Goal: Task Accomplishment & Management: Manage account settings

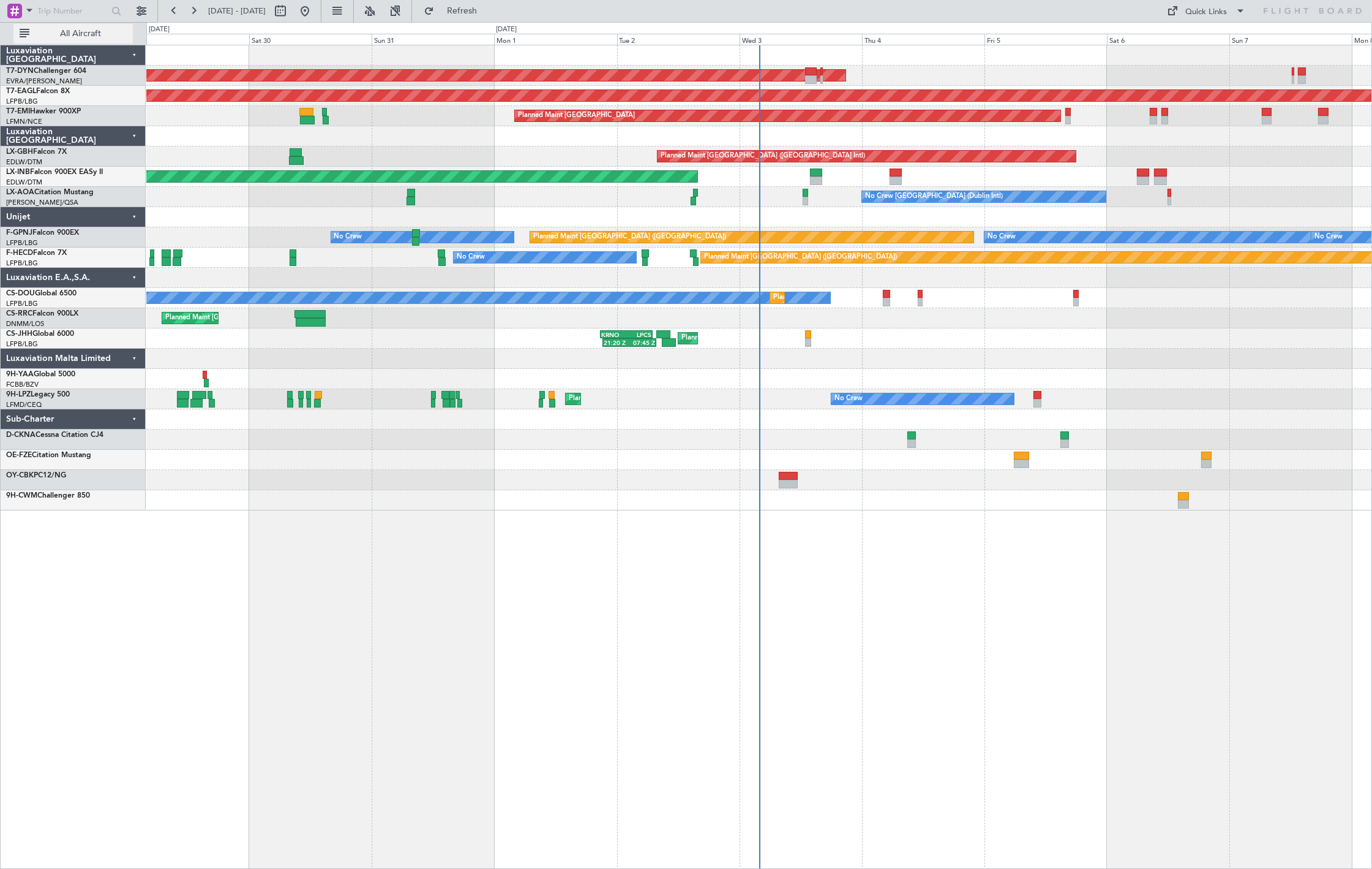
click at [66, 35] on span "All Aircraft" at bounding box center [80, 34] width 97 height 9
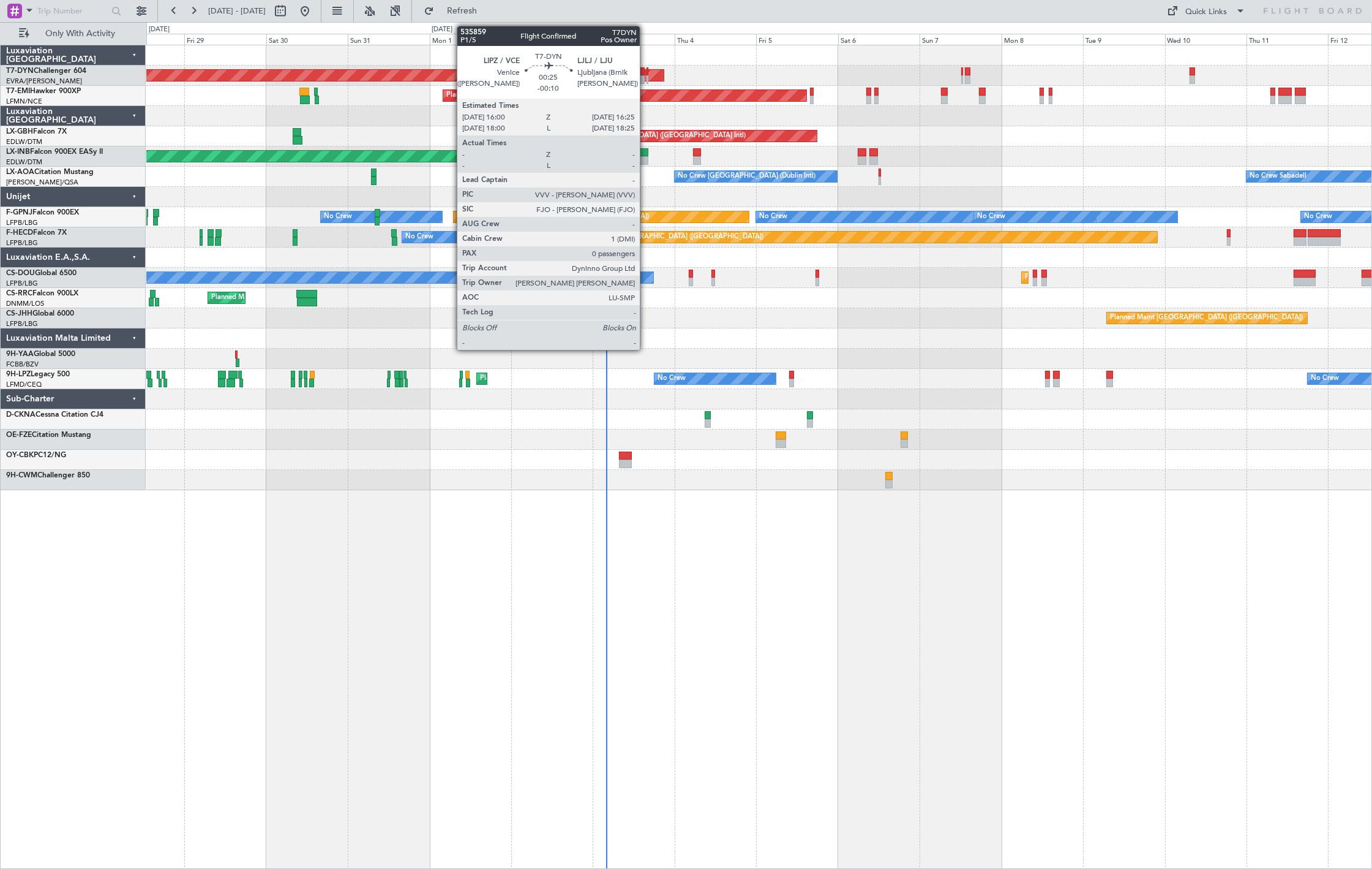
click at [646, 77] on div "AOG Maint Riga (Riga Intl)" at bounding box center [759, 75] width 1225 height 20
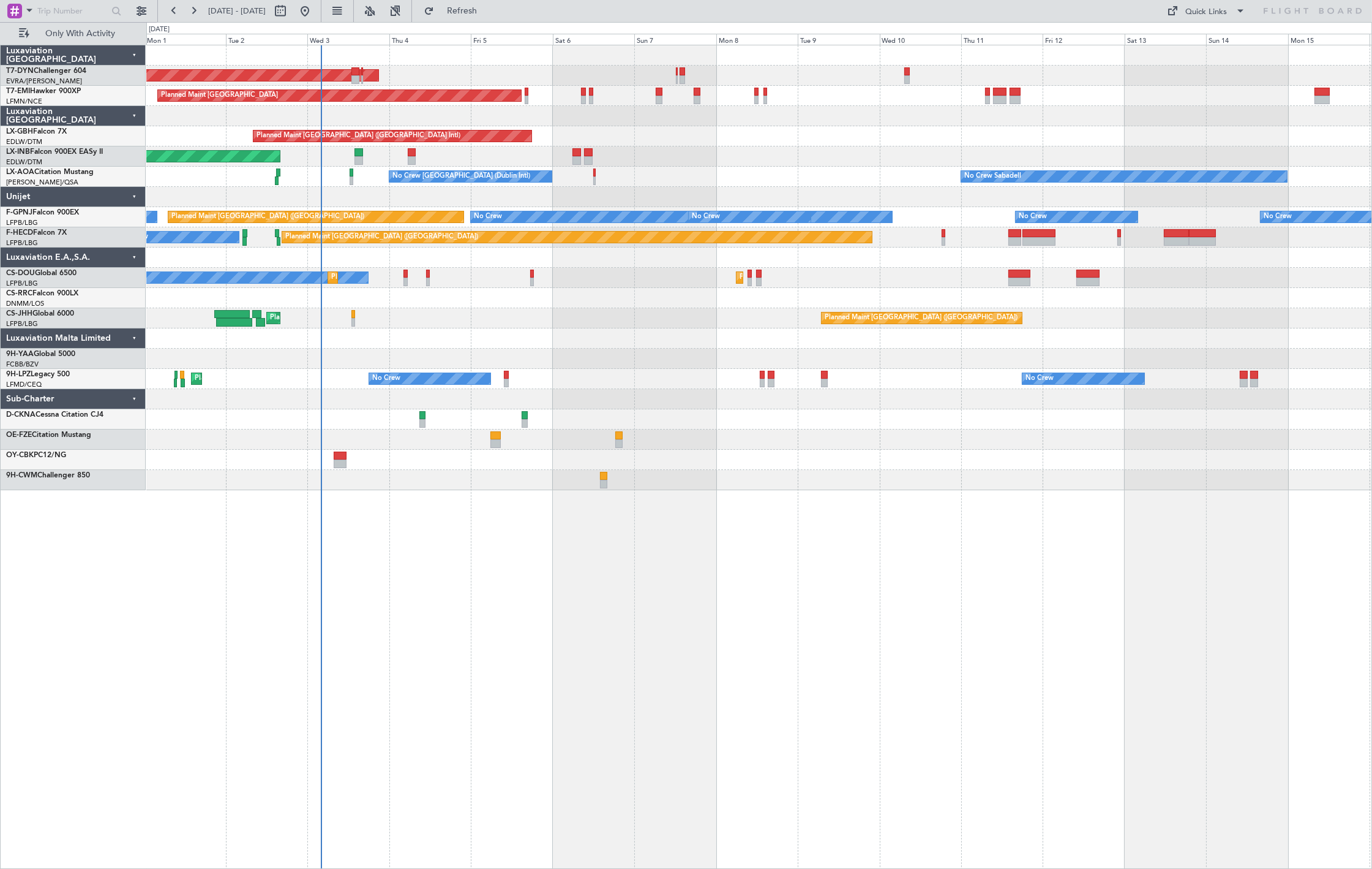
click at [357, 144] on div "AOG Maint Riga (Riga Intl) Planned Maint [GEOGRAPHIC_DATA] Planned Maint [GEOGR…" at bounding box center [759, 268] width 1225 height 445
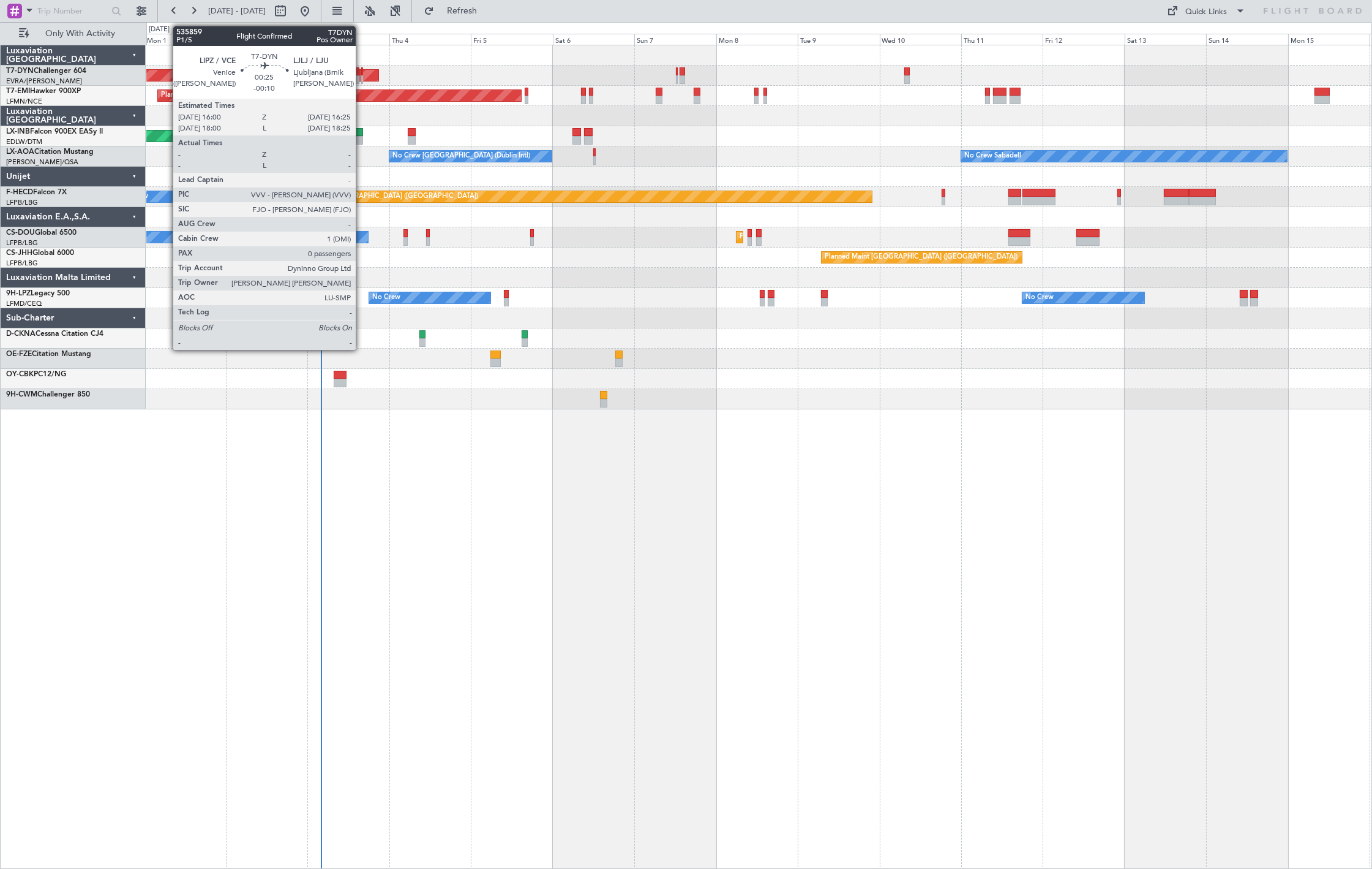
click at [362, 76] on div at bounding box center [362, 80] width 2 height 9
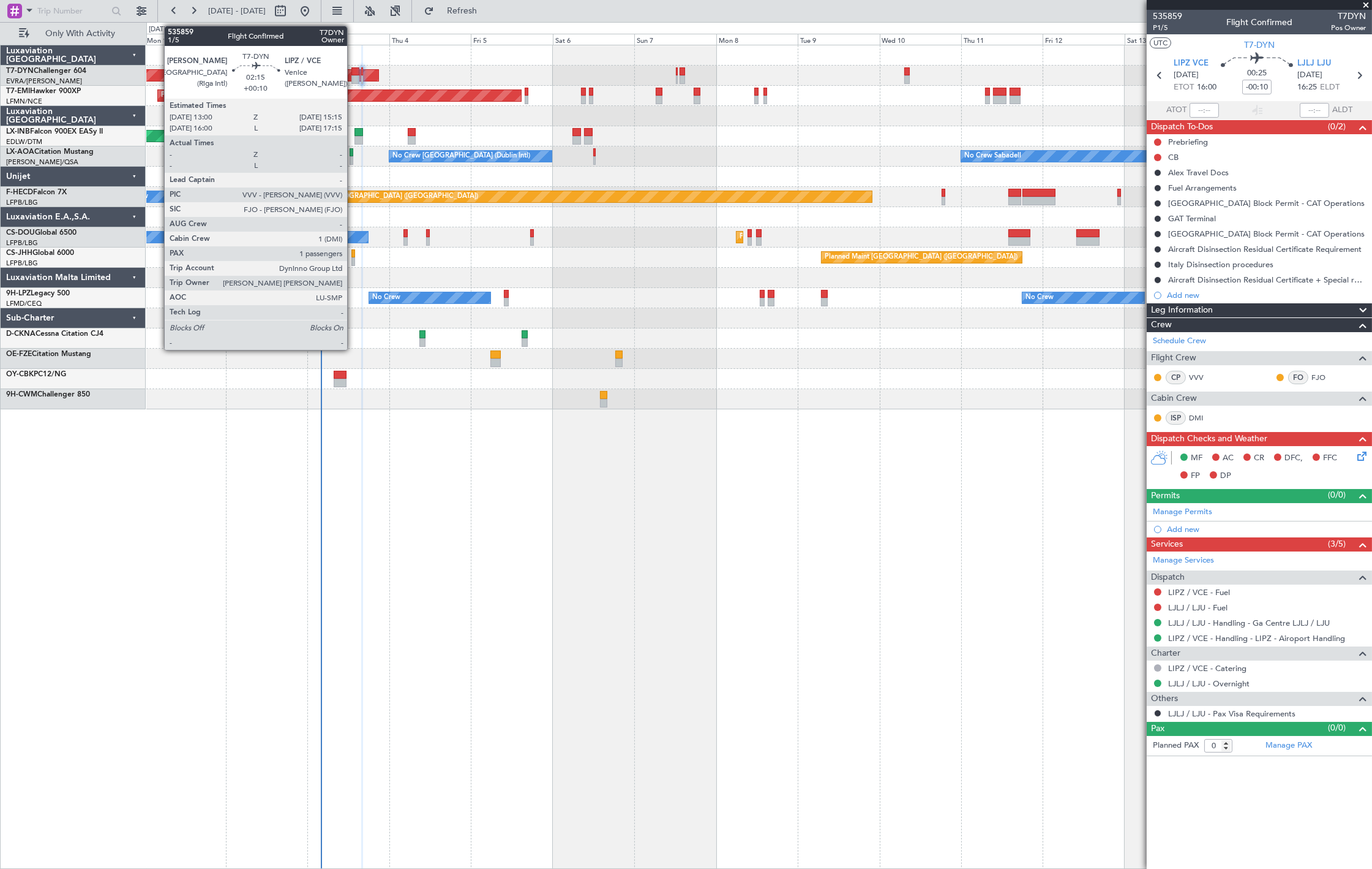
click at [353, 83] on div at bounding box center [355, 80] width 8 height 9
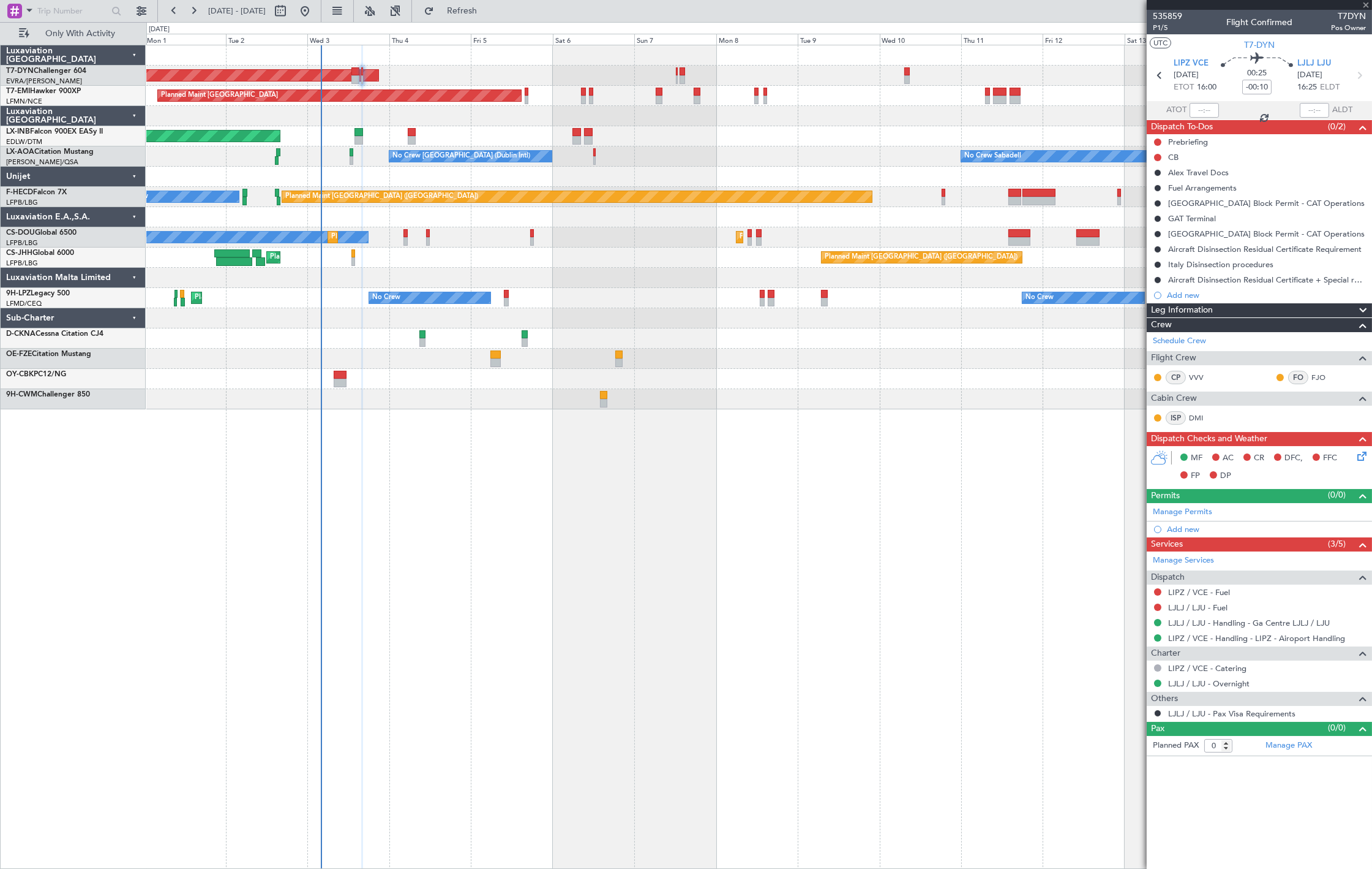
type input "+00:10"
type input "1"
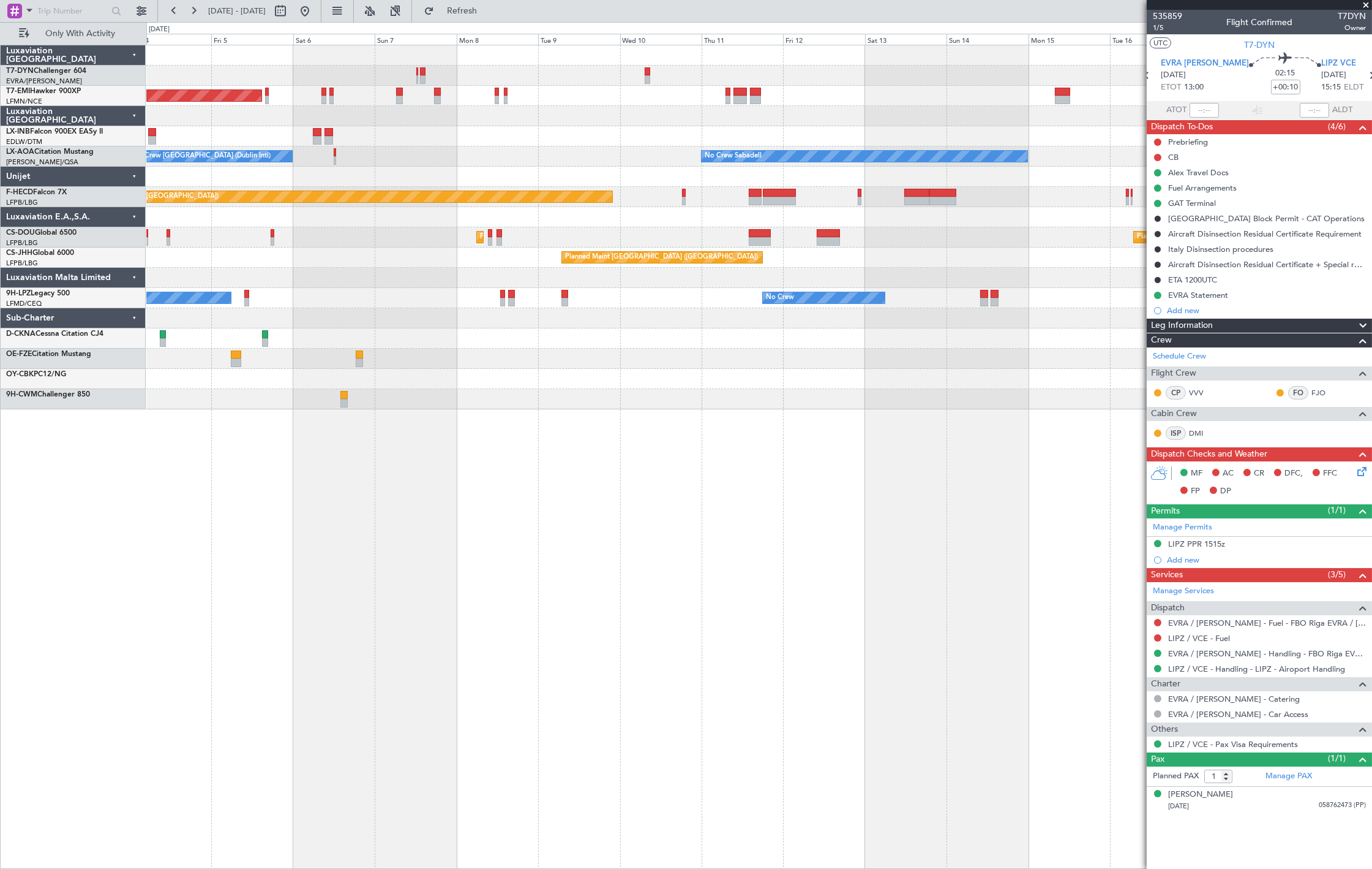
click at [672, 417] on div "AOG Maint Riga (Riga Intl) Planned Maint [GEOGRAPHIC_DATA] Unplanned Maint [GEO…" at bounding box center [759, 456] width 1226 height 824
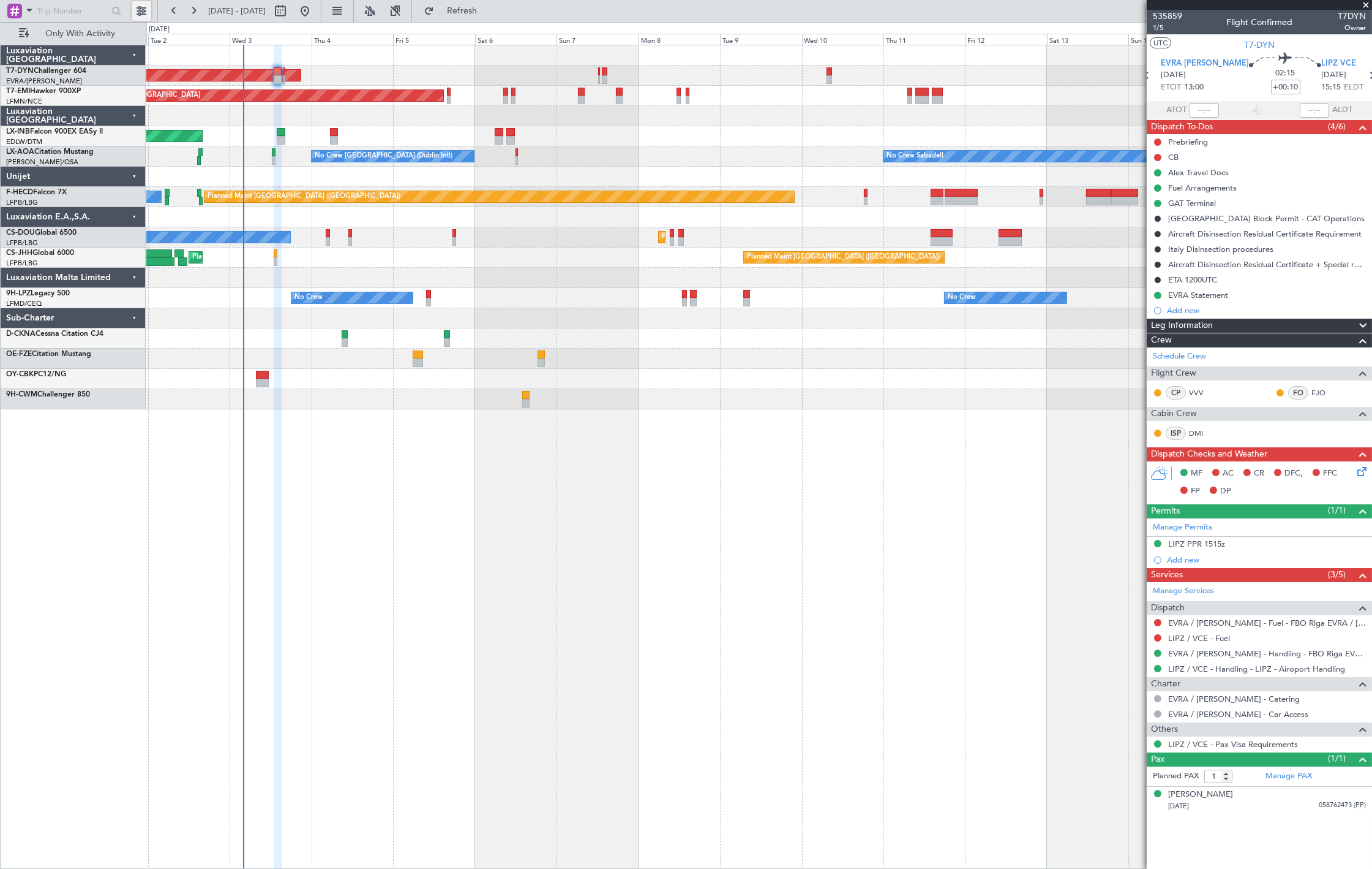
click at [142, 15] on button at bounding box center [142, 10] width 19 height 19
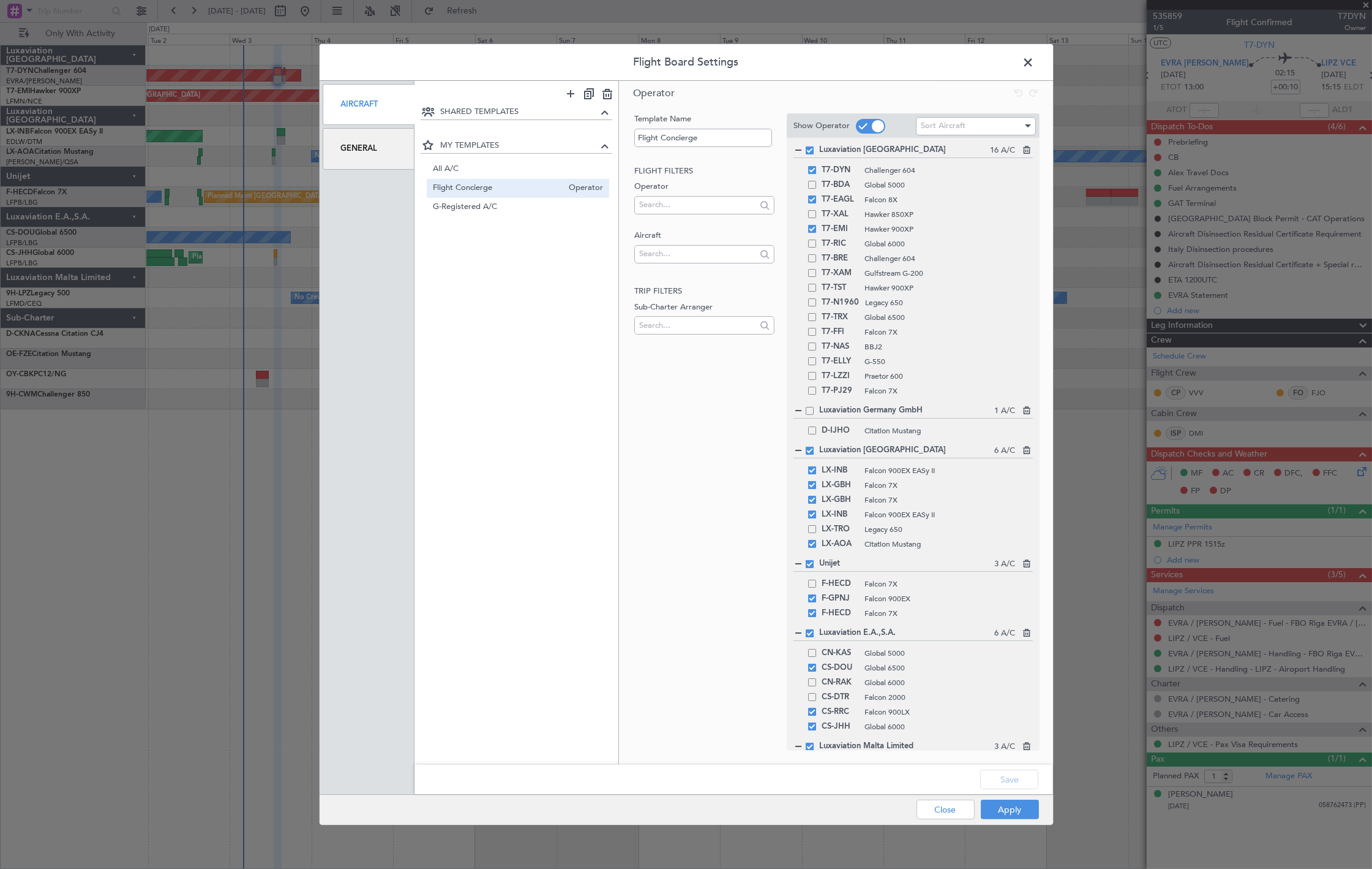
click at [347, 158] on div "General" at bounding box center [369, 148] width 93 height 41
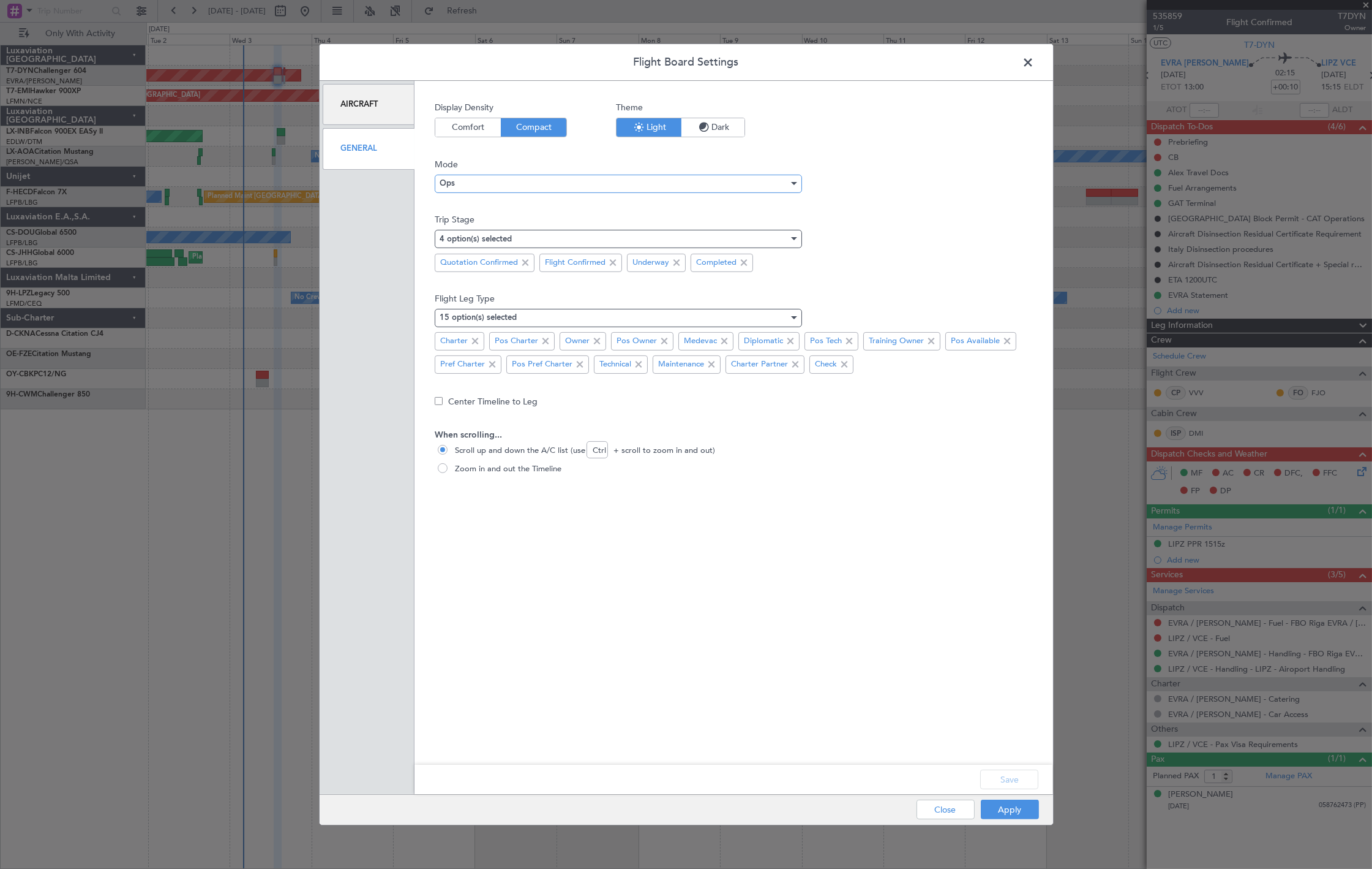
click at [594, 191] on div "Ops" at bounding box center [613, 183] width 349 height 18
click at [594, 191] on div at bounding box center [686, 434] width 1372 height 869
click at [568, 316] on div "15 option(s) selected" at bounding box center [613, 316] width 349 height 18
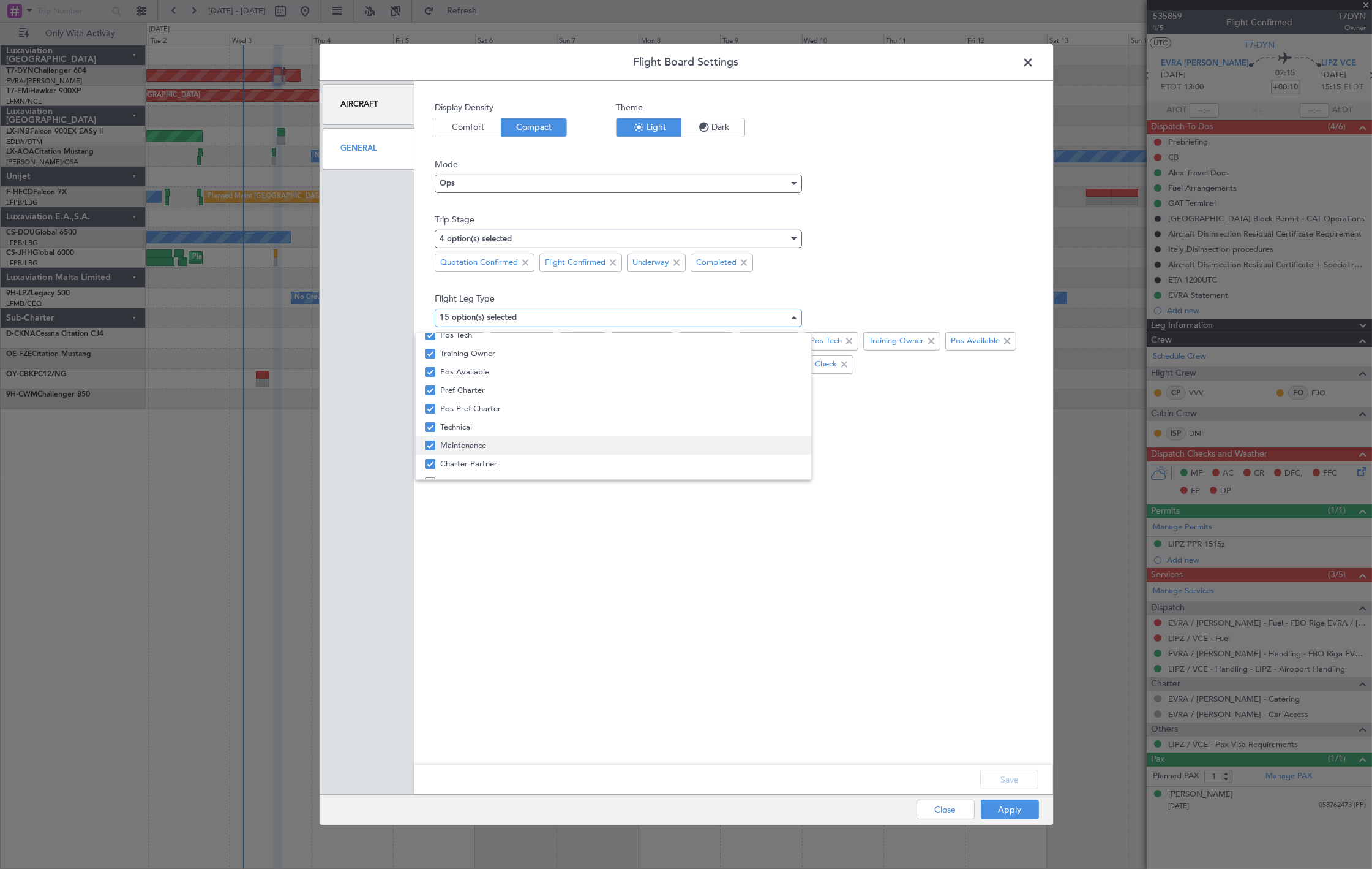
scroll to position [185, 0]
click at [552, 512] on div at bounding box center [686, 434] width 1372 height 869
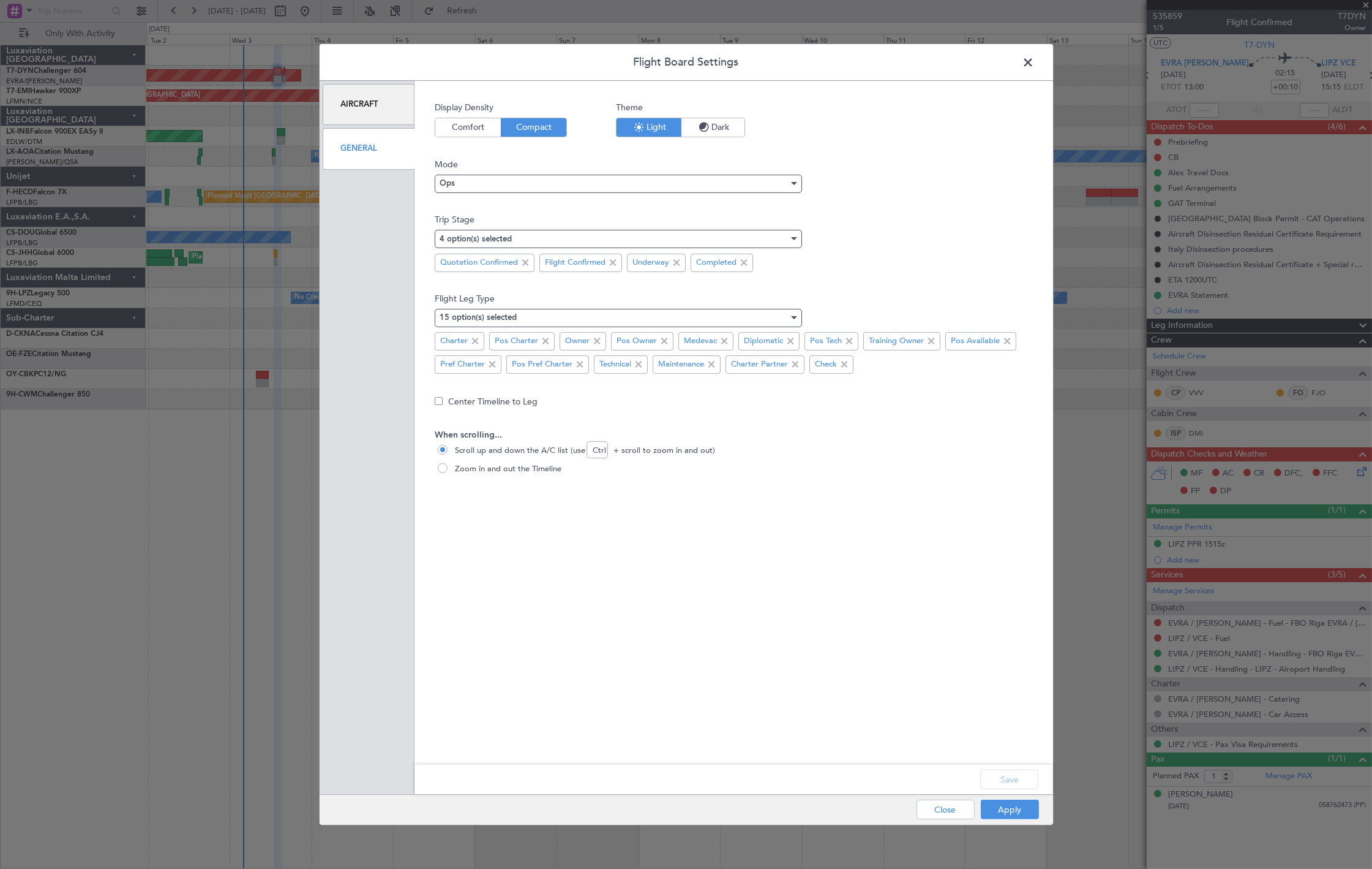
click at [1035, 56] on span at bounding box center [1035, 66] width 0 height 24
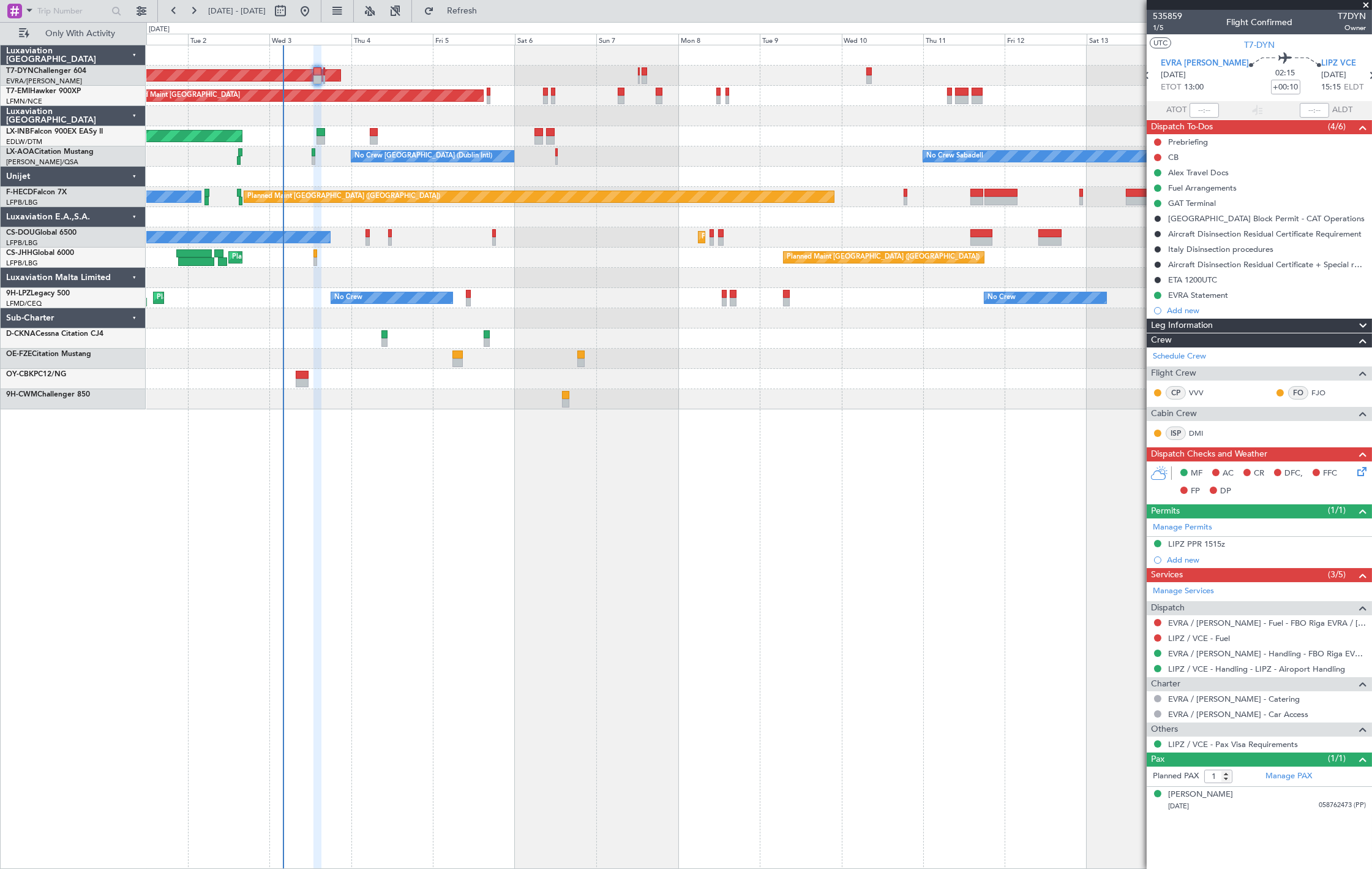
click at [512, 144] on div "Unplanned Maint [GEOGRAPHIC_DATA] (Al Maktoum Intl)" at bounding box center [759, 136] width 1225 height 20
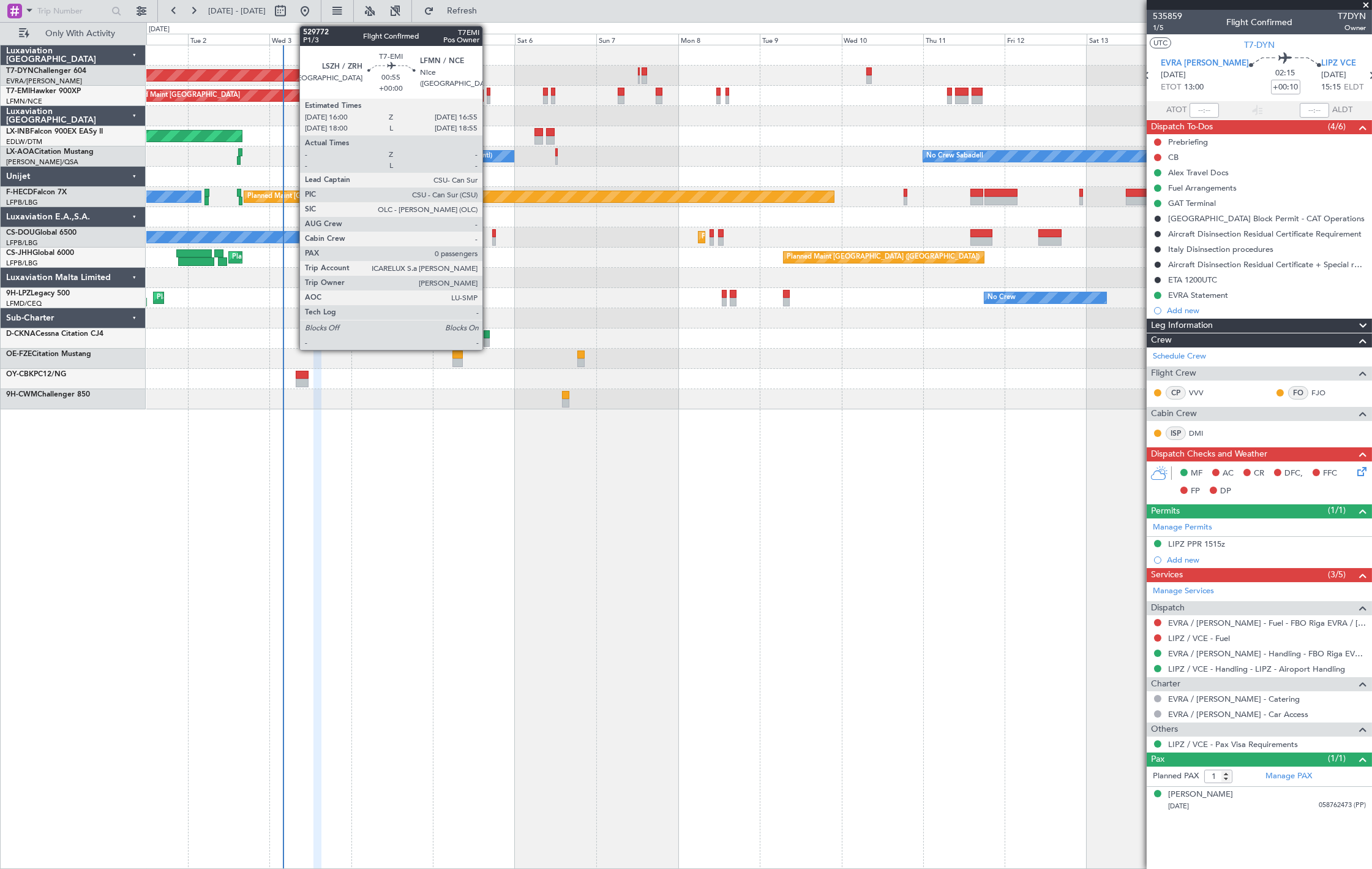
click at [489, 95] on div at bounding box center [489, 100] width 3 height 9
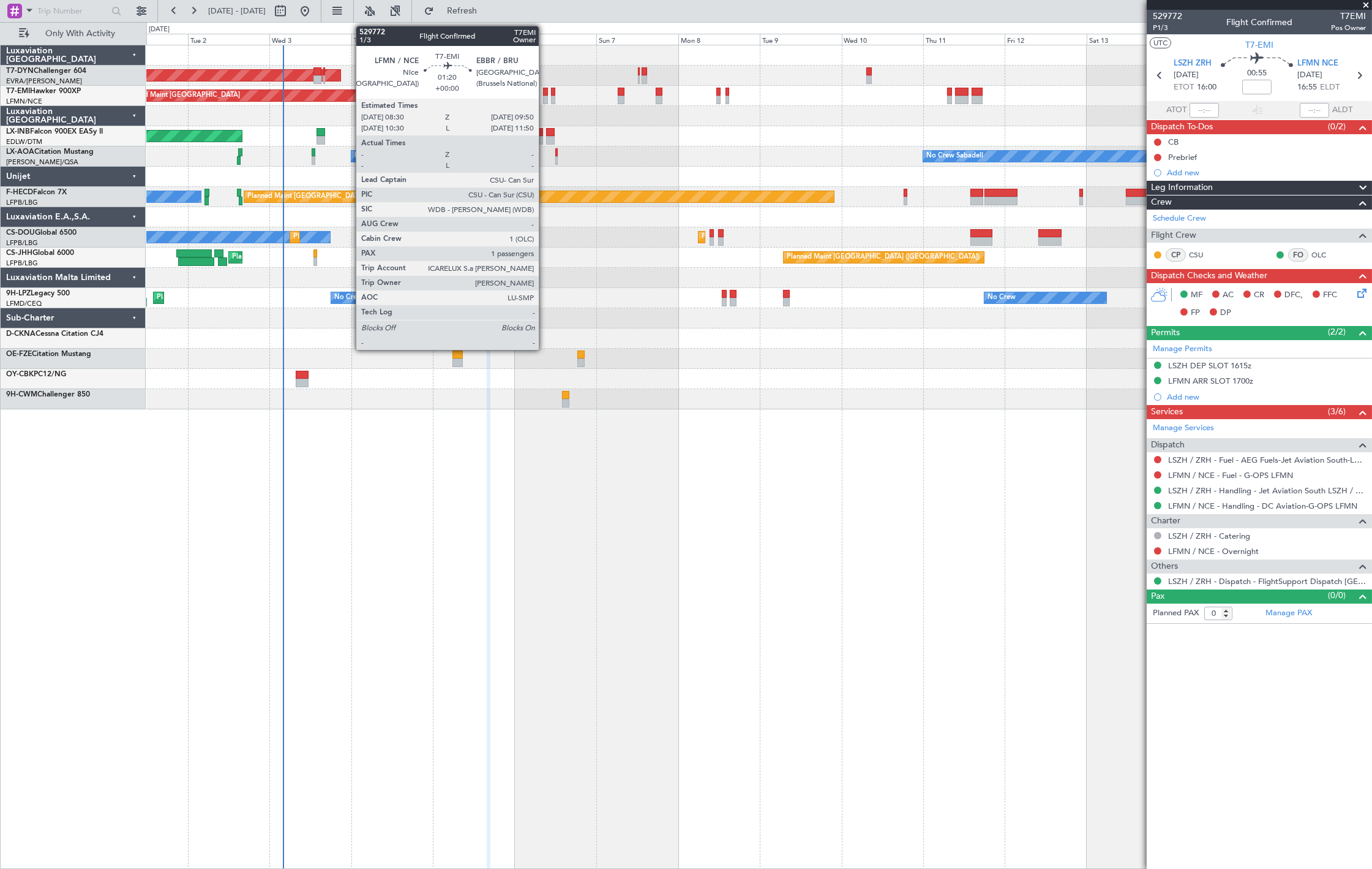
click at [545, 95] on div at bounding box center [546, 100] width 5 height 9
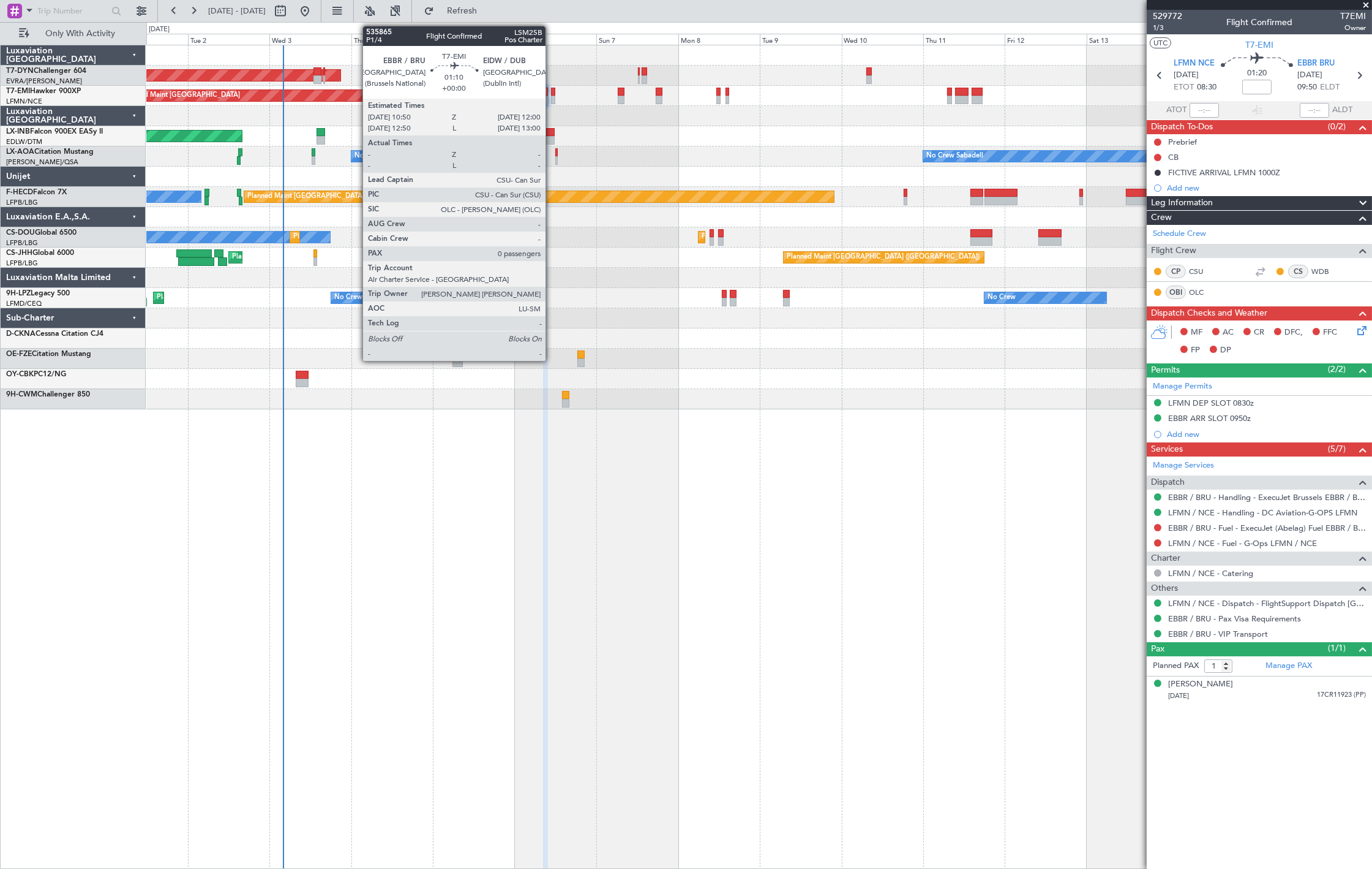
click at [551, 97] on div at bounding box center [553, 100] width 4 height 9
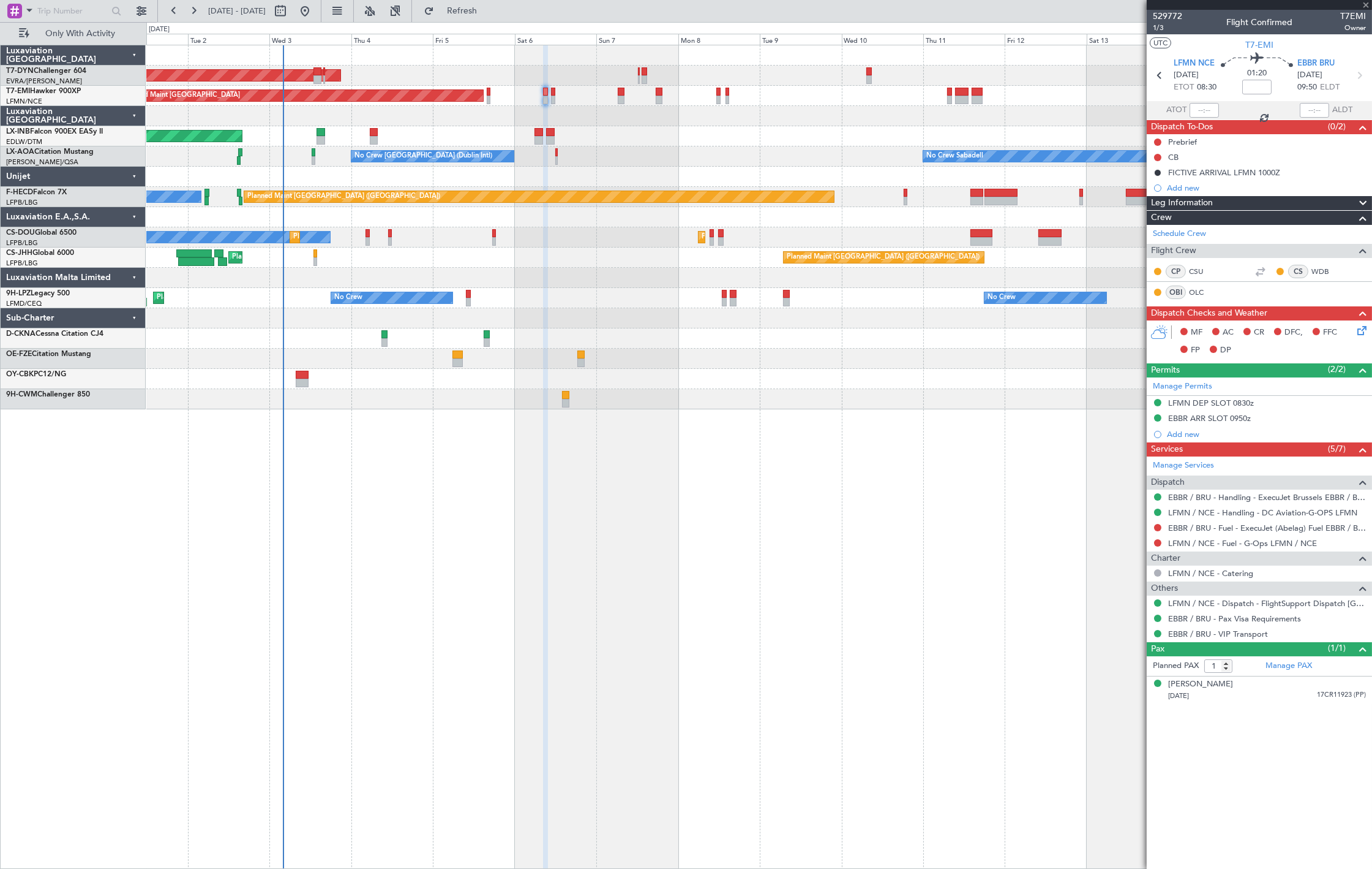
type input "0"
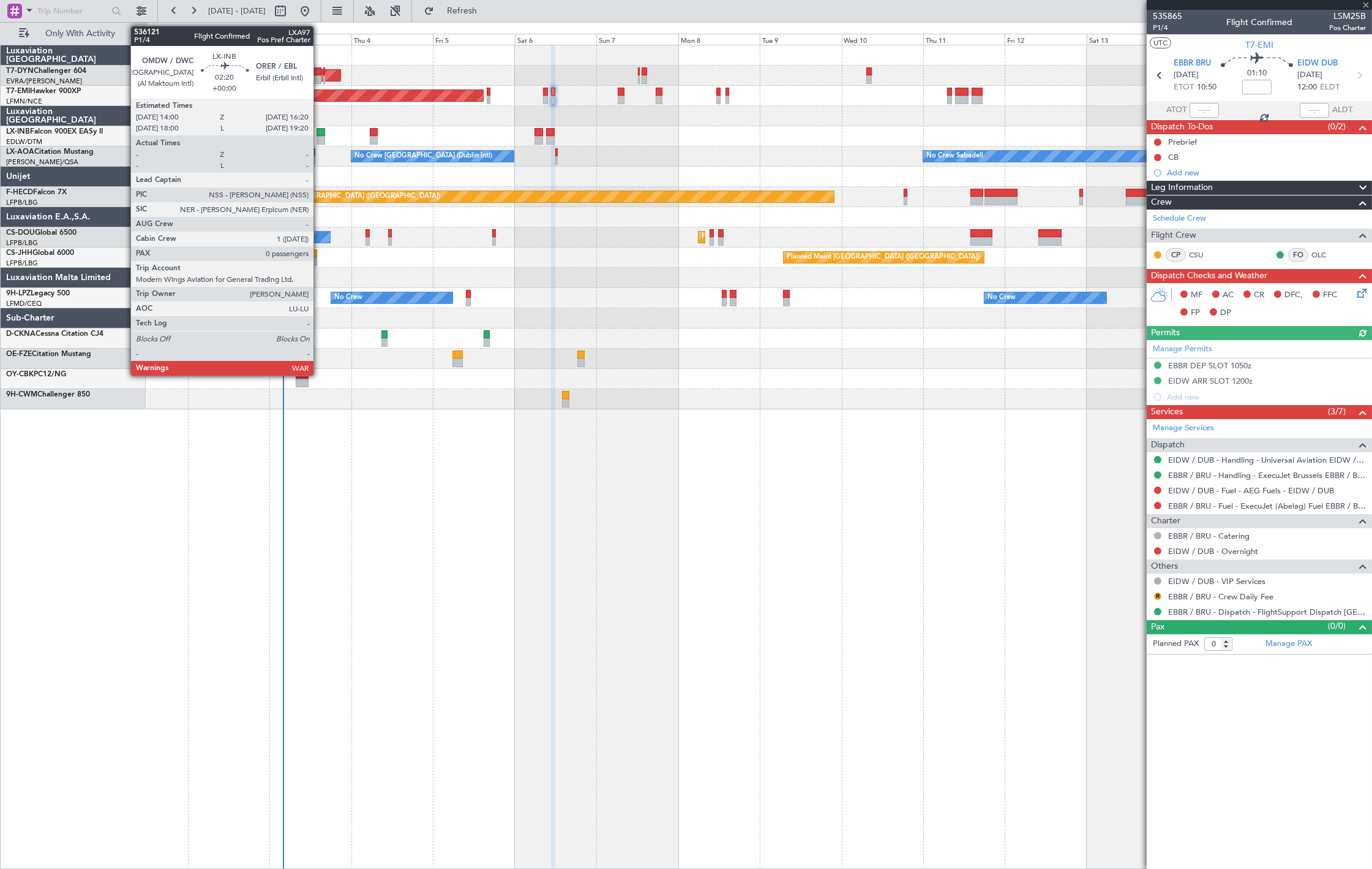
click at [320, 134] on div at bounding box center [320, 132] width 8 height 9
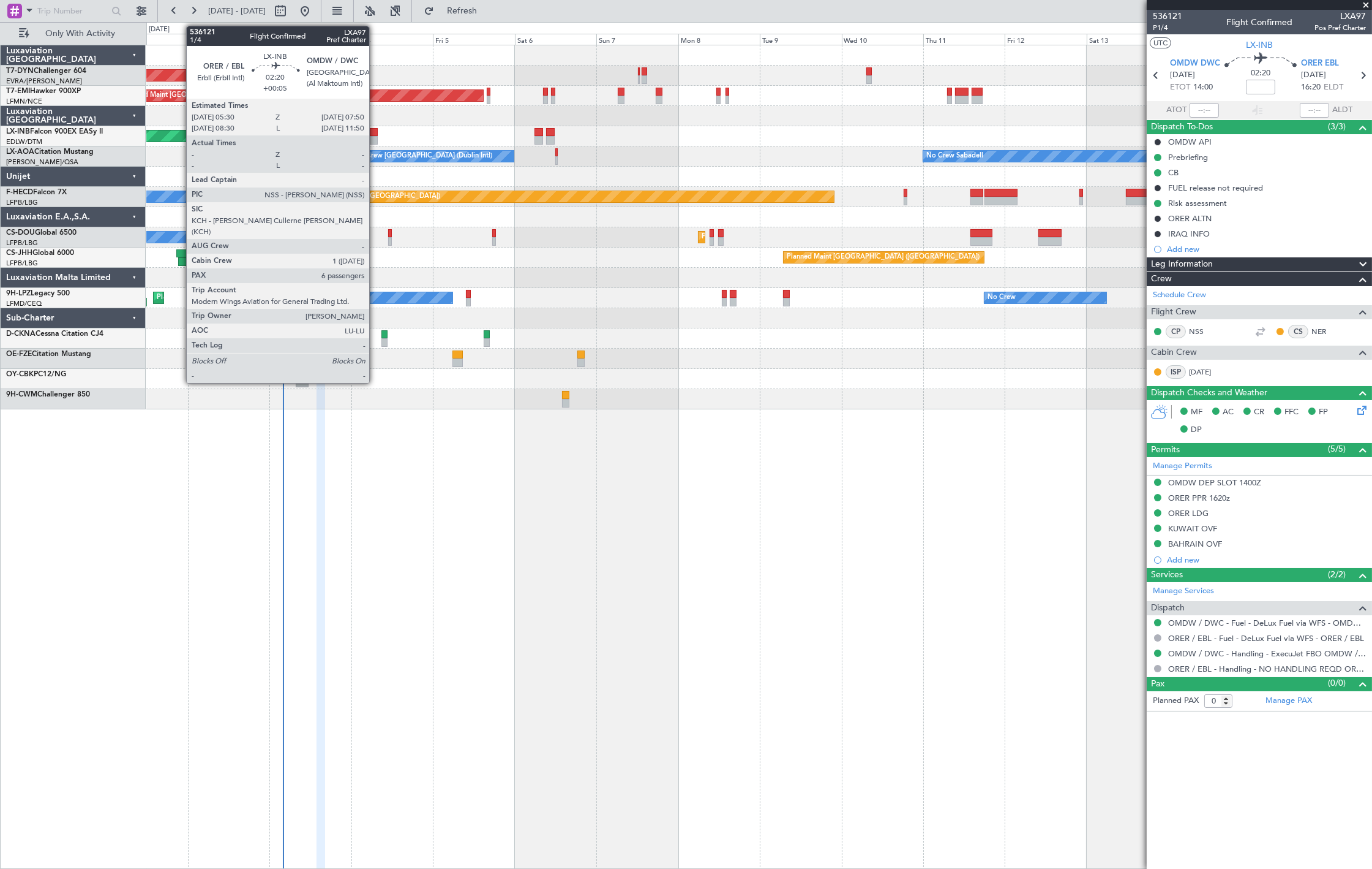
click at [376, 137] on div at bounding box center [373, 141] width 8 height 9
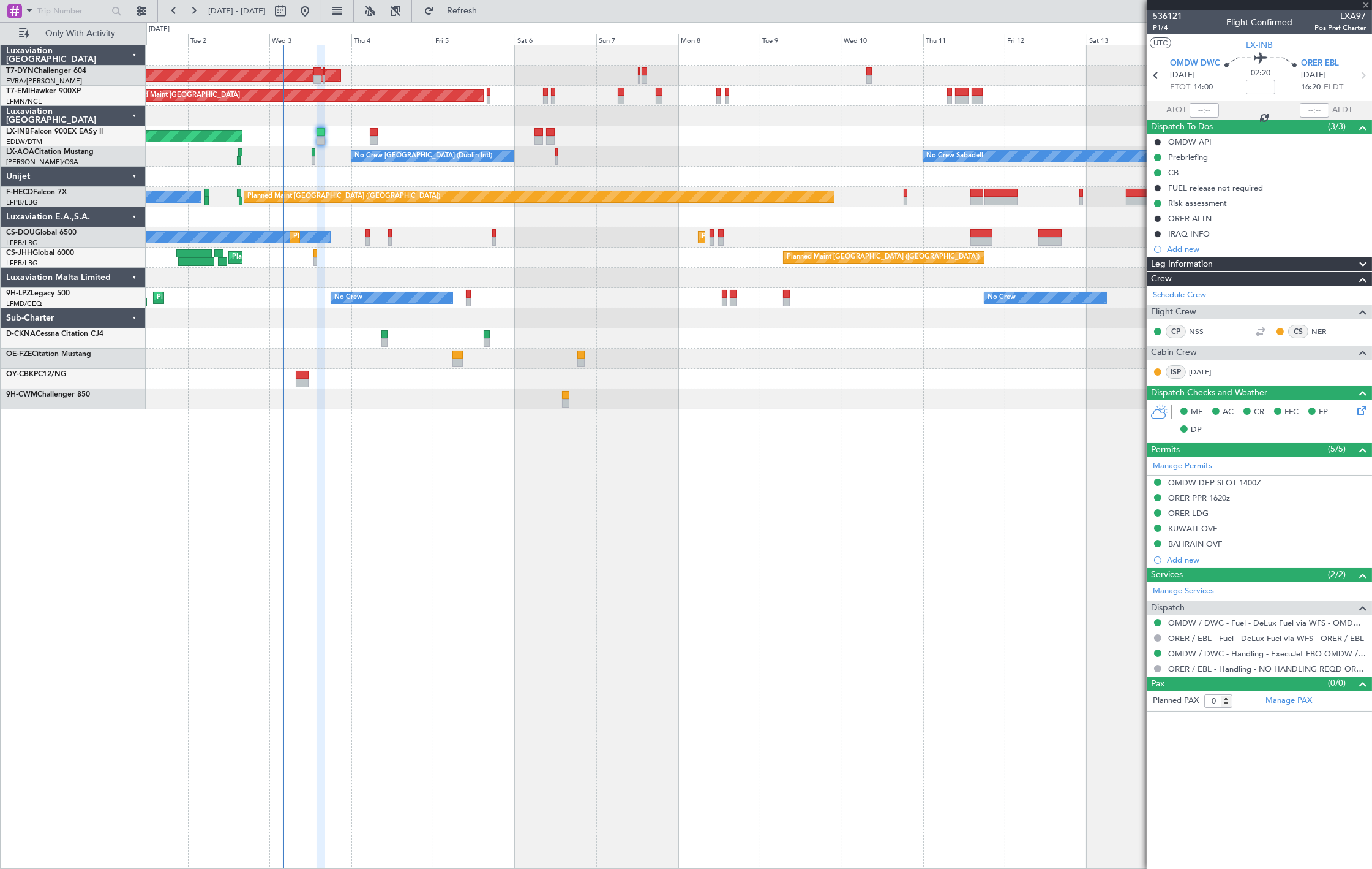
type input "+00:05"
type input "6"
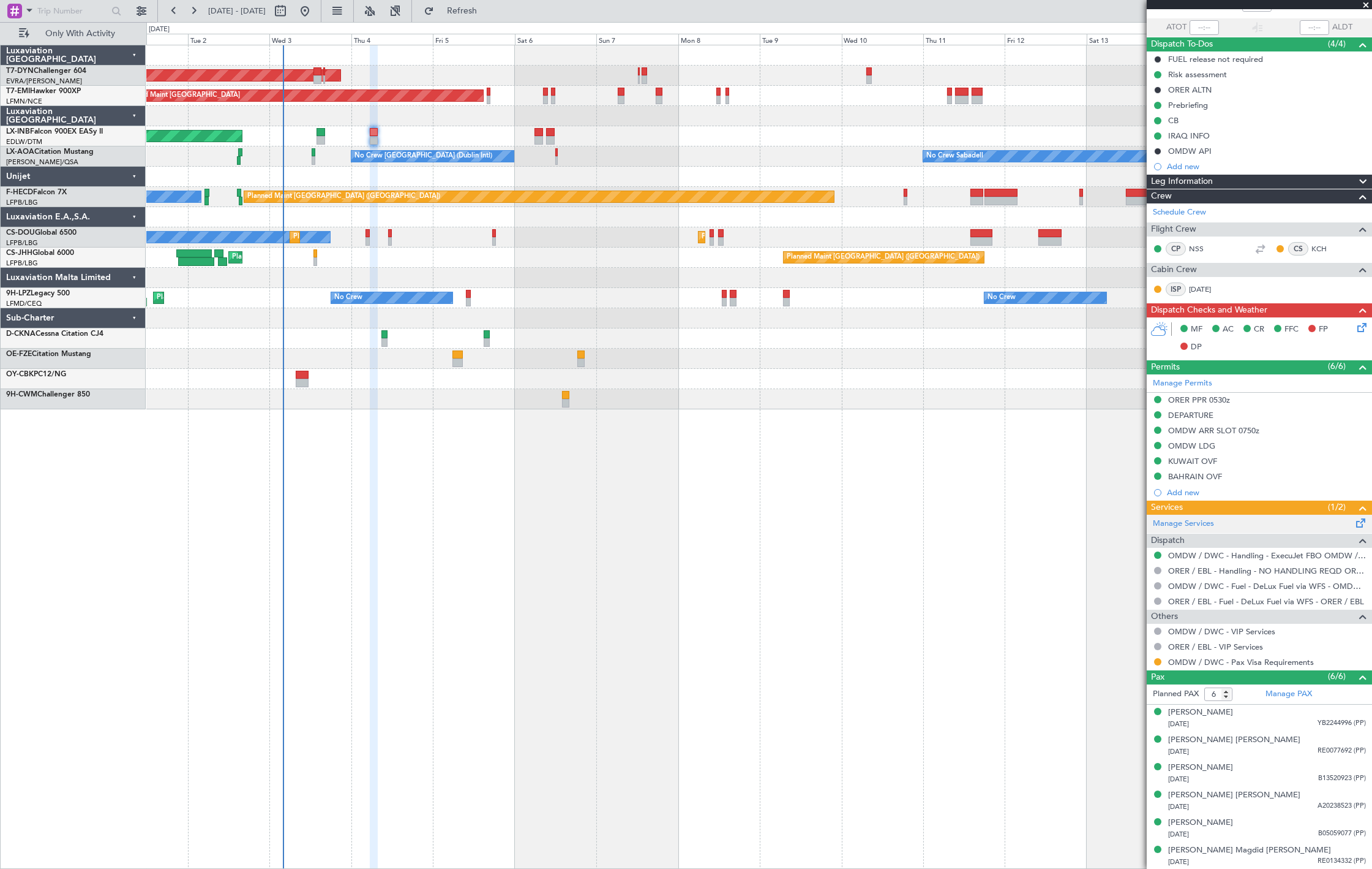
scroll to position [0, 0]
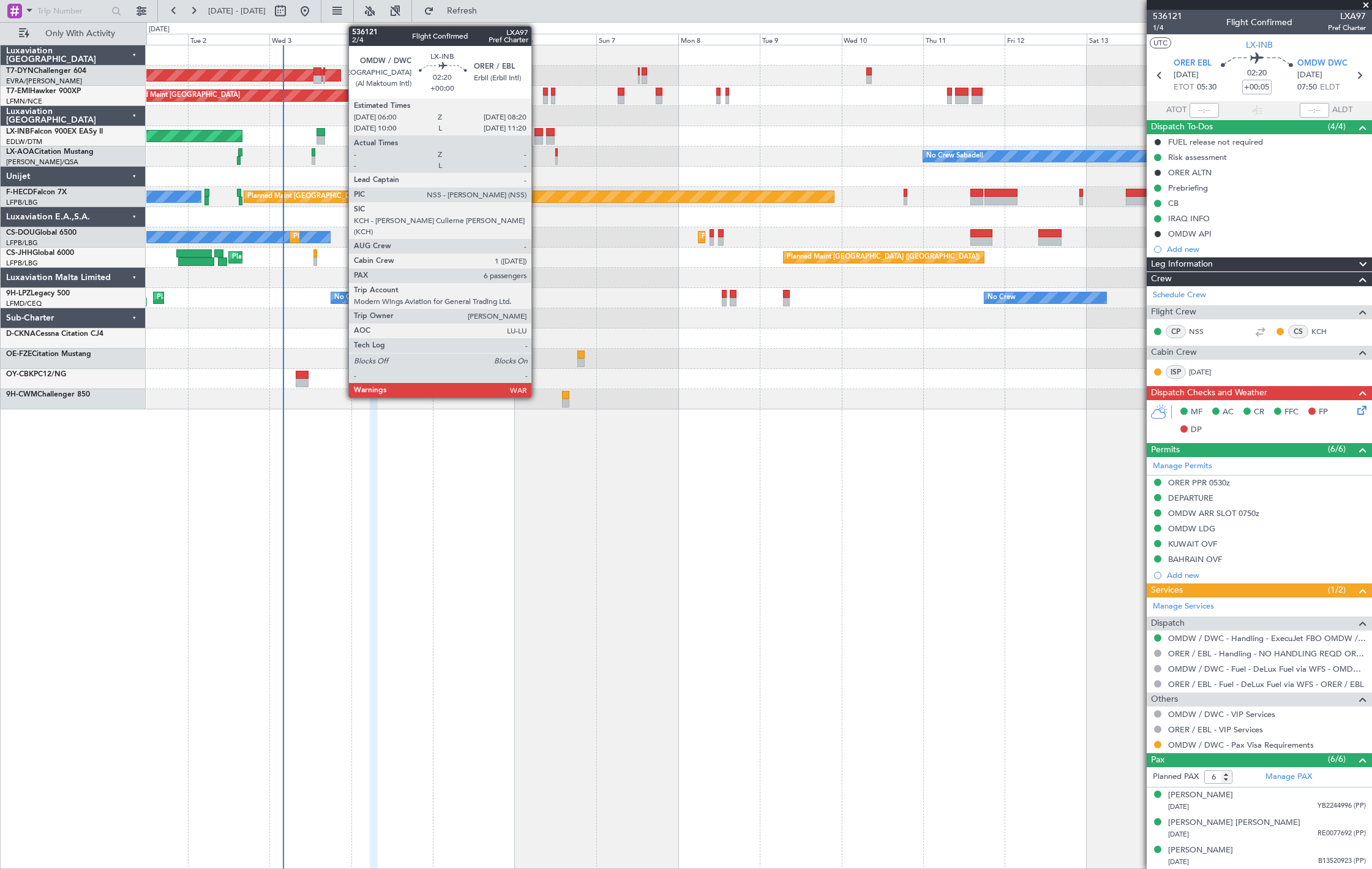
click at [537, 135] on div at bounding box center [538, 132] width 8 height 9
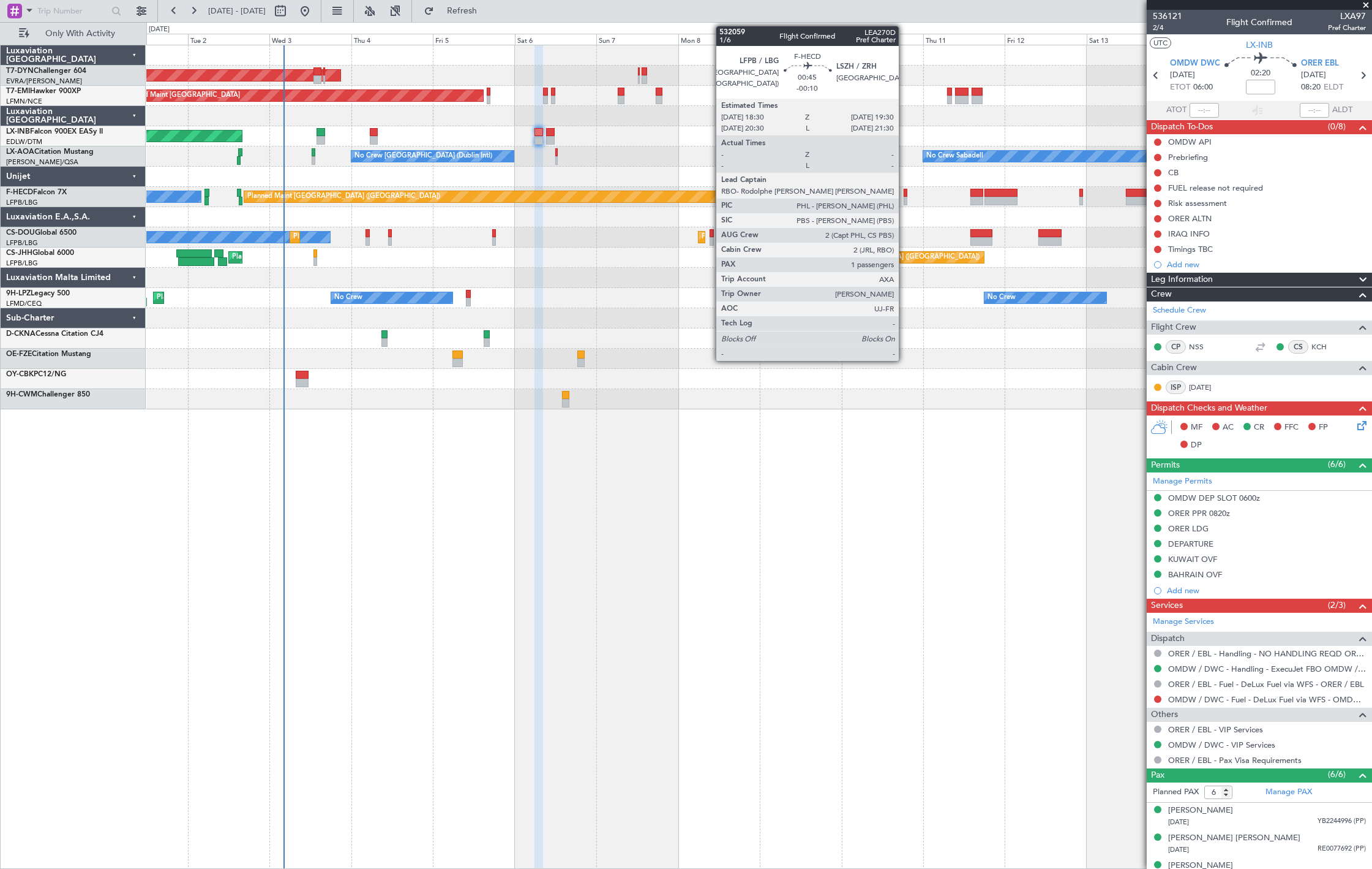
click at [905, 197] on div at bounding box center [905, 201] width 3 height 9
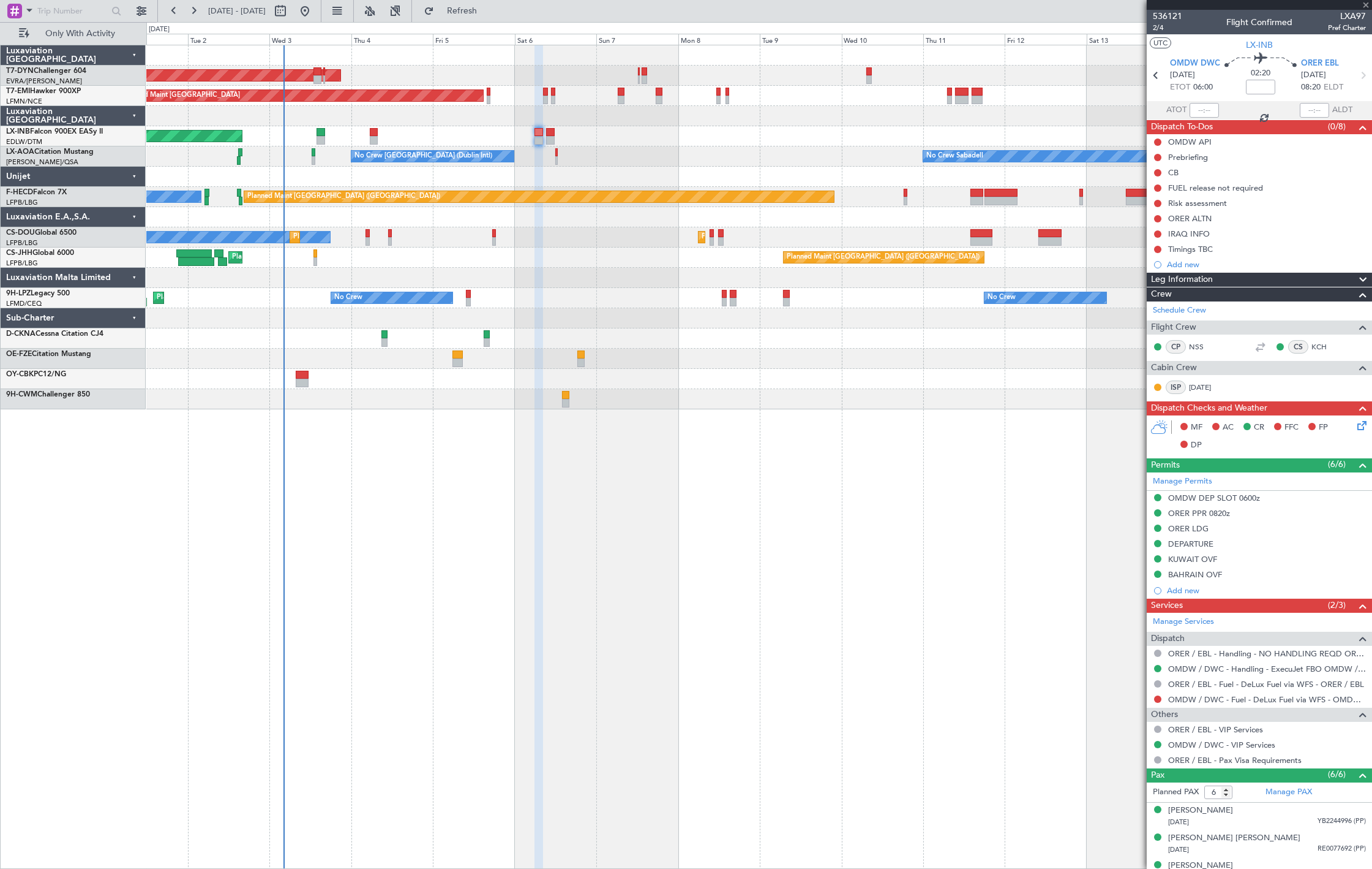
type input "-00:10"
type input "1"
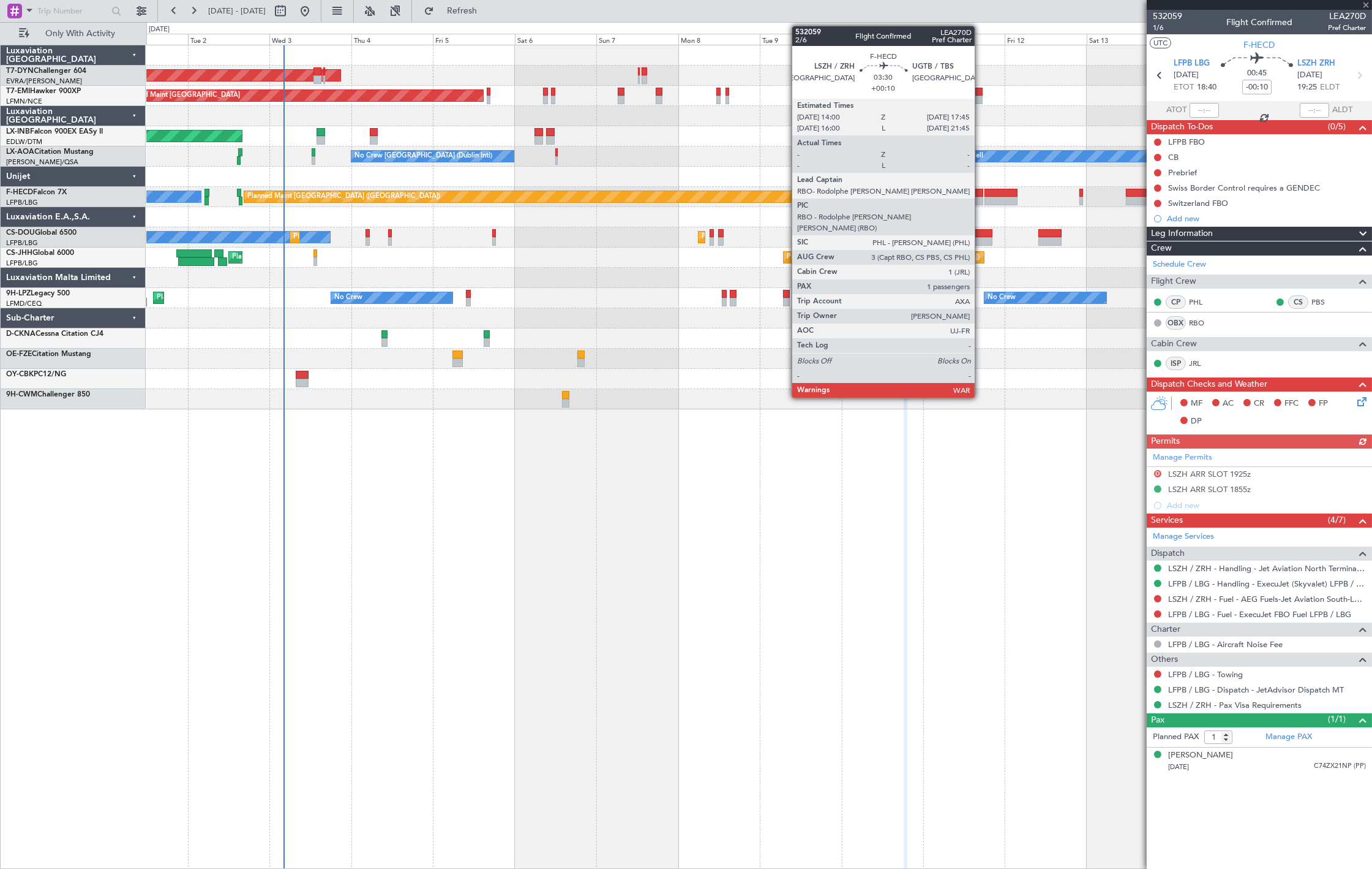
click at [981, 192] on div at bounding box center [977, 193] width 13 height 9
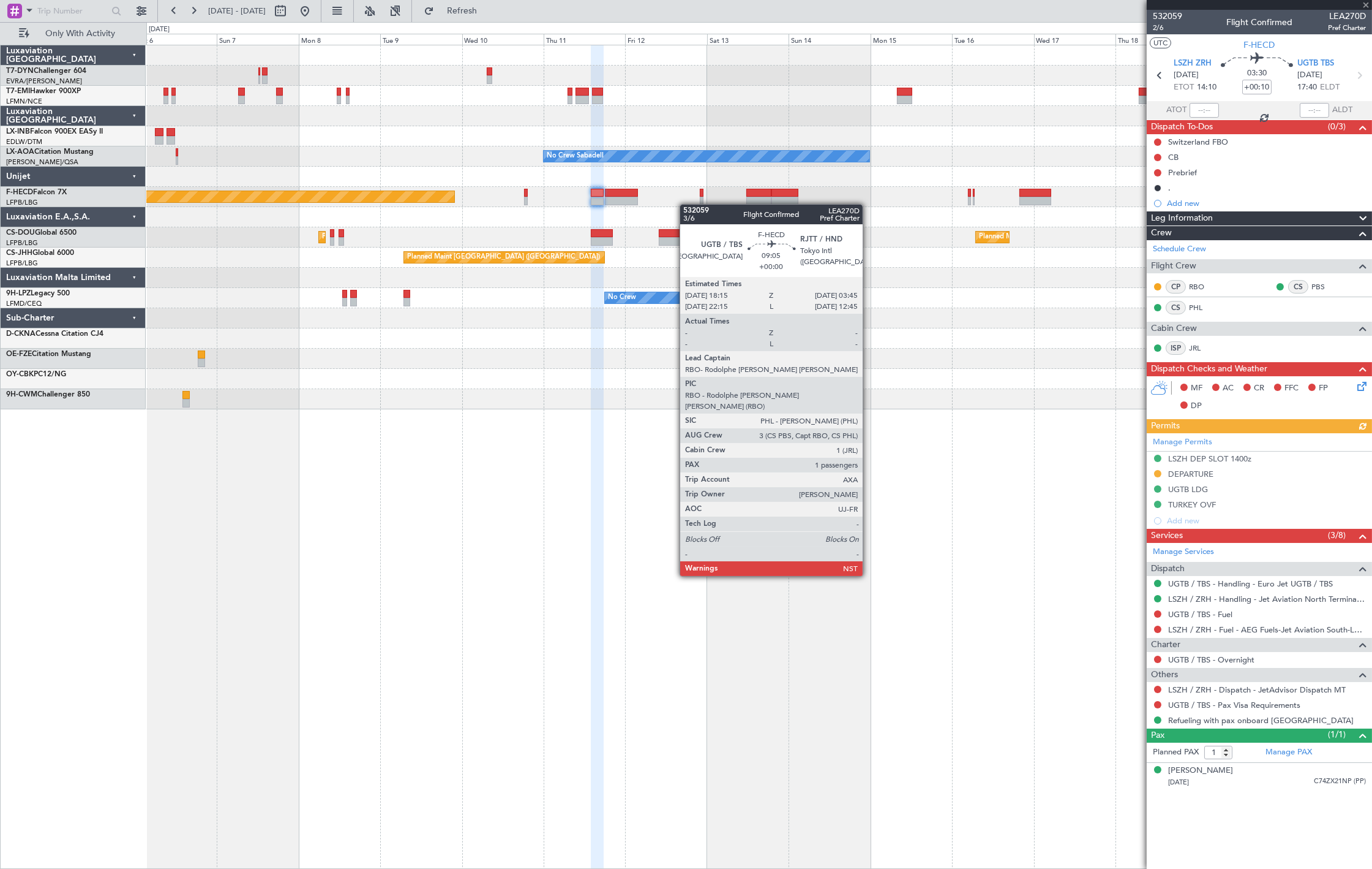
click at [684, 204] on div "Planned Maint [GEOGRAPHIC_DATA] ([GEOGRAPHIC_DATA]) No Crew Planned Maint [GEOG…" at bounding box center [759, 197] width 1225 height 20
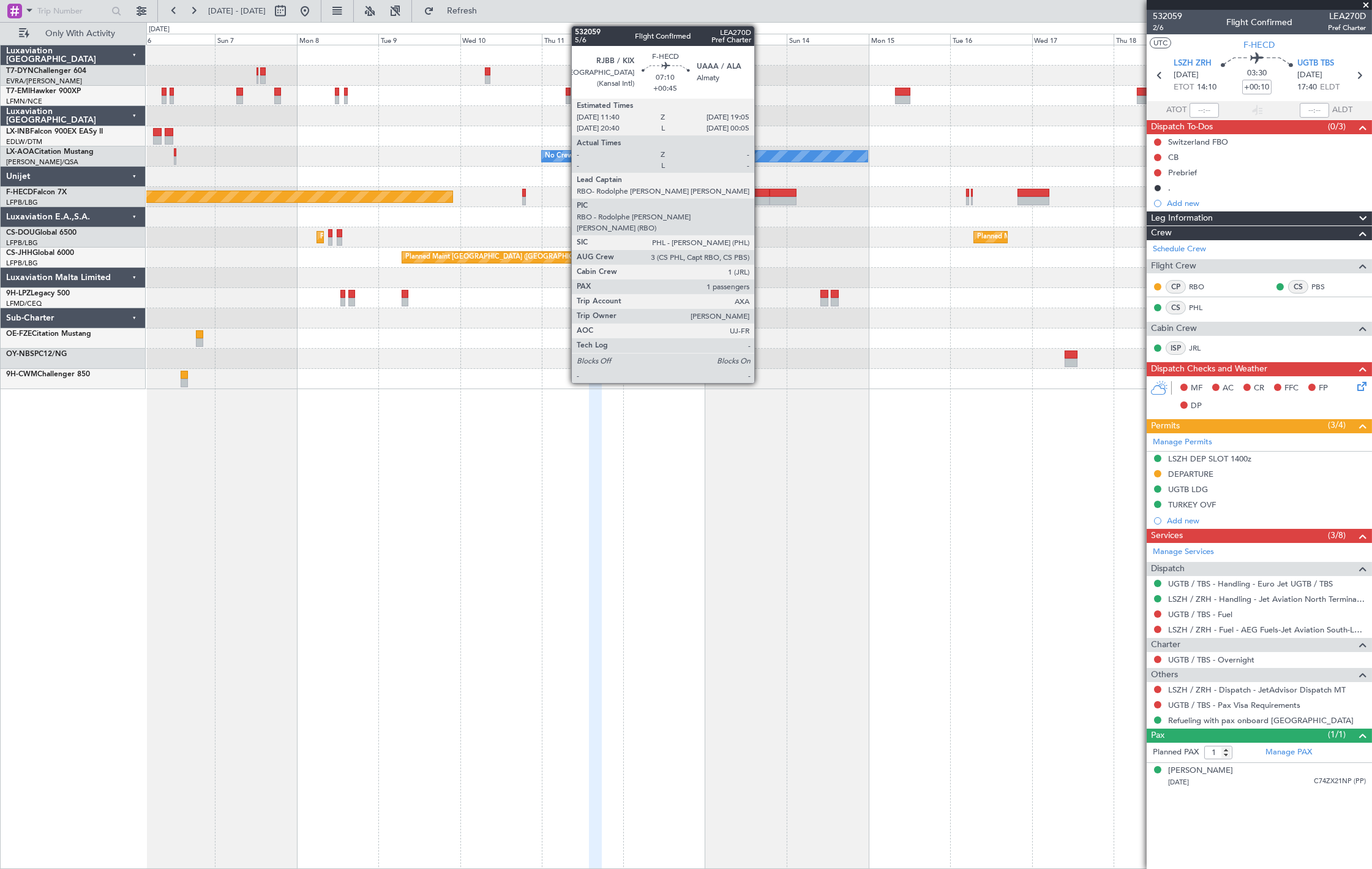
click at [760, 194] on div at bounding box center [757, 193] width 25 height 9
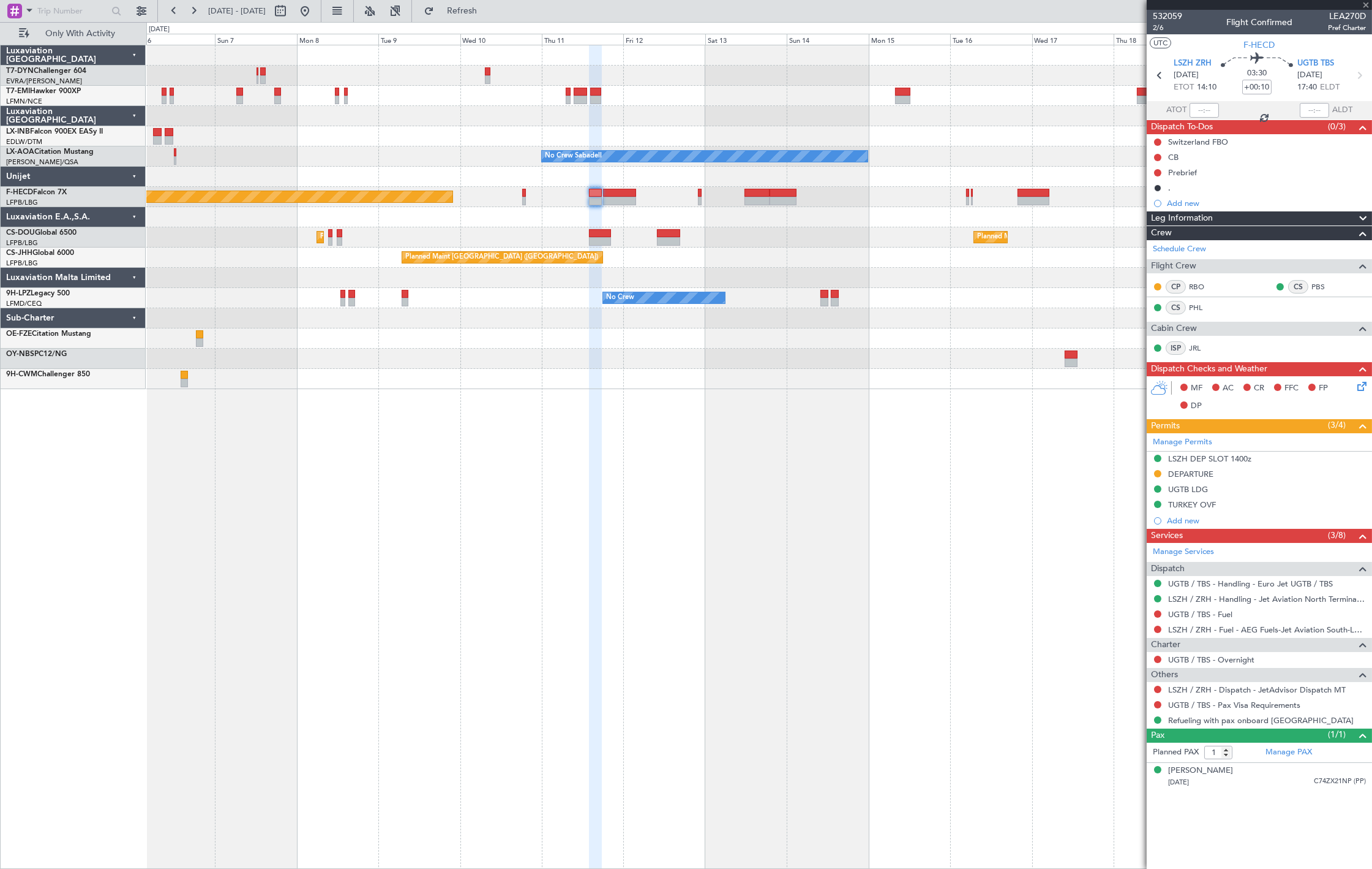
type input "+00:45"
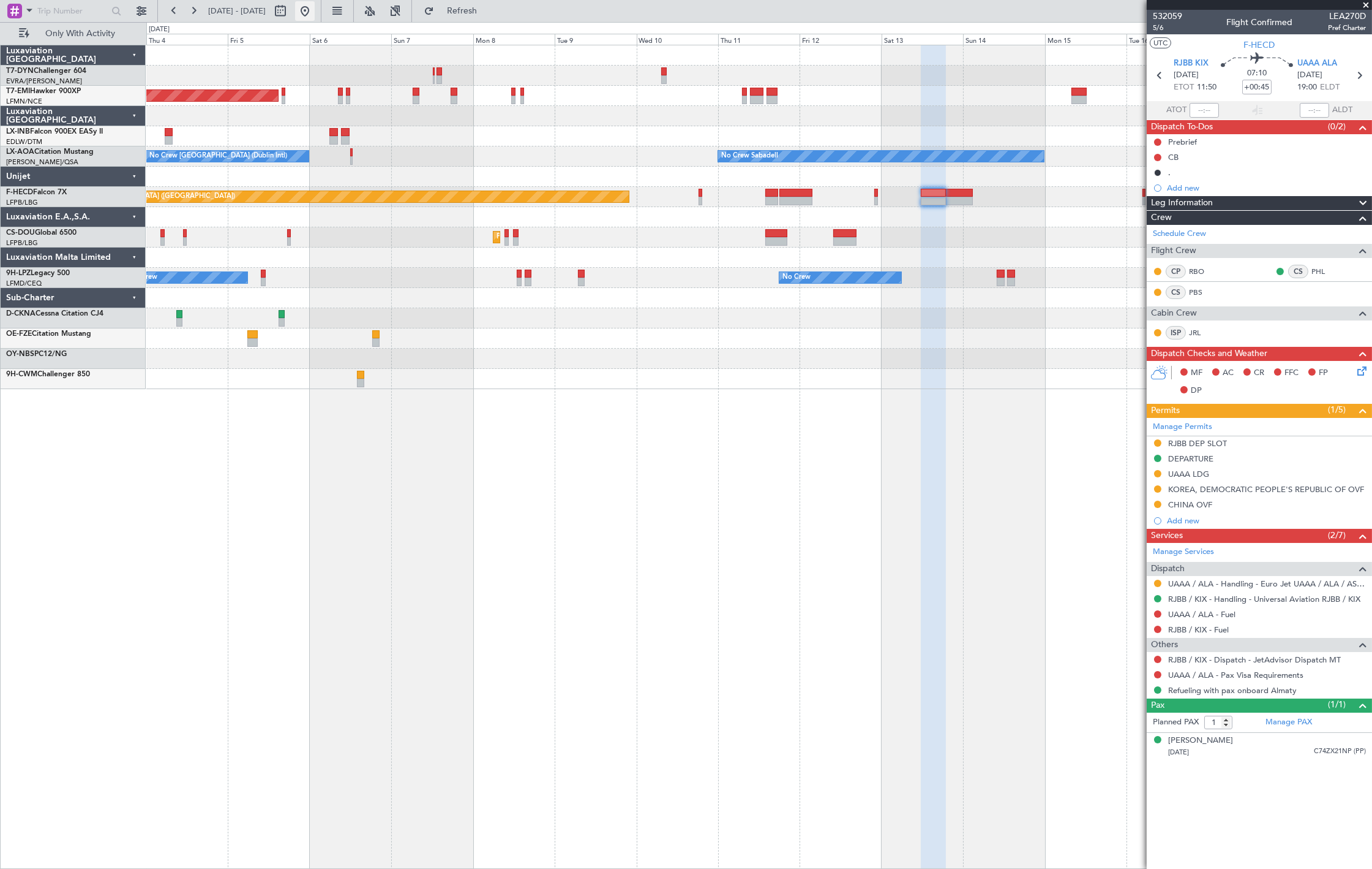
click at [315, 14] on button at bounding box center [305, 10] width 19 height 19
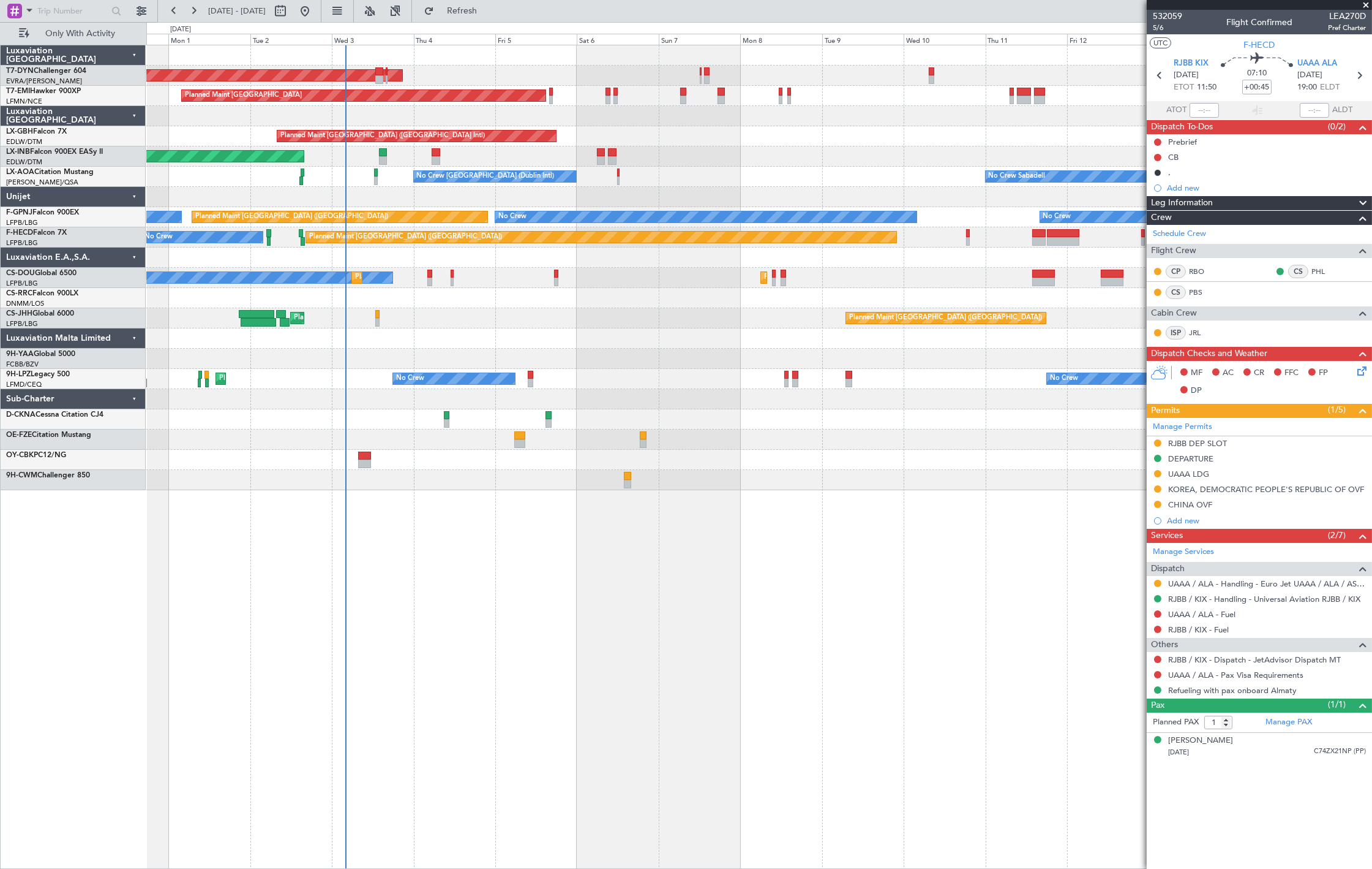
click at [248, 413] on div "AOG Maint Riga (Riga Intl) Planned Maint [GEOGRAPHIC_DATA] Planned Maint [GEOGR…" at bounding box center [759, 268] width 1225 height 445
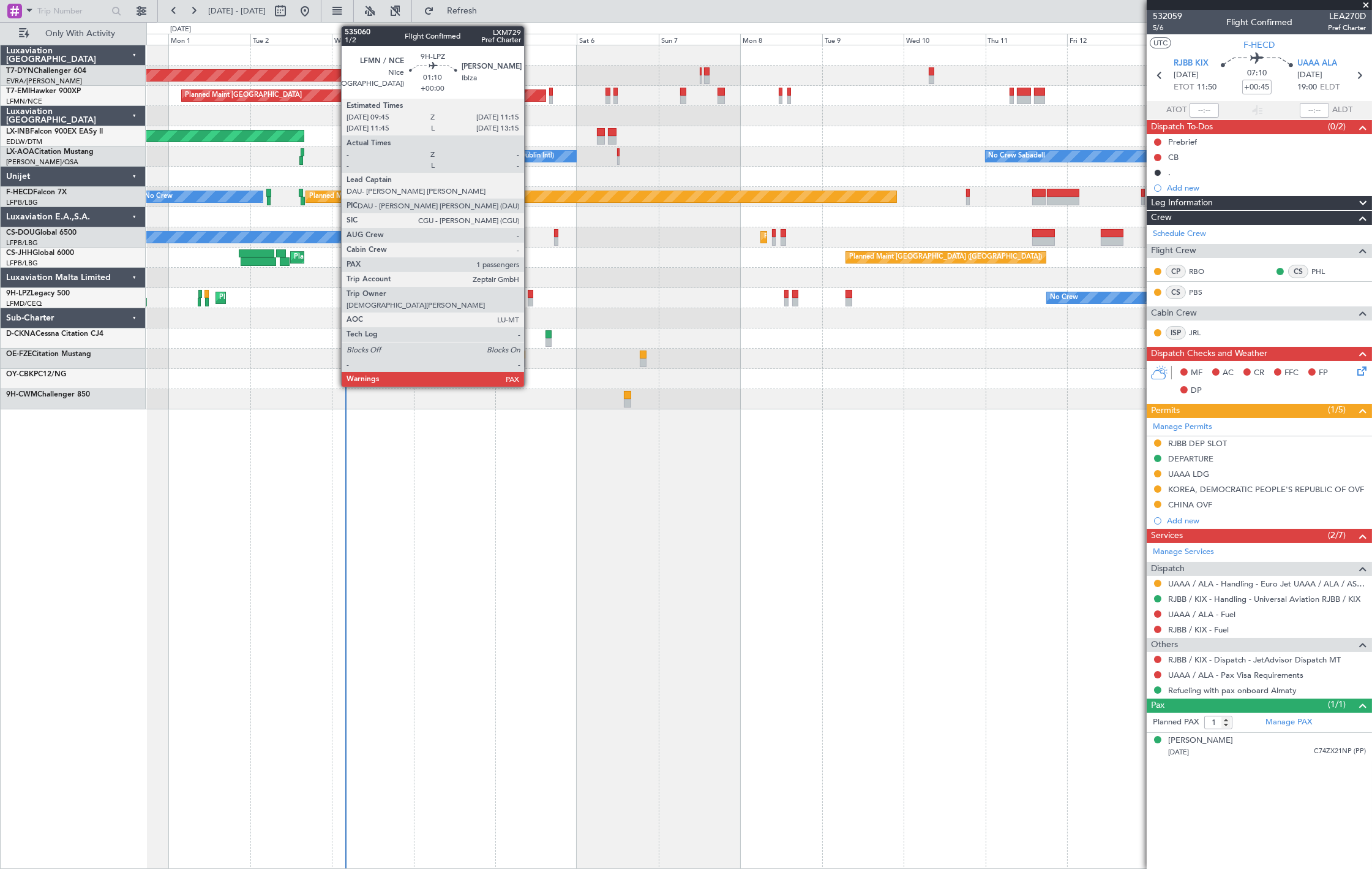
click at [530, 302] on div at bounding box center [530, 302] width 5 height 9
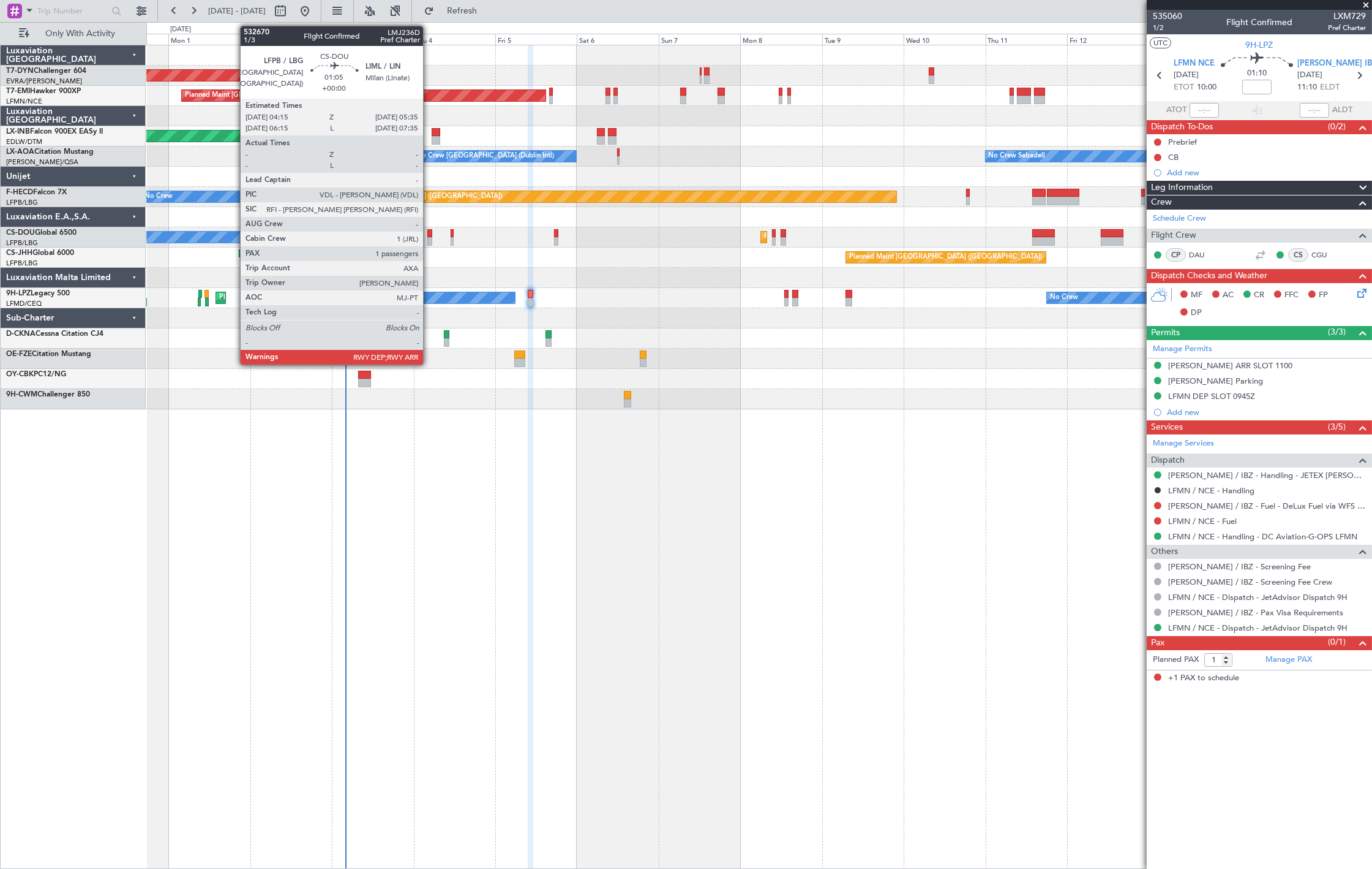
click at [429, 230] on div at bounding box center [430, 233] width 5 height 9
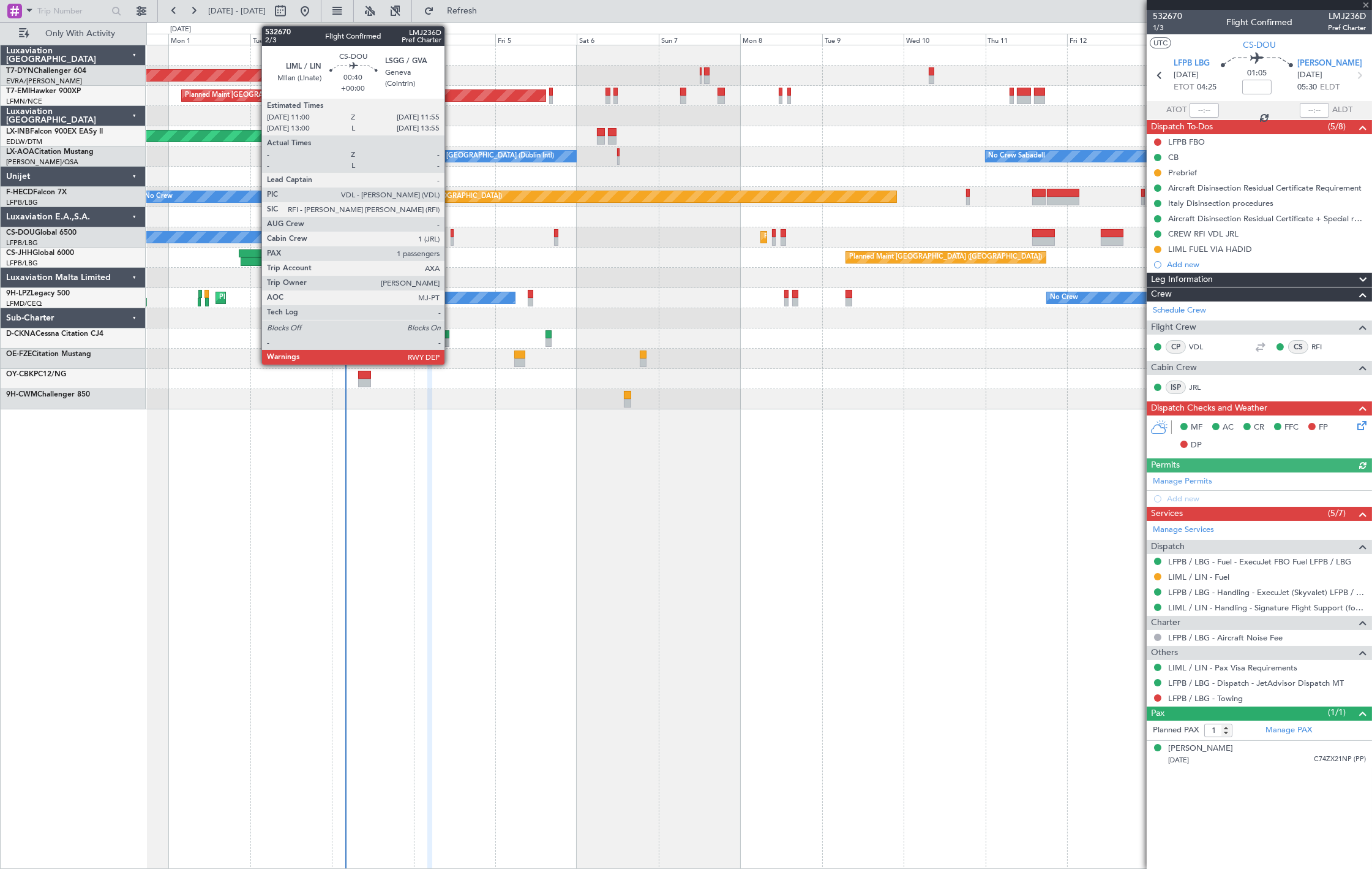
click at [451, 235] on div at bounding box center [453, 233] width 3 height 9
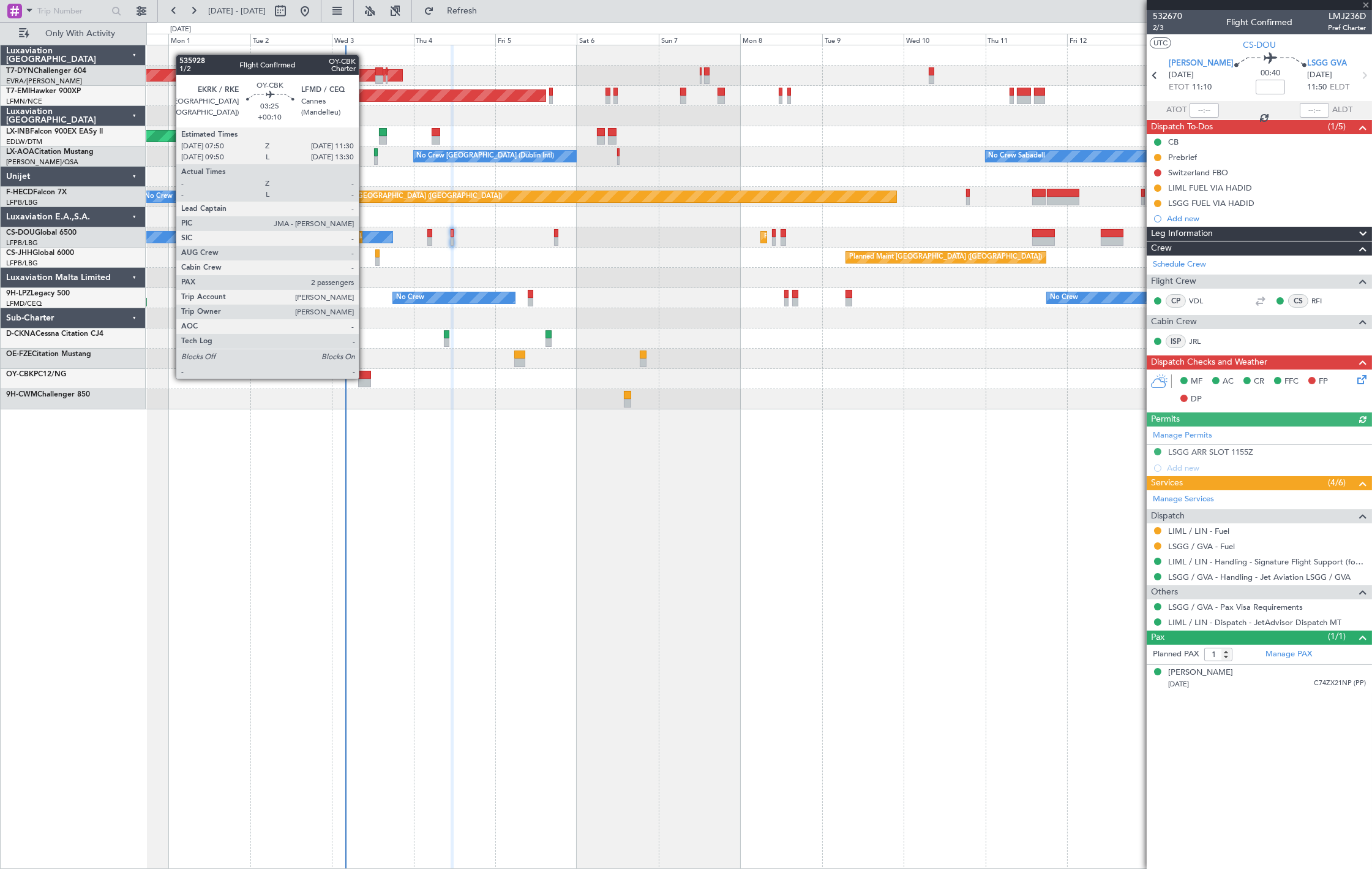
click at [365, 378] on div at bounding box center [759, 379] width 1225 height 20
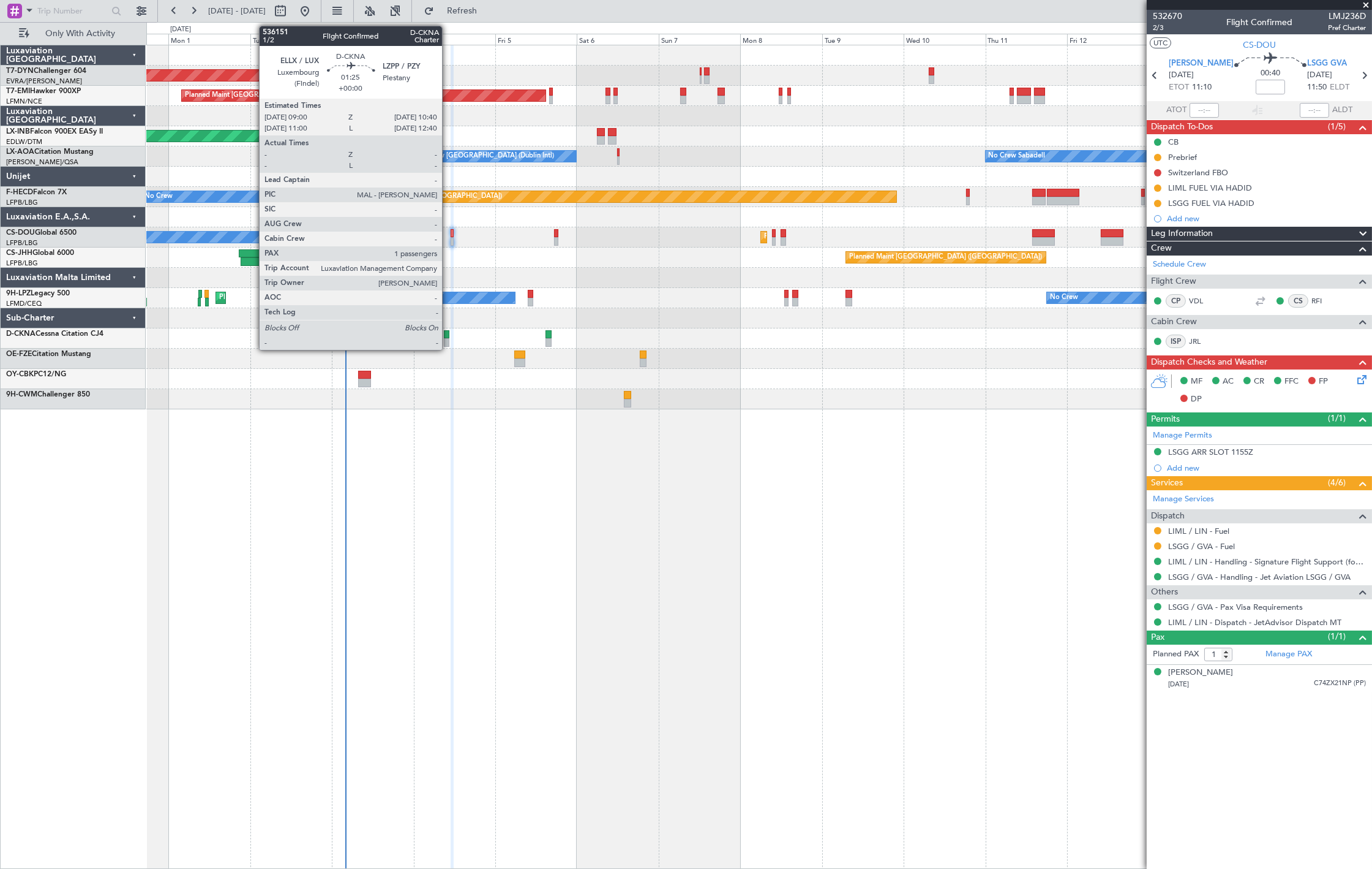
click at [448, 339] on div at bounding box center [447, 343] width 6 height 9
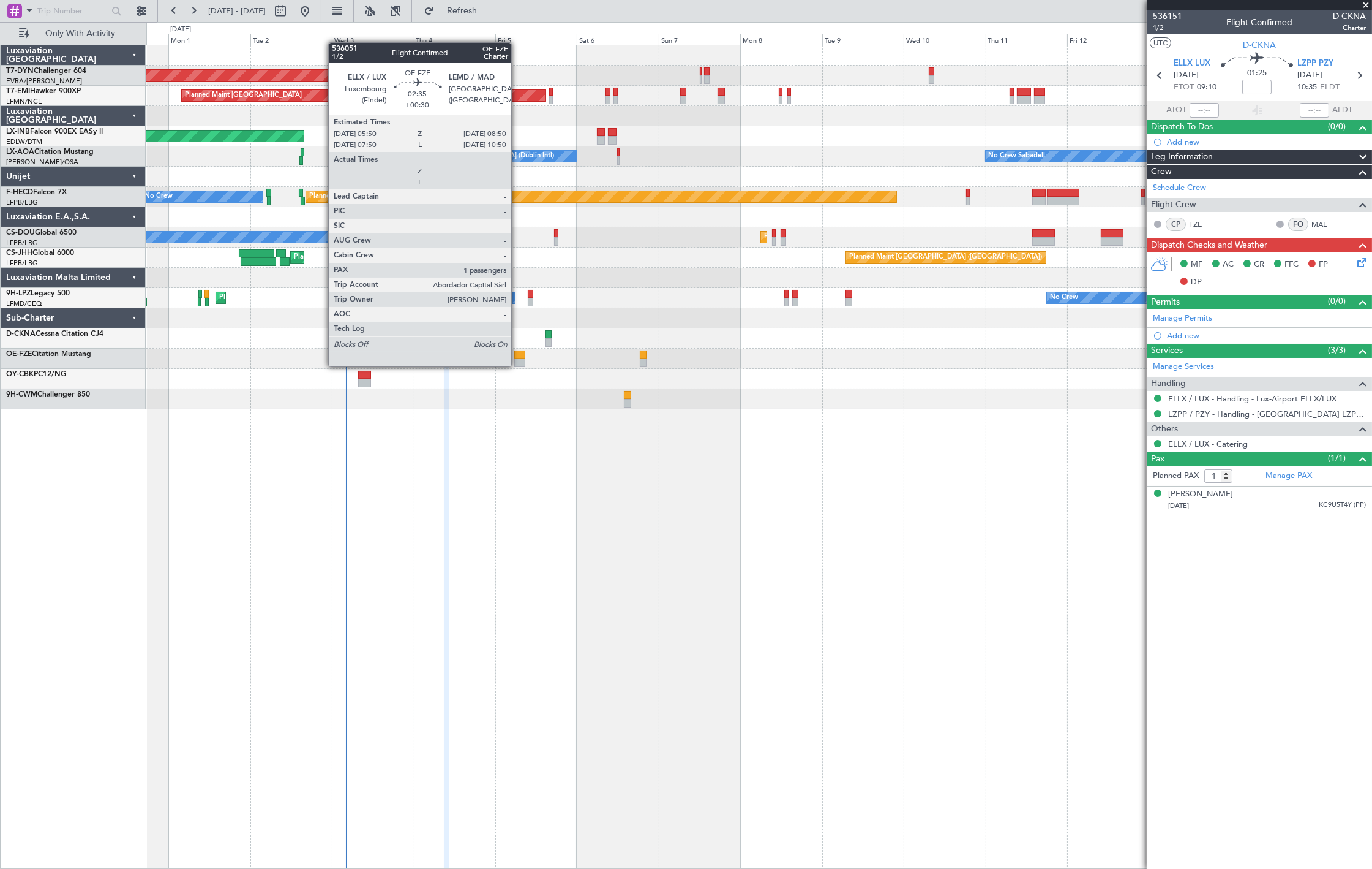
click at [518, 363] on div at bounding box center [520, 363] width 10 height 9
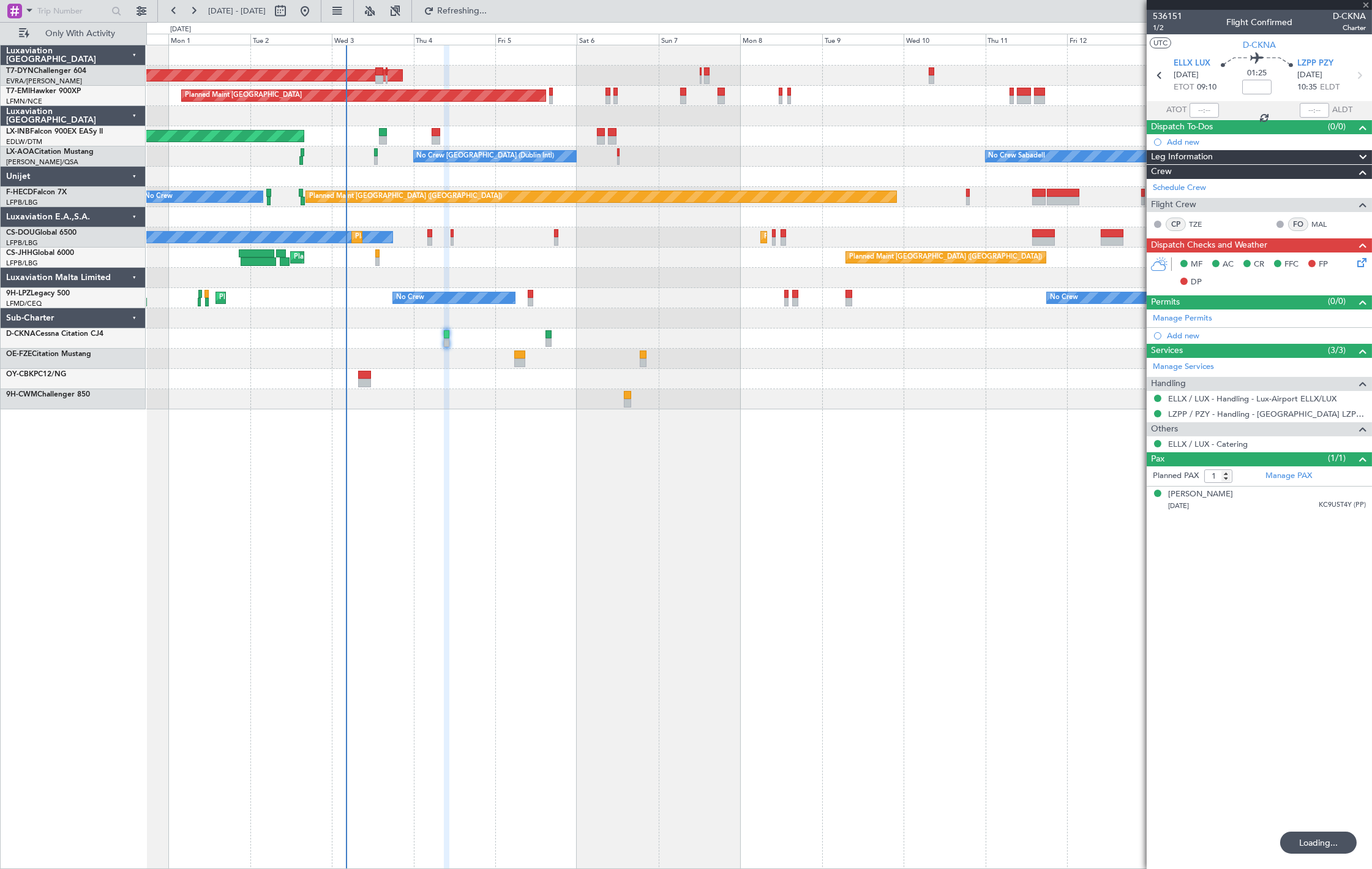
type input "+00:30"
click at [622, 400] on div at bounding box center [759, 399] width 1225 height 20
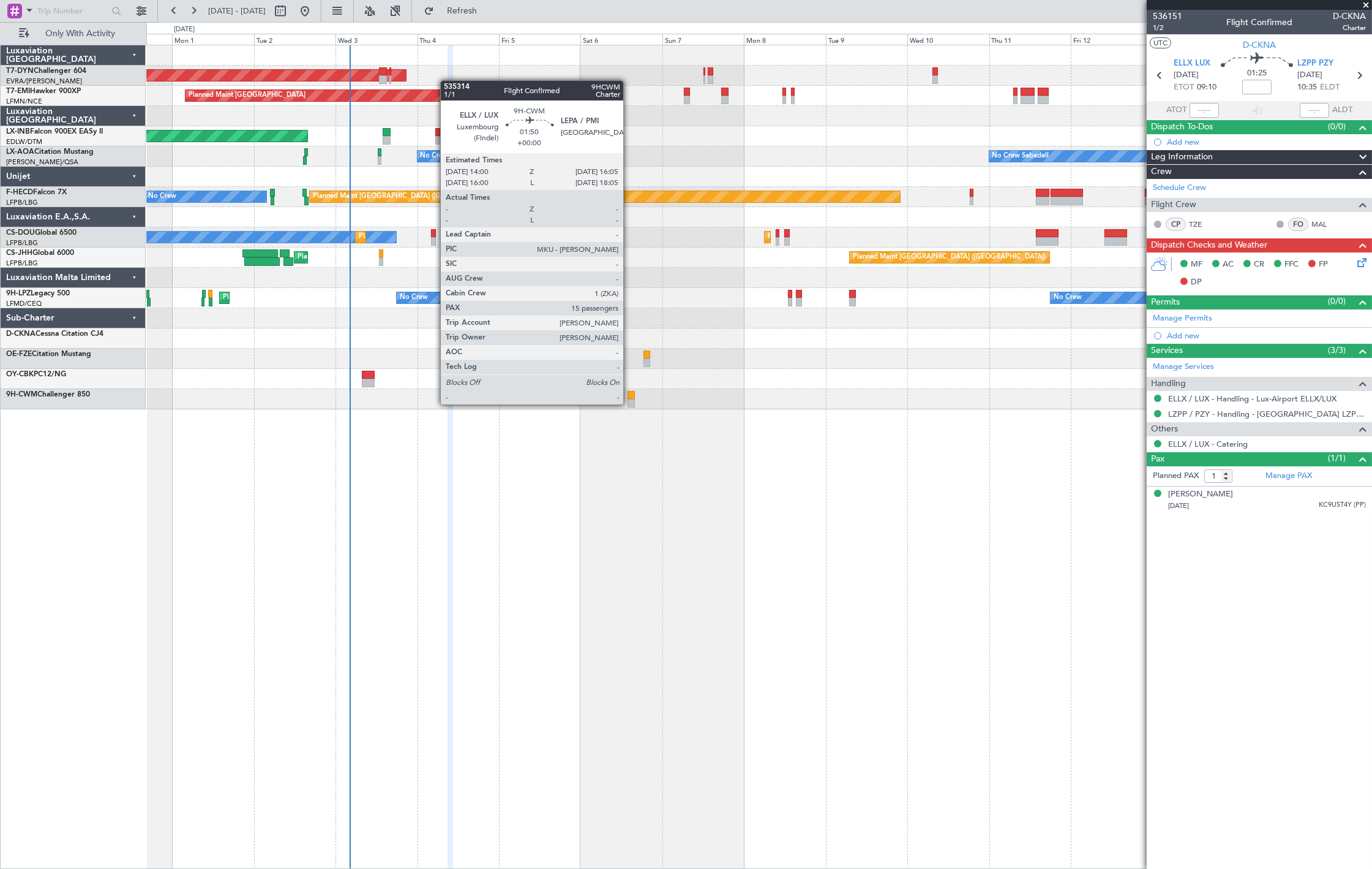
click at [631, 402] on div at bounding box center [631, 403] width 7 height 9
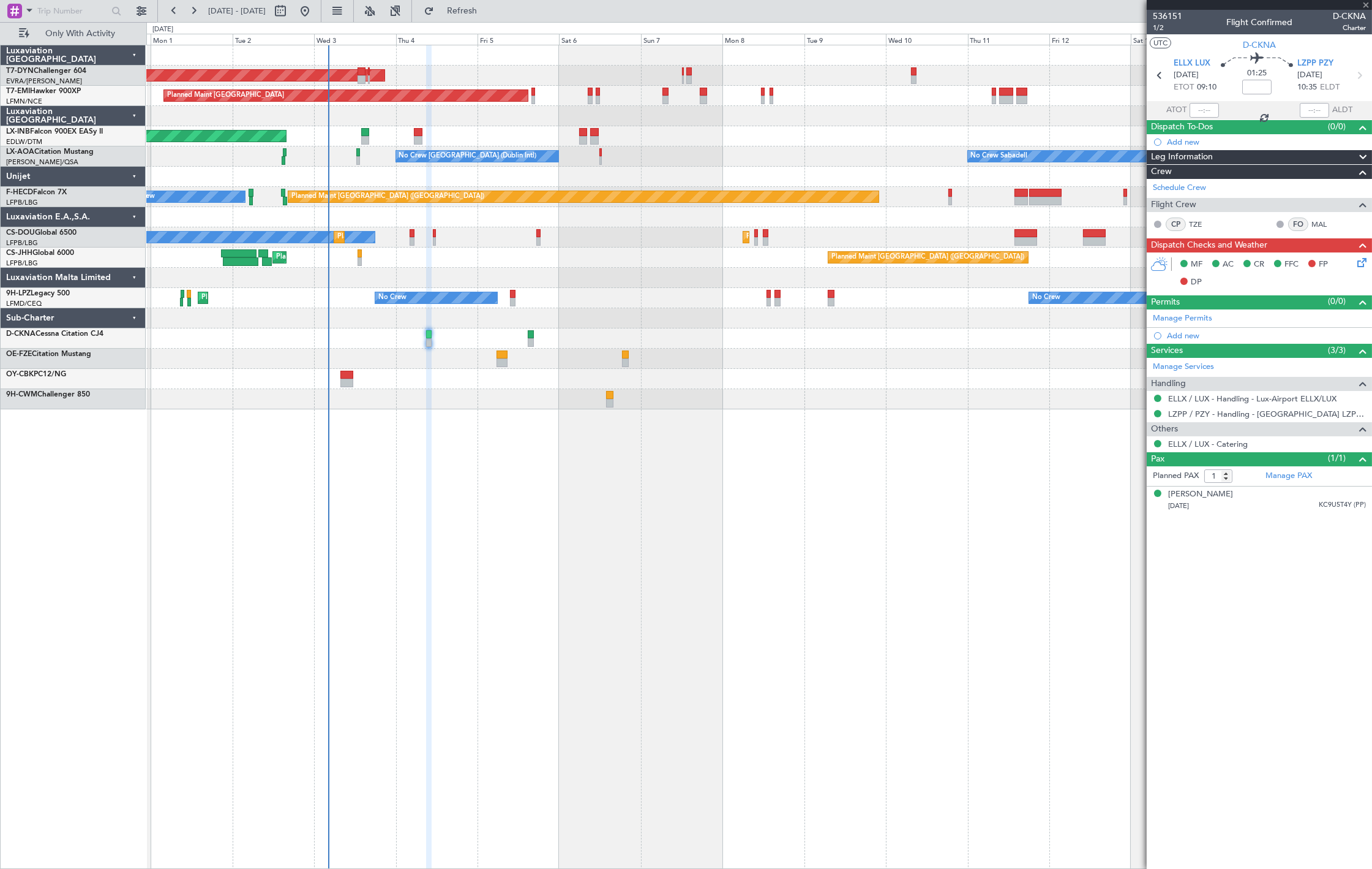
click at [619, 433] on div "AOG Maint Riga (Riga Intl) Planned Maint [GEOGRAPHIC_DATA] Unplanned Maint [GEO…" at bounding box center [759, 456] width 1226 height 824
type input "15"
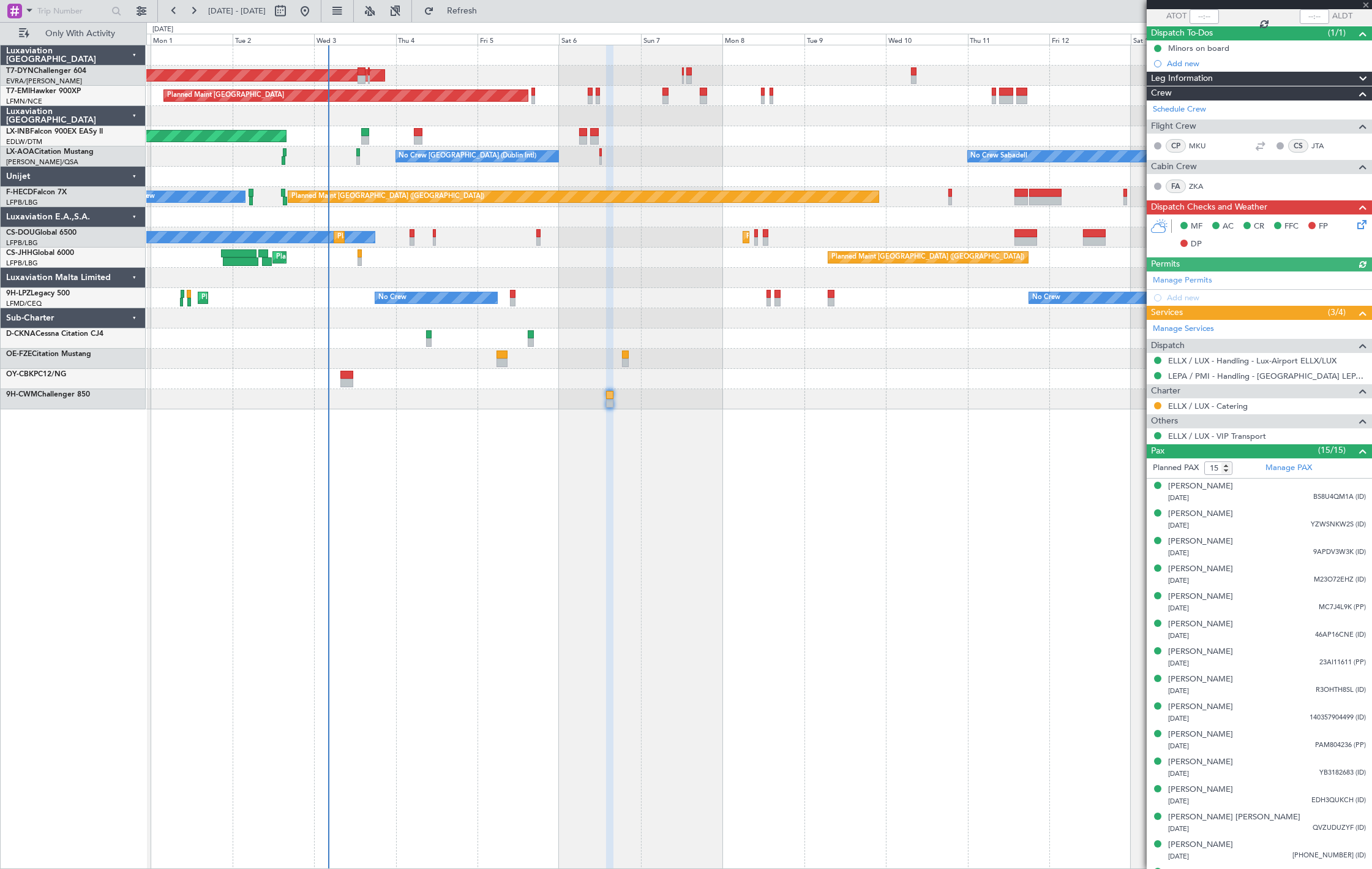
scroll to position [116, 0]
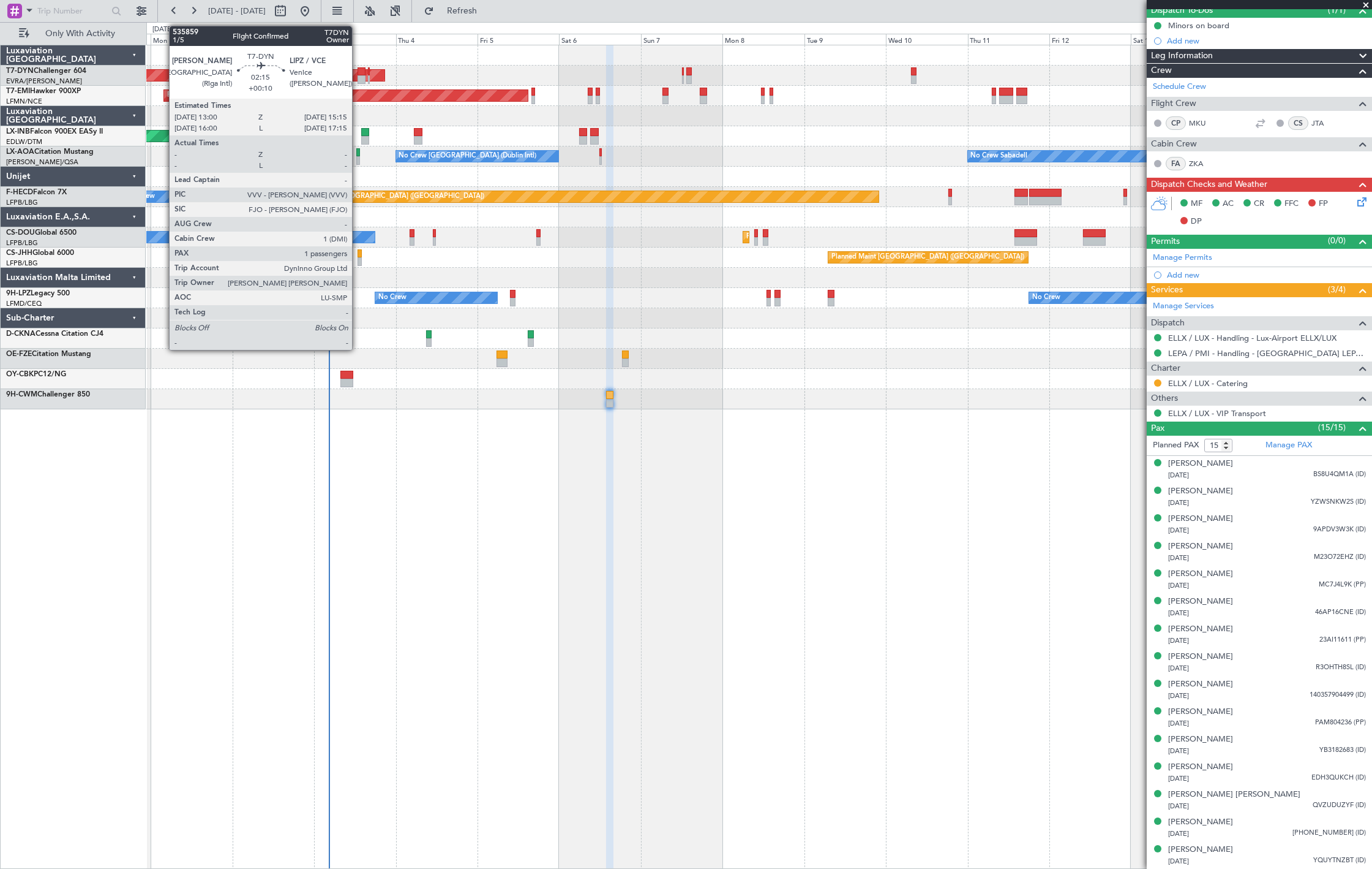
click at [358, 73] on div at bounding box center [361, 72] width 8 height 9
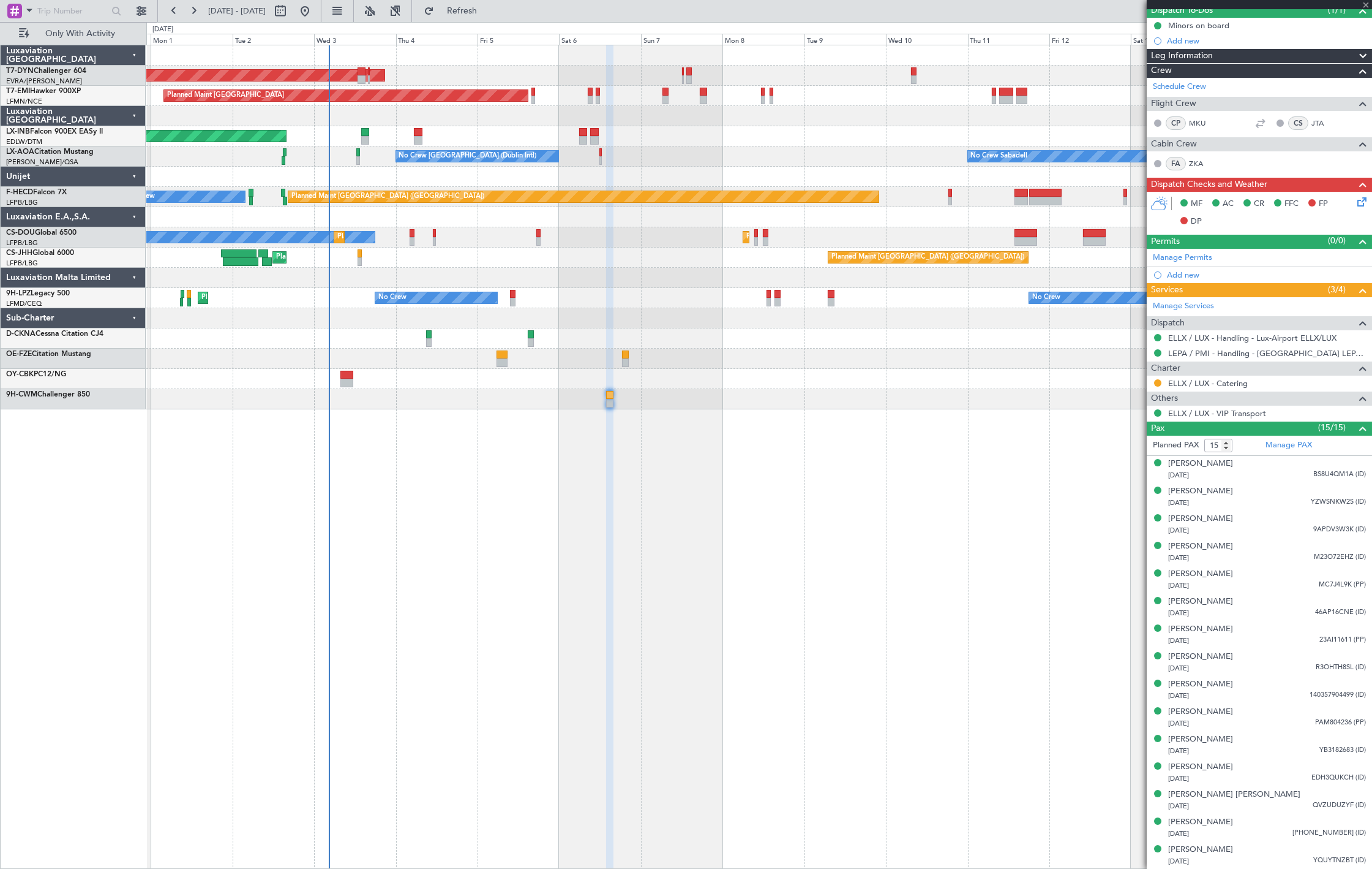
type input "+00:10"
type input "1"
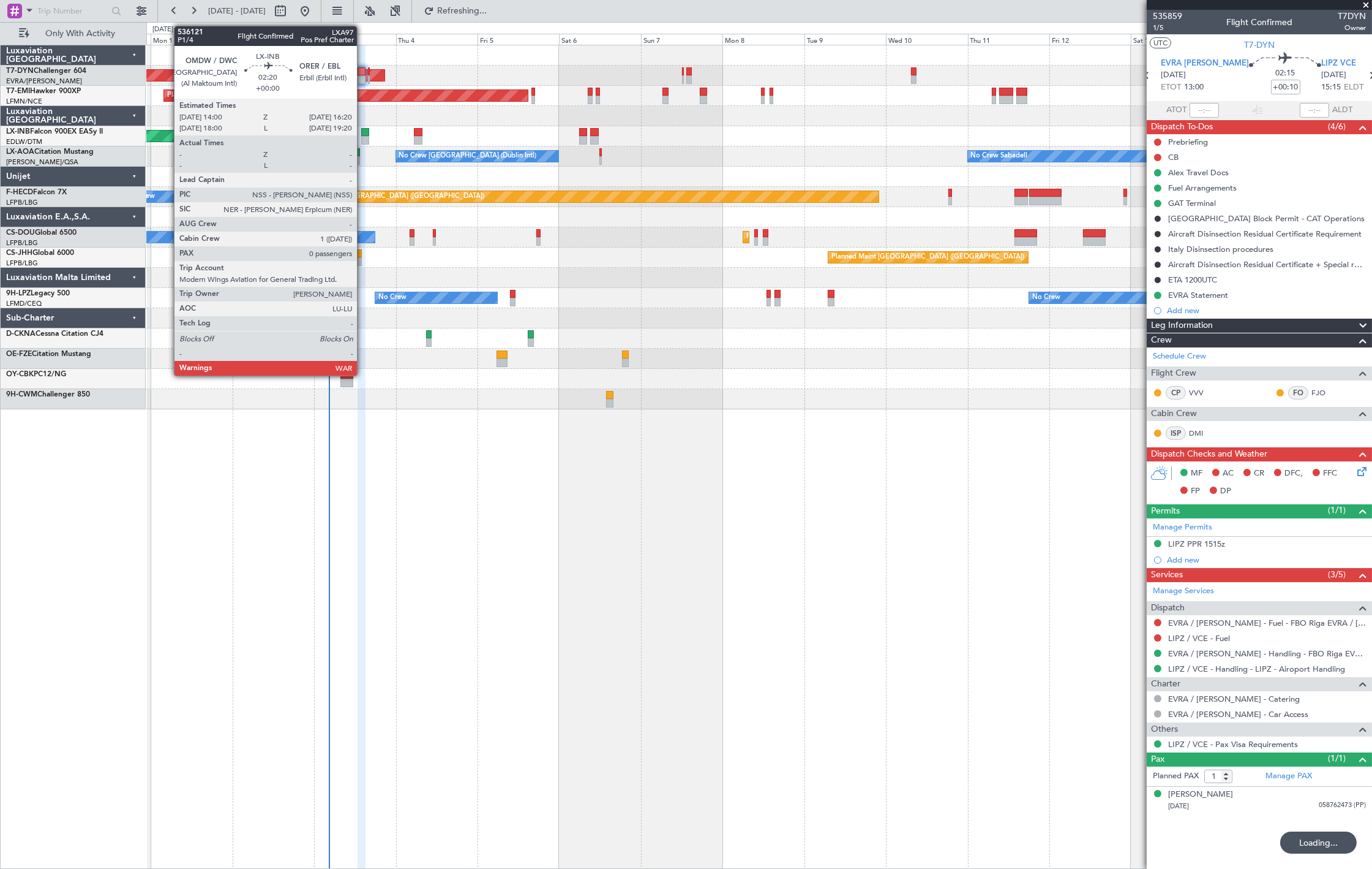
click at [364, 137] on div at bounding box center [364, 141] width 8 height 9
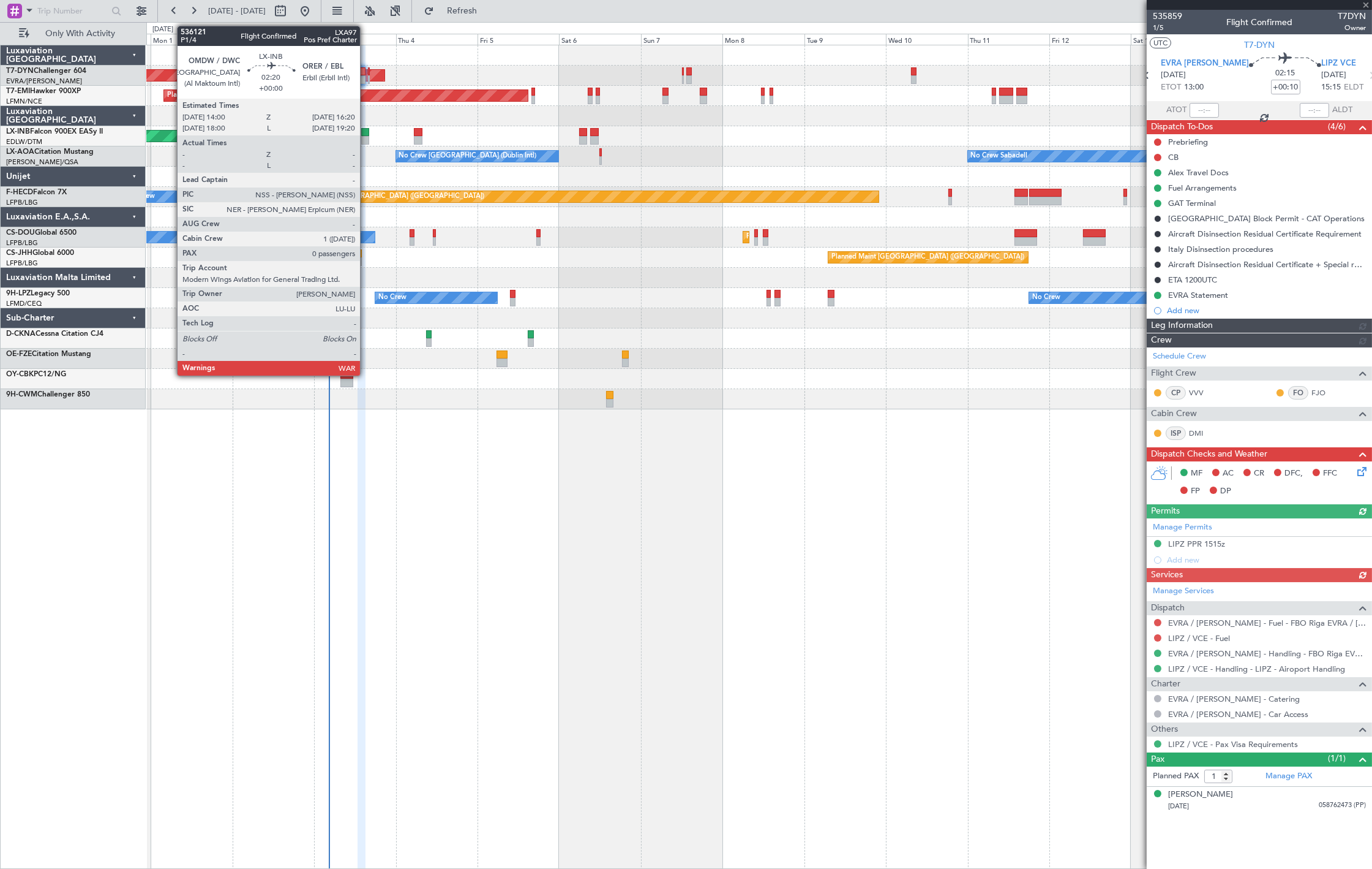
type input "0"
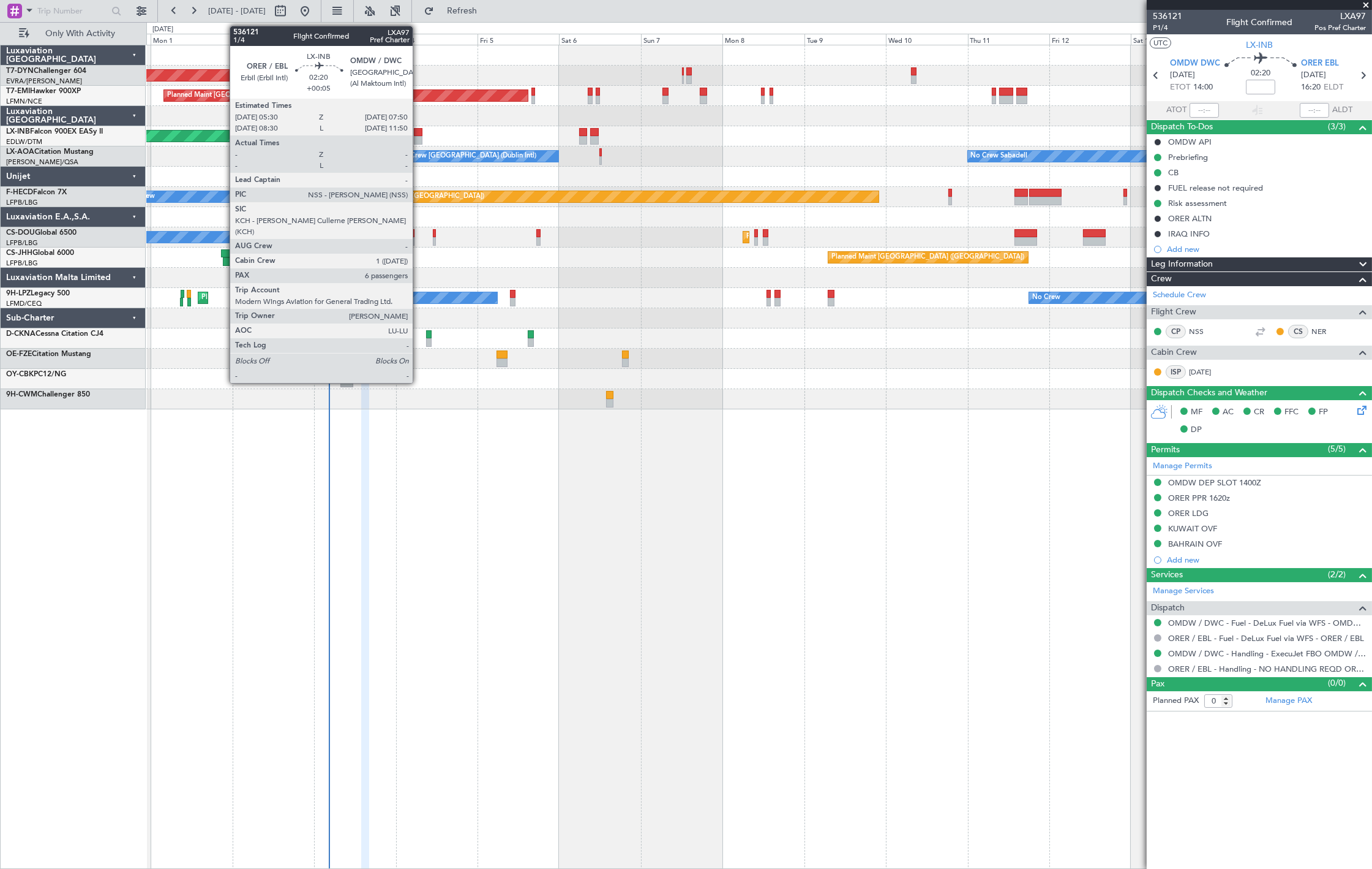
click at [419, 134] on div at bounding box center [418, 132] width 8 height 9
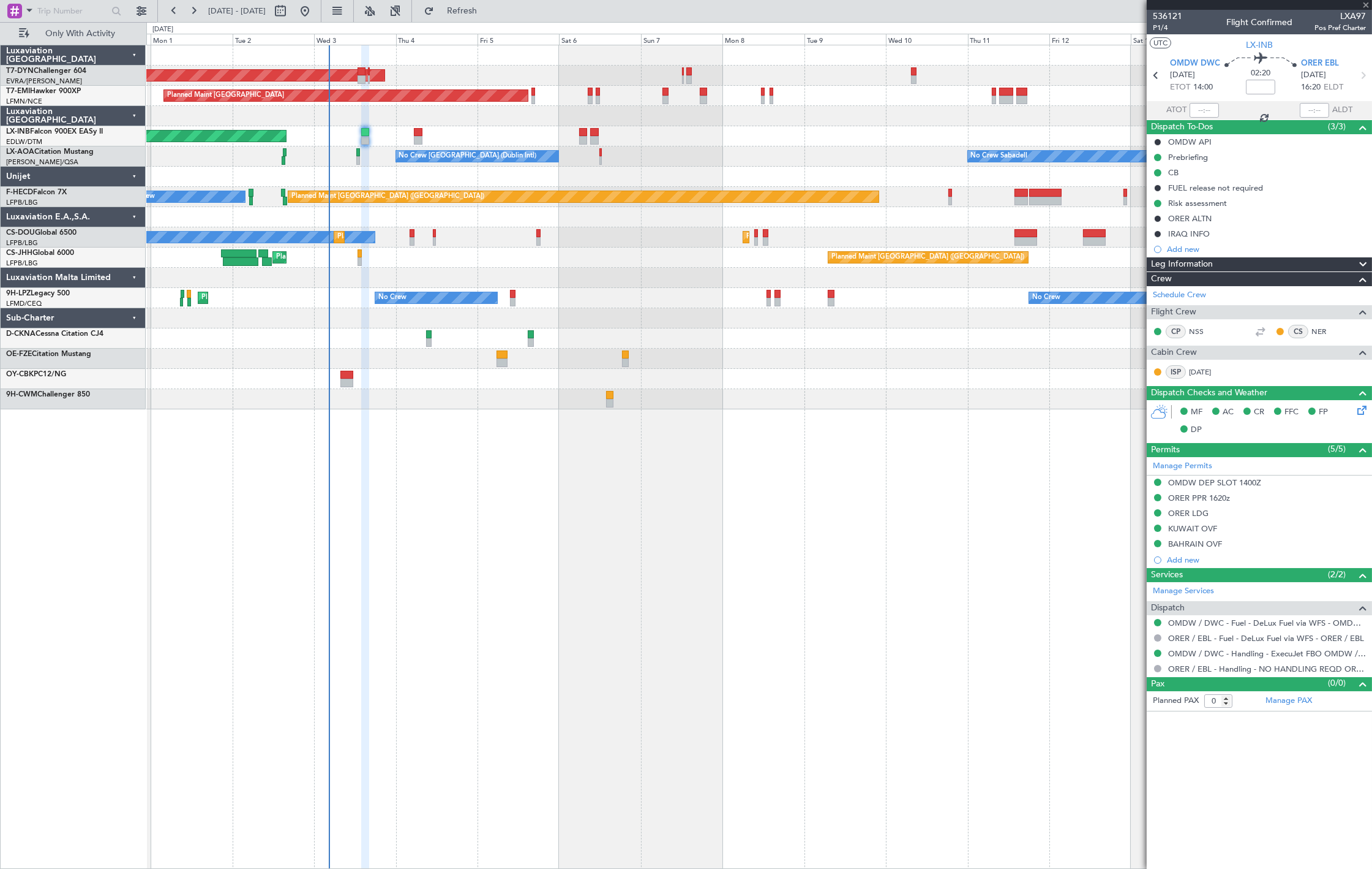
type input "+00:05"
type input "6"
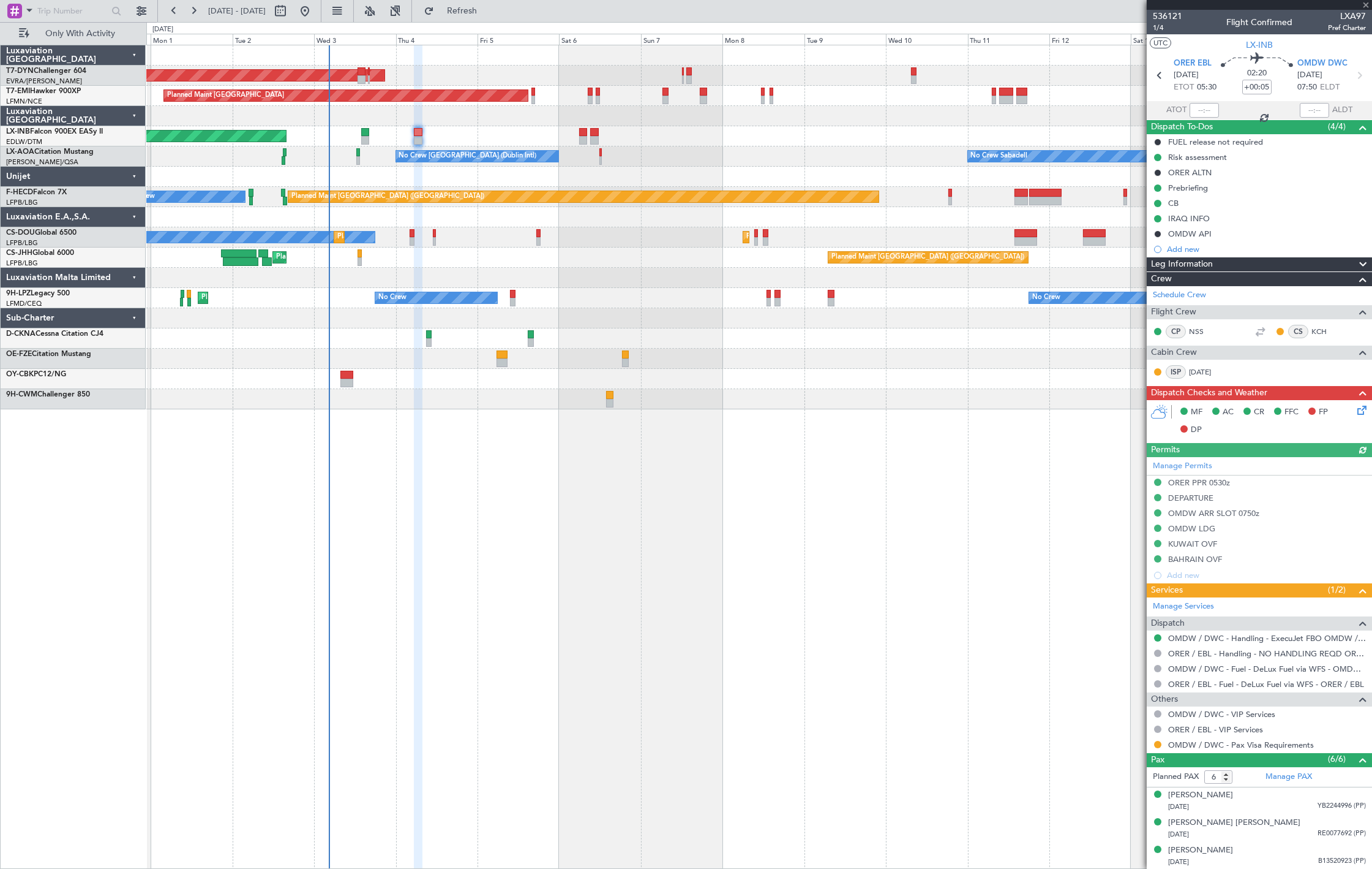
scroll to position [83, 0]
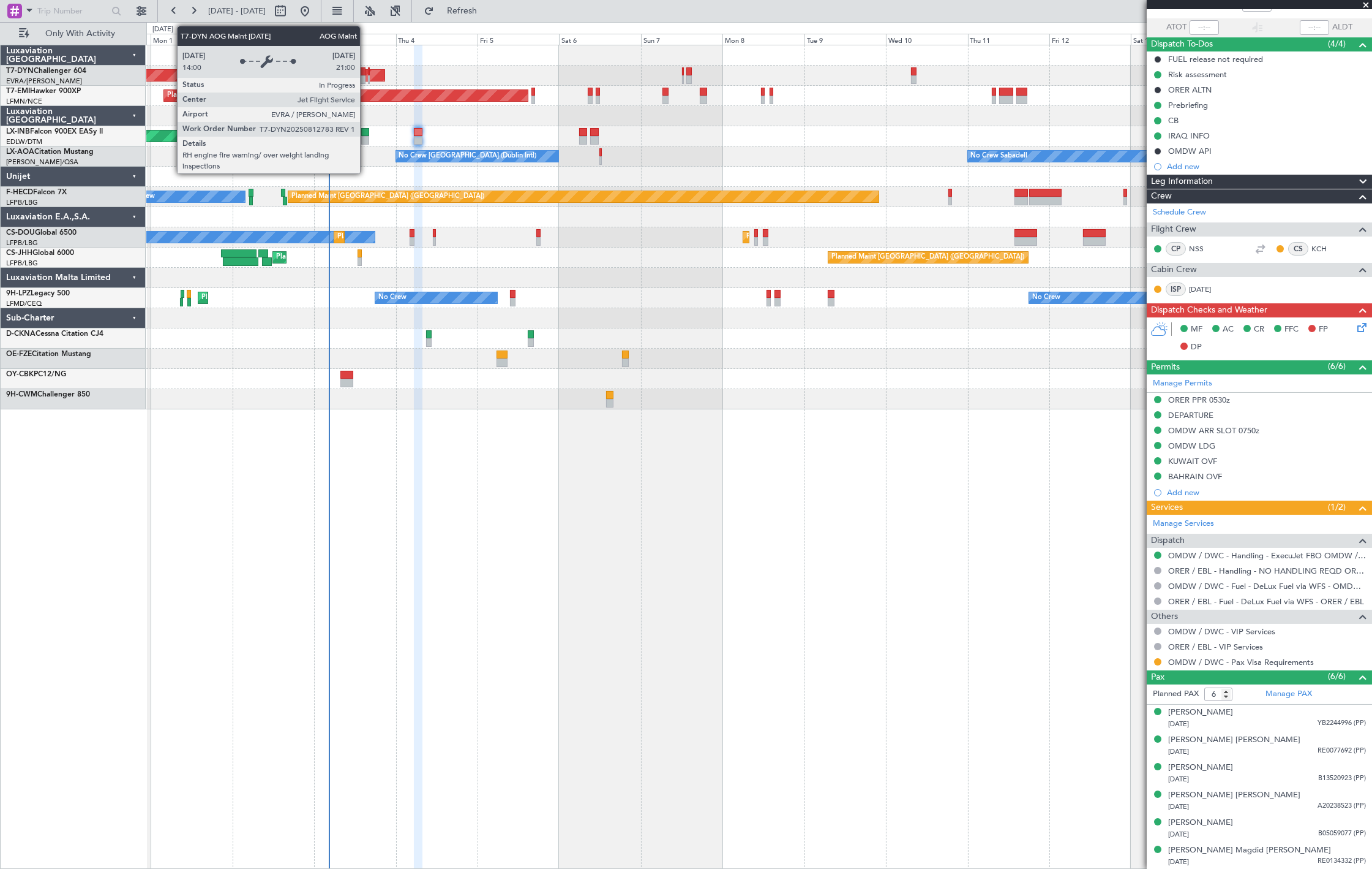
click at [362, 69] on div at bounding box center [361, 72] width 8 height 9
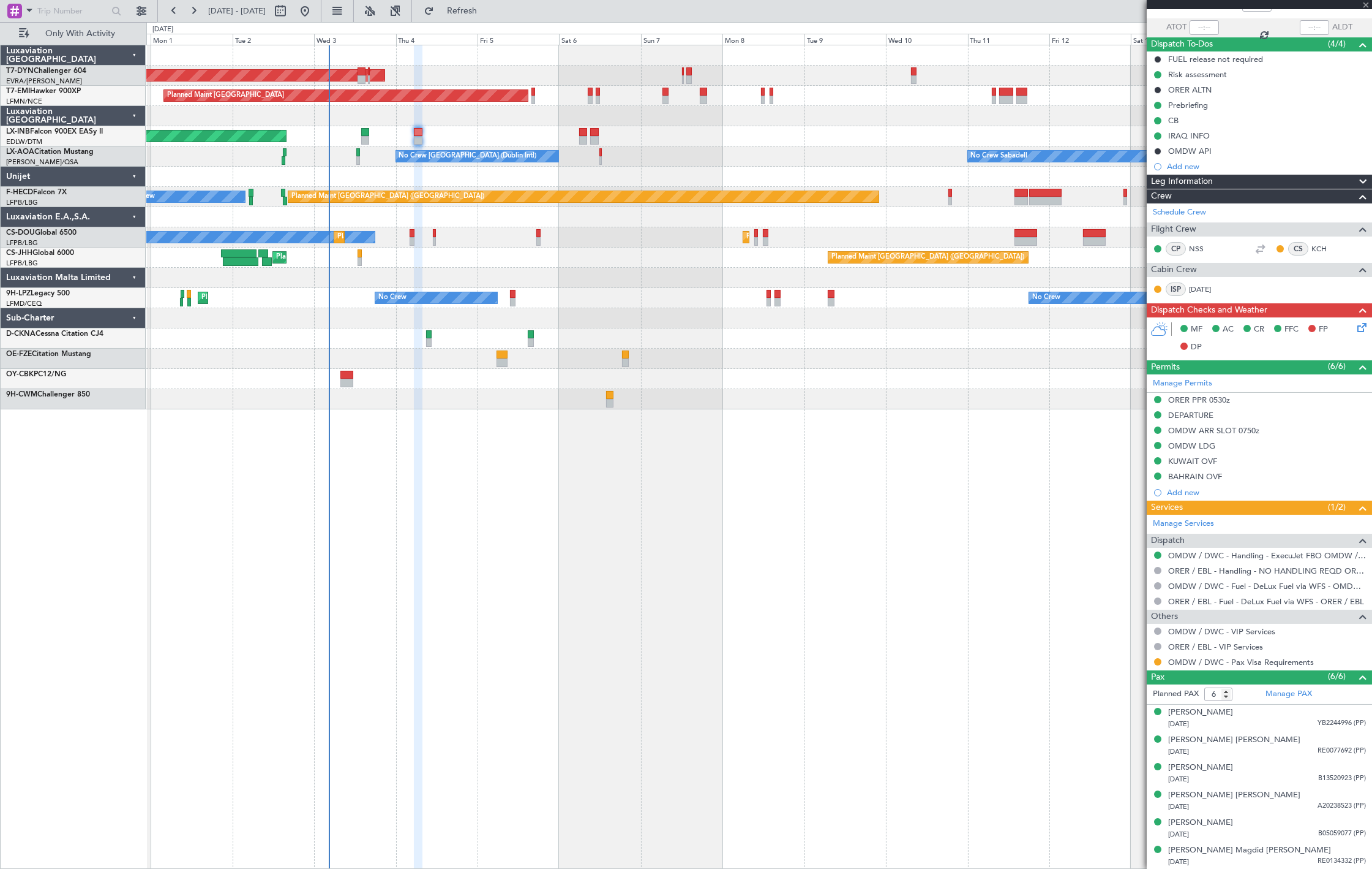
type input "+00:10"
type input "1"
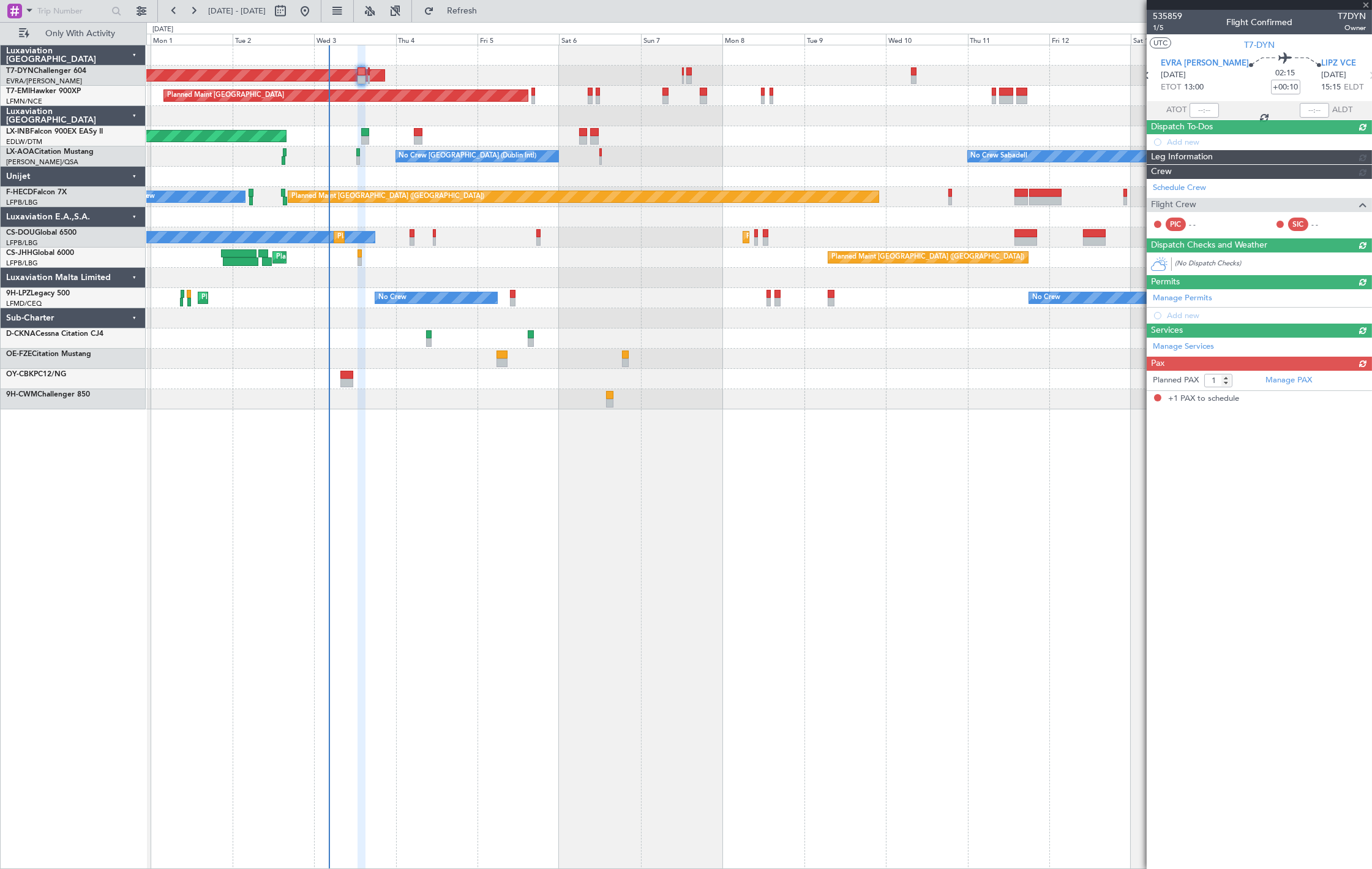
scroll to position [0, 0]
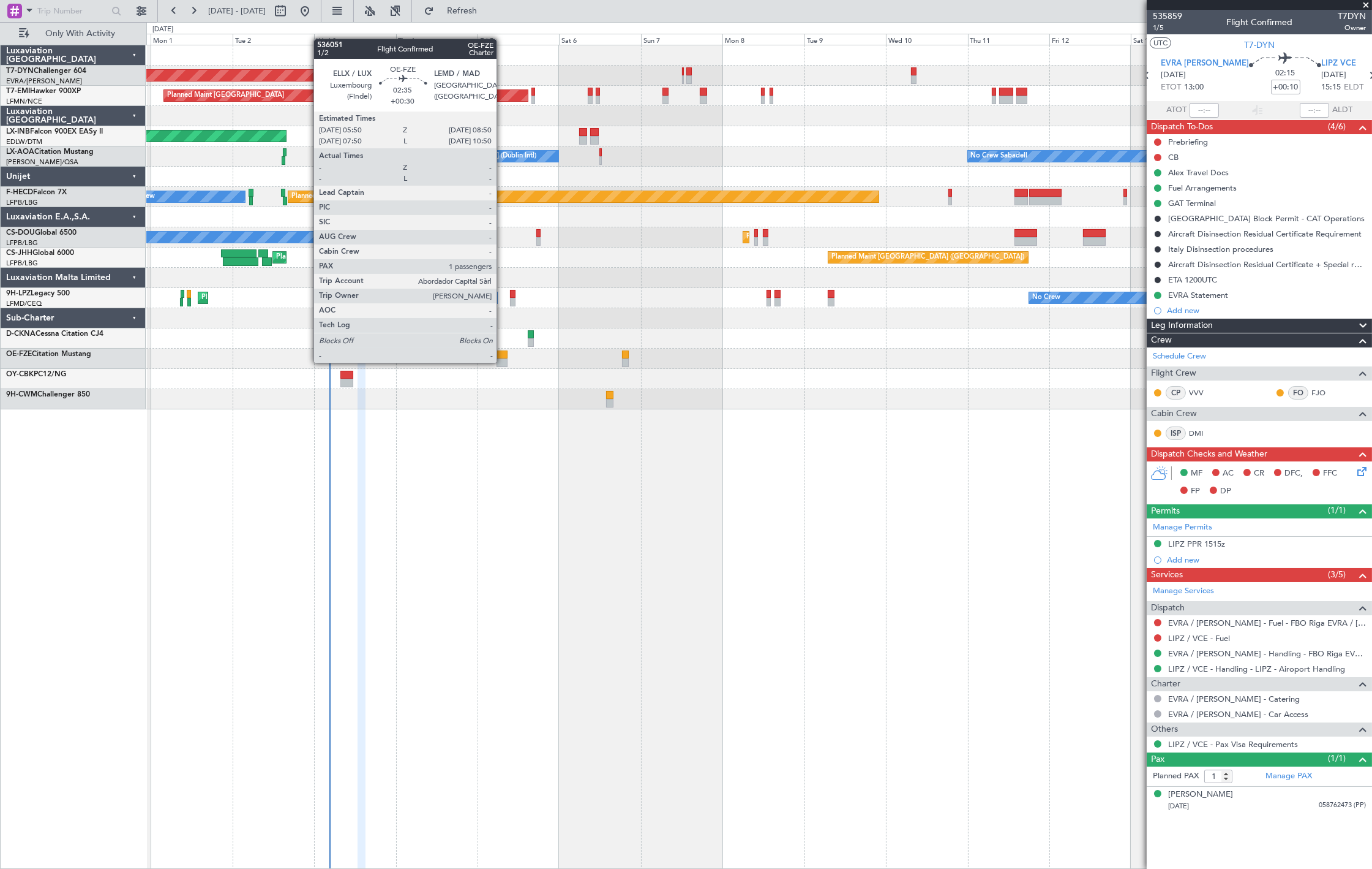
click at [502, 361] on div at bounding box center [502, 363] width 10 height 9
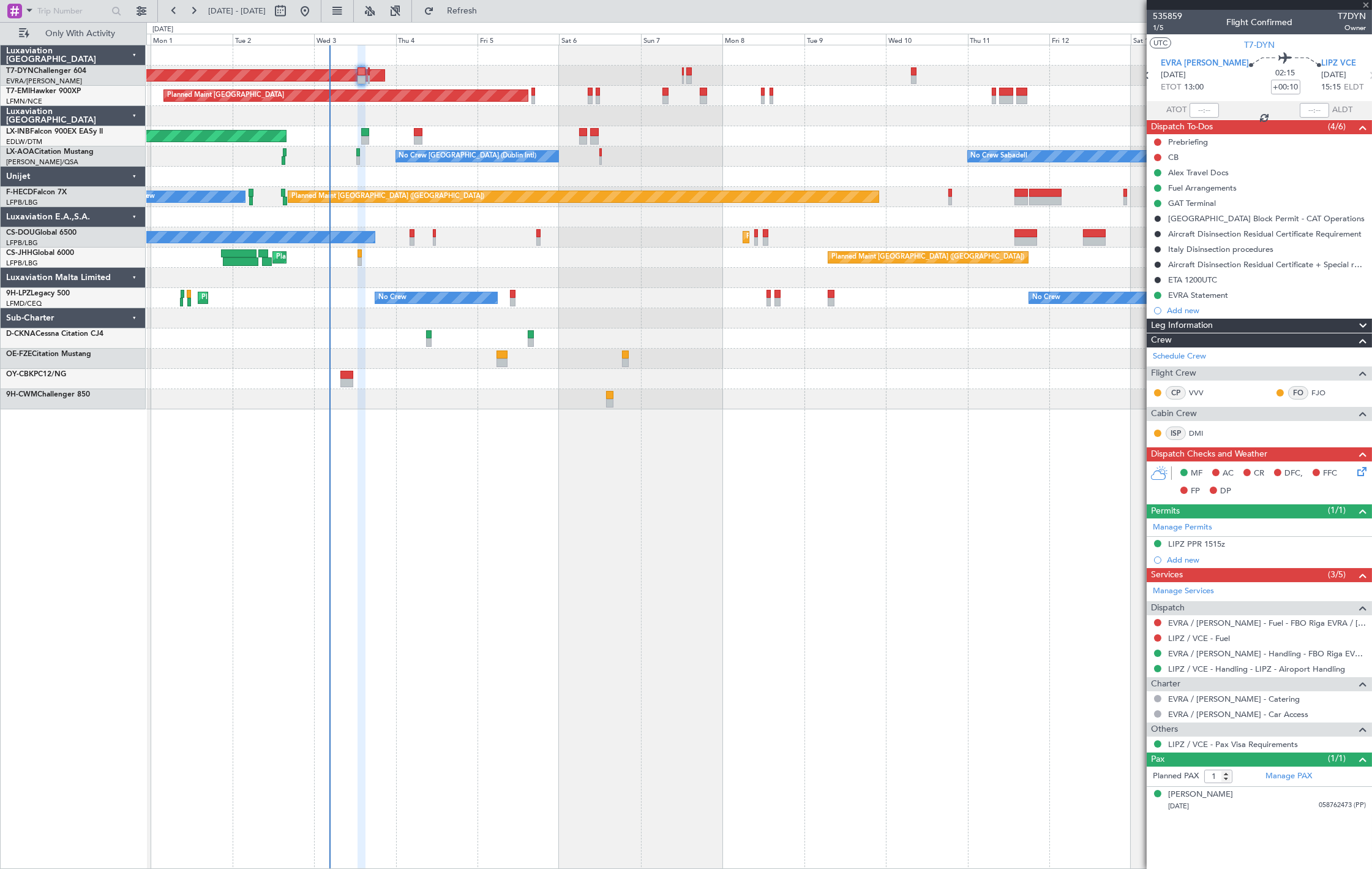
type input "+00:30"
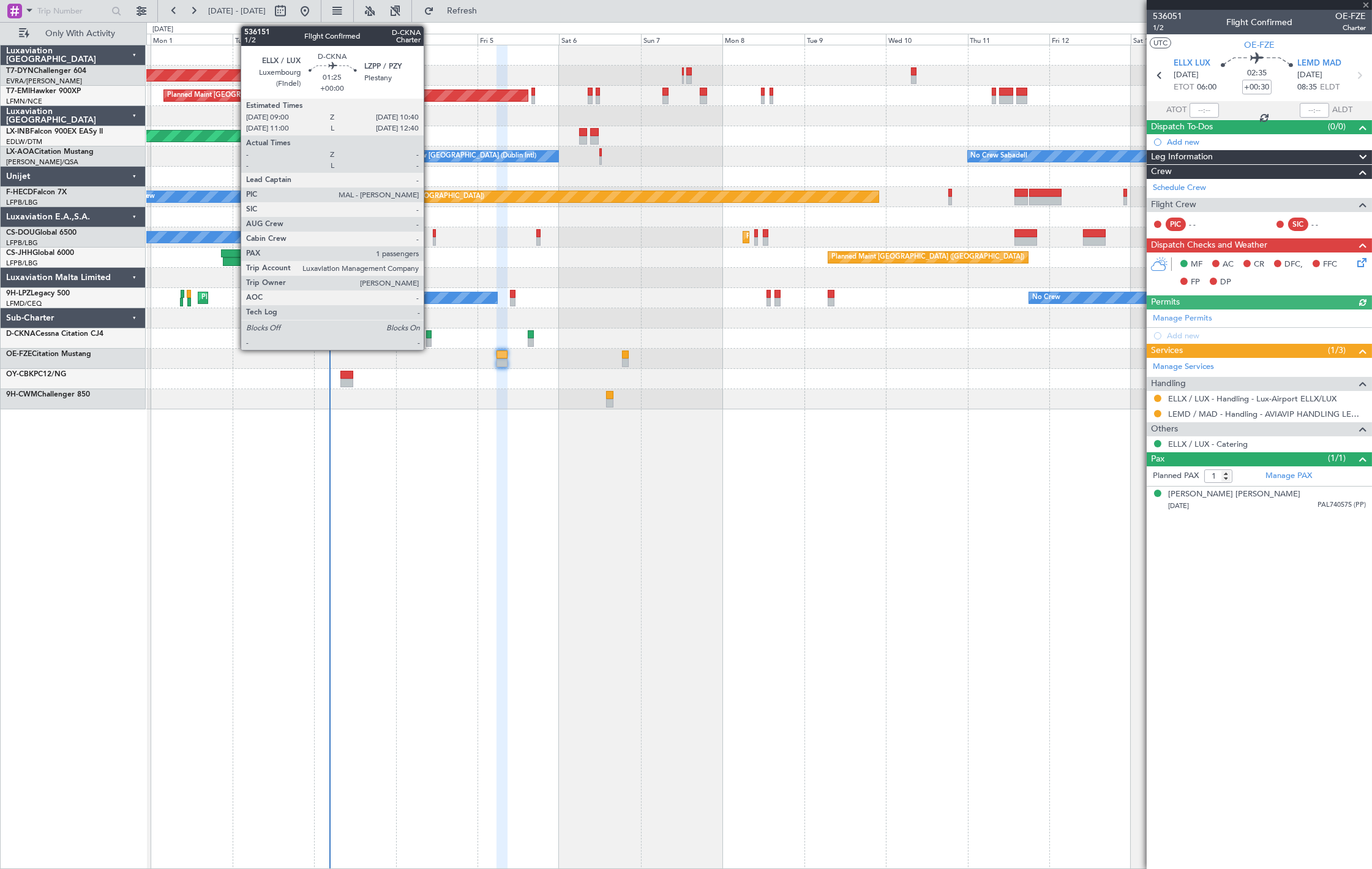
click at [430, 337] on div at bounding box center [429, 335] width 6 height 9
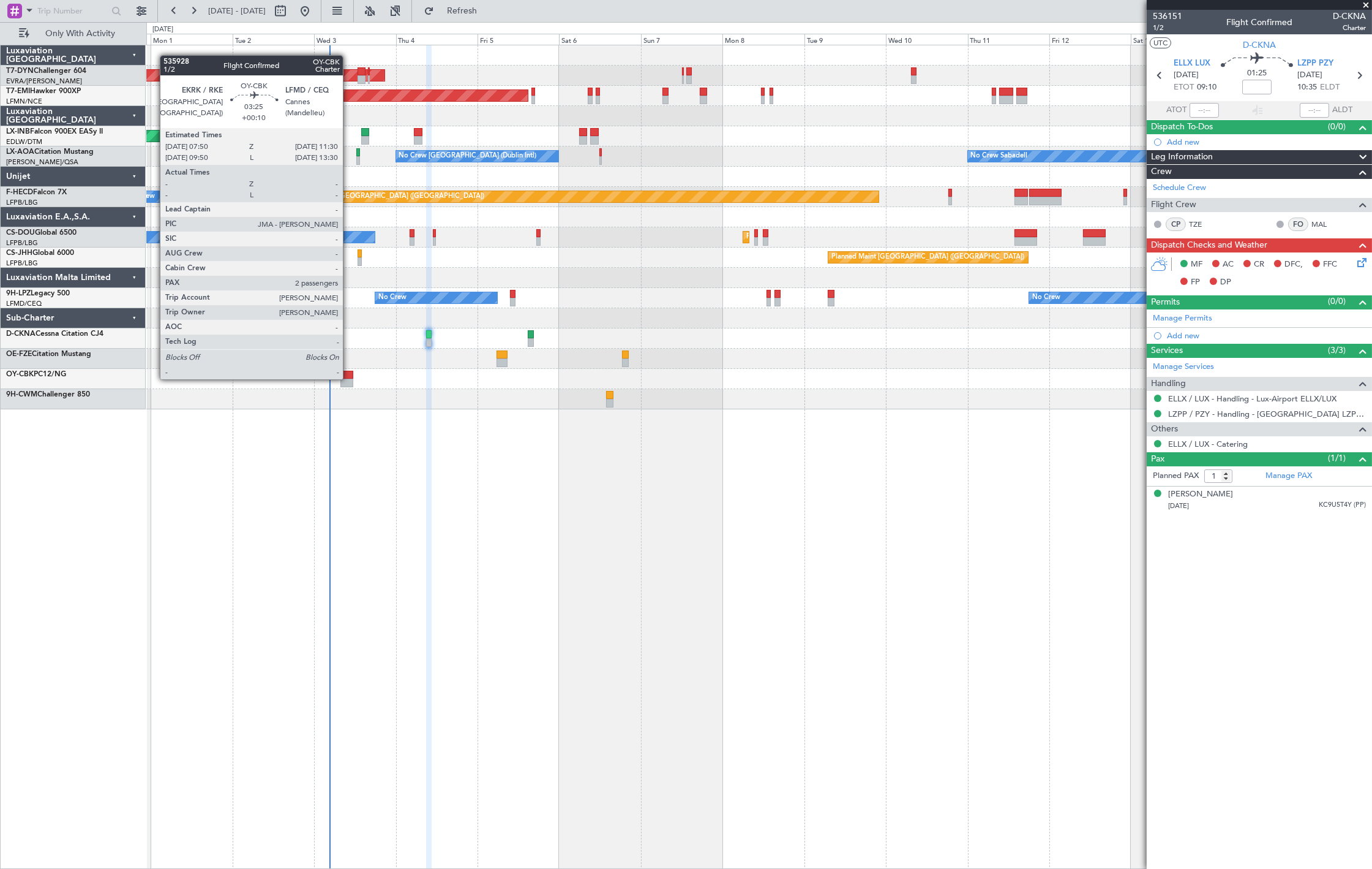
click at [349, 379] on div at bounding box center [347, 383] width 13 height 9
type input "+00:10"
type input "2"
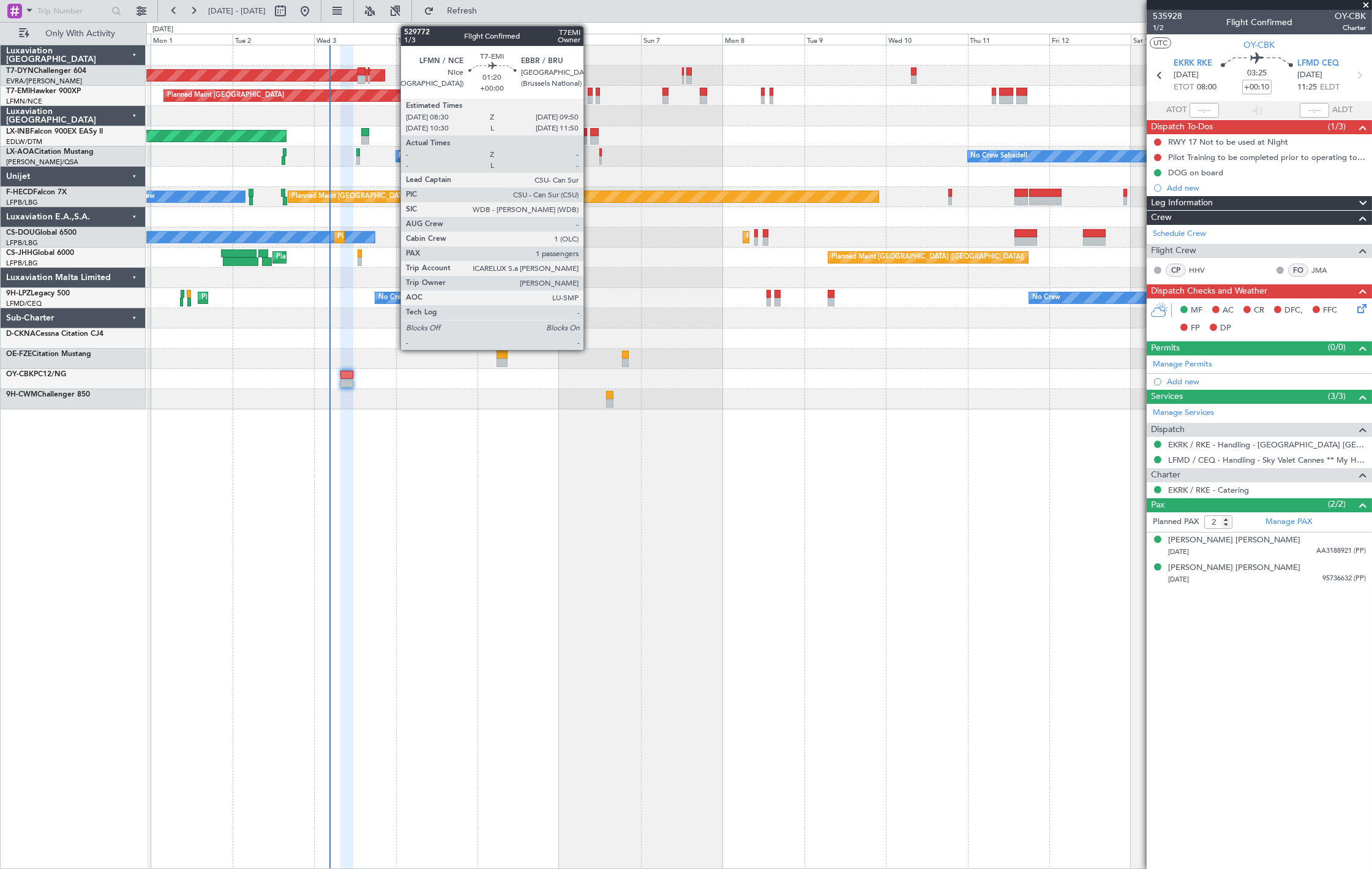
click at [590, 95] on div at bounding box center [591, 100] width 5 height 9
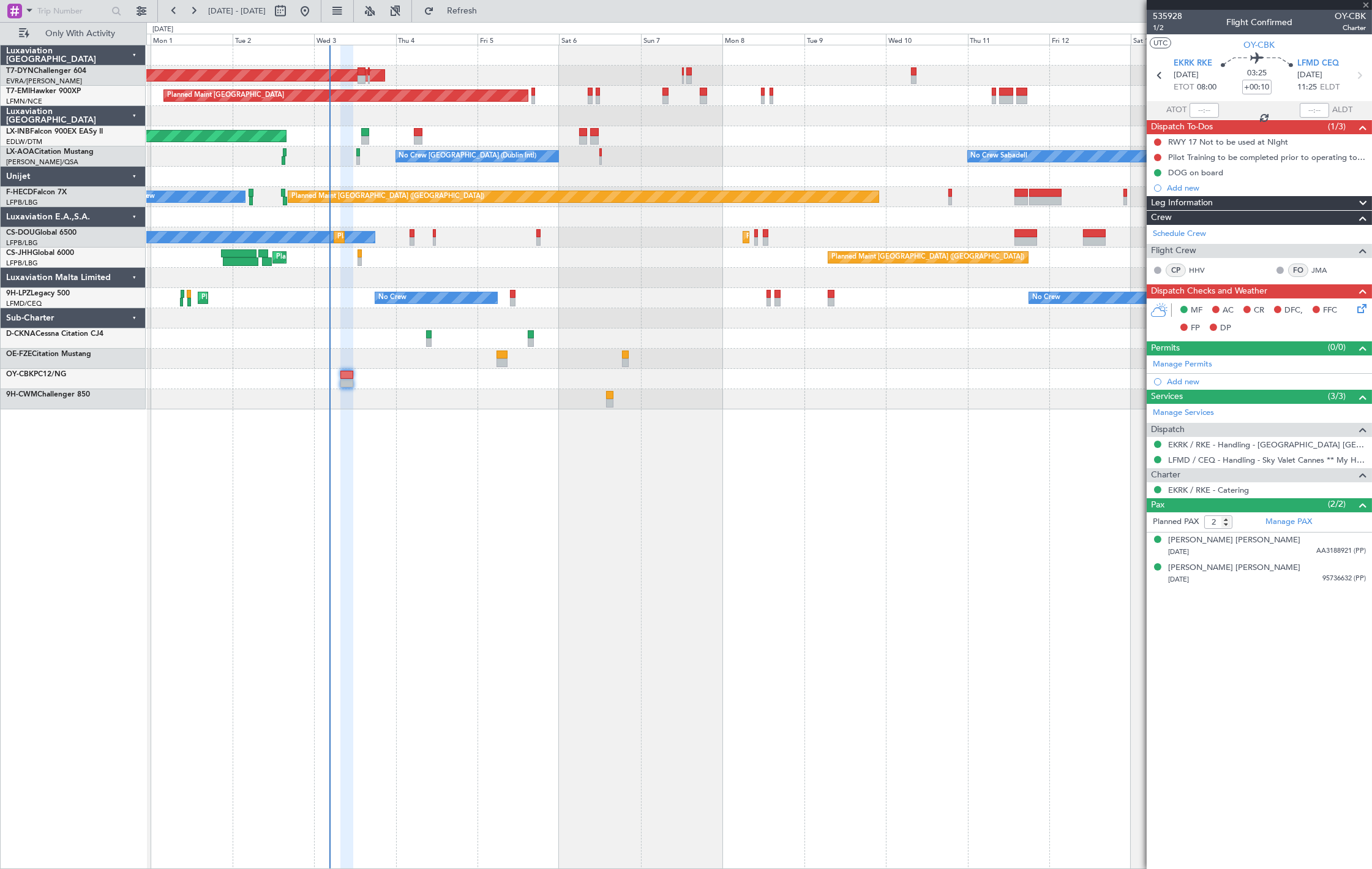
type input "1"
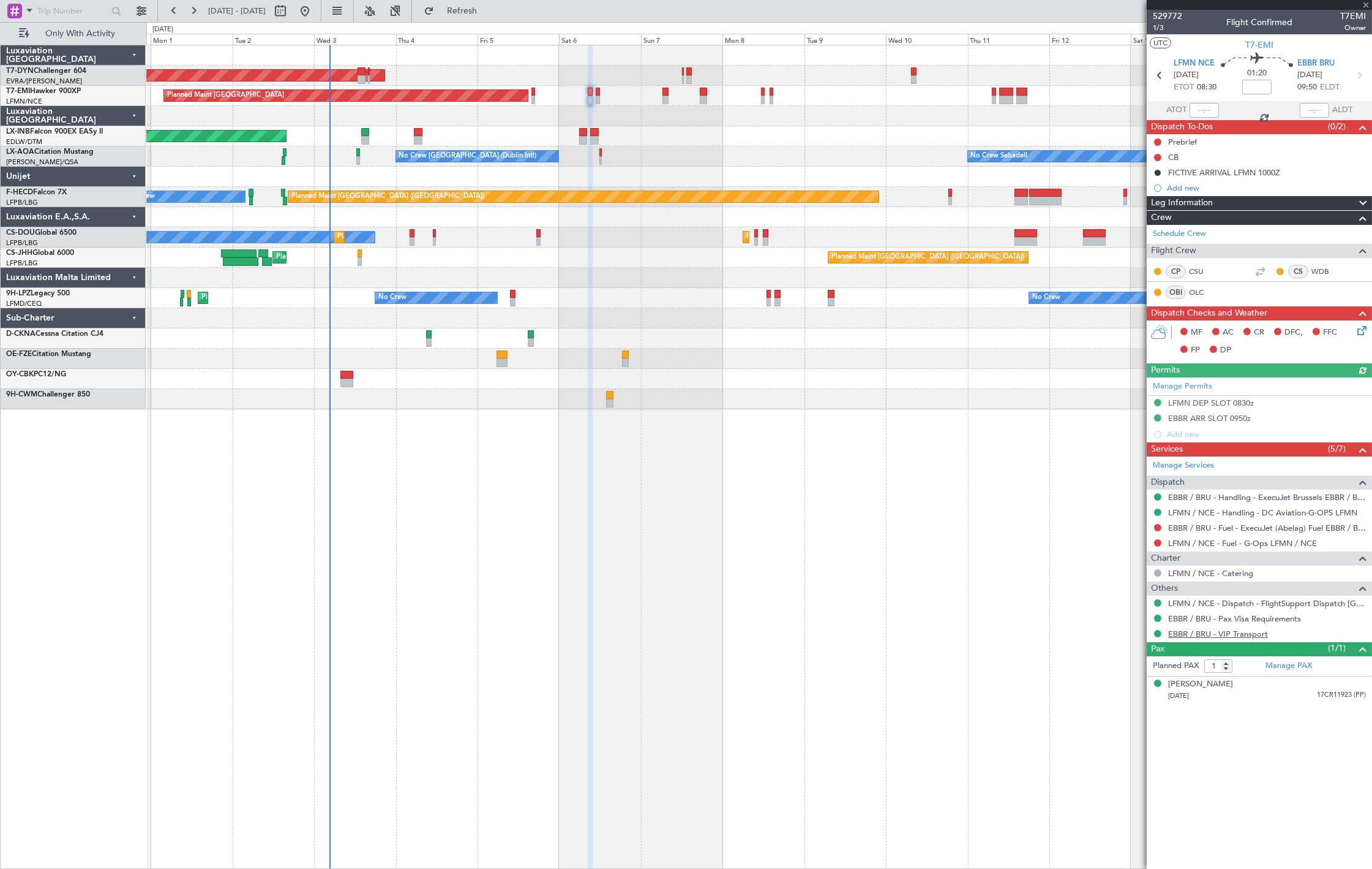
click at [1246, 633] on link "EBBR / BRU - VIP Transport" at bounding box center [1218, 634] width 100 height 10
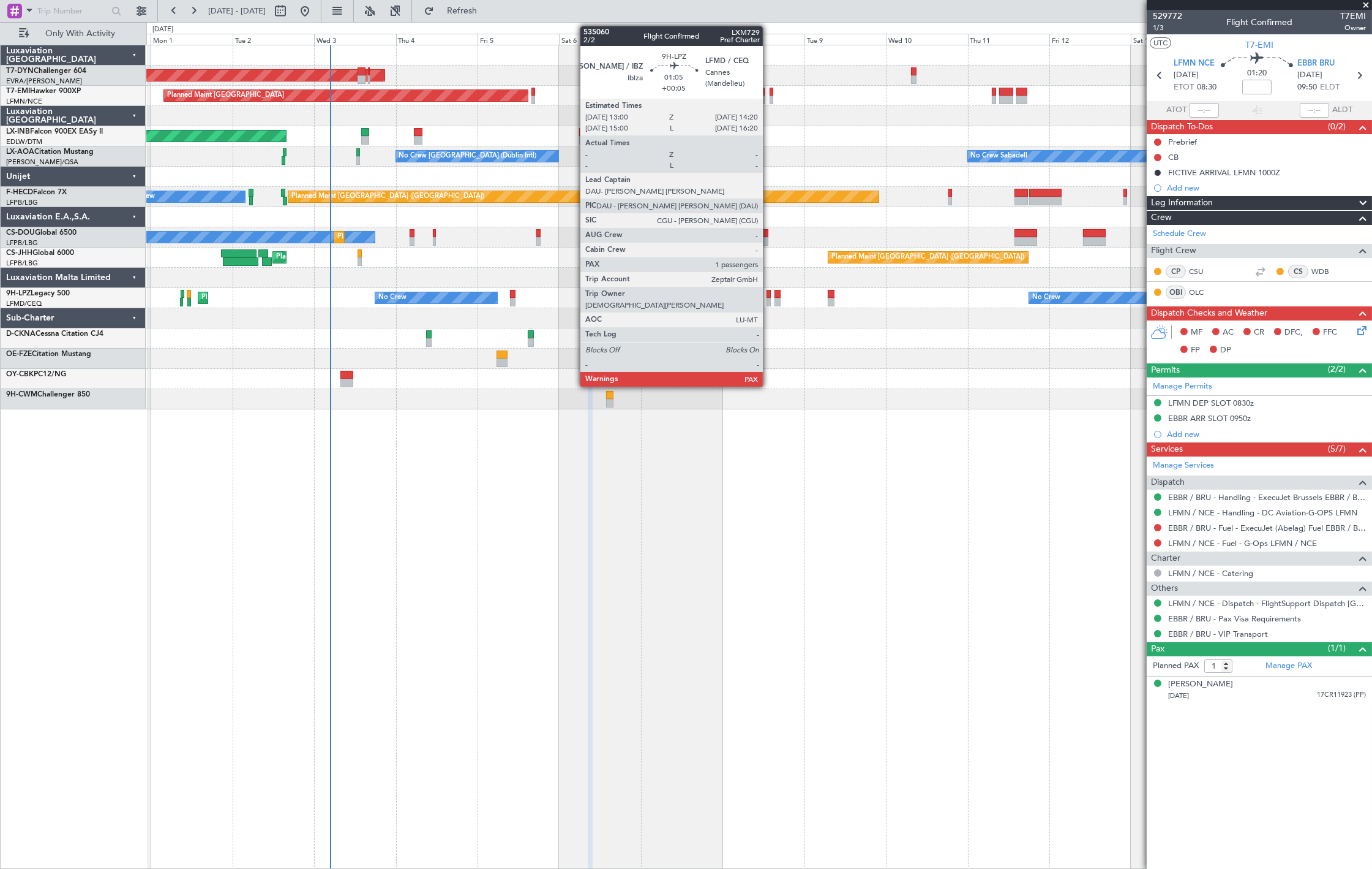
click at [769, 302] on div at bounding box center [769, 302] width 5 height 9
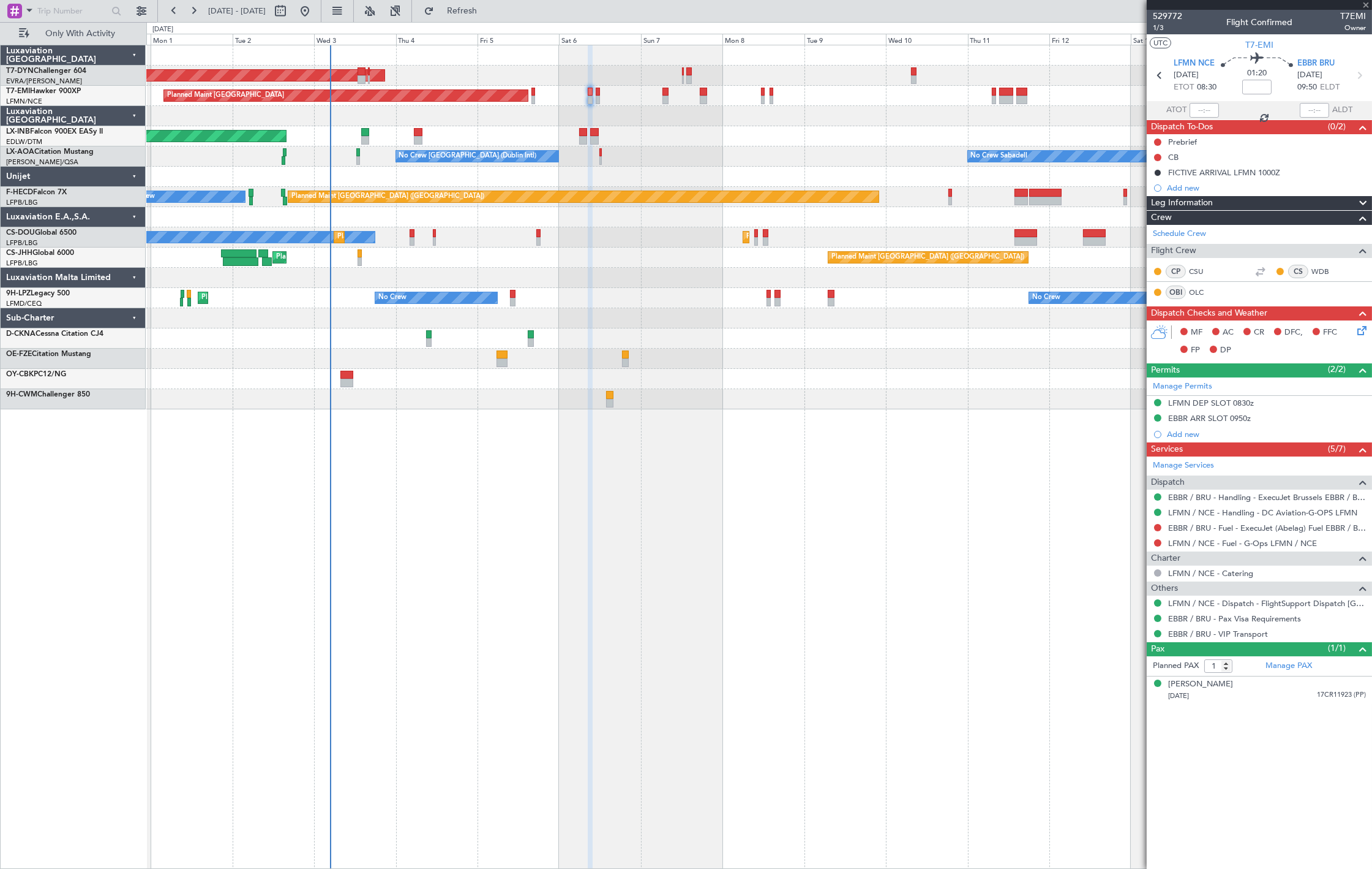
type input "+00:05"
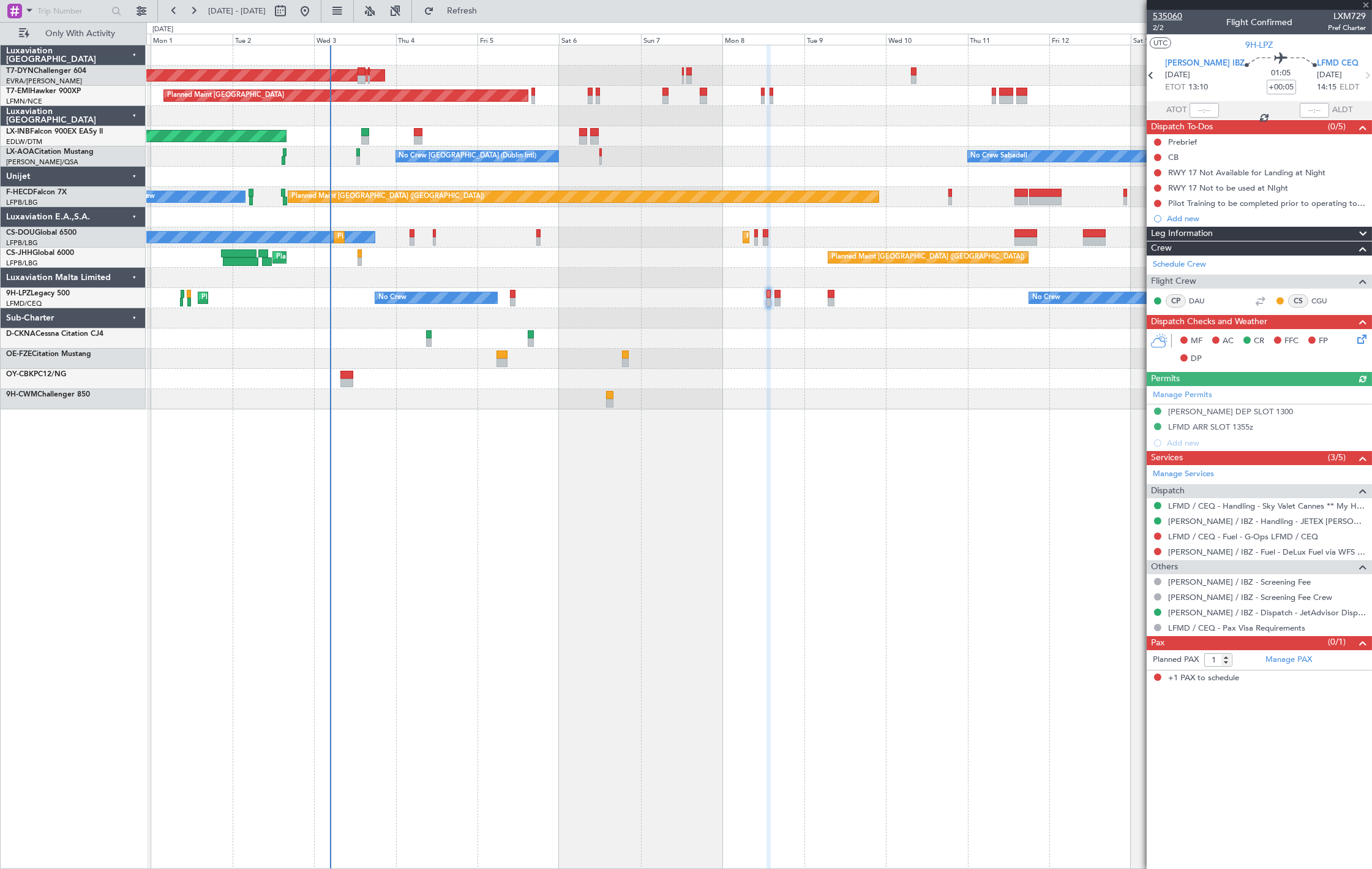
click at [1169, 10] on span "535060" at bounding box center [1168, 16] width 30 height 13
drag, startPoint x: 1184, startPoint y: 17, endPoint x: 1156, endPoint y: 13, distance: 28.3
click at [1155, 15] on div "535060 2/2 Flight Confirmed LXM729 Pref Charter" at bounding box center [1259, 22] width 225 height 24
click at [59, 3] on input "text" at bounding box center [73, 10] width 71 height 18
click at [59, 10] on input "text" at bounding box center [73, 10] width 71 height 18
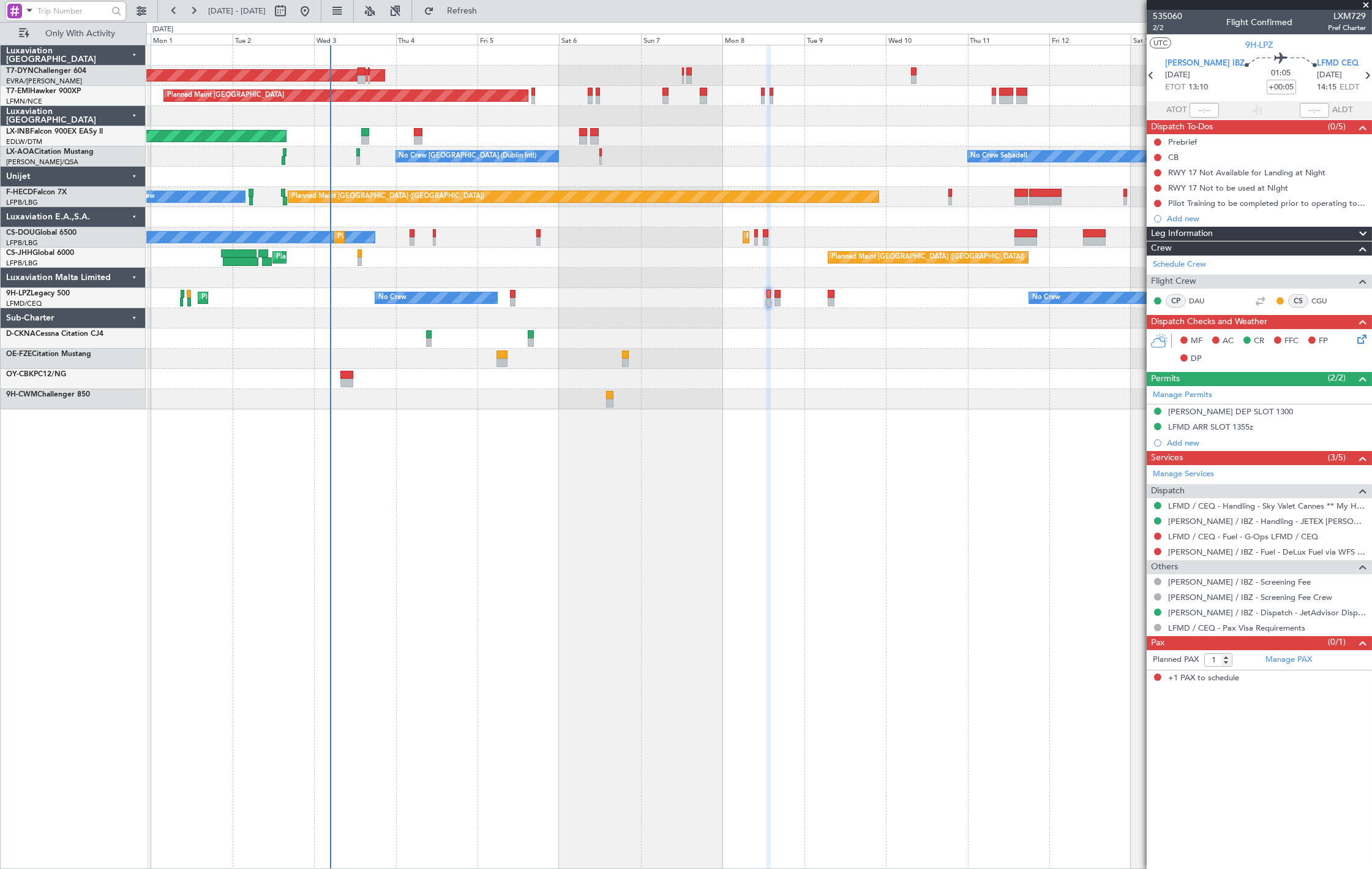
paste input "535060"
click at [69, 13] on input "535060" at bounding box center [73, 10] width 71 height 18
type input "535060"
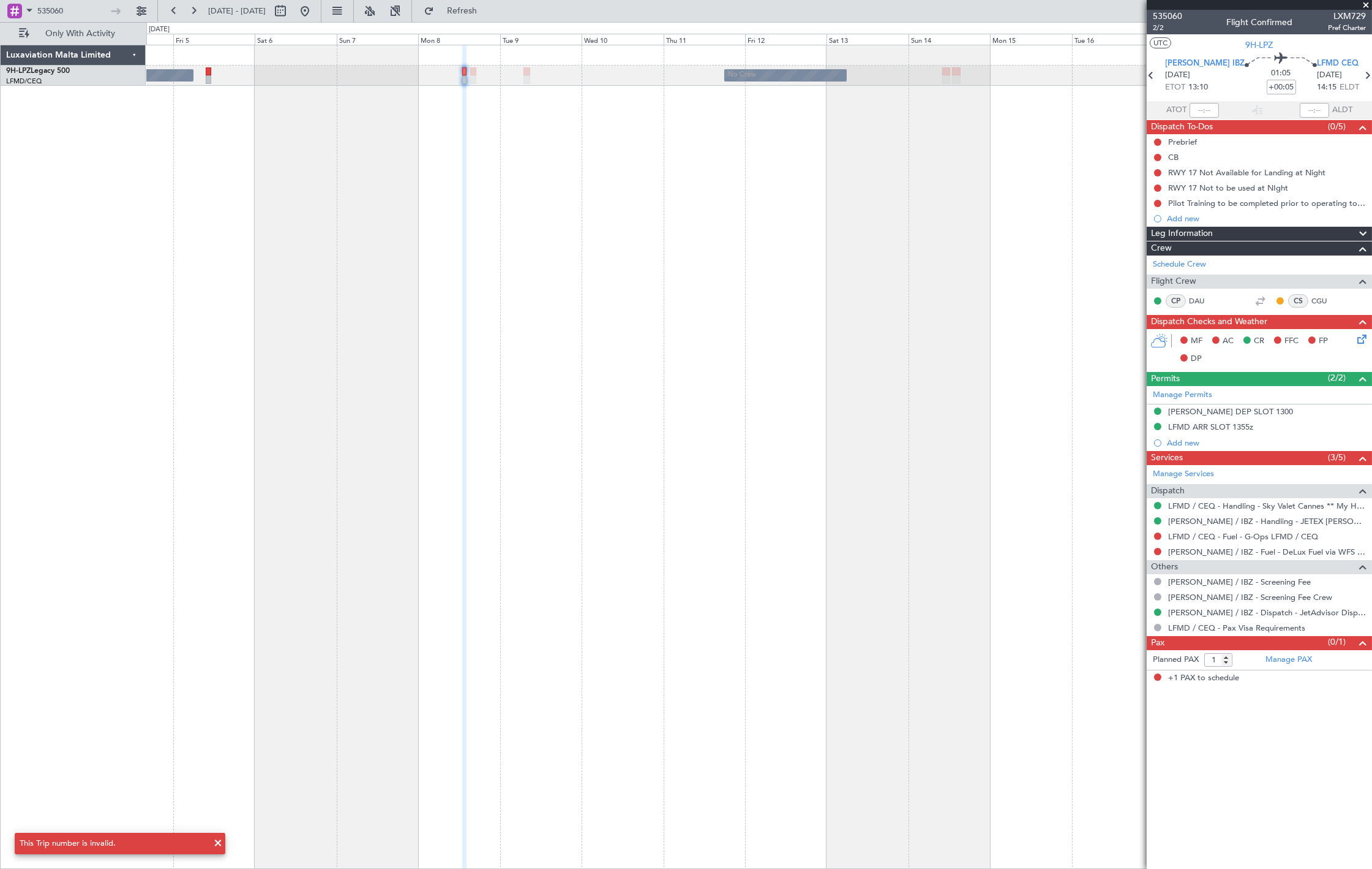
click at [485, 136] on div "No Crew No Crew [GEOGRAPHIC_DATA] ([GEOGRAPHIC_DATA])" at bounding box center [759, 456] width 1226 height 824
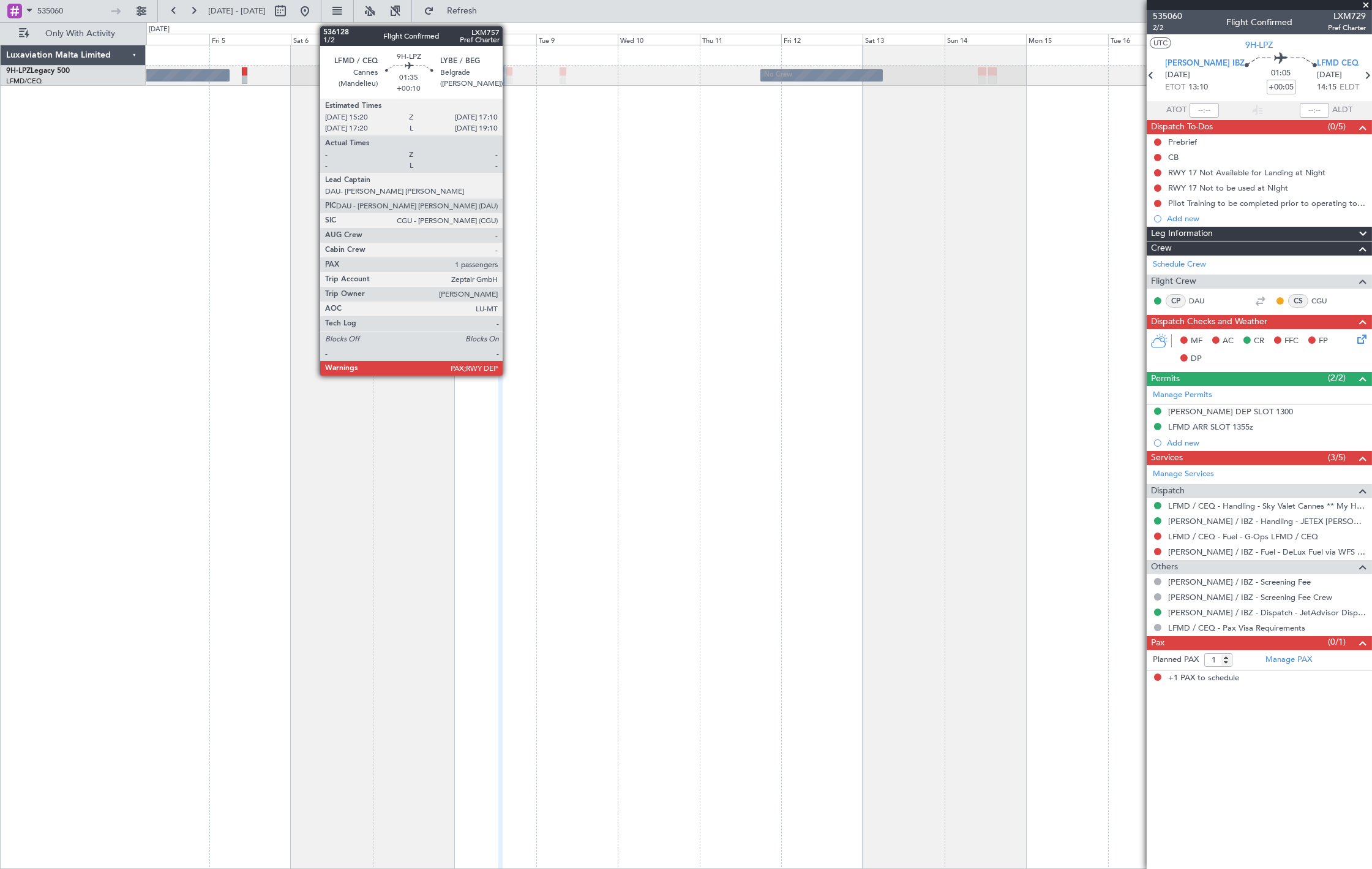
click at [509, 72] on div at bounding box center [510, 72] width 7 height 9
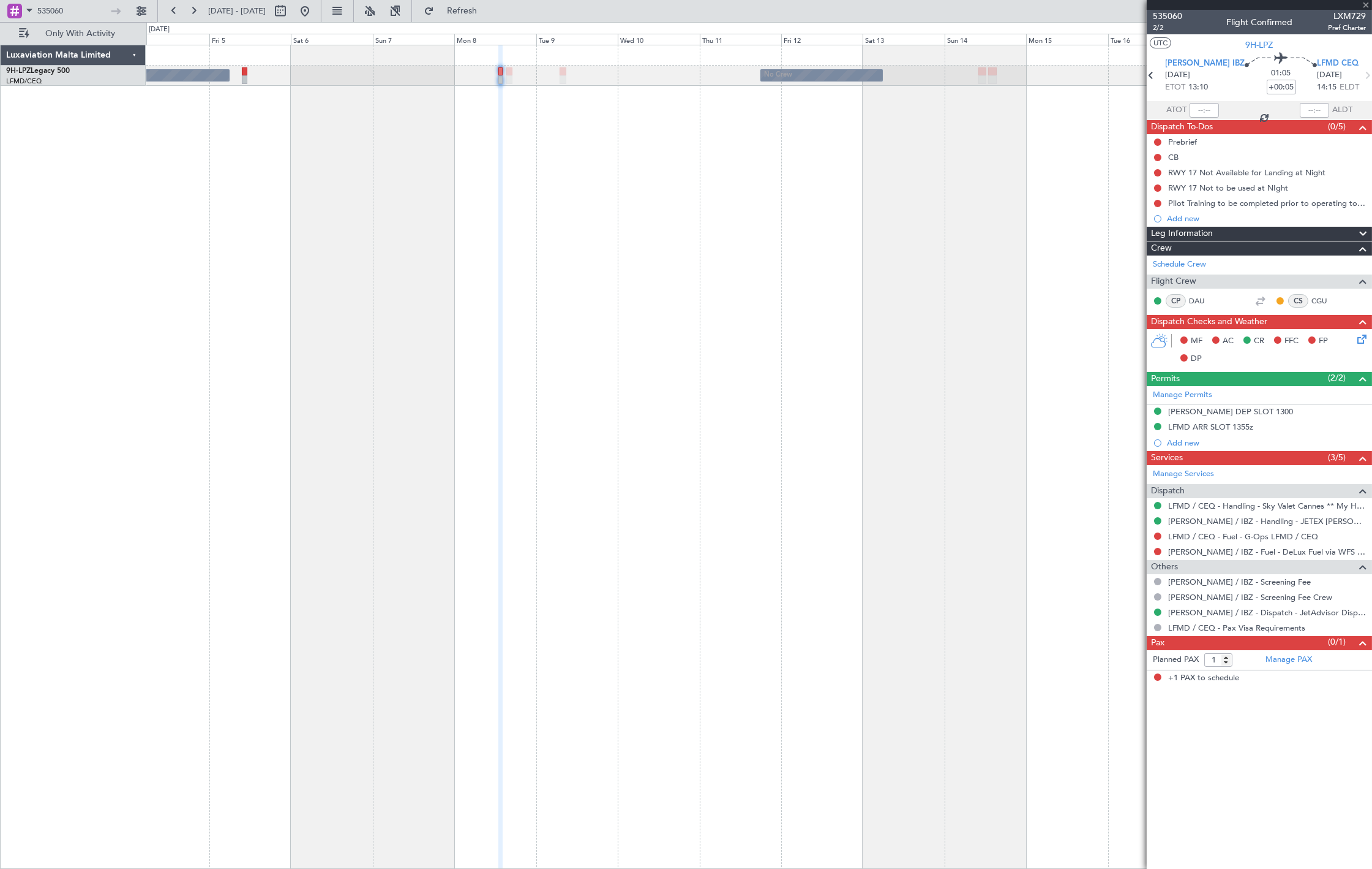
type input "+00:10"
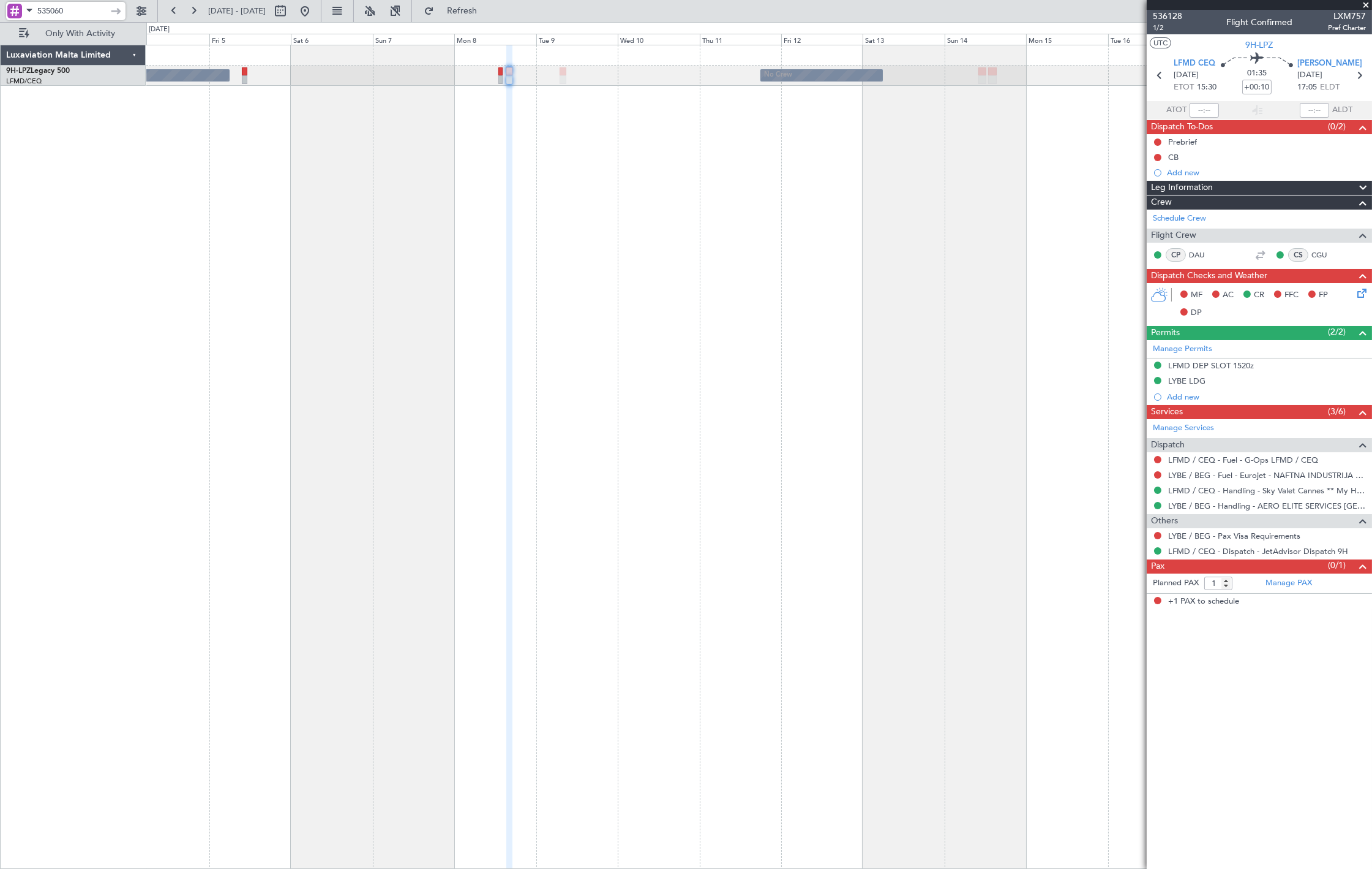
click at [38, 7] on input "535060" at bounding box center [73, 10] width 71 height 18
type input "536128"
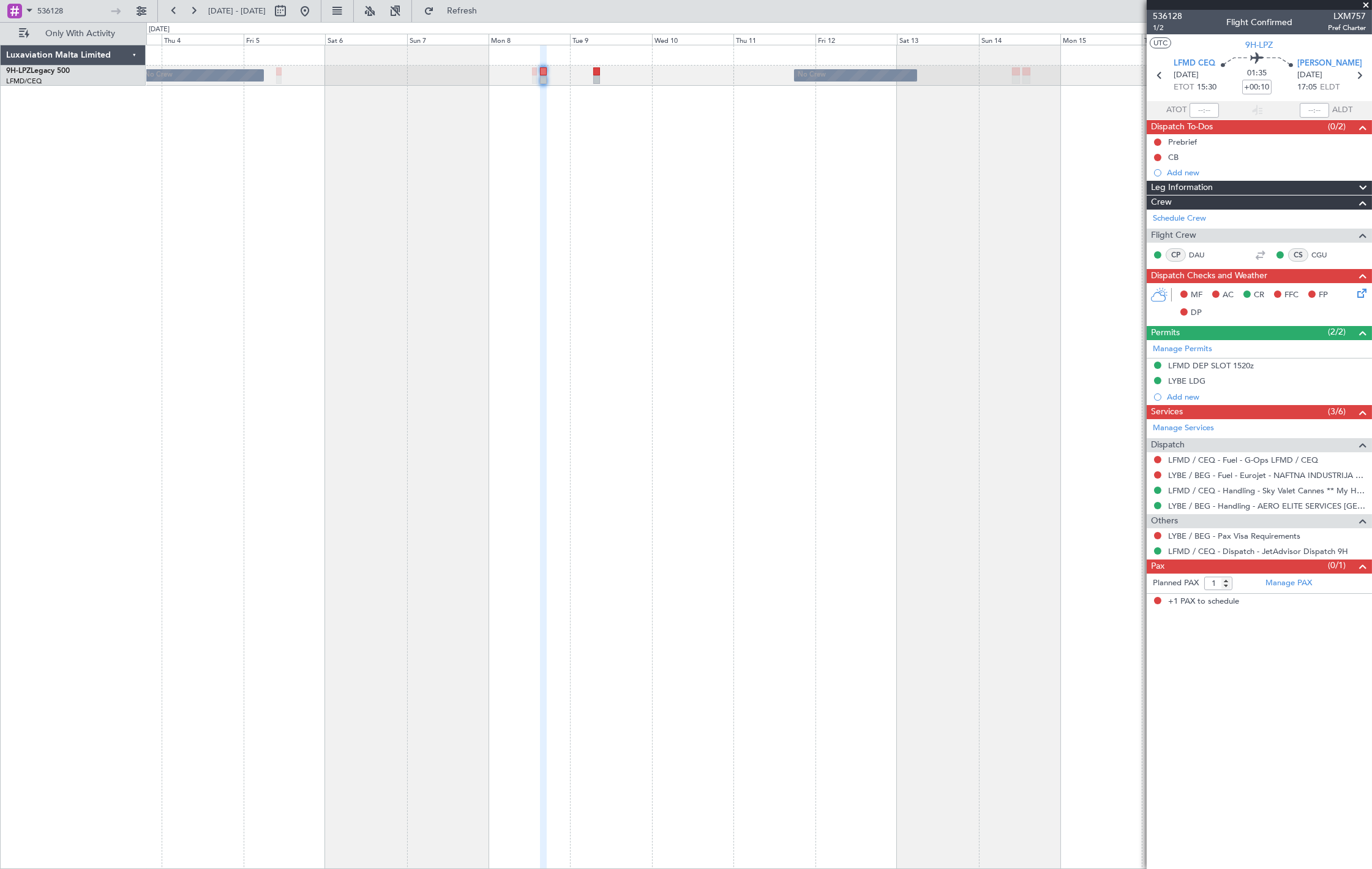
click at [603, 114] on div "No Crew No Crew [GEOGRAPHIC_DATA] ([GEOGRAPHIC_DATA])" at bounding box center [759, 456] width 1226 height 824
click at [87, 12] on input "536128" at bounding box center [73, 10] width 71 height 18
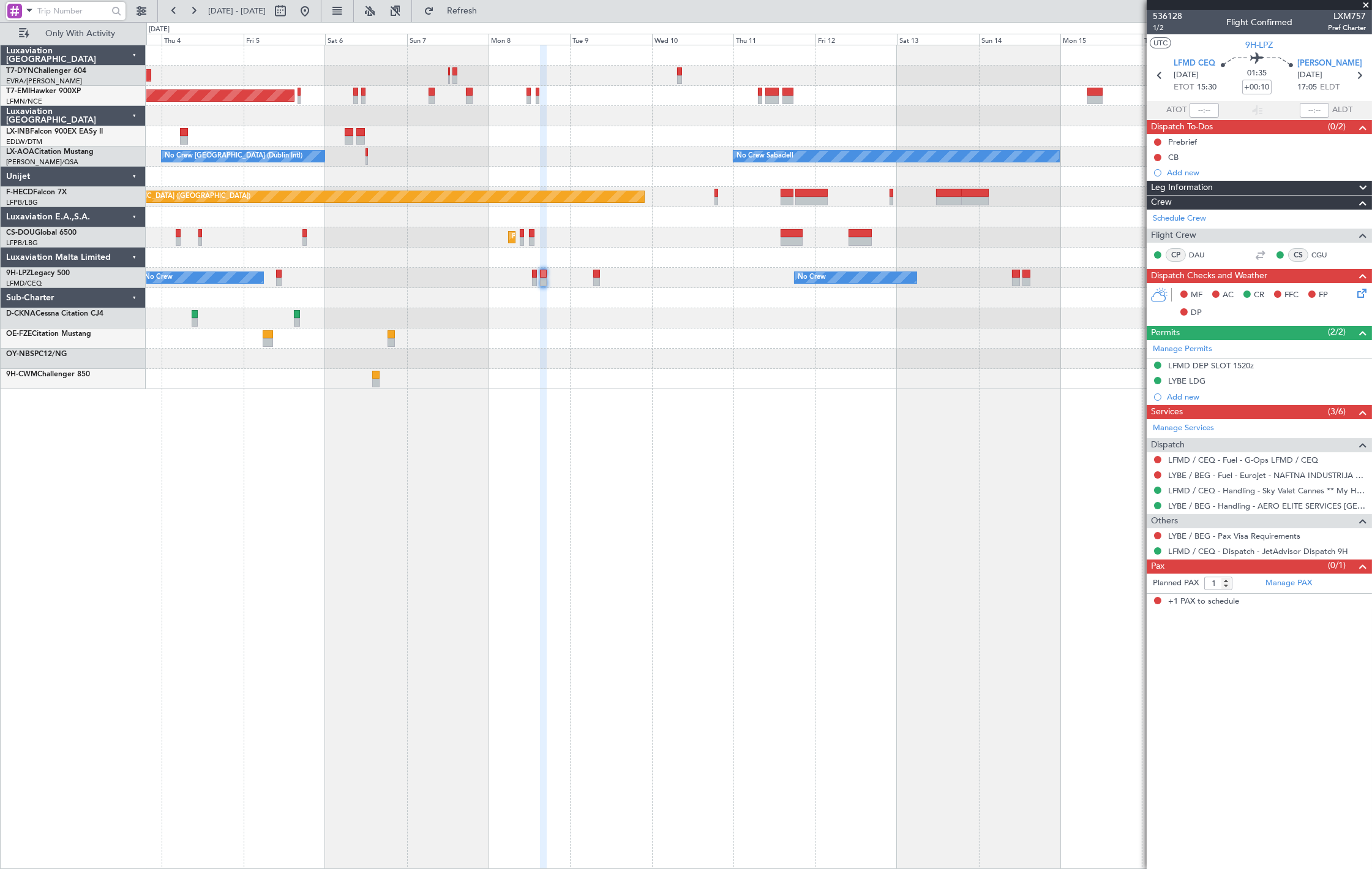
click at [507, 119] on div at bounding box center [759, 115] width 1225 height 20
click at [315, 13] on button at bounding box center [305, 10] width 19 height 19
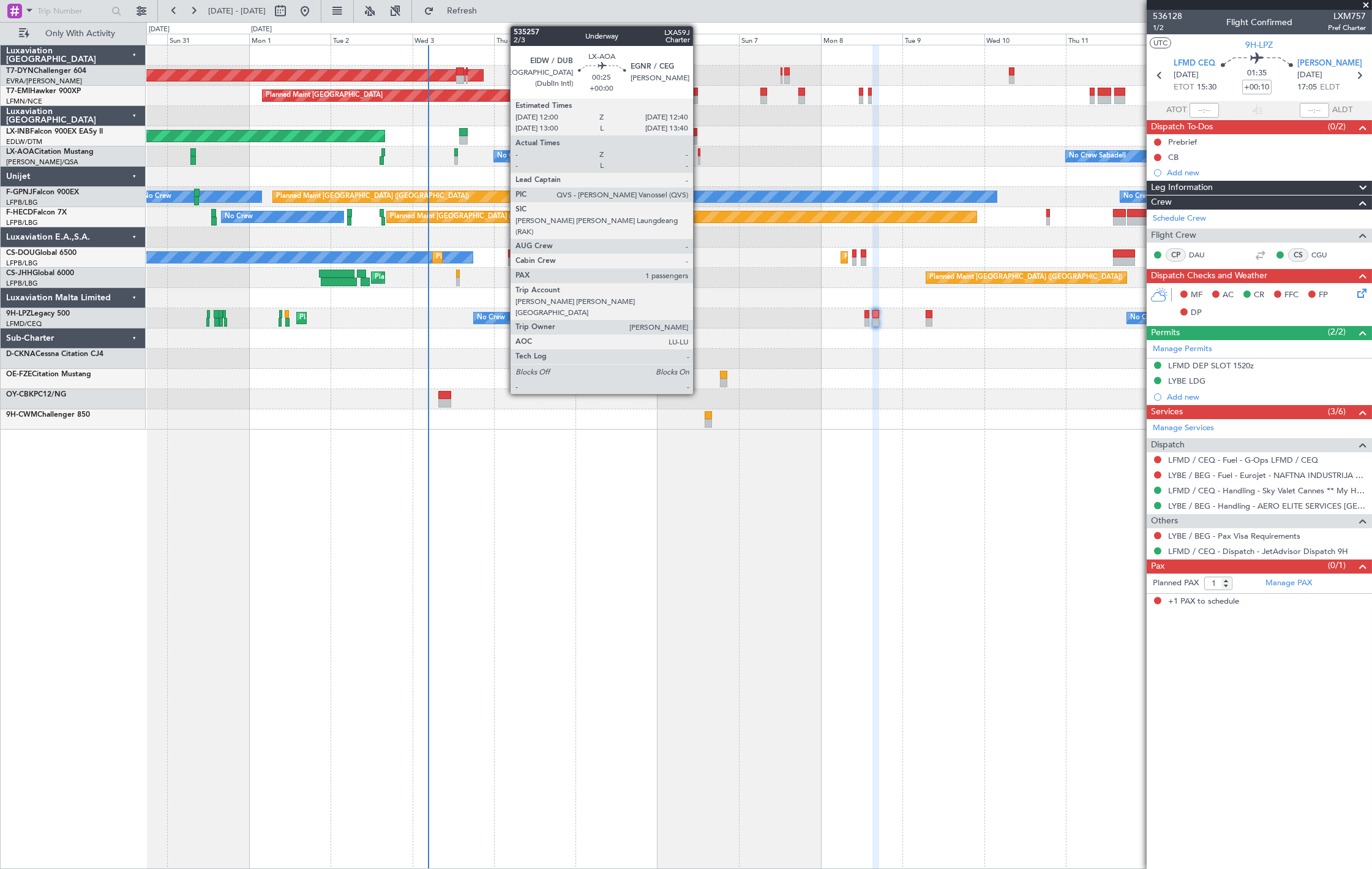
click at [699, 156] on div at bounding box center [699, 161] width 3 height 9
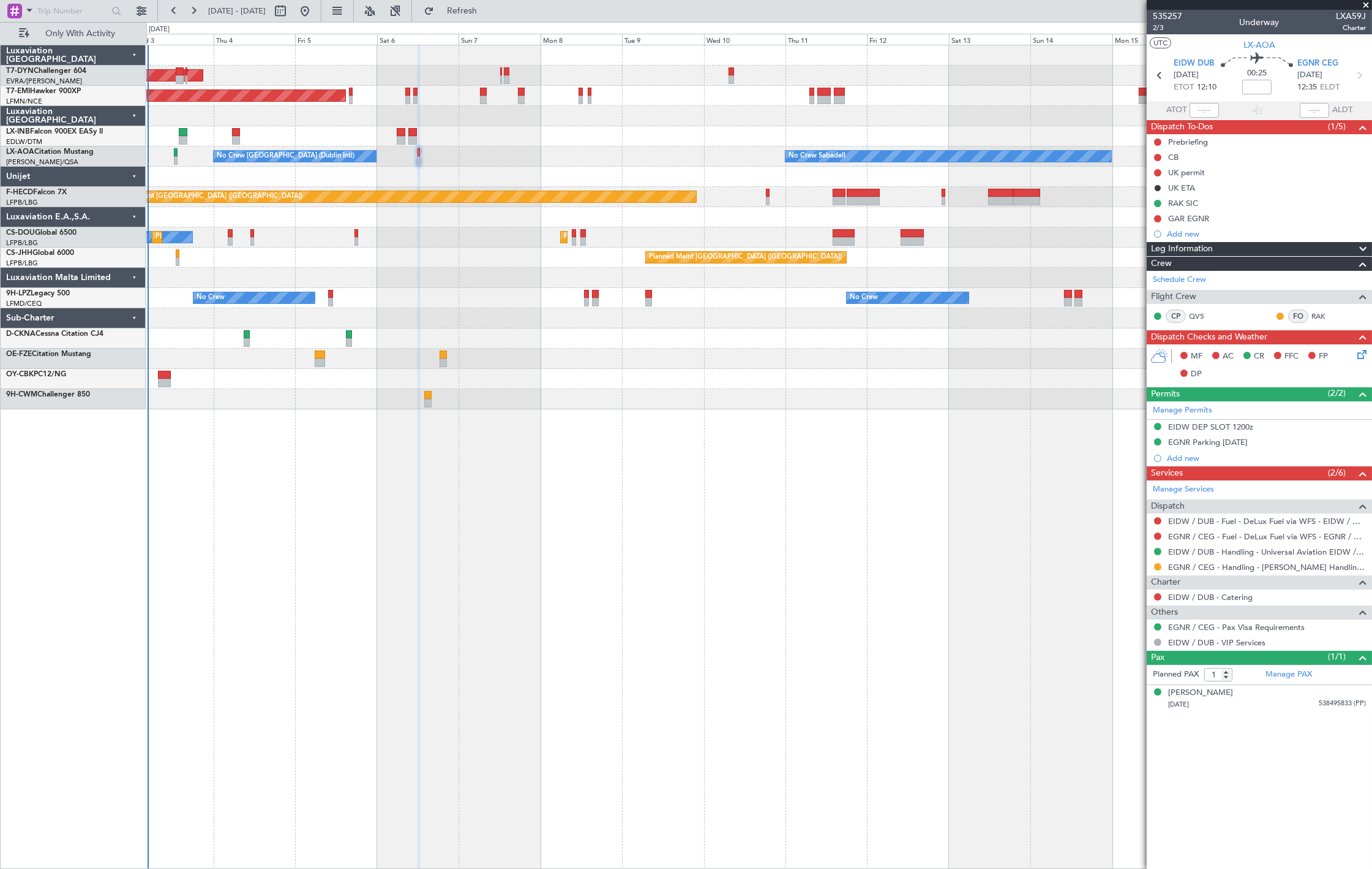
click at [756, 163] on div "No Crew [GEOGRAPHIC_DATA] (Dublin Intl) No Crew Sabadell" at bounding box center [759, 156] width 1225 height 20
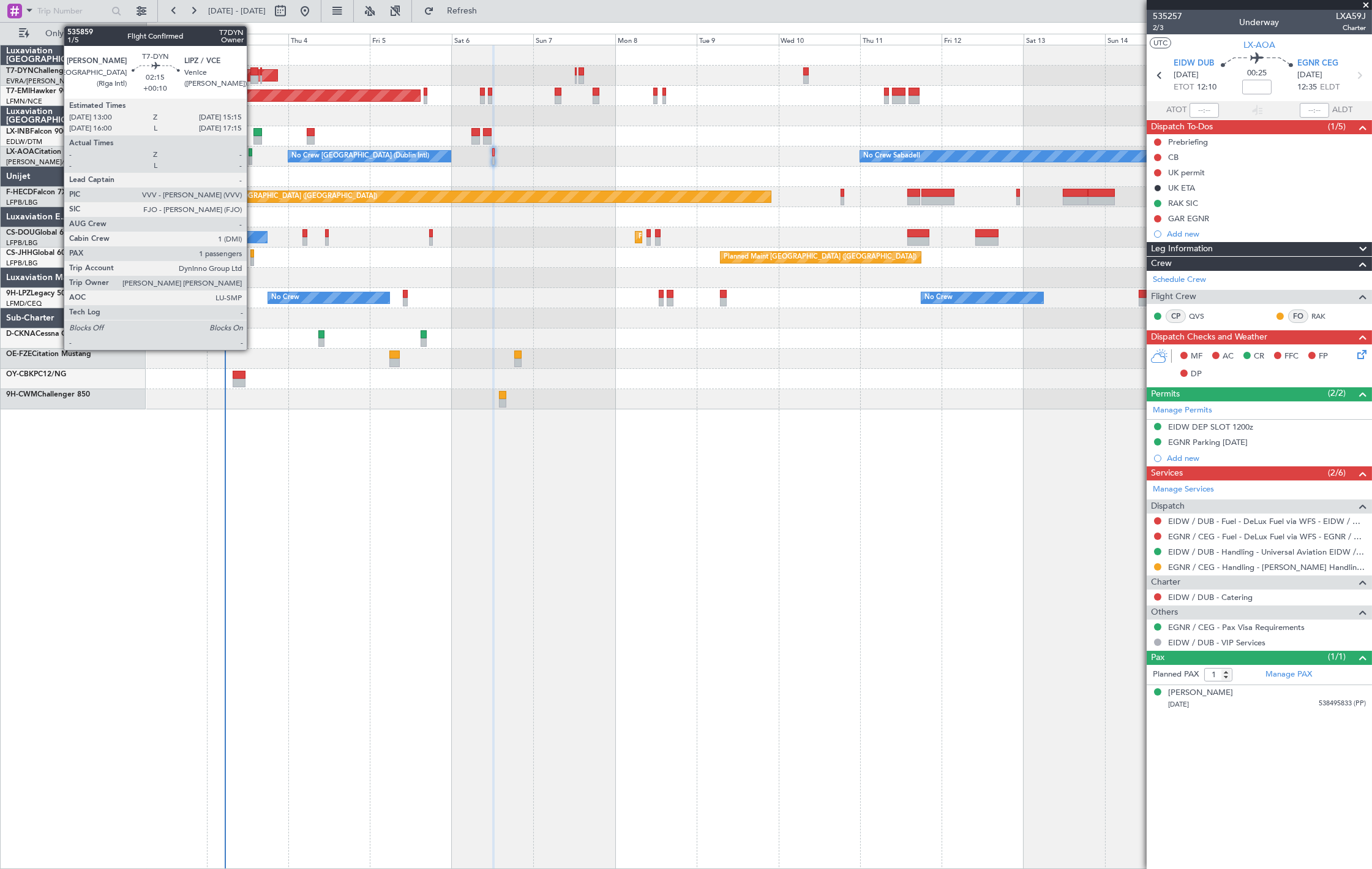
click at [253, 72] on div at bounding box center [254, 72] width 8 height 9
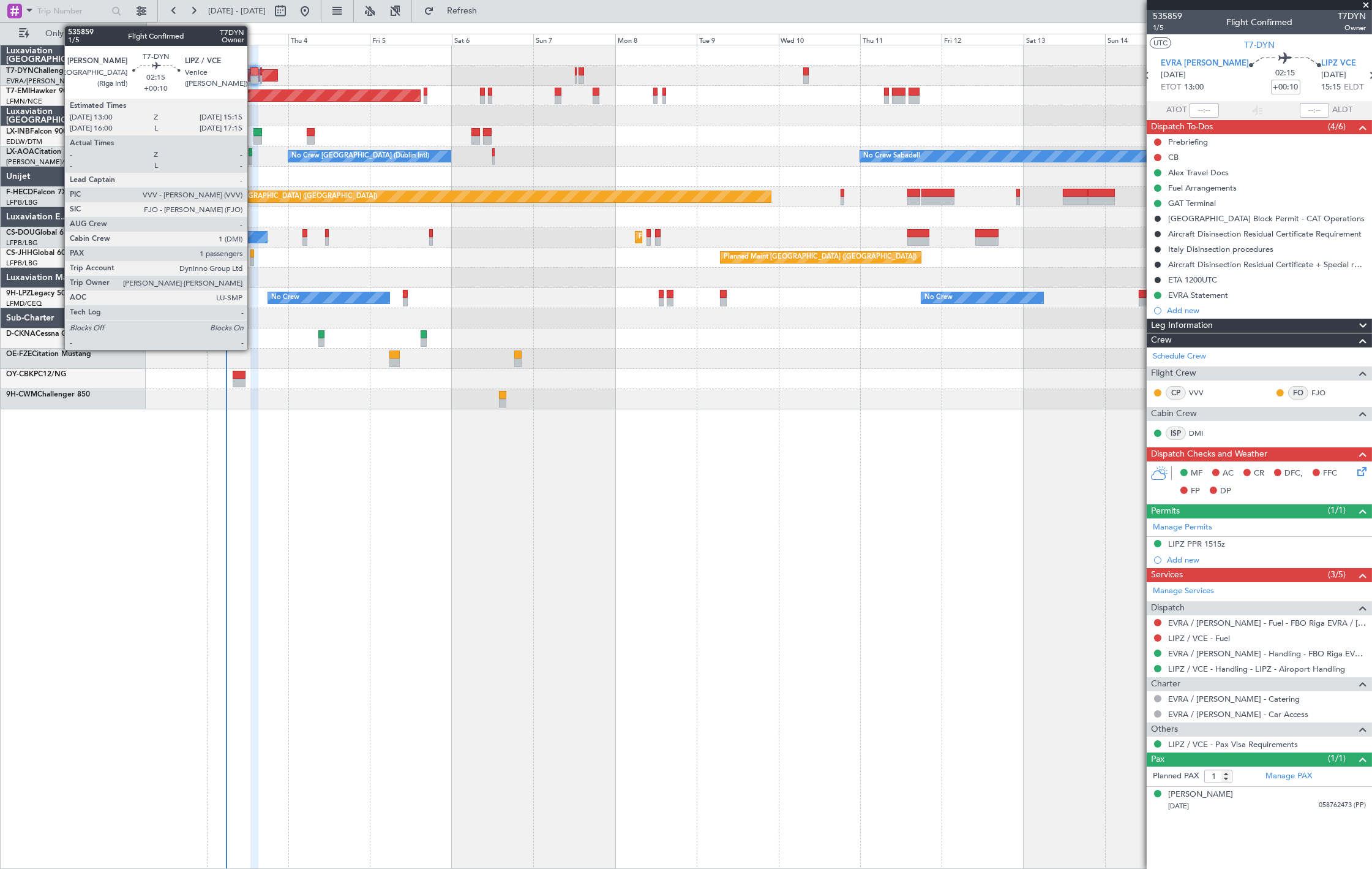
click at [253, 74] on div at bounding box center [254, 72] width 8 height 9
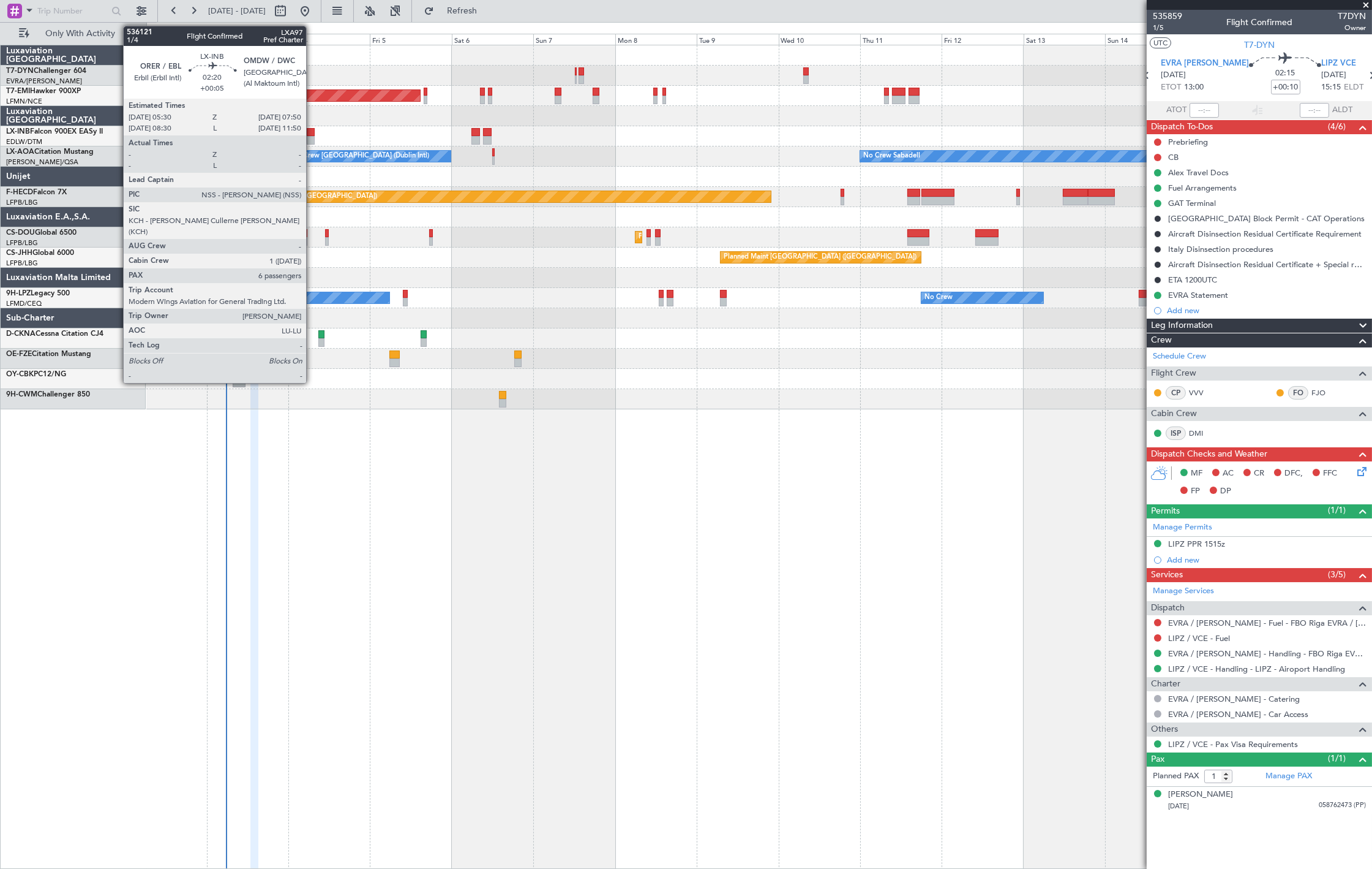
click at [312, 131] on div at bounding box center [310, 132] width 8 height 9
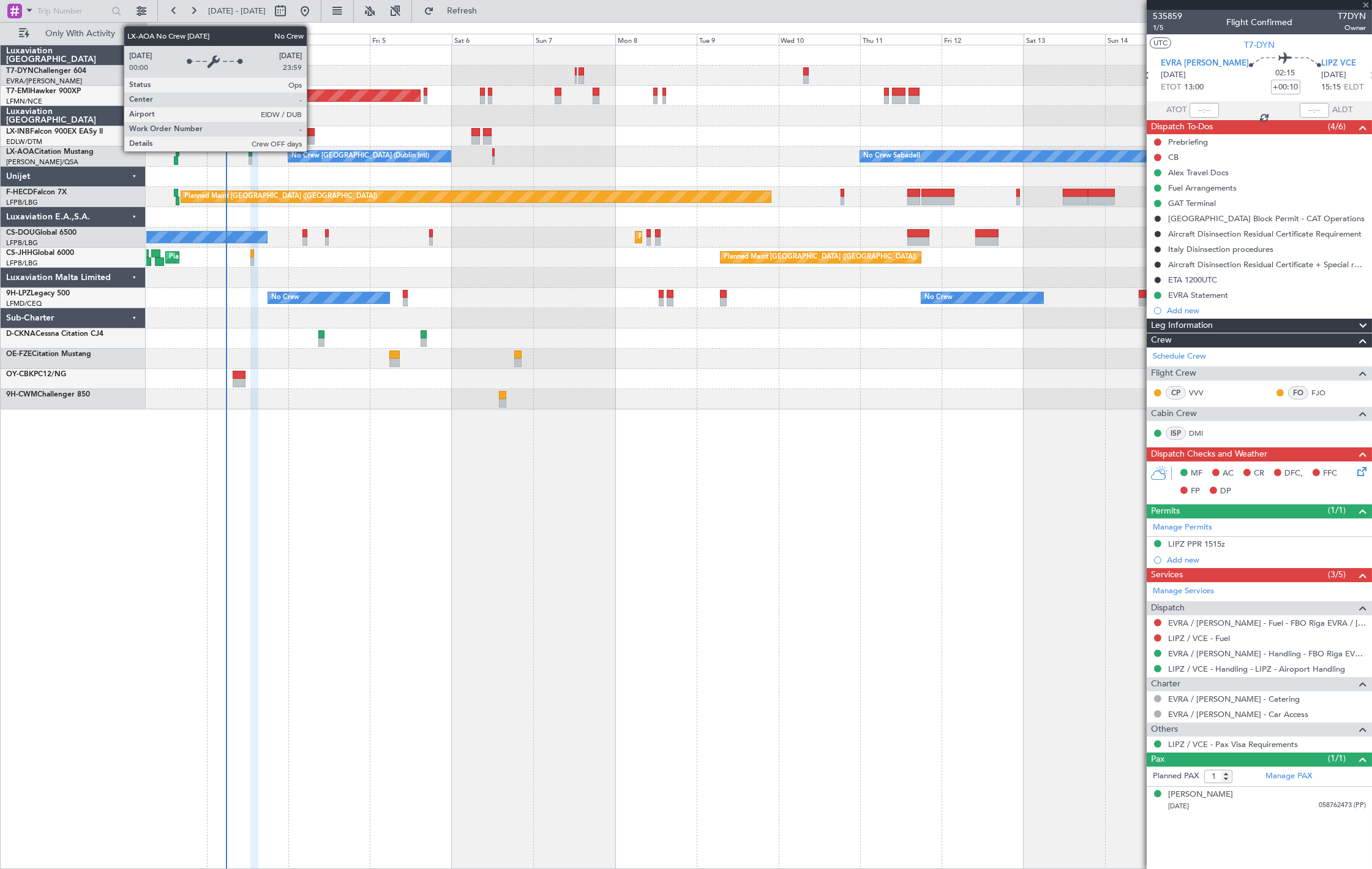
type input "+00:05"
type input "6"
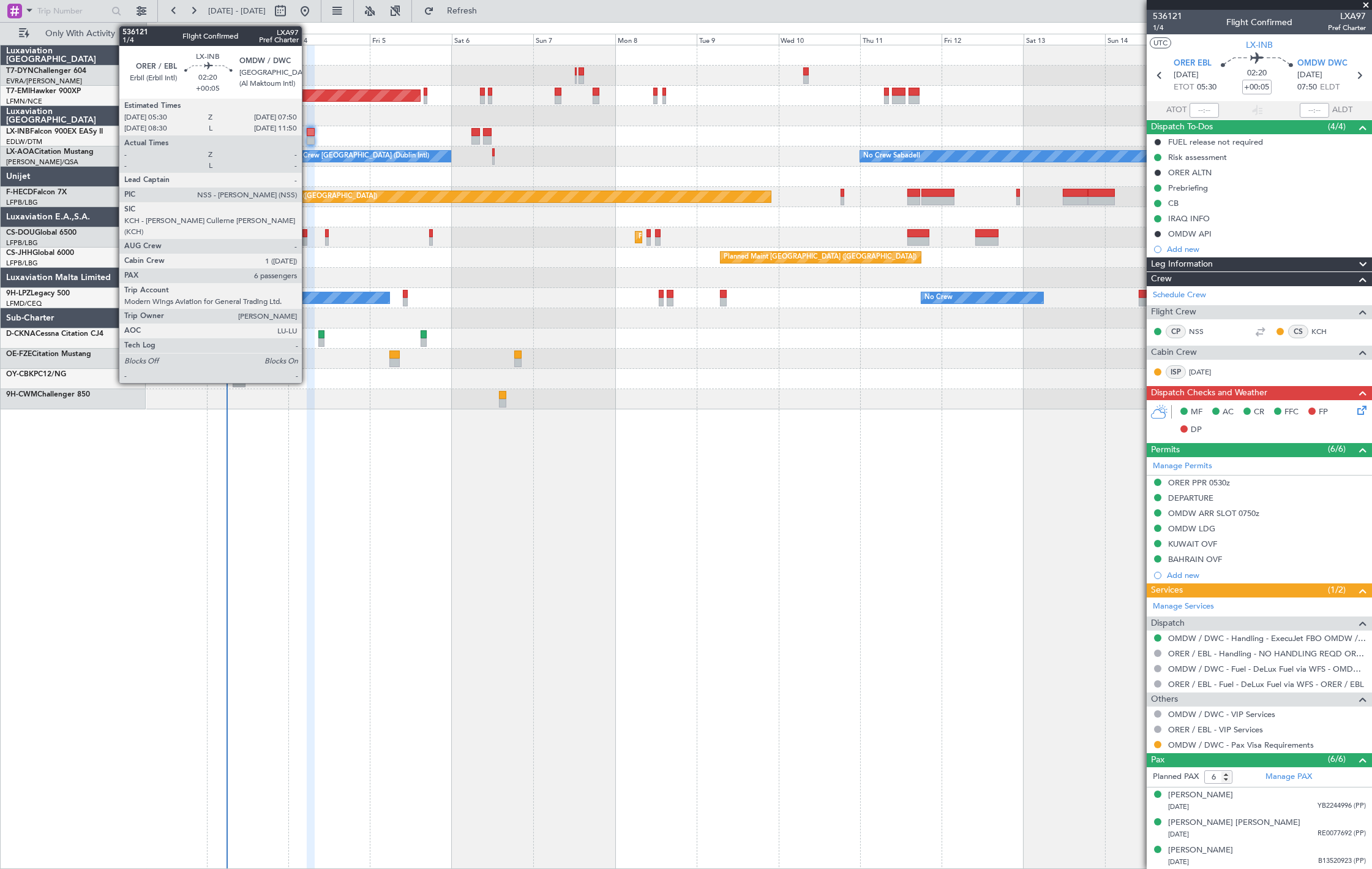
click at [308, 138] on div at bounding box center [310, 141] width 8 height 9
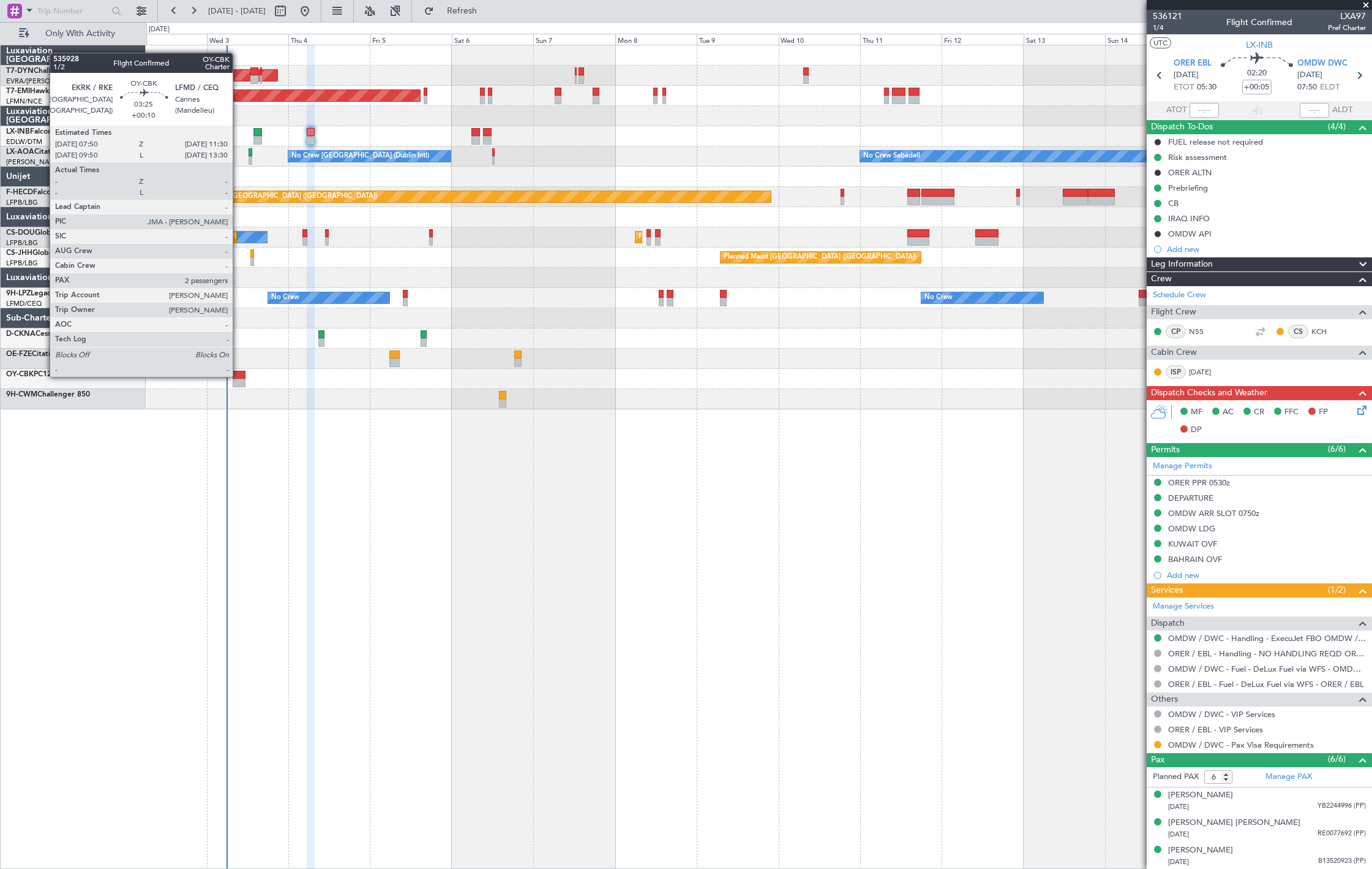
click at [239, 376] on div at bounding box center [239, 375] width 13 height 9
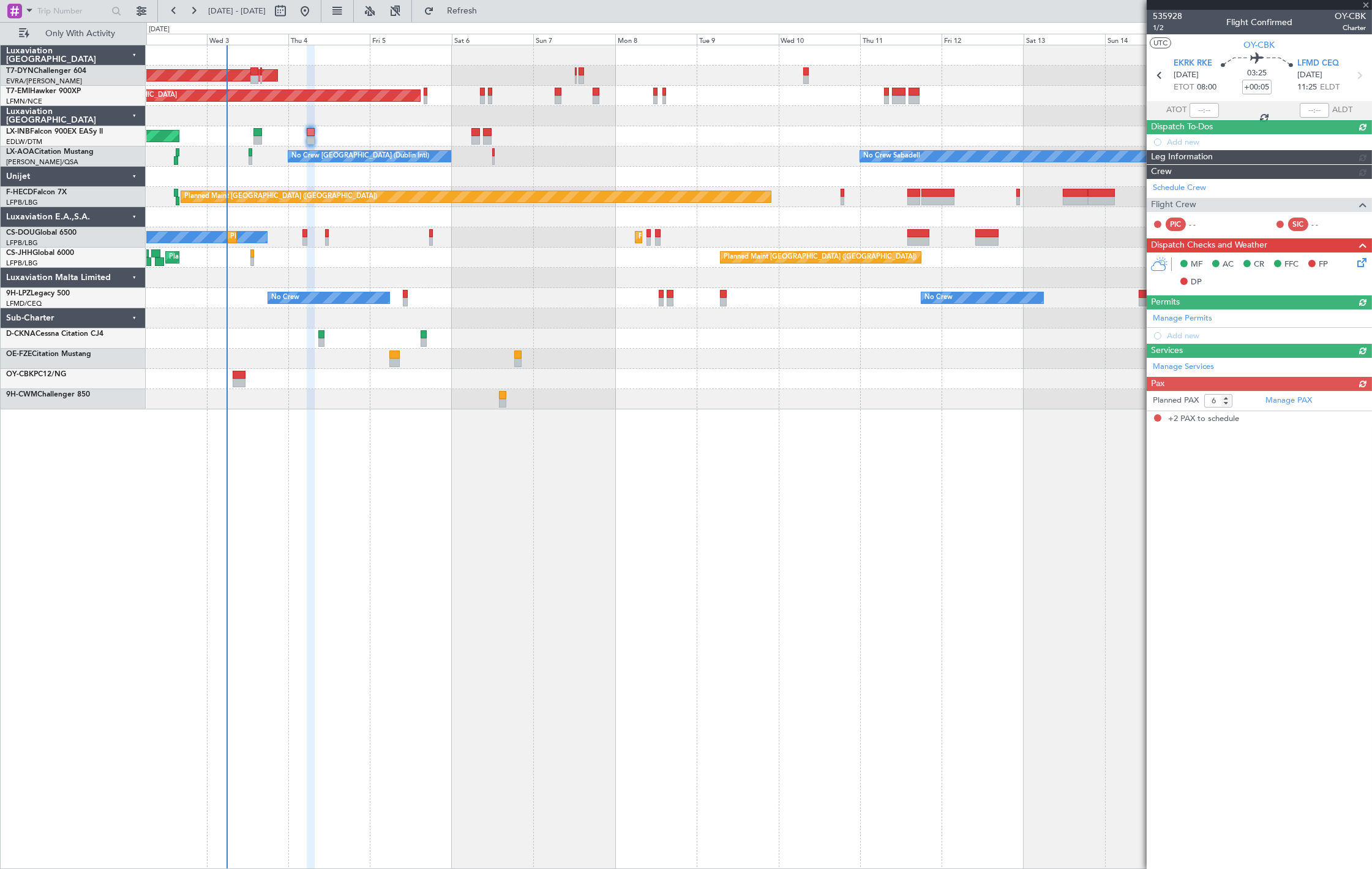
type input "+00:10"
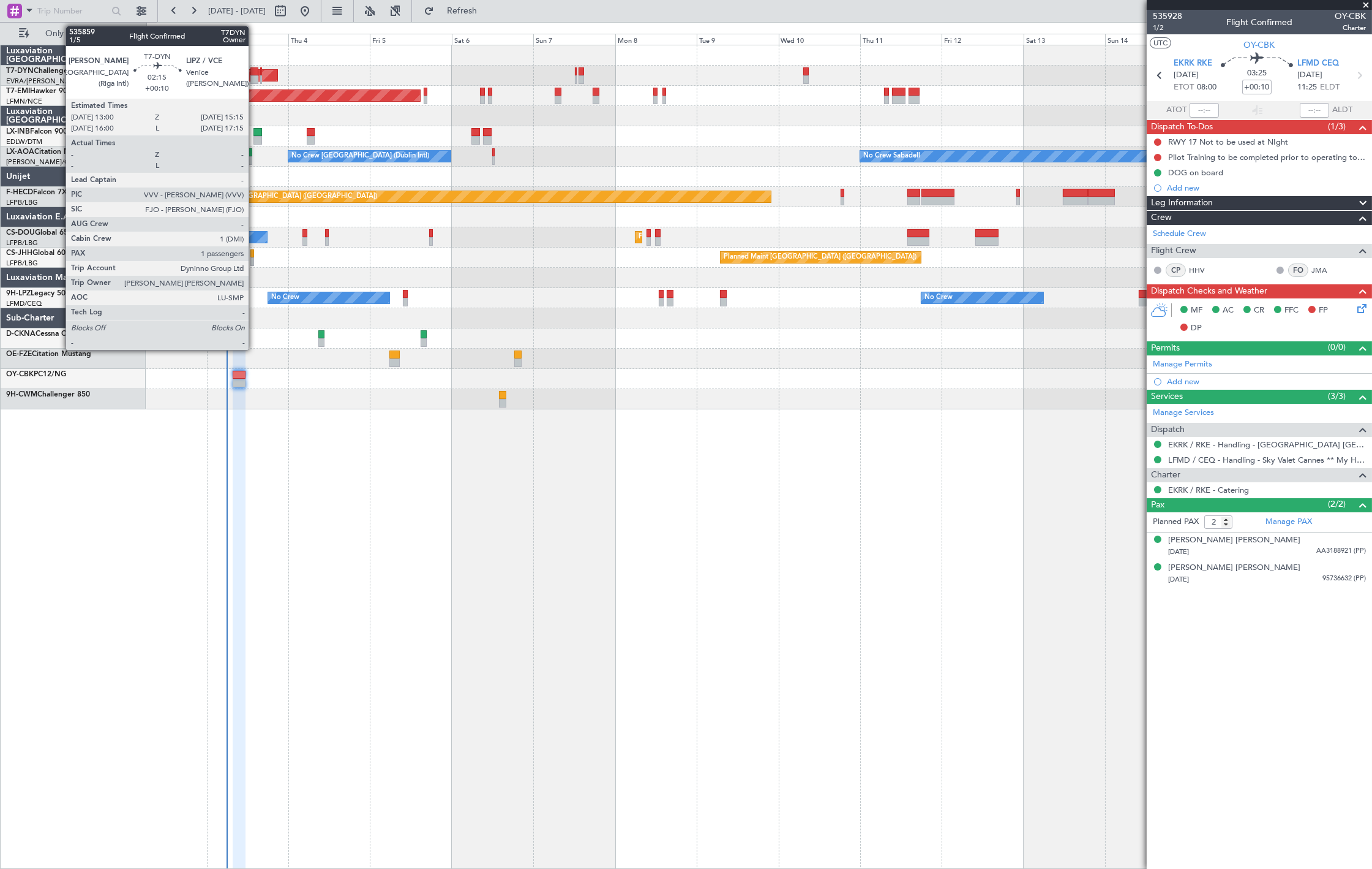
click at [253, 80] on div at bounding box center [254, 80] width 8 height 9
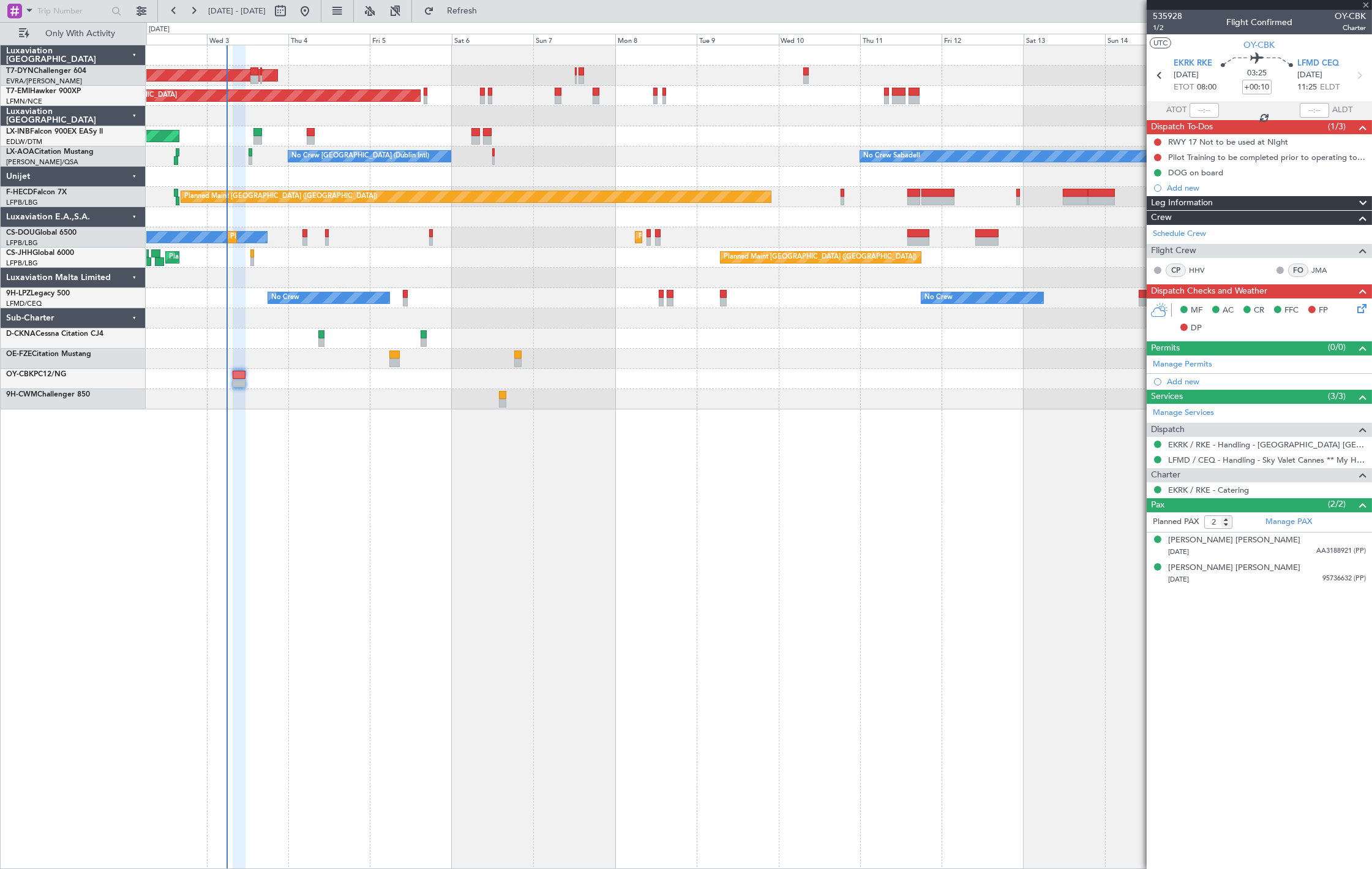
type input "1"
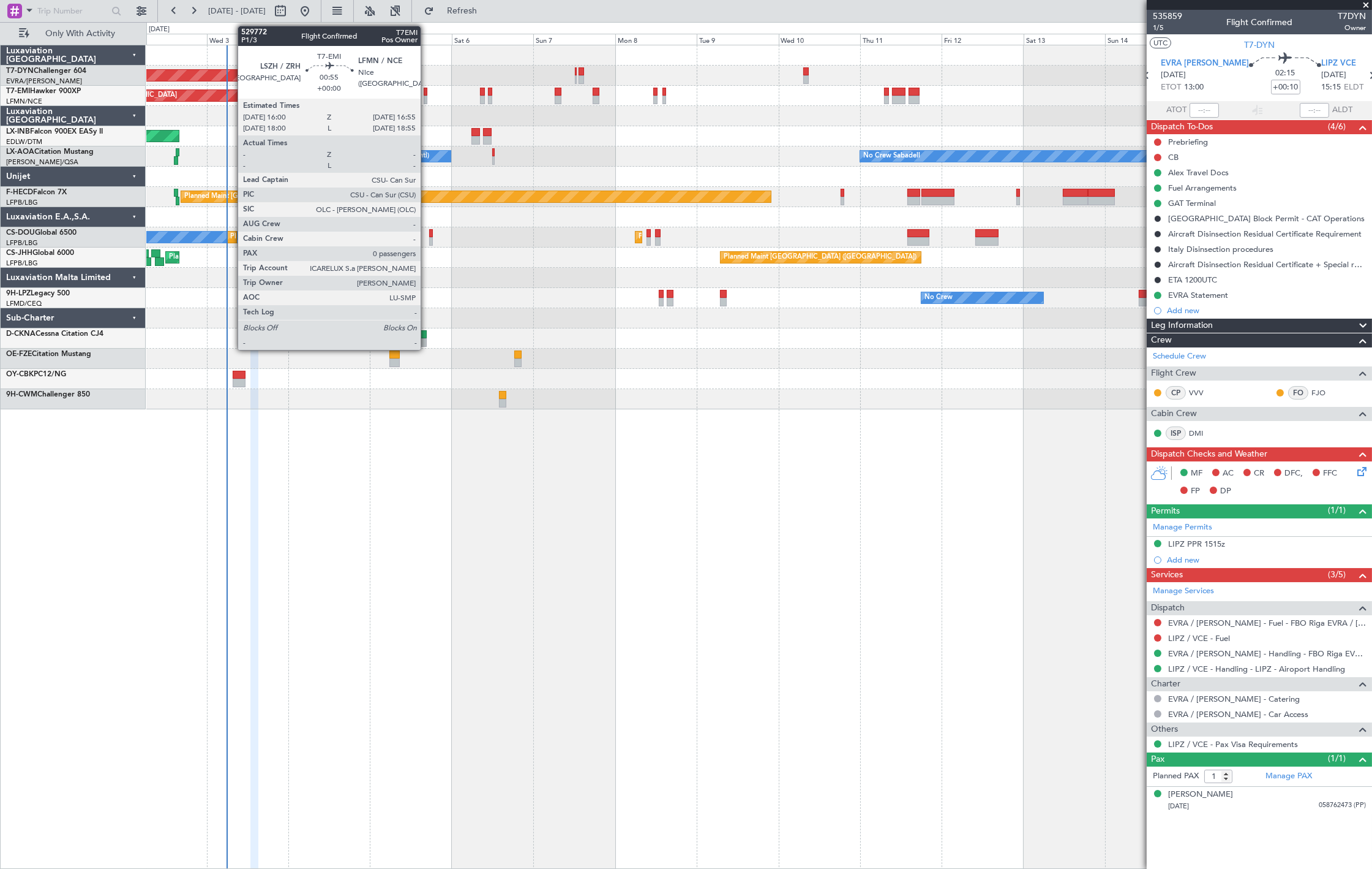
click at [426, 93] on div at bounding box center [426, 92] width 3 height 9
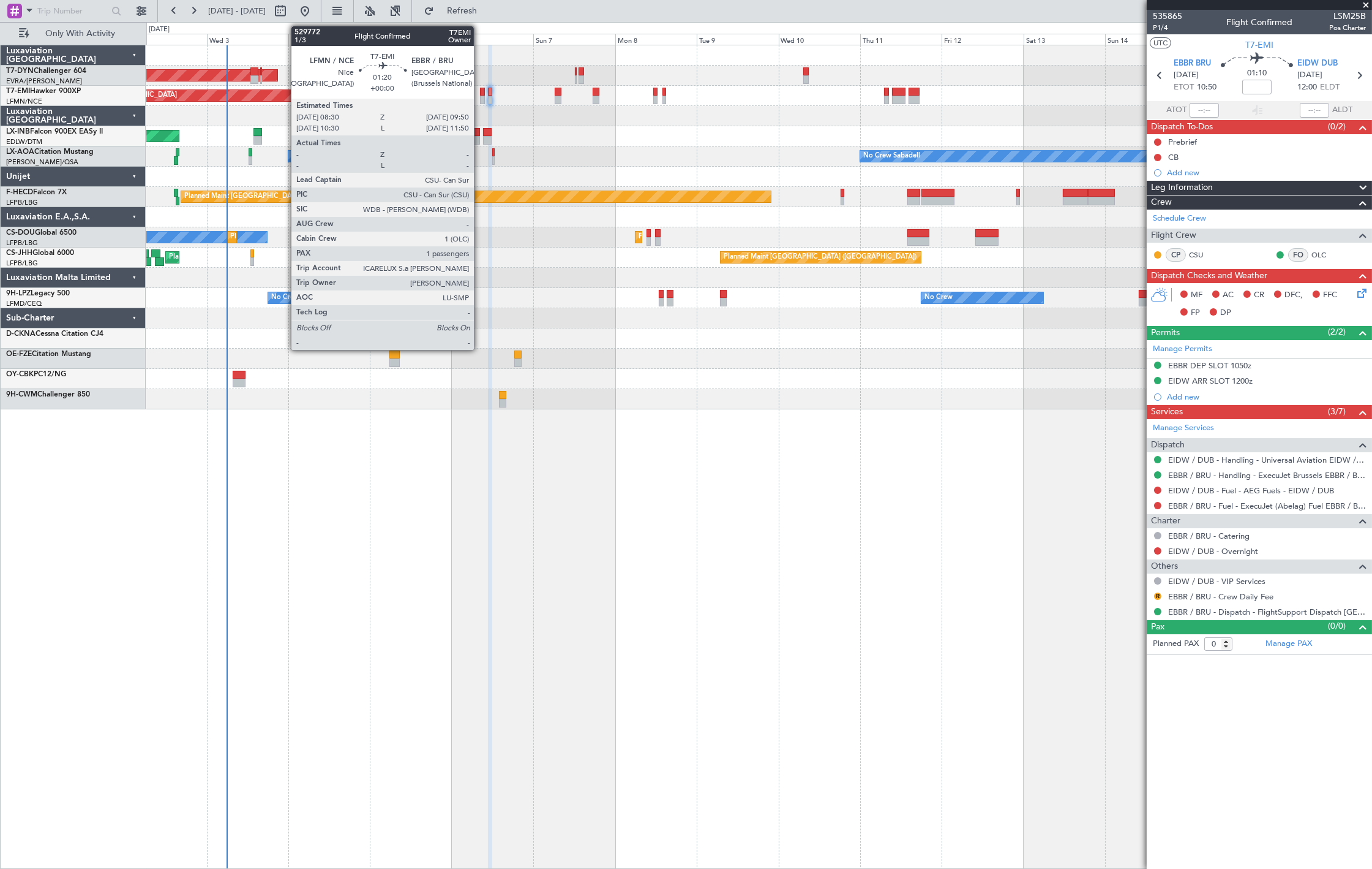
click at [480, 99] on div at bounding box center [482, 100] width 5 height 9
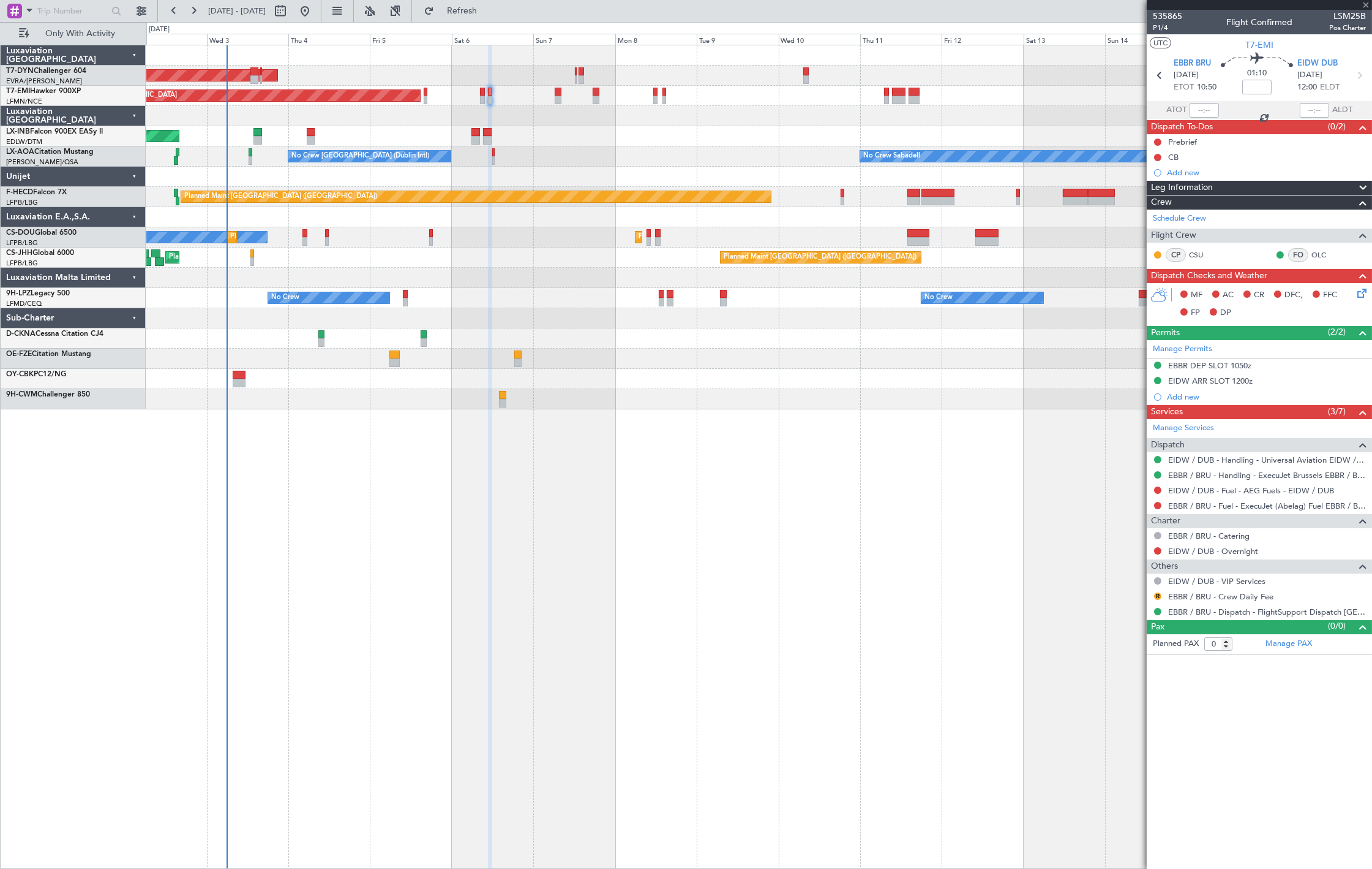
type input "1"
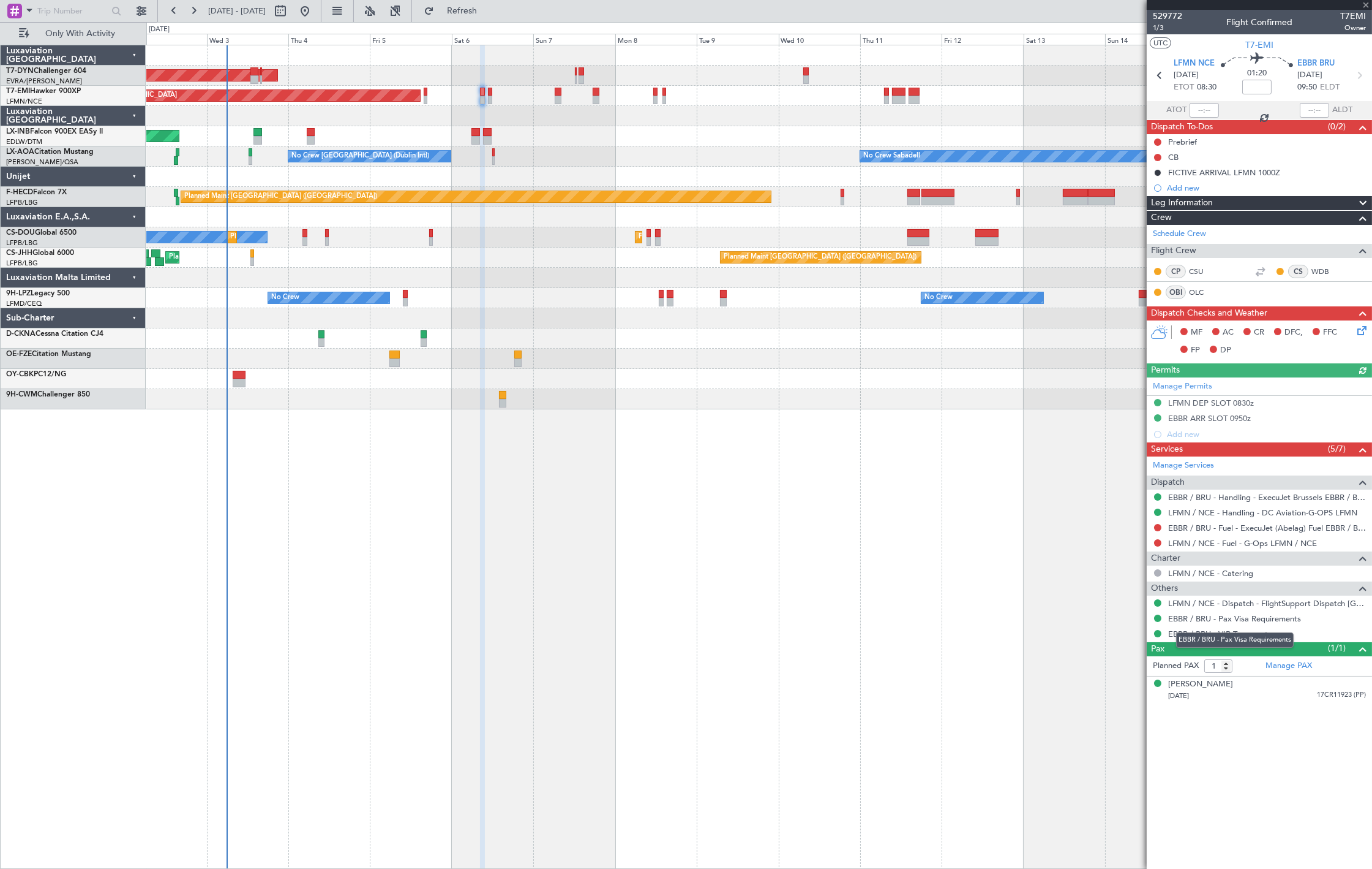
click at [1202, 639] on div "EBBR / BRU - Pax Visa Requirements" at bounding box center [1235, 640] width 118 height 16
click at [1195, 634] on link "EBBR / BRU - VIP Transport" at bounding box center [1218, 634] width 100 height 10
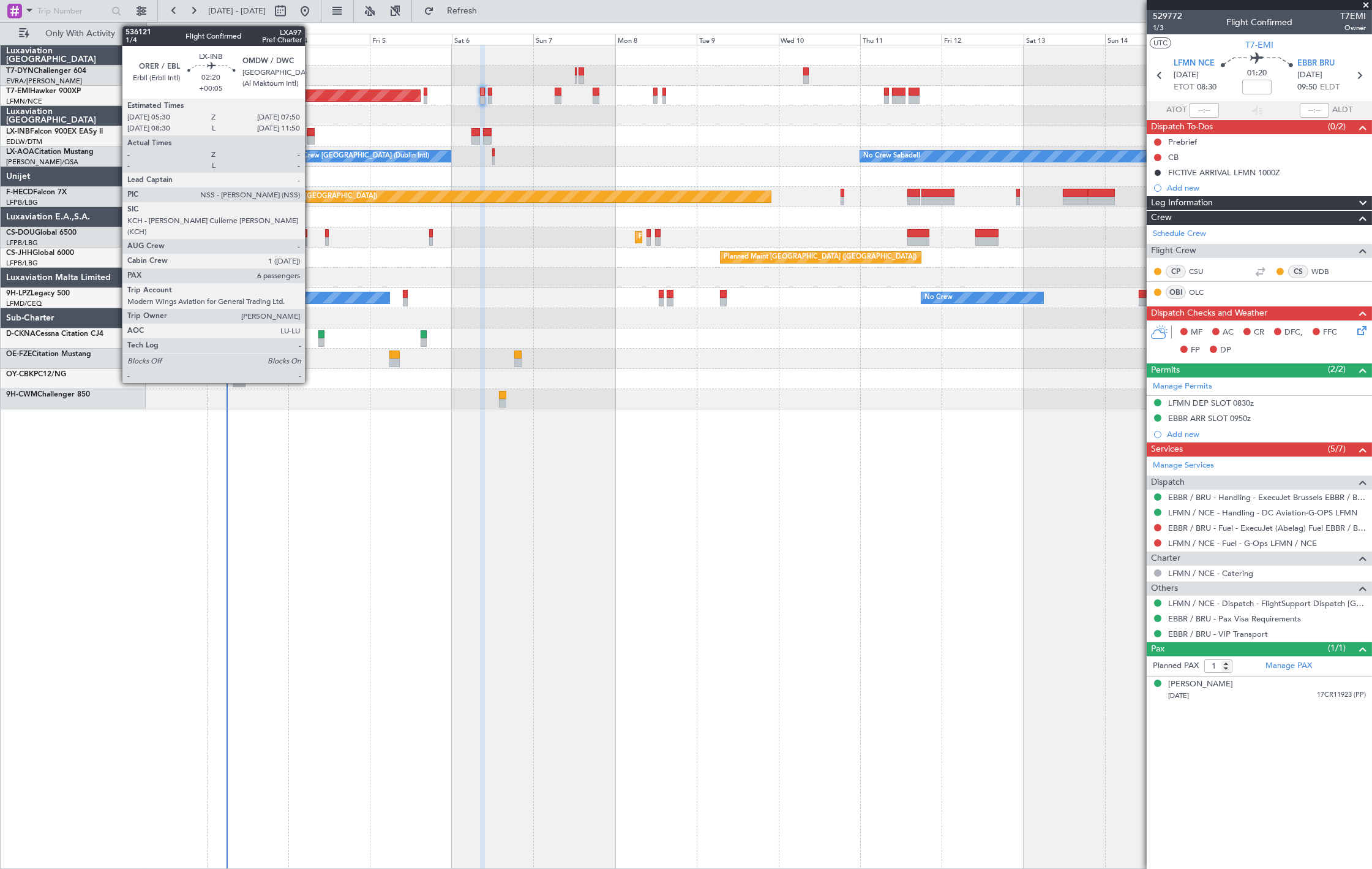
click at [311, 132] on div at bounding box center [310, 132] width 8 height 9
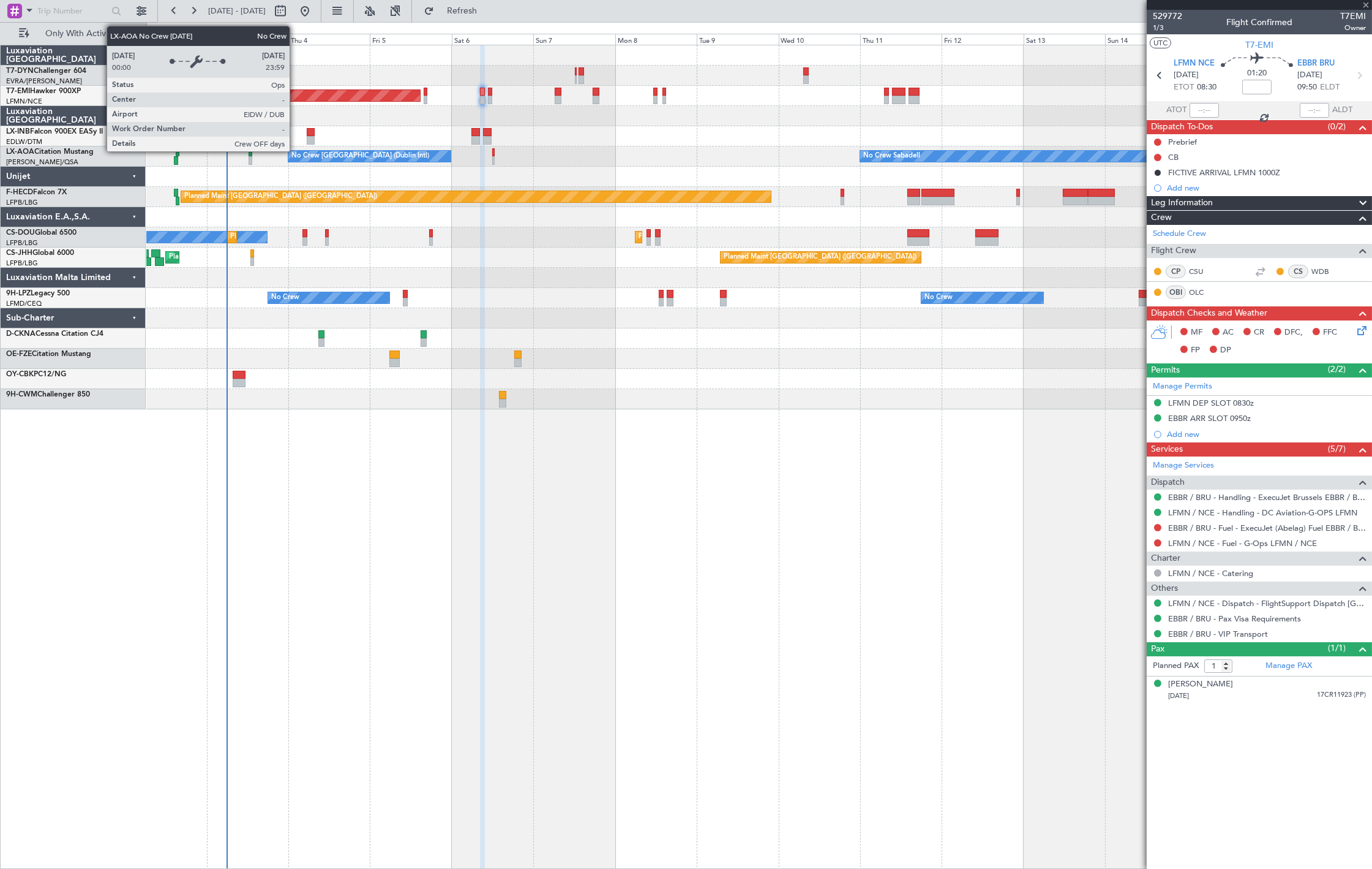
type input "+00:05"
type input "6"
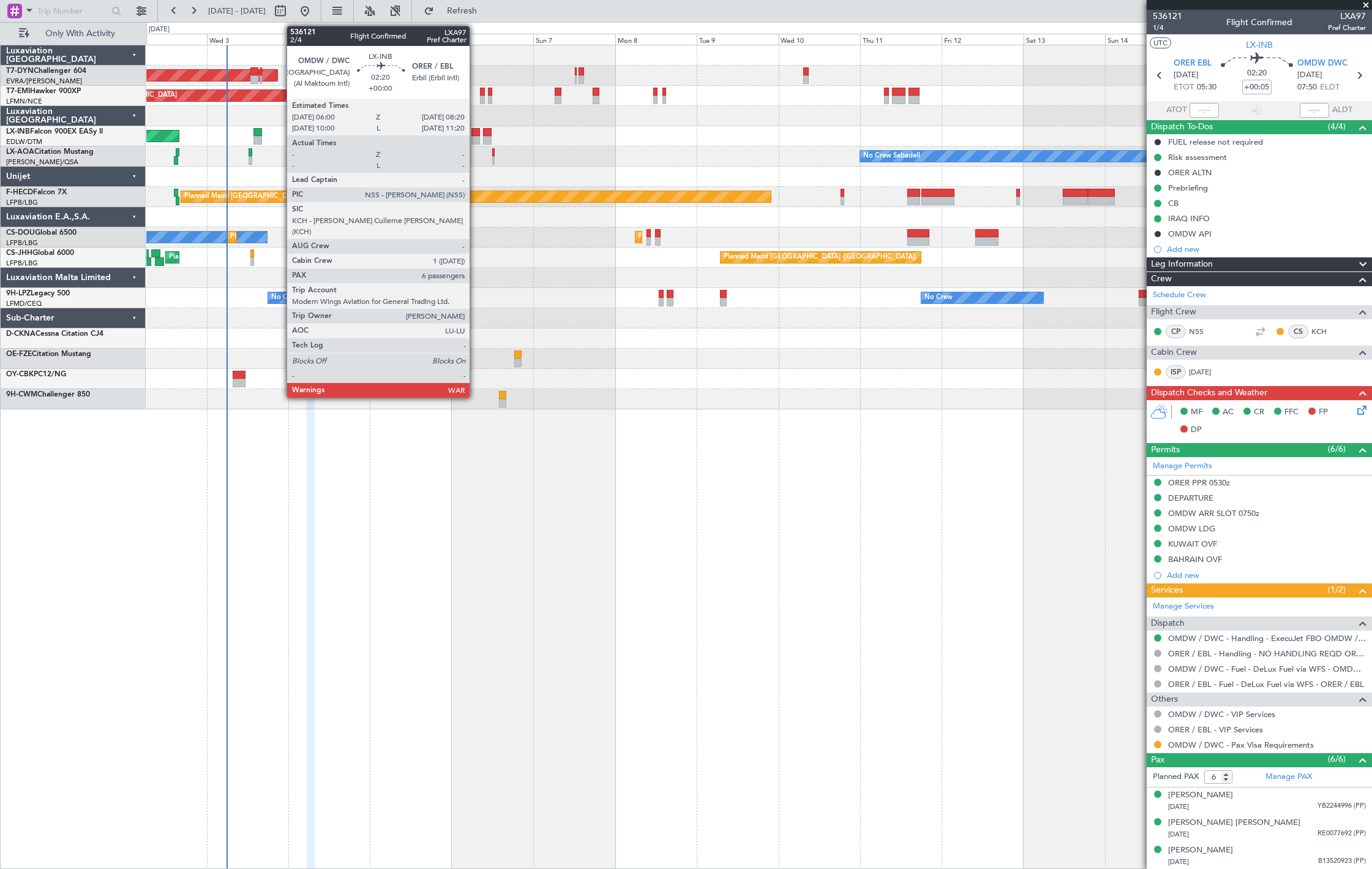
click at [475, 134] on div at bounding box center [475, 132] width 8 height 9
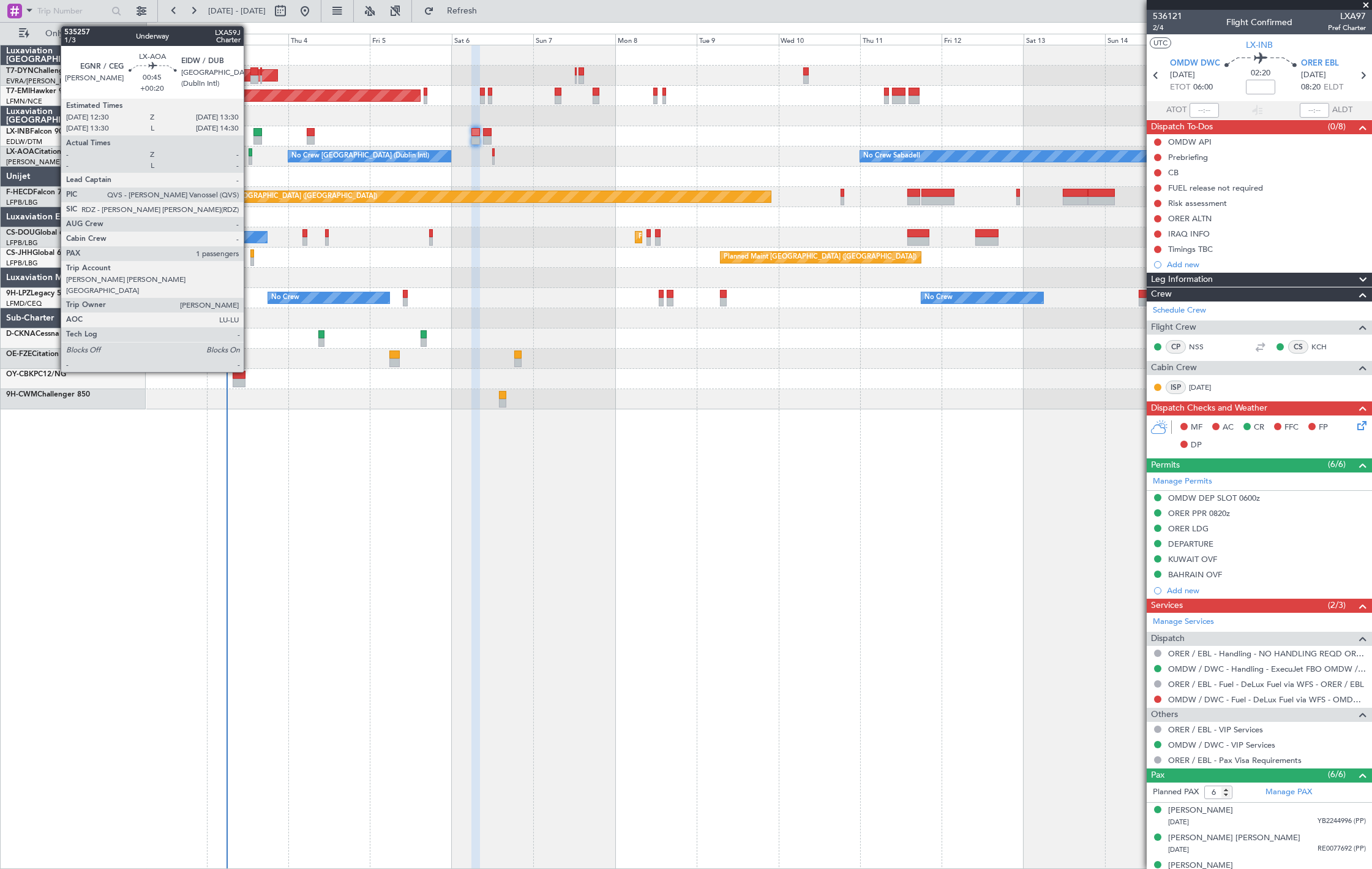
click at [250, 156] on div at bounding box center [250, 161] width 3 height 9
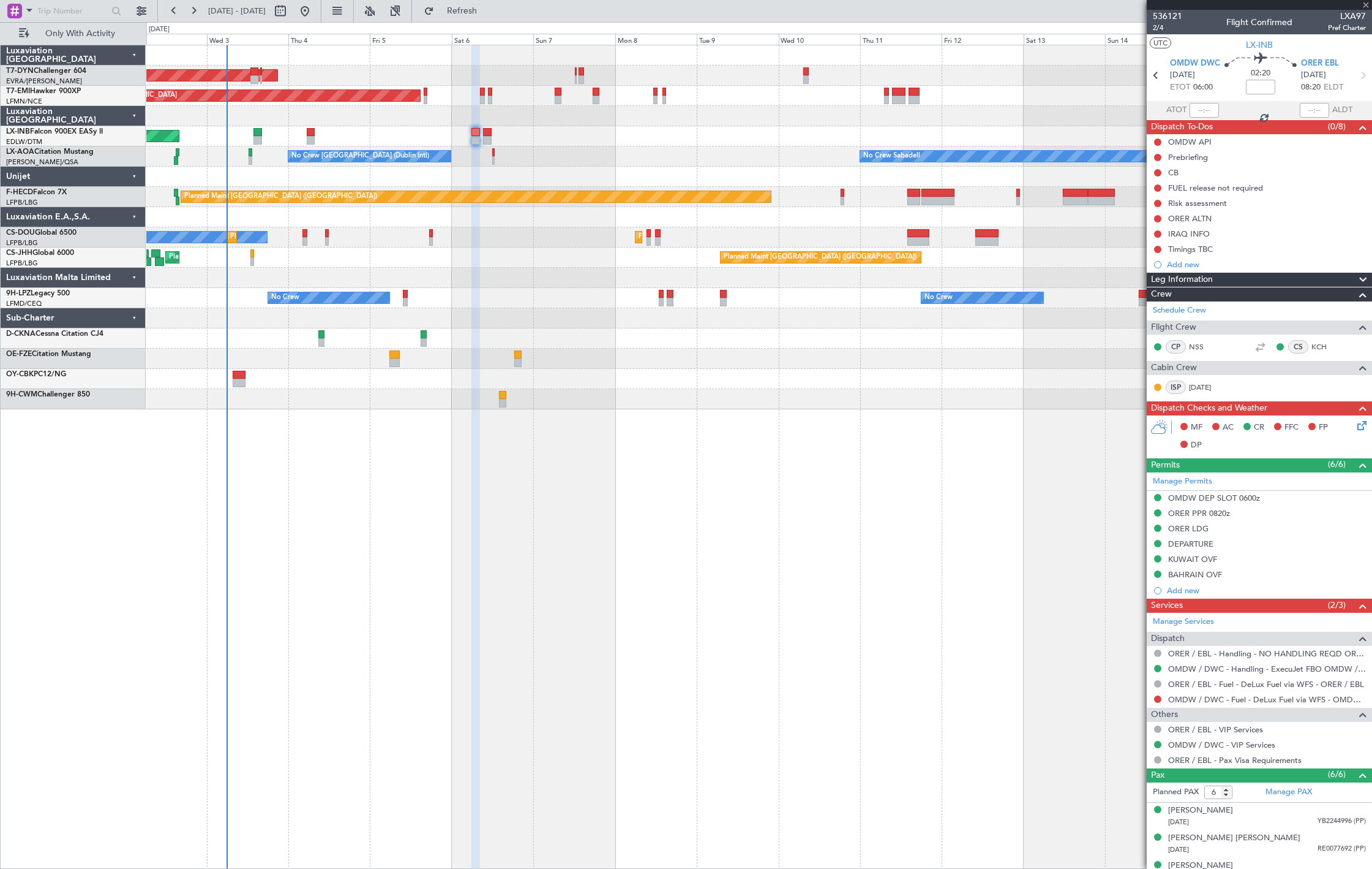
type input "+00:20"
type input "1"
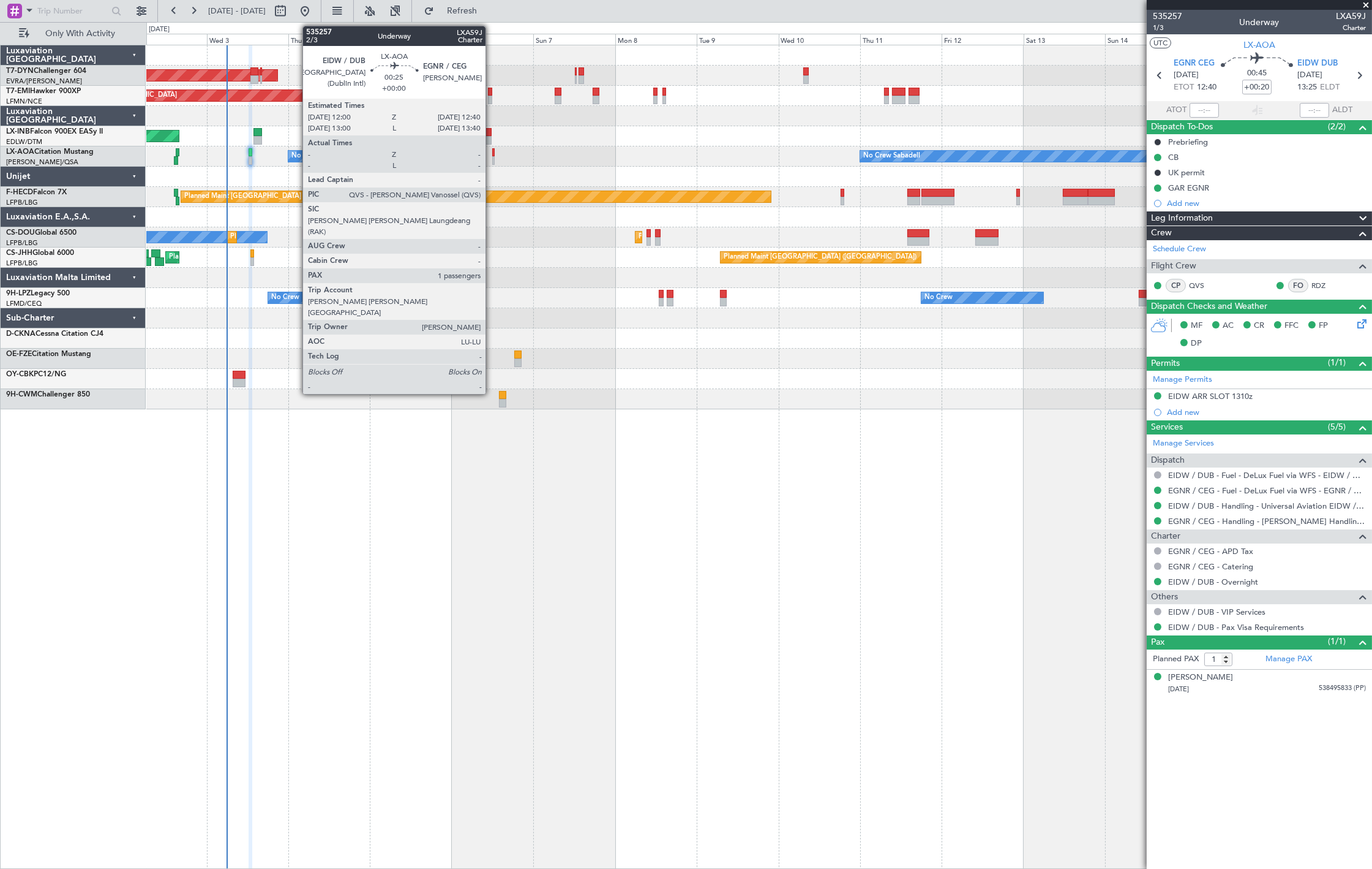
click at [492, 158] on div at bounding box center [493, 161] width 3 height 9
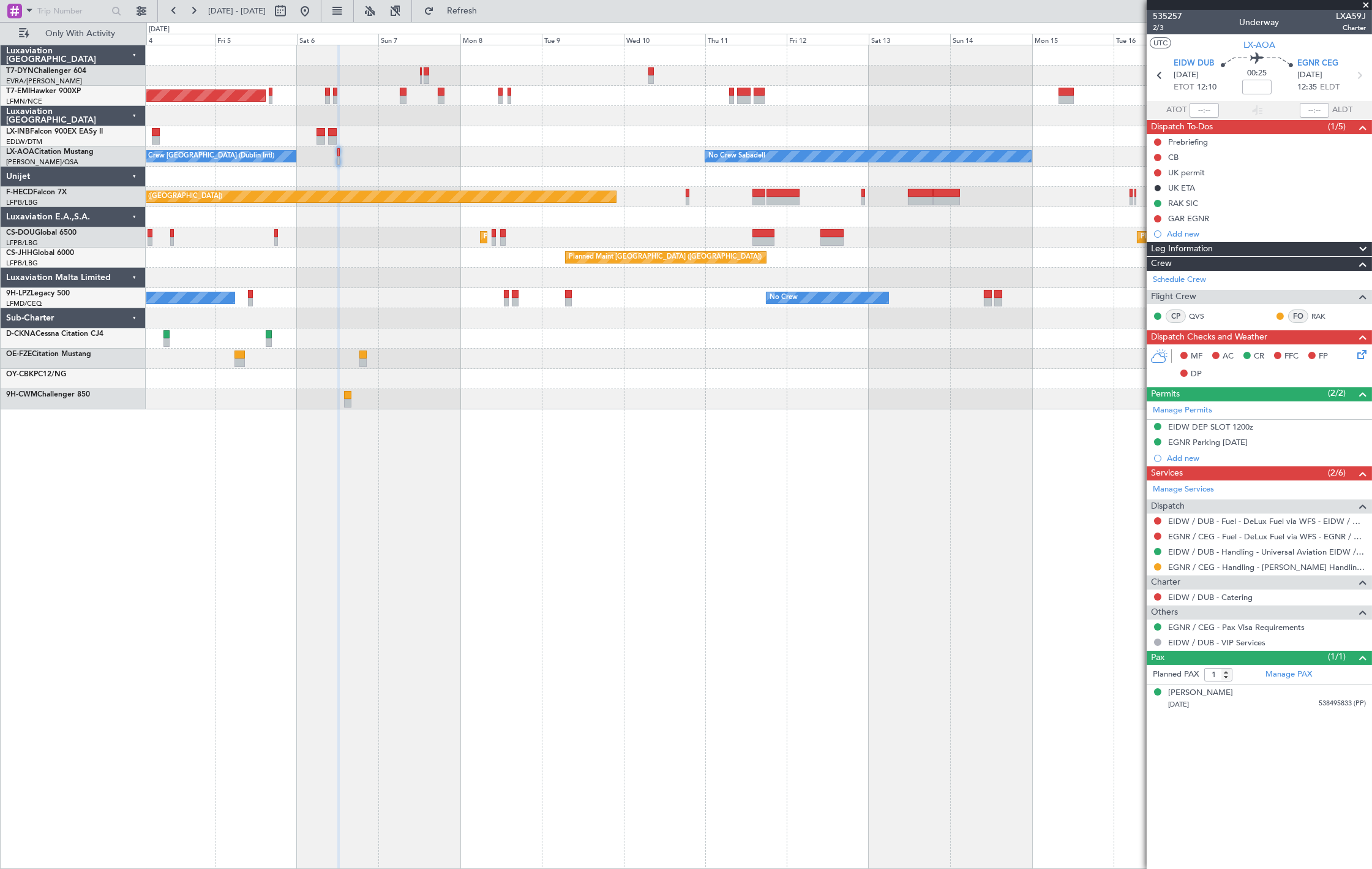
click at [842, 191] on div "AOG Maint Riga (Riga Intl) Planned Maint Zurich Unplanned Maint Dubai (Al Makto…" at bounding box center [759, 227] width 1225 height 364
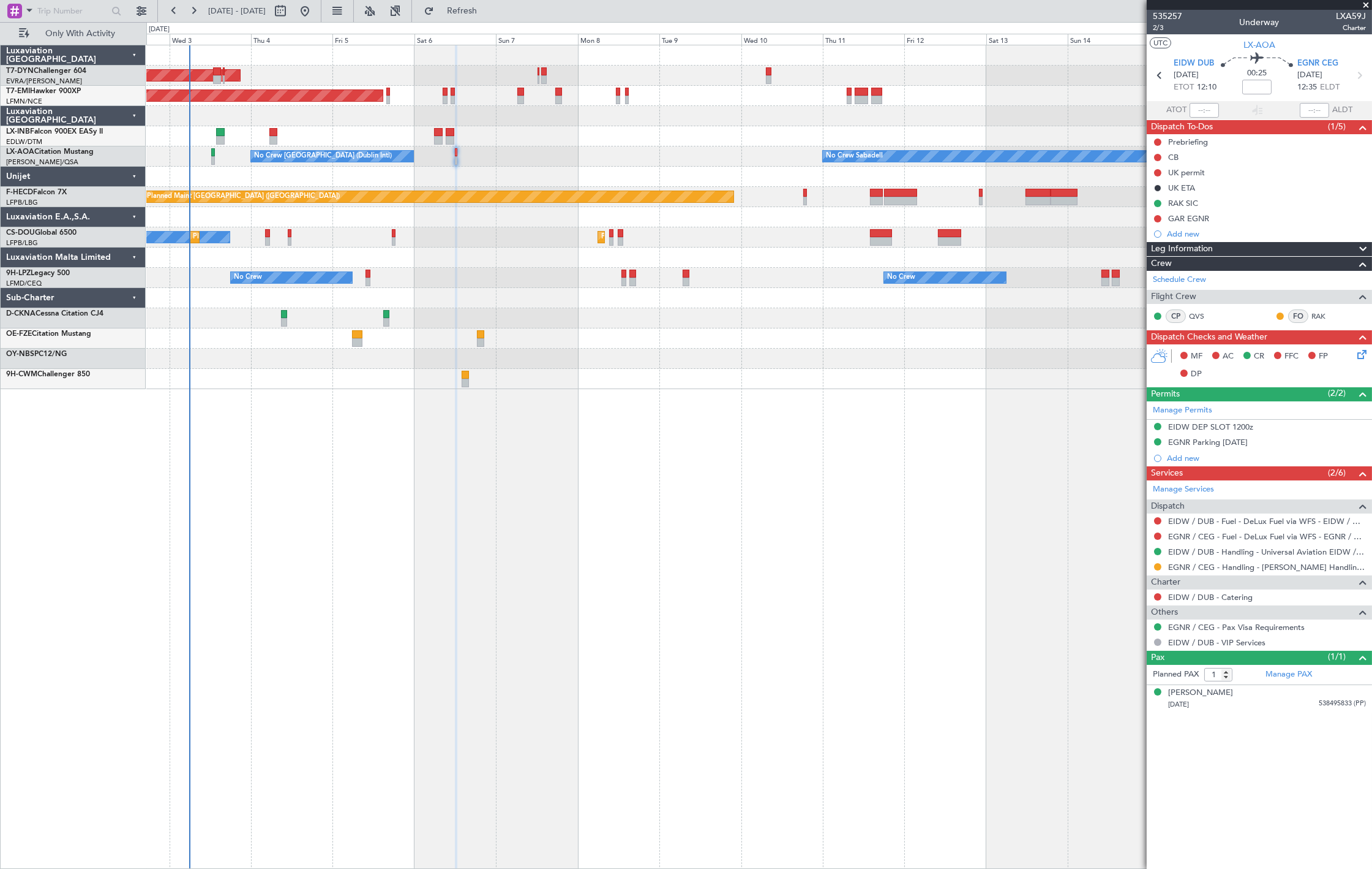
click at [800, 176] on div at bounding box center [759, 177] width 1225 height 20
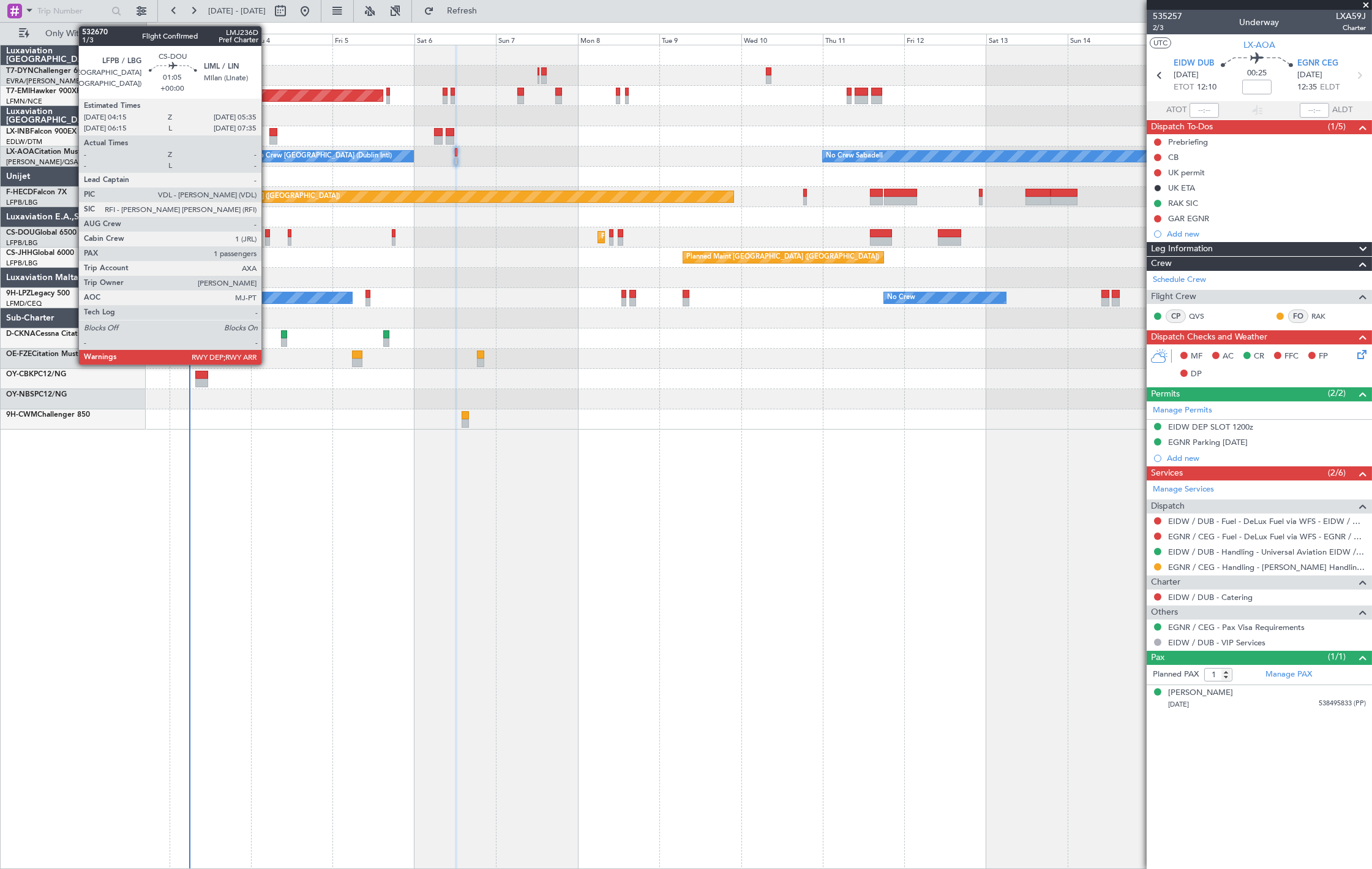
click at [267, 240] on div at bounding box center [267, 241] width 5 height 9
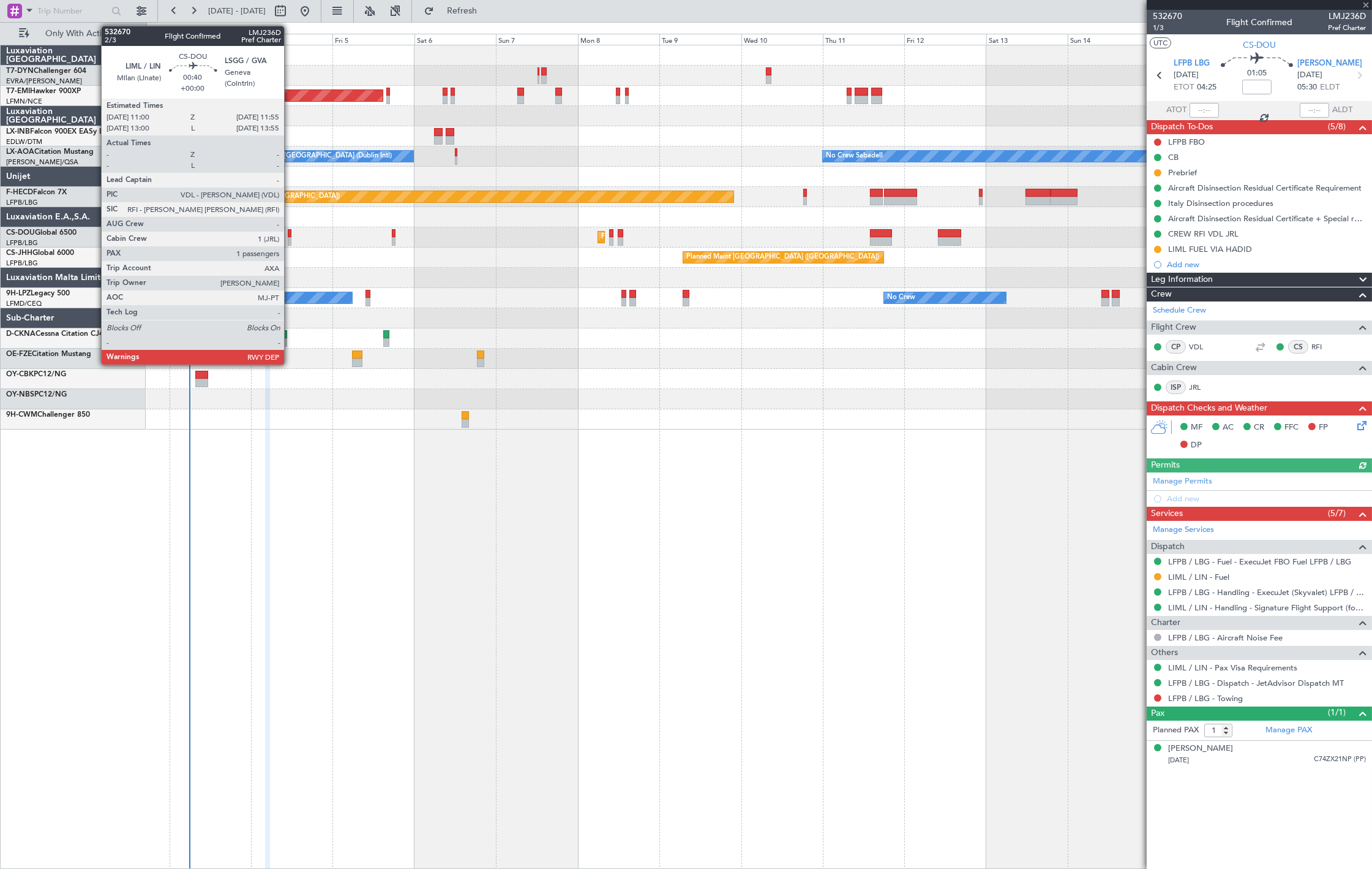
click at [290, 243] on div at bounding box center [289, 241] width 3 height 9
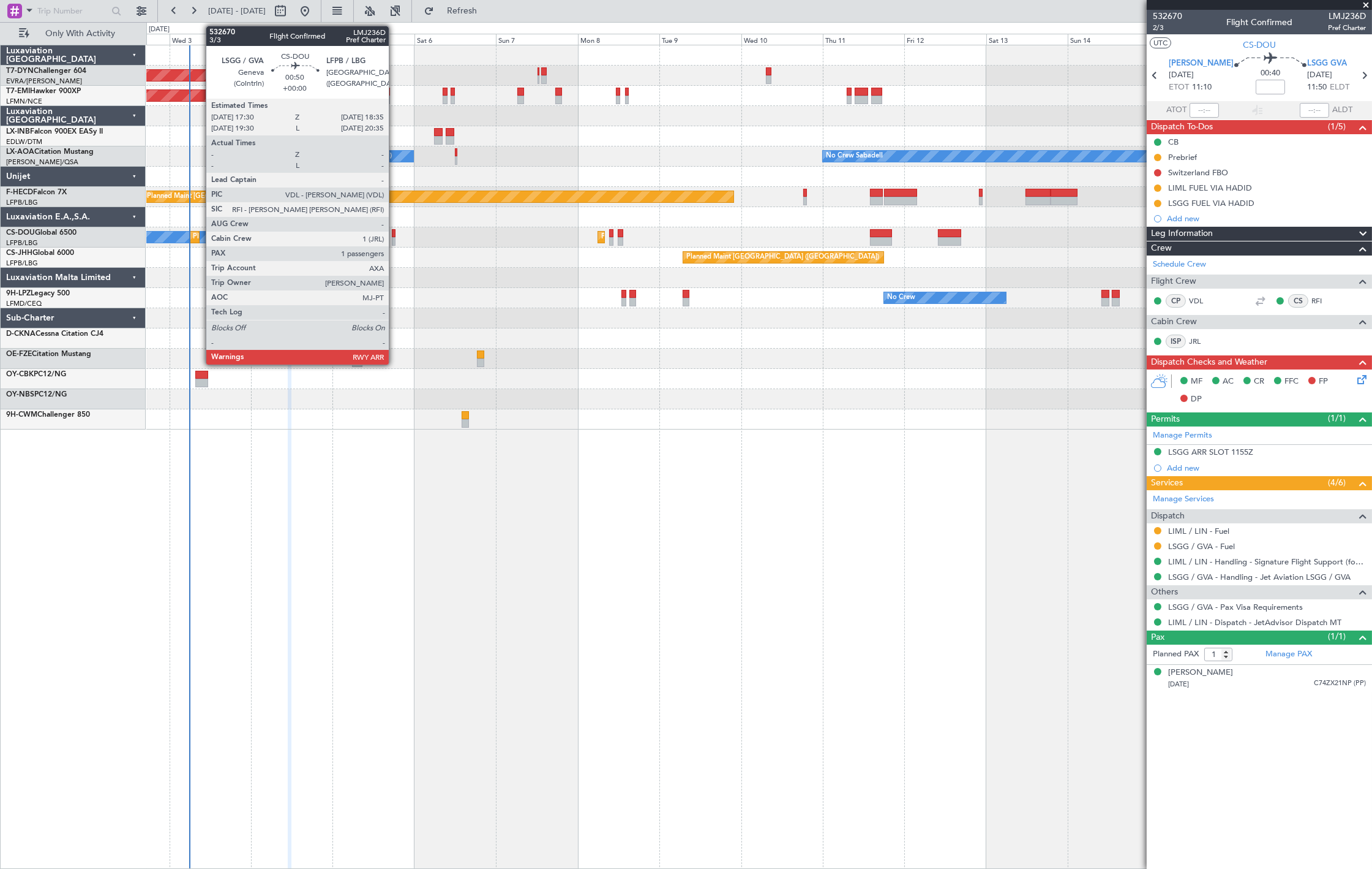
click at [395, 237] on div at bounding box center [393, 241] width 4 height 9
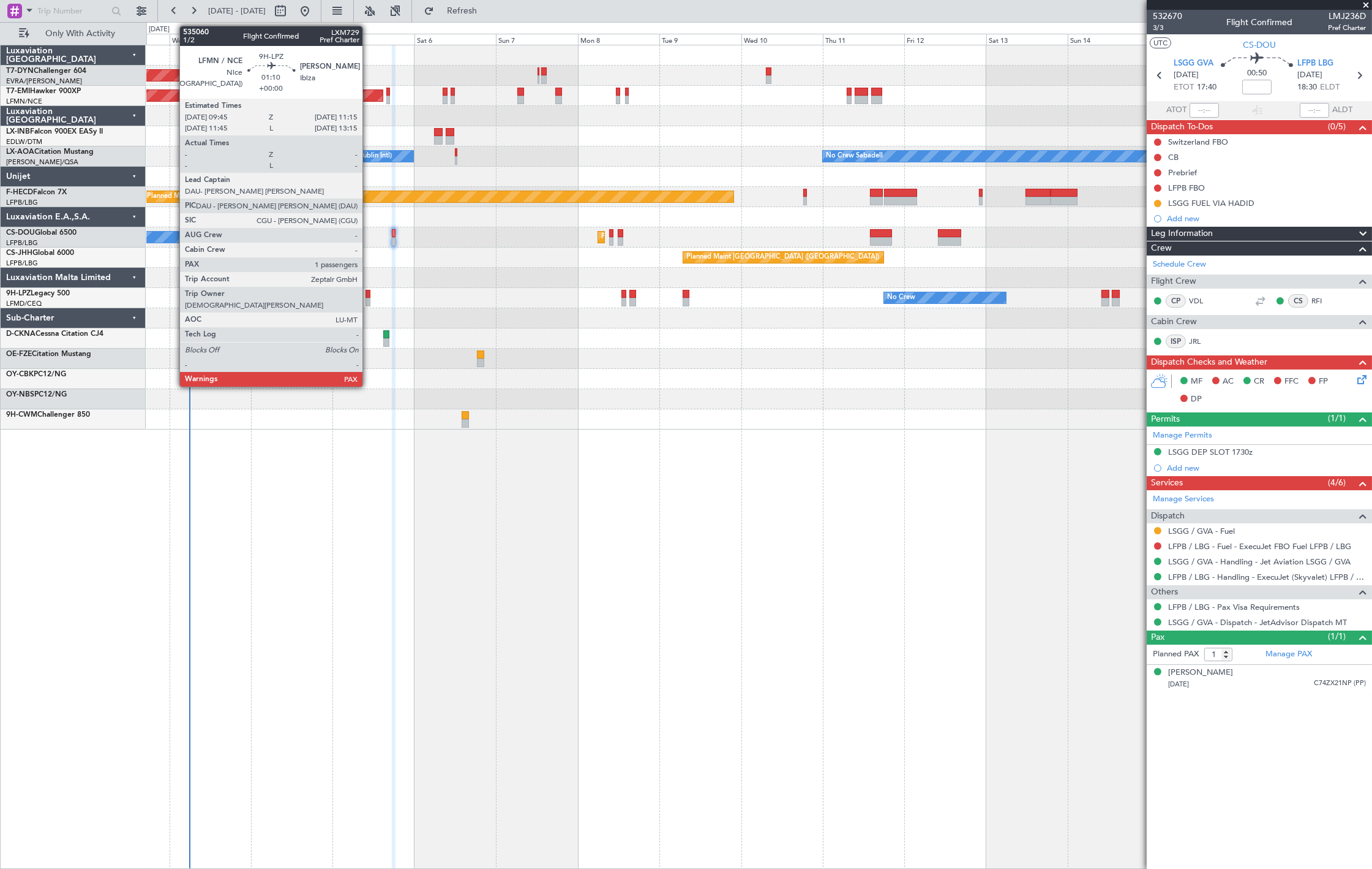
click at [369, 298] on div at bounding box center [368, 302] width 5 height 9
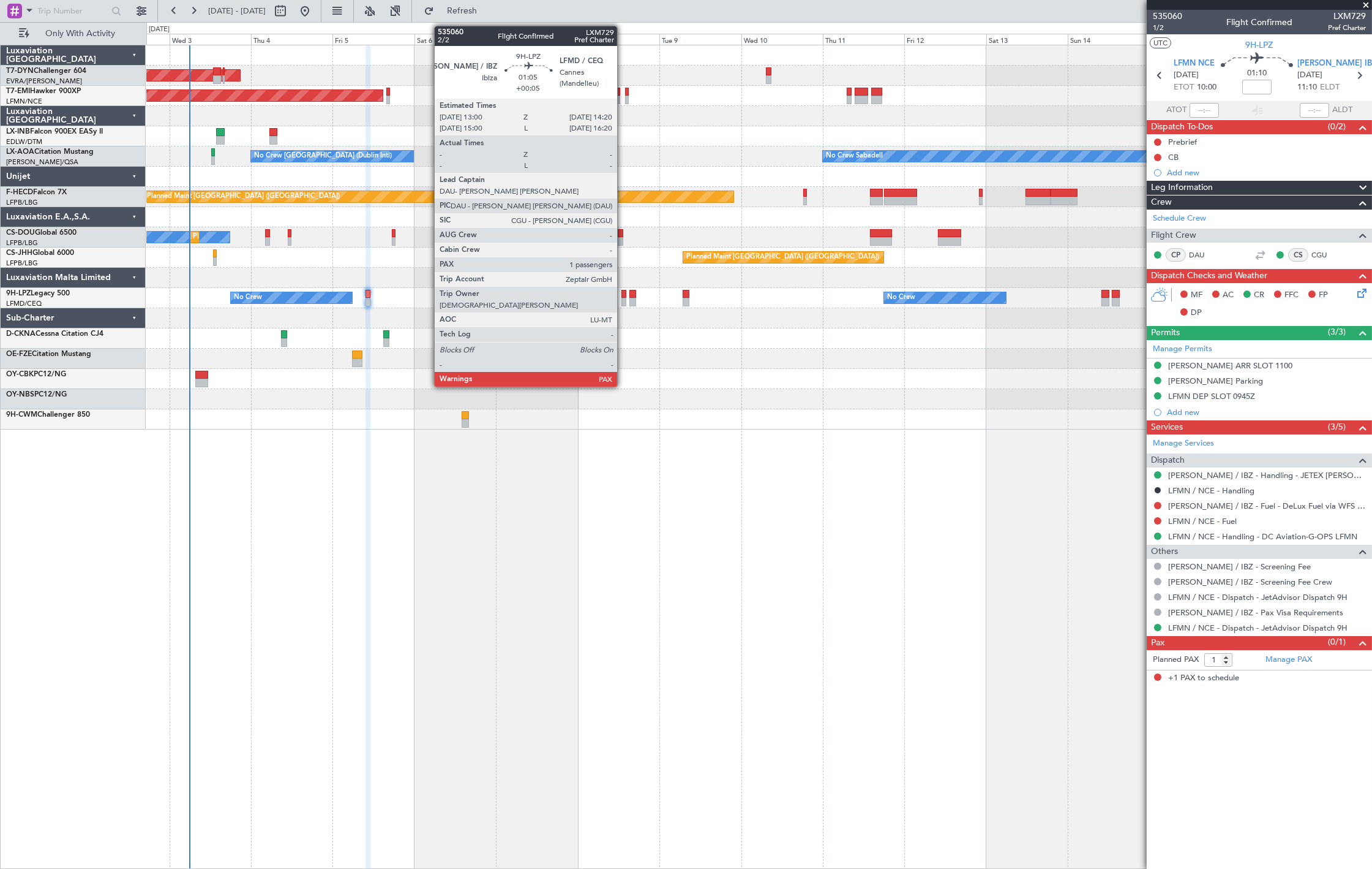
click at [623, 296] on div at bounding box center [624, 294] width 5 height 9
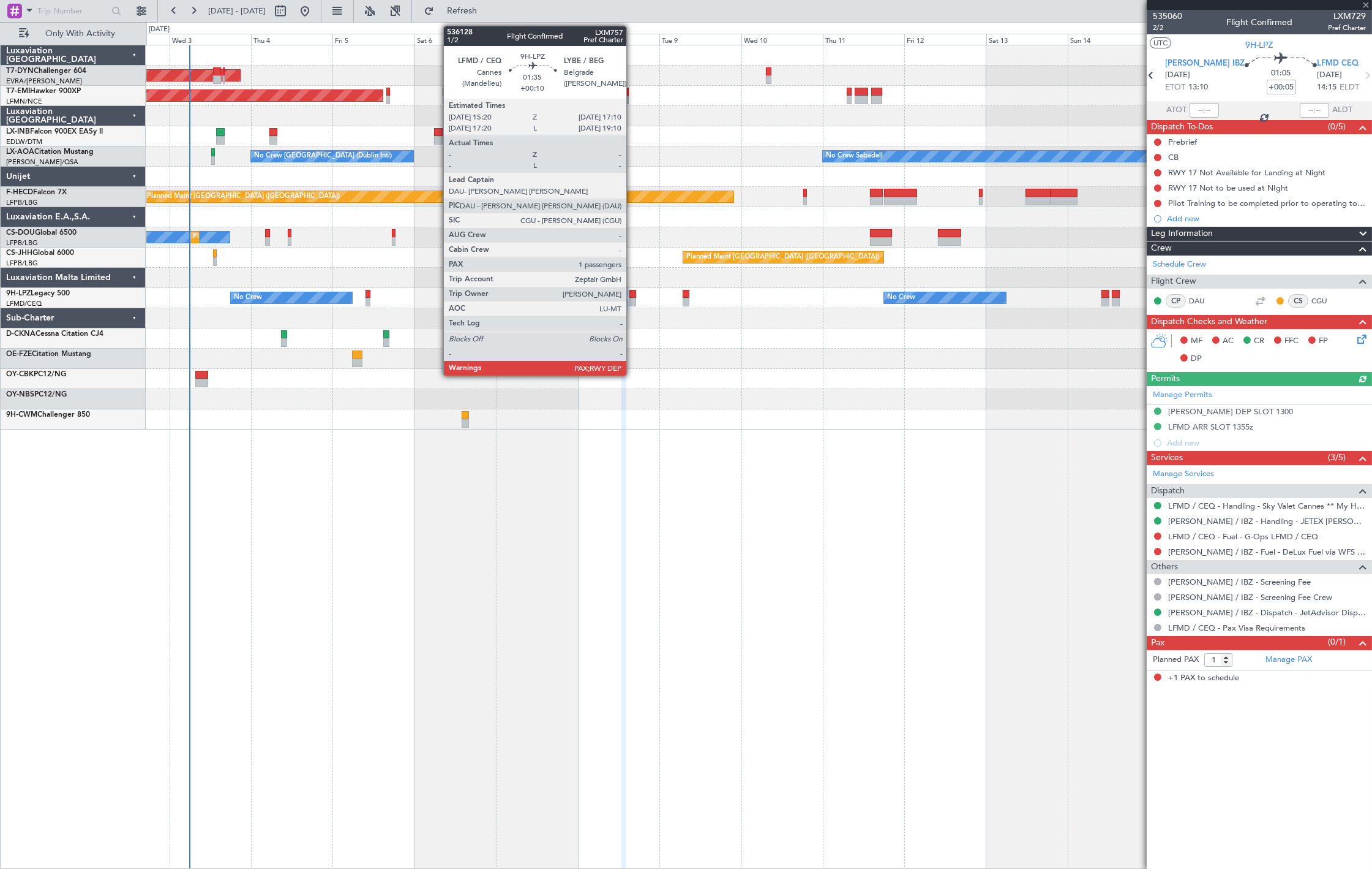
click at [633, 296] on div at bounding box center [633, 294] width 7 height 9
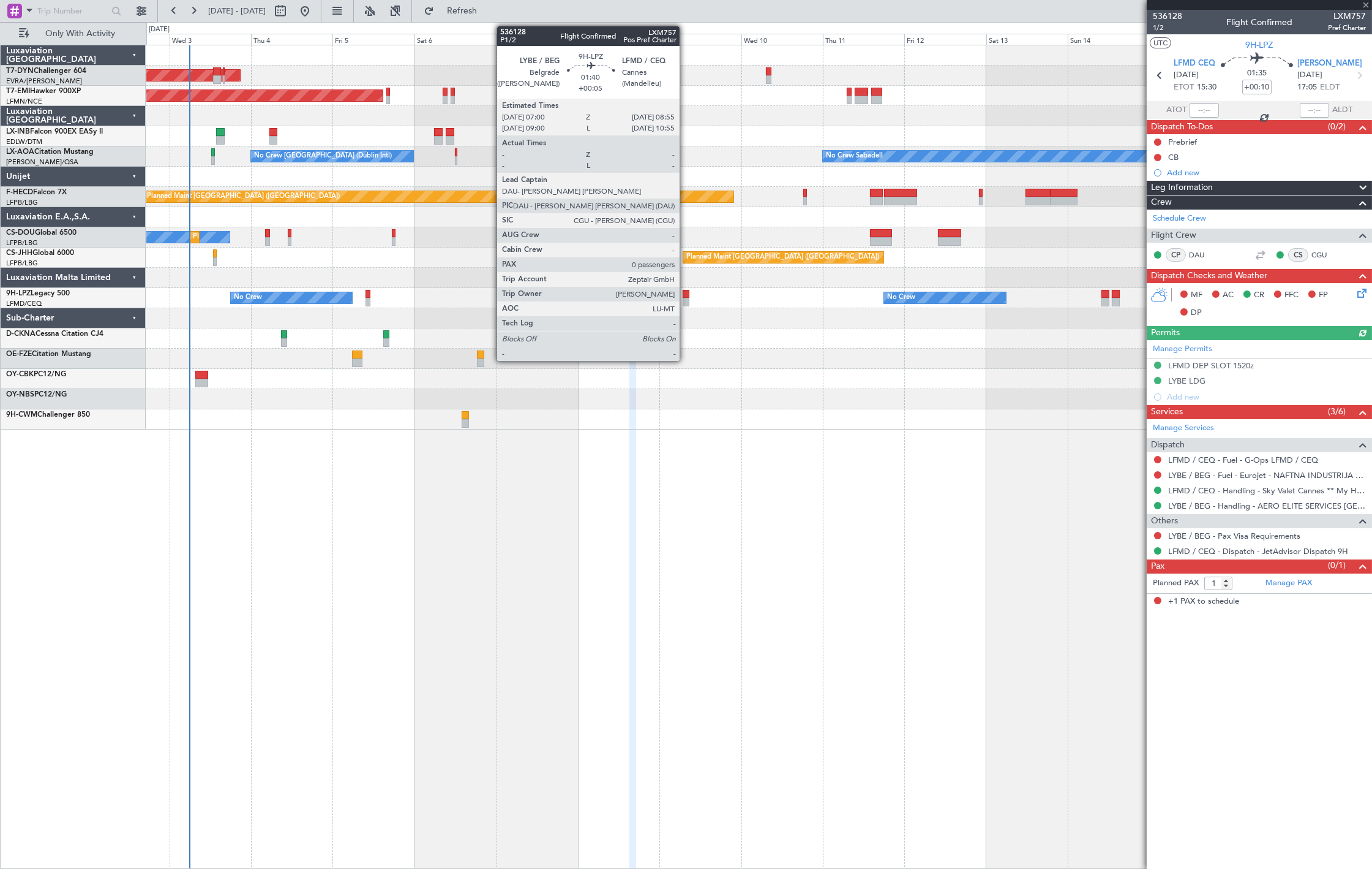
click at [686, 304] on div at bounding box center [686, 302] width 7 height 9
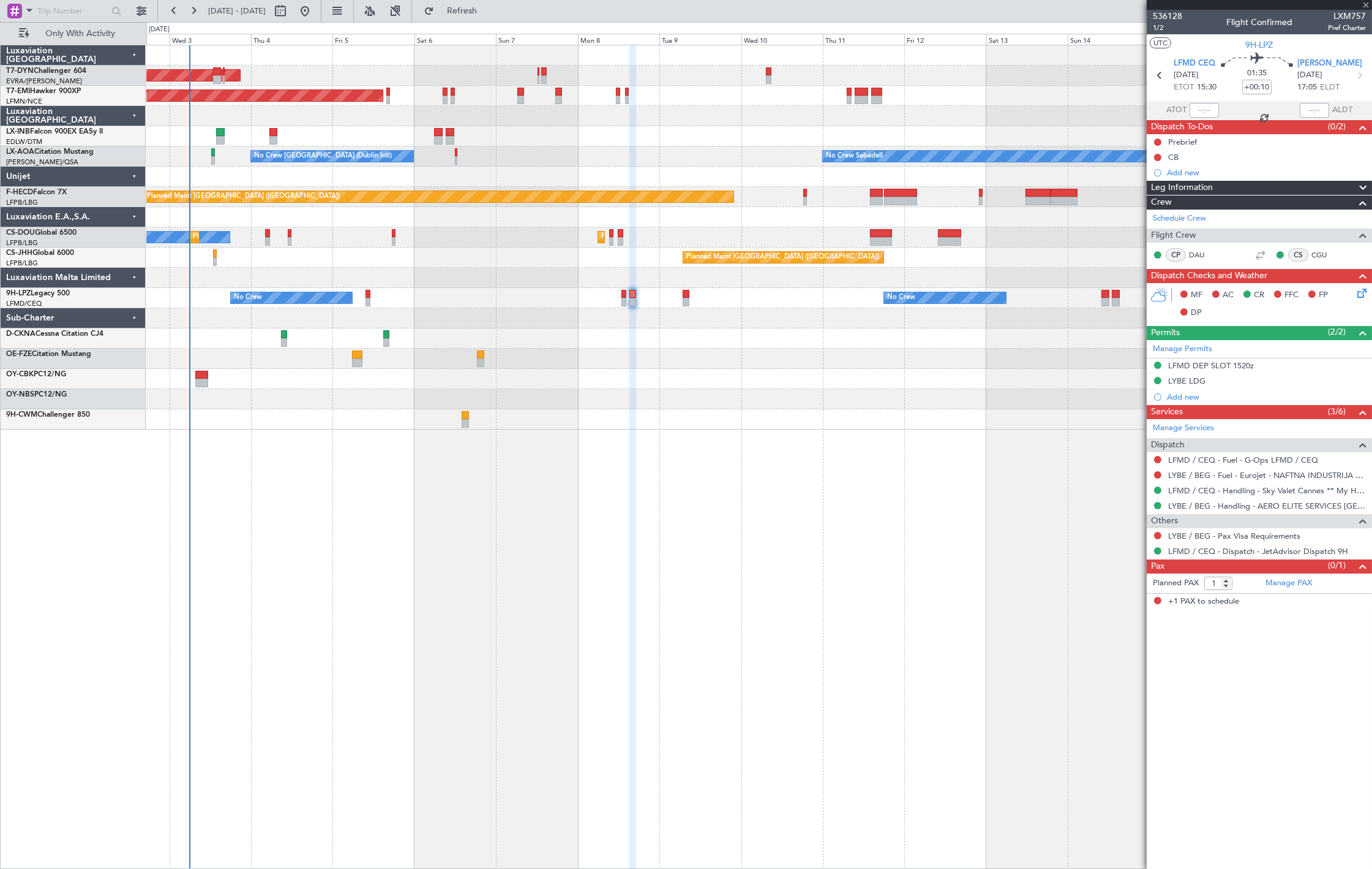
type input "+00:05"
type input "0"
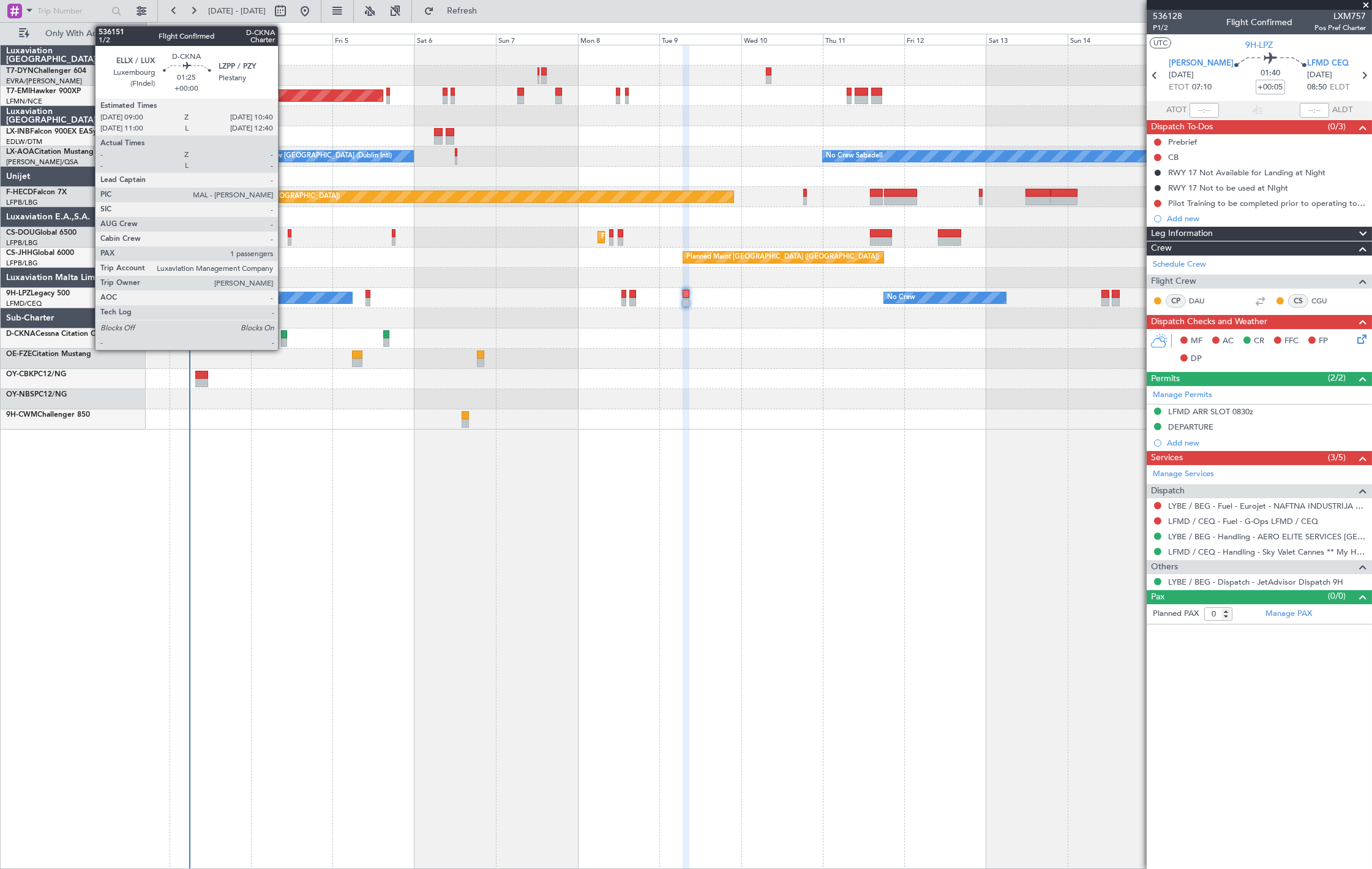
click at [284, 339] on div at bounding box center [284, 343] width 6 height 9
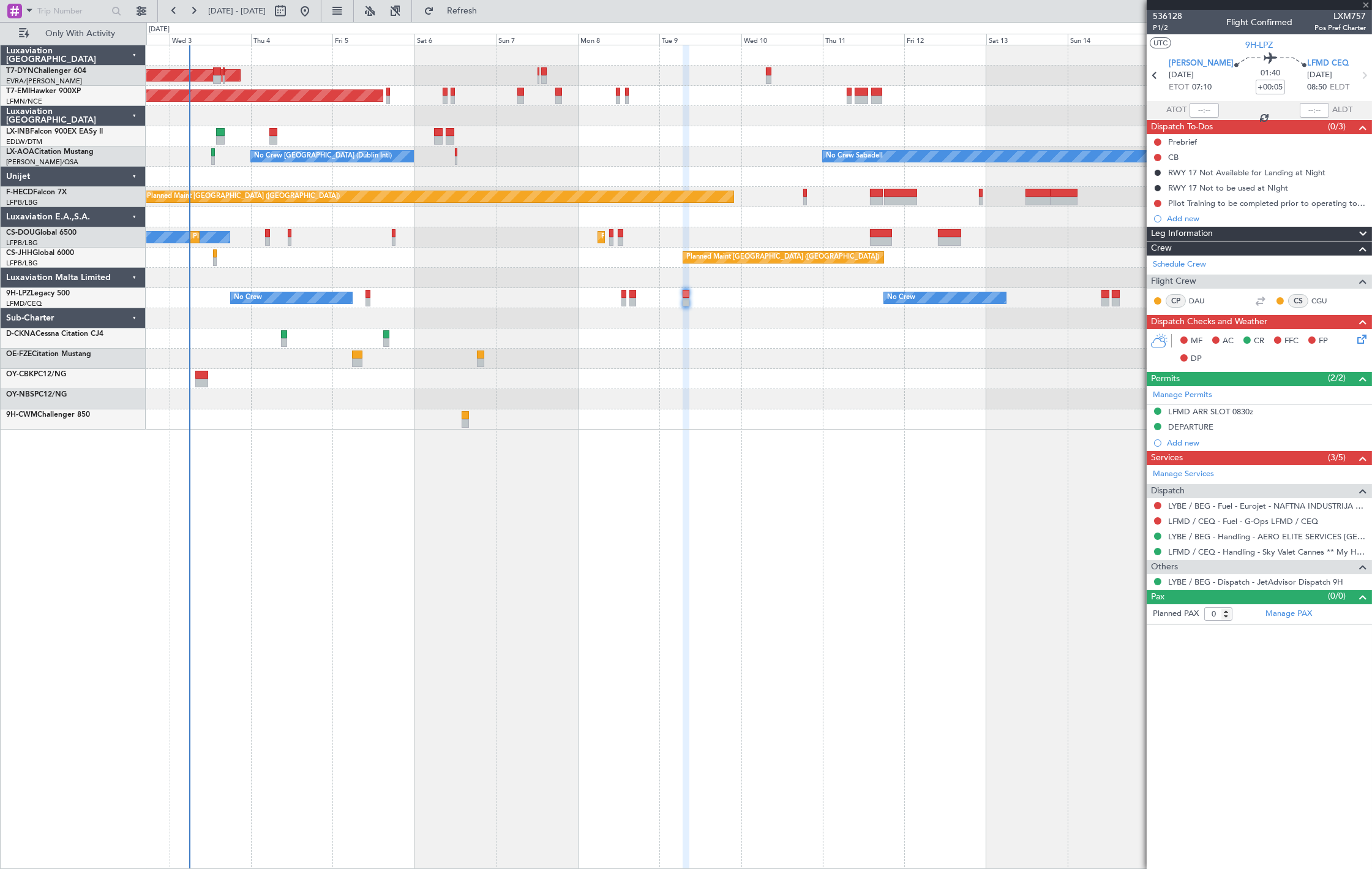
type input "1"
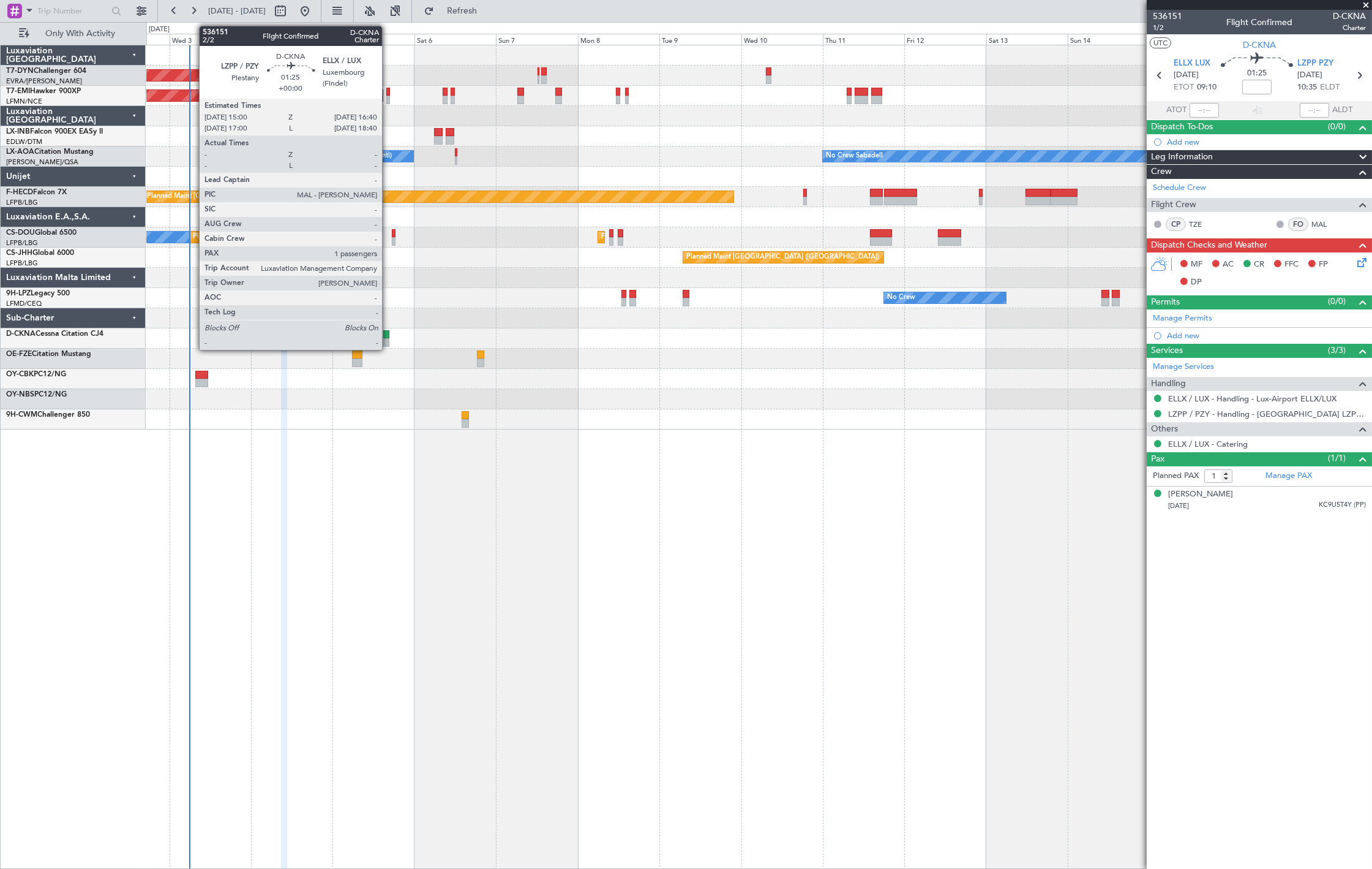
click at [388, 339] on div at bounding box center [386, 343] width 6 height 9
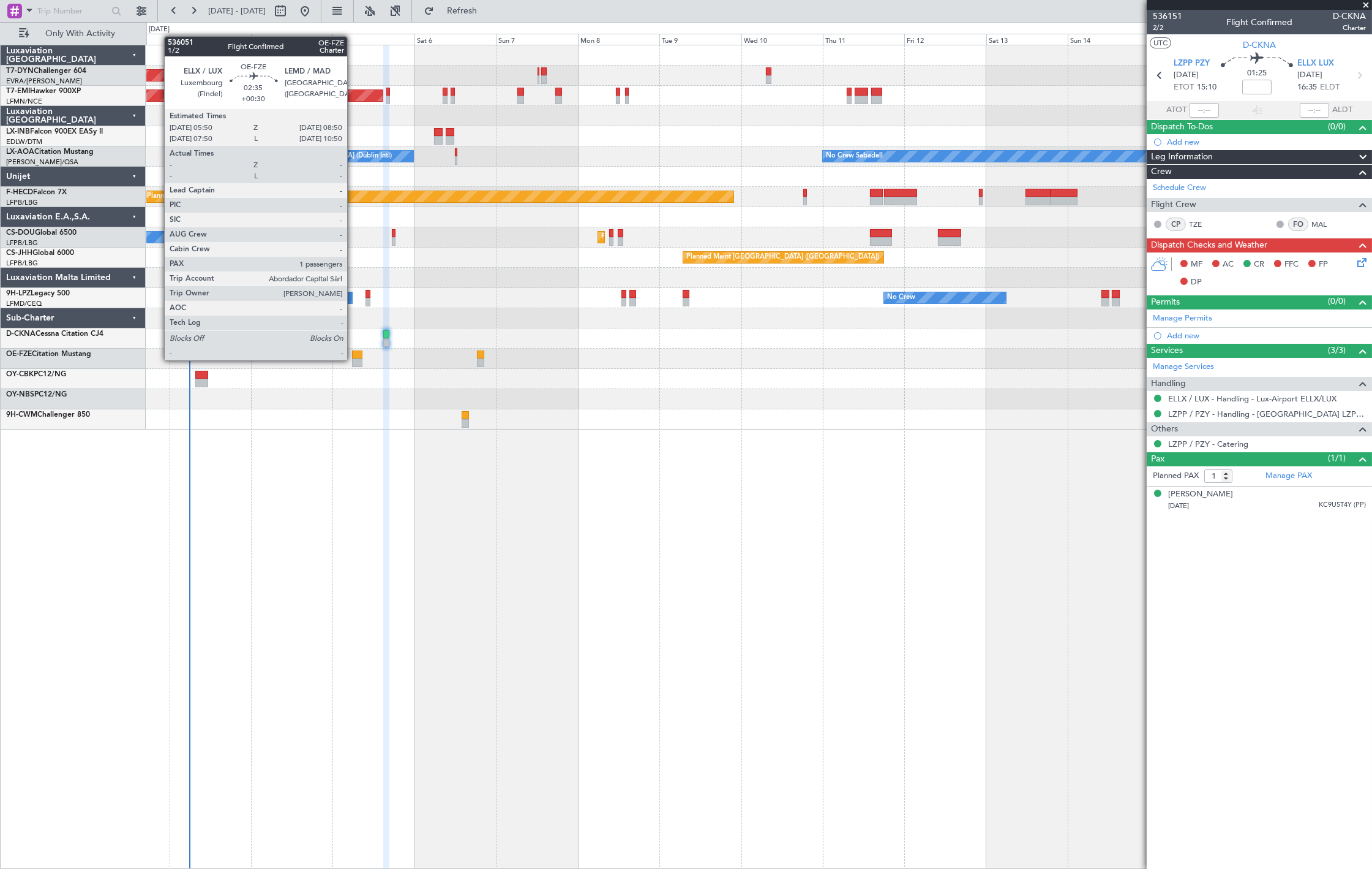
click at [353, 359] on div at bounding box center [357, 363] width 10 height 9
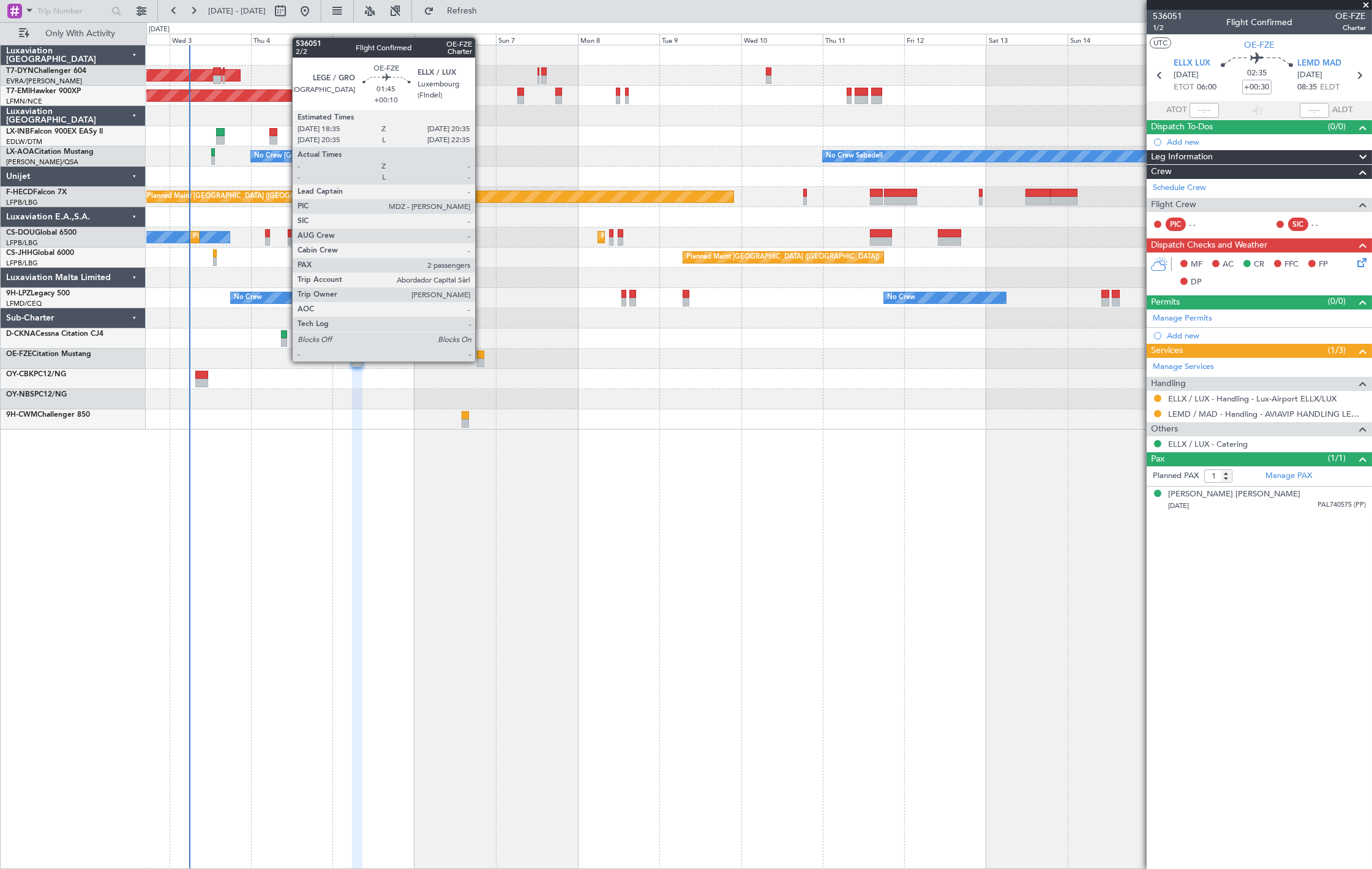
click at [482, 360] on div at bounding box center [481, 363] width 7 height 9
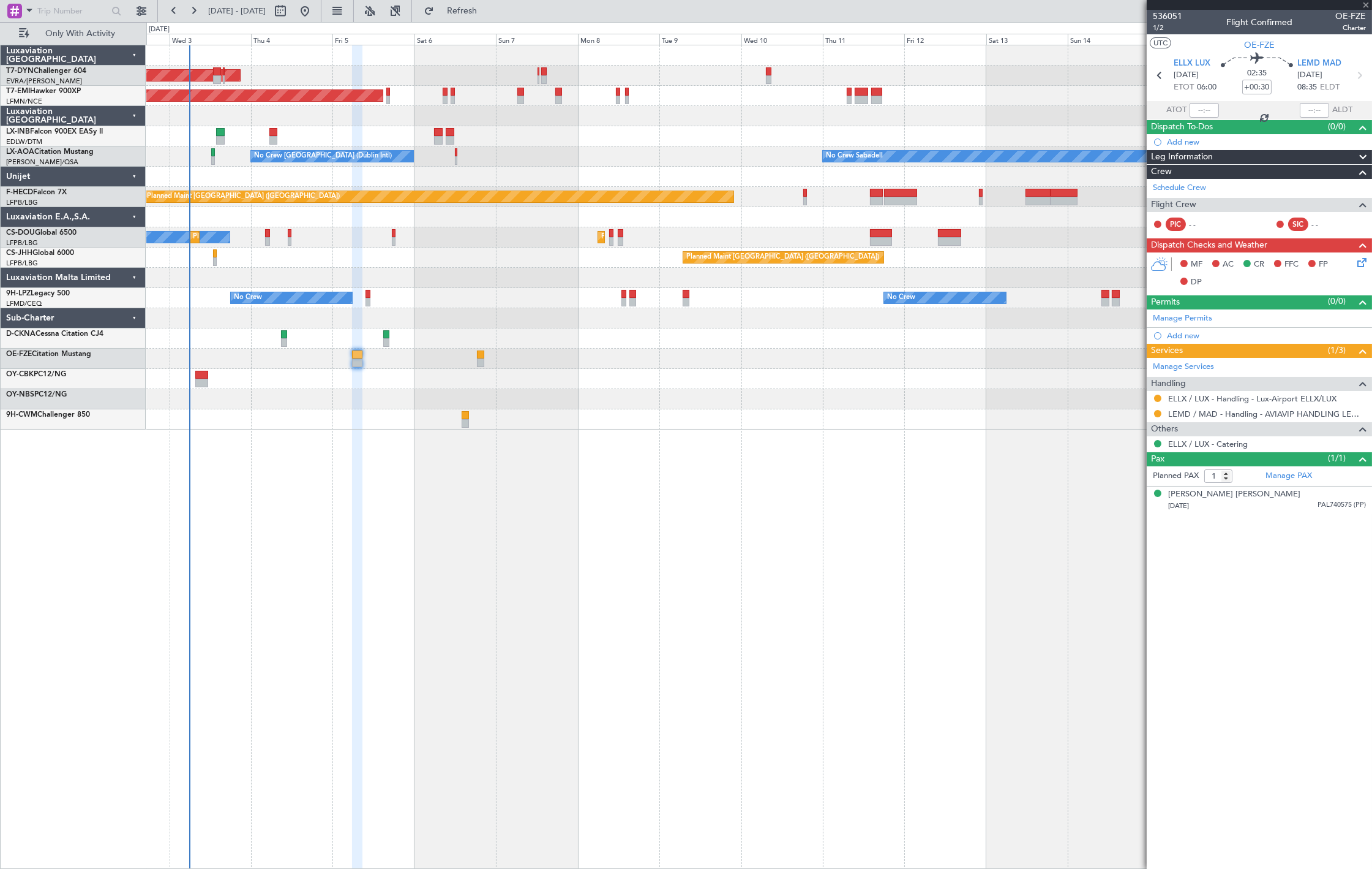
type input "+00:10"
type input "2"
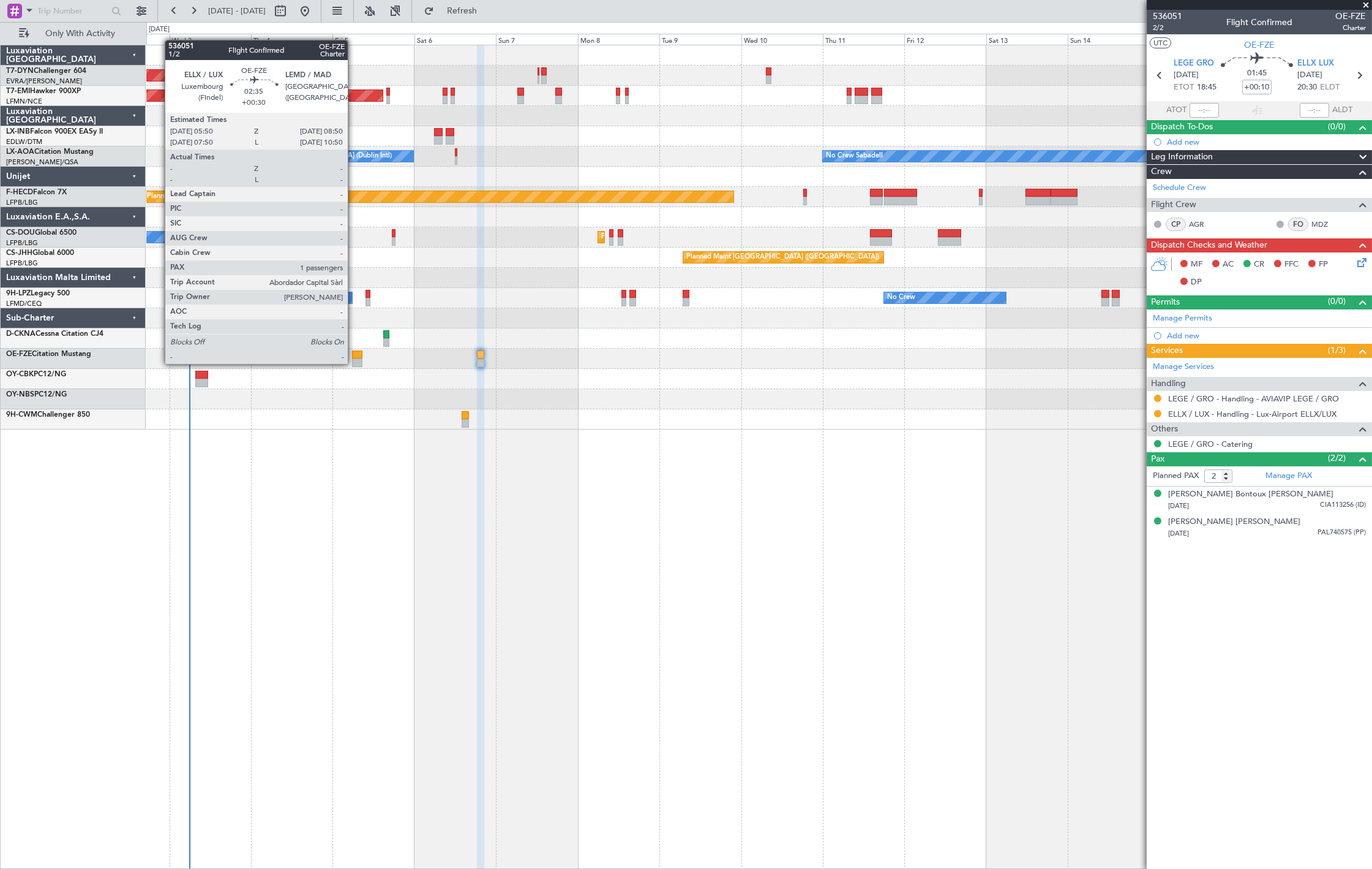
click at [354, 364] on div at bounding box center [357, 363] width 10 height 9
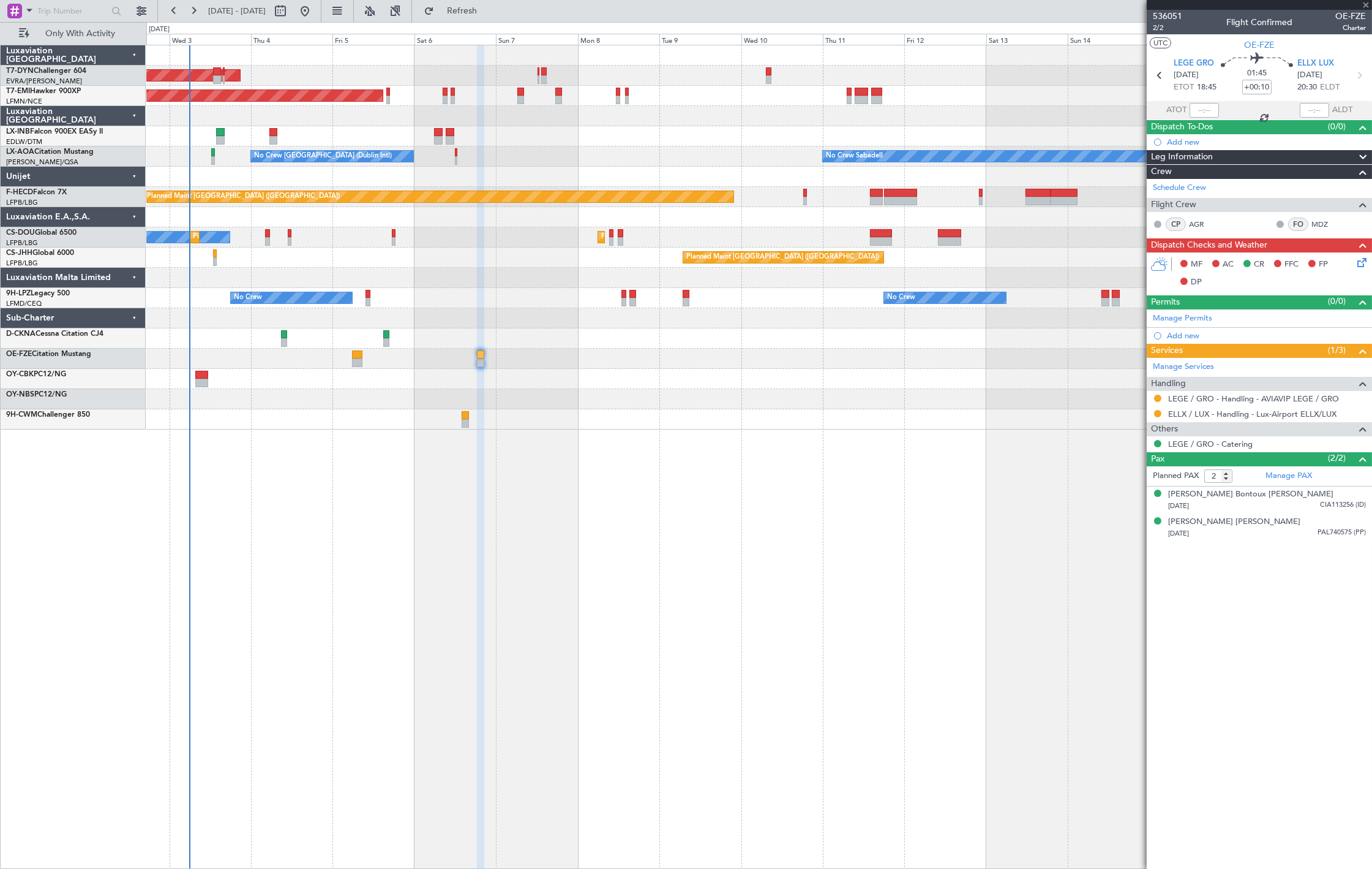
type input "+00:30"
type input "1"
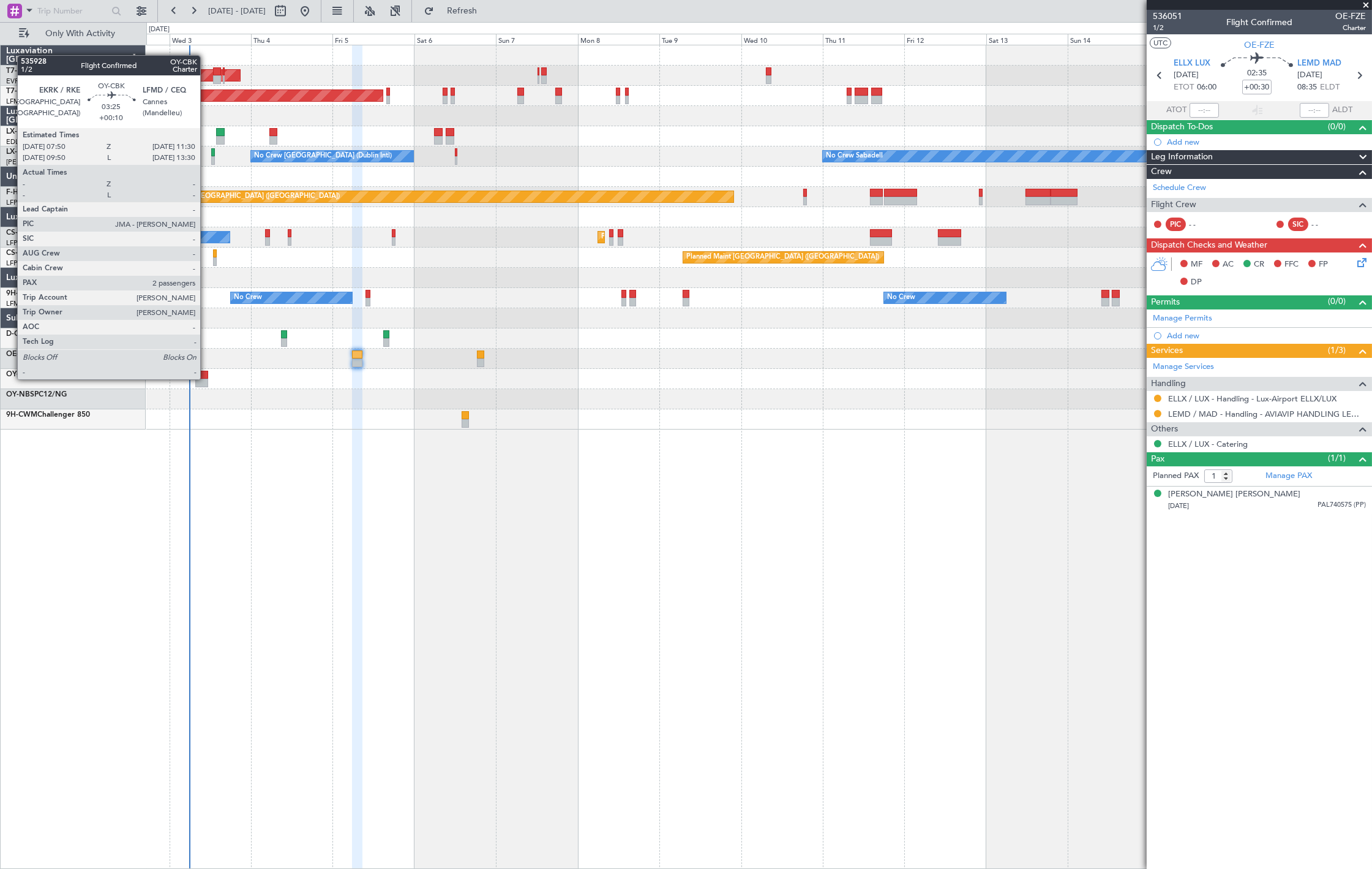
click at [206, 379] on div at bounding box center [202, 383] width 13 height 9
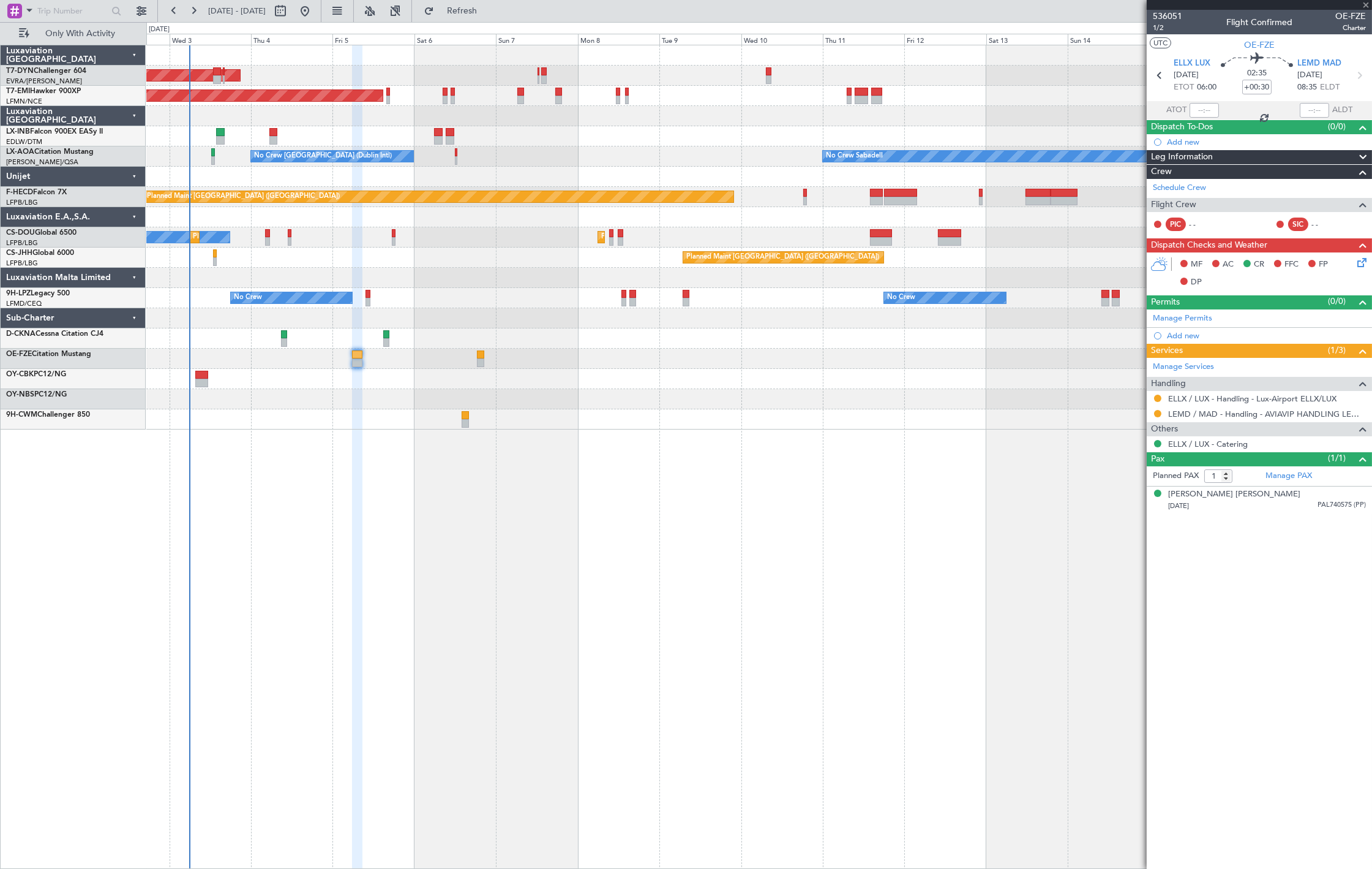
type input "+00:10"
type input "2"
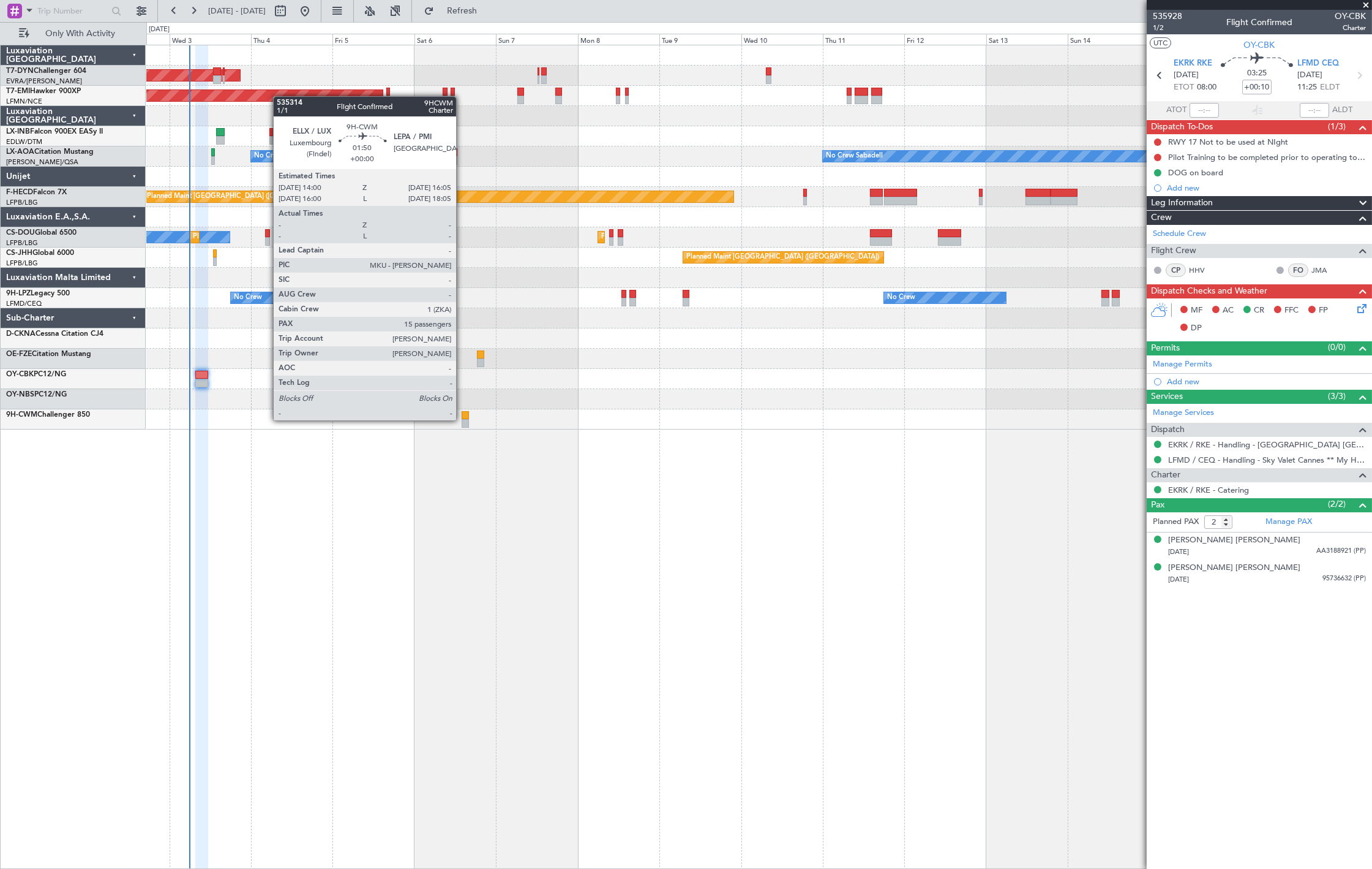
click at [462, 419] on div at bounding box center [465, 423] width 7 height 9
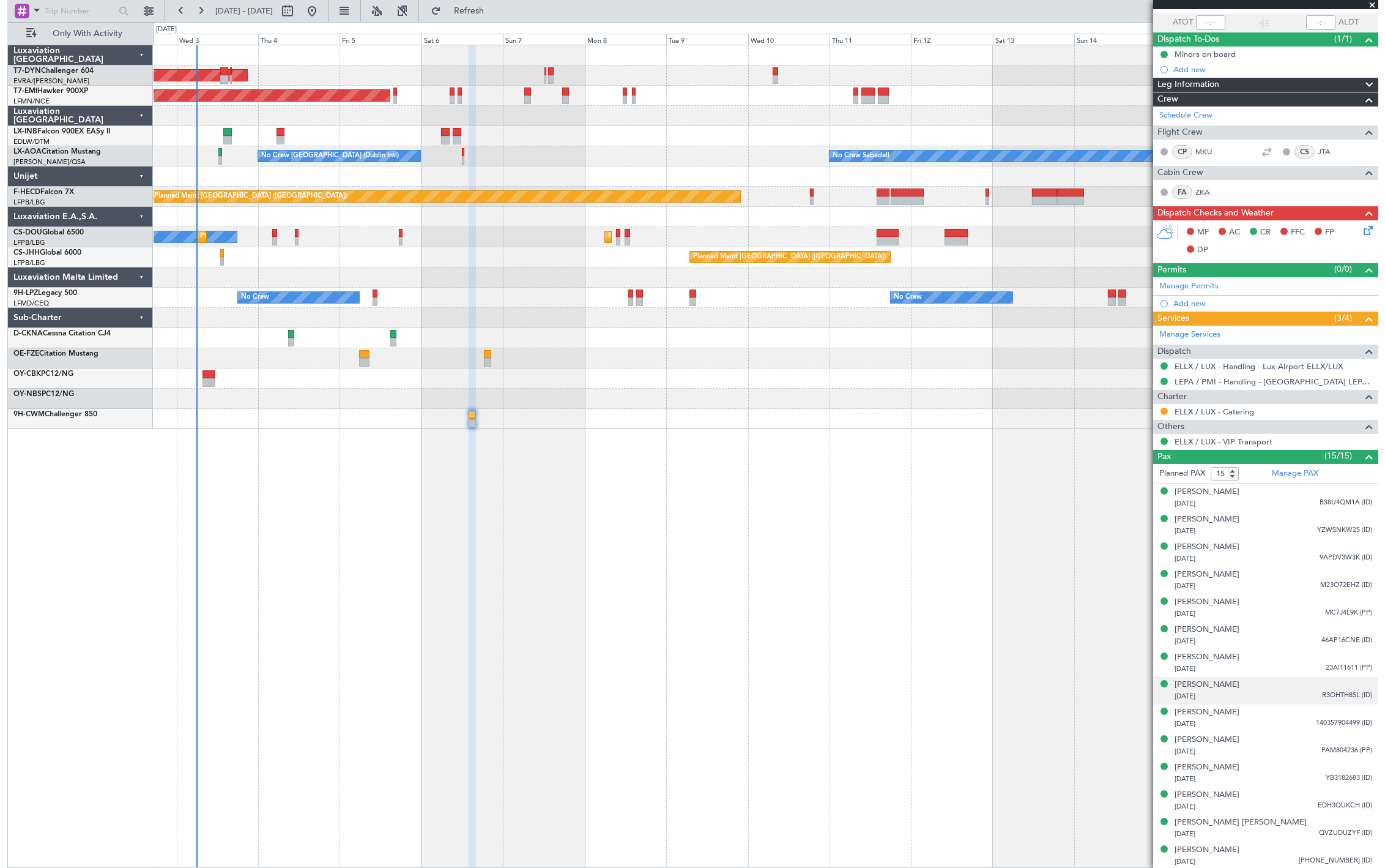
scroll to position [116, 0]
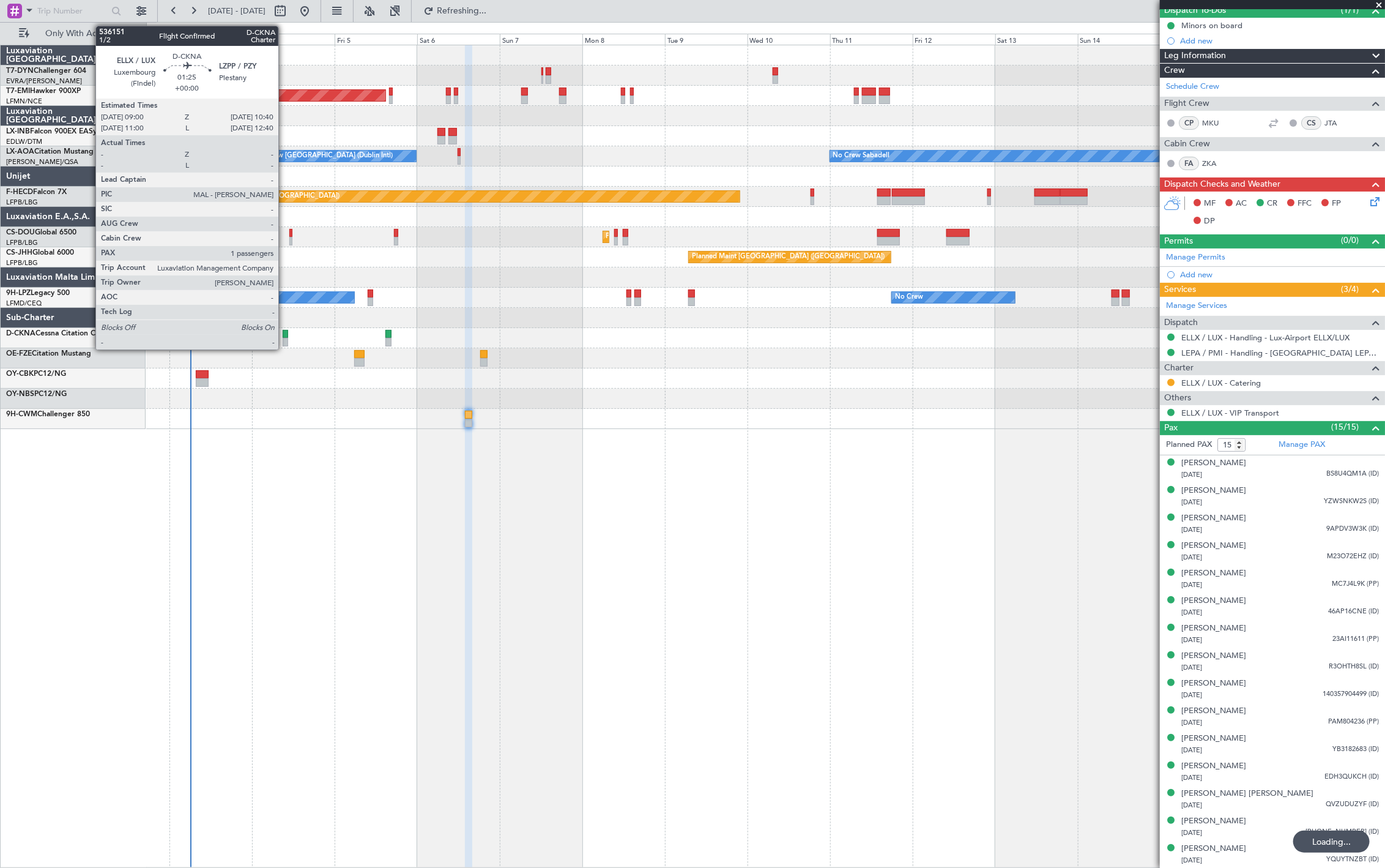
click at [285, 334] on div at bounding box center [286, 334] width 6 height 9
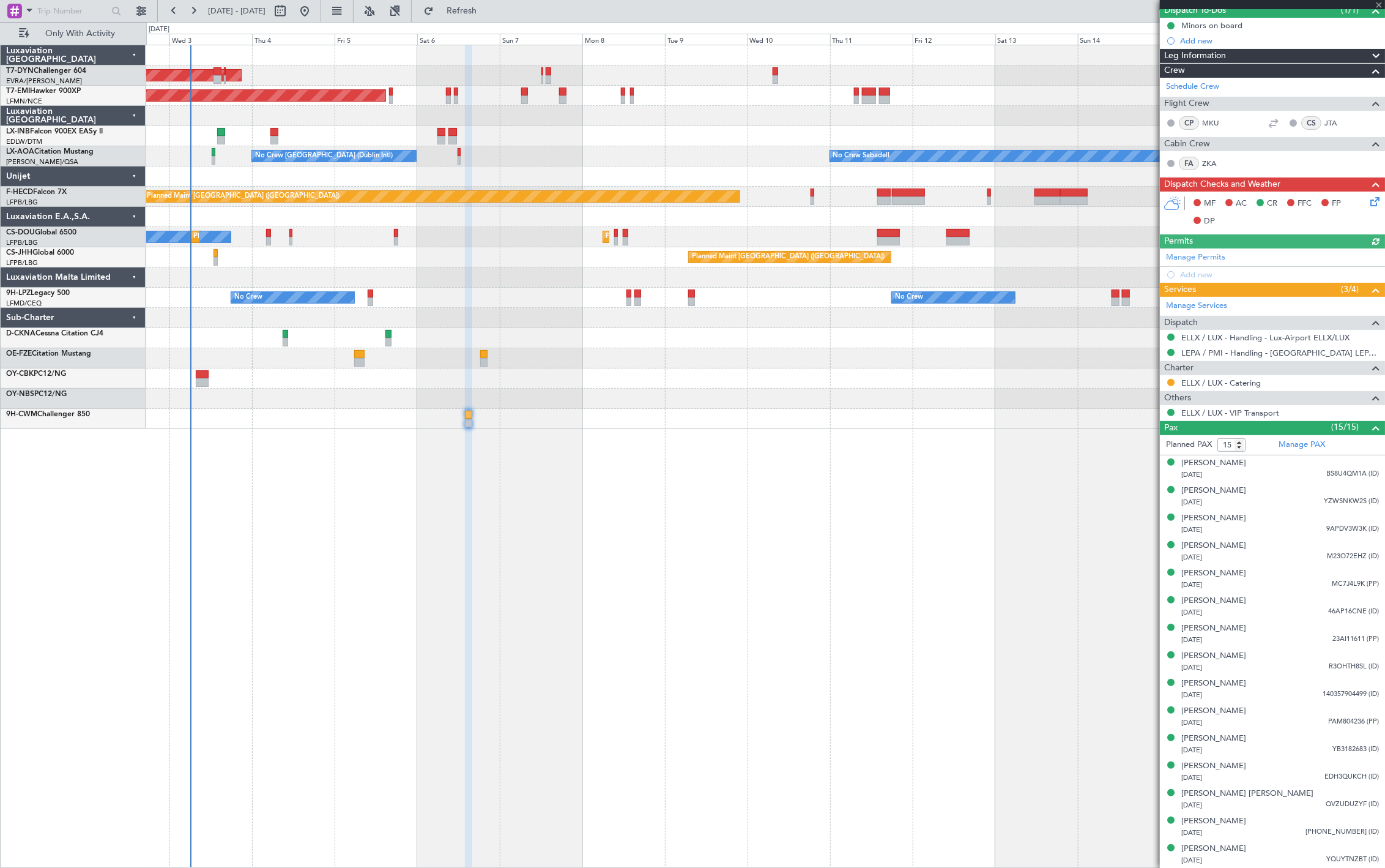
type input "1"
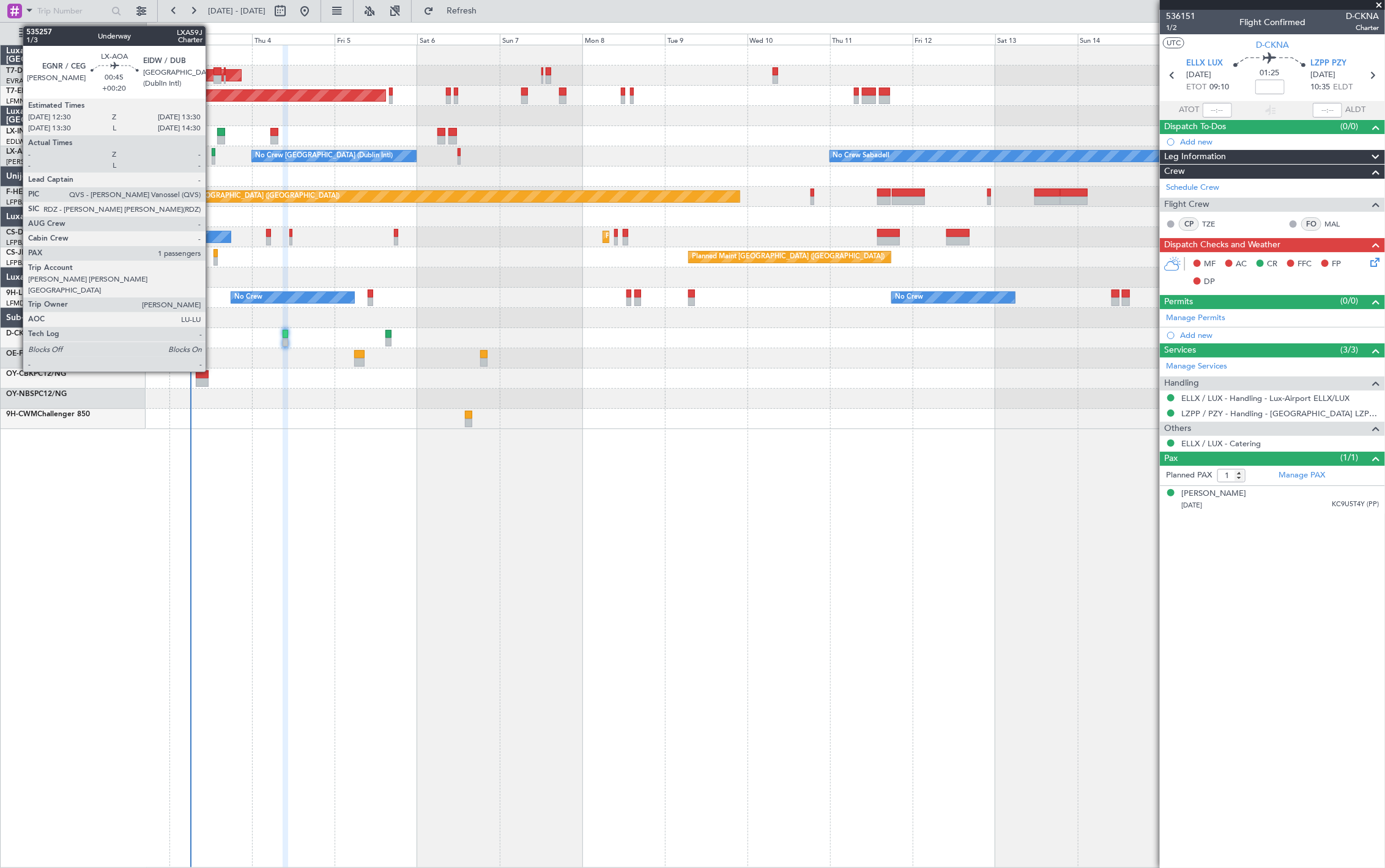
click at [211, 157] on div at bounding box center [213, 161] width 3 height 9
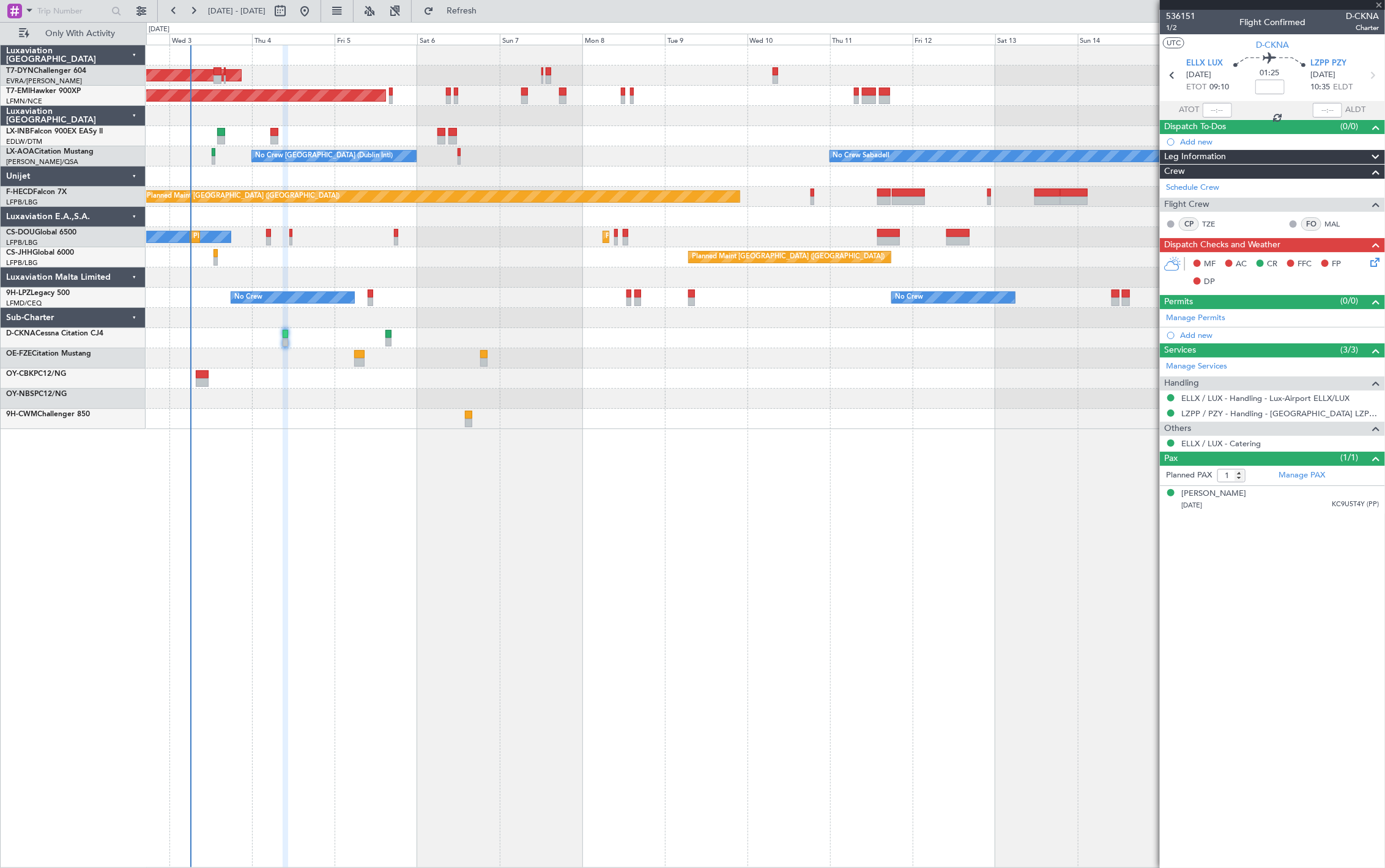
type input "+00:20"
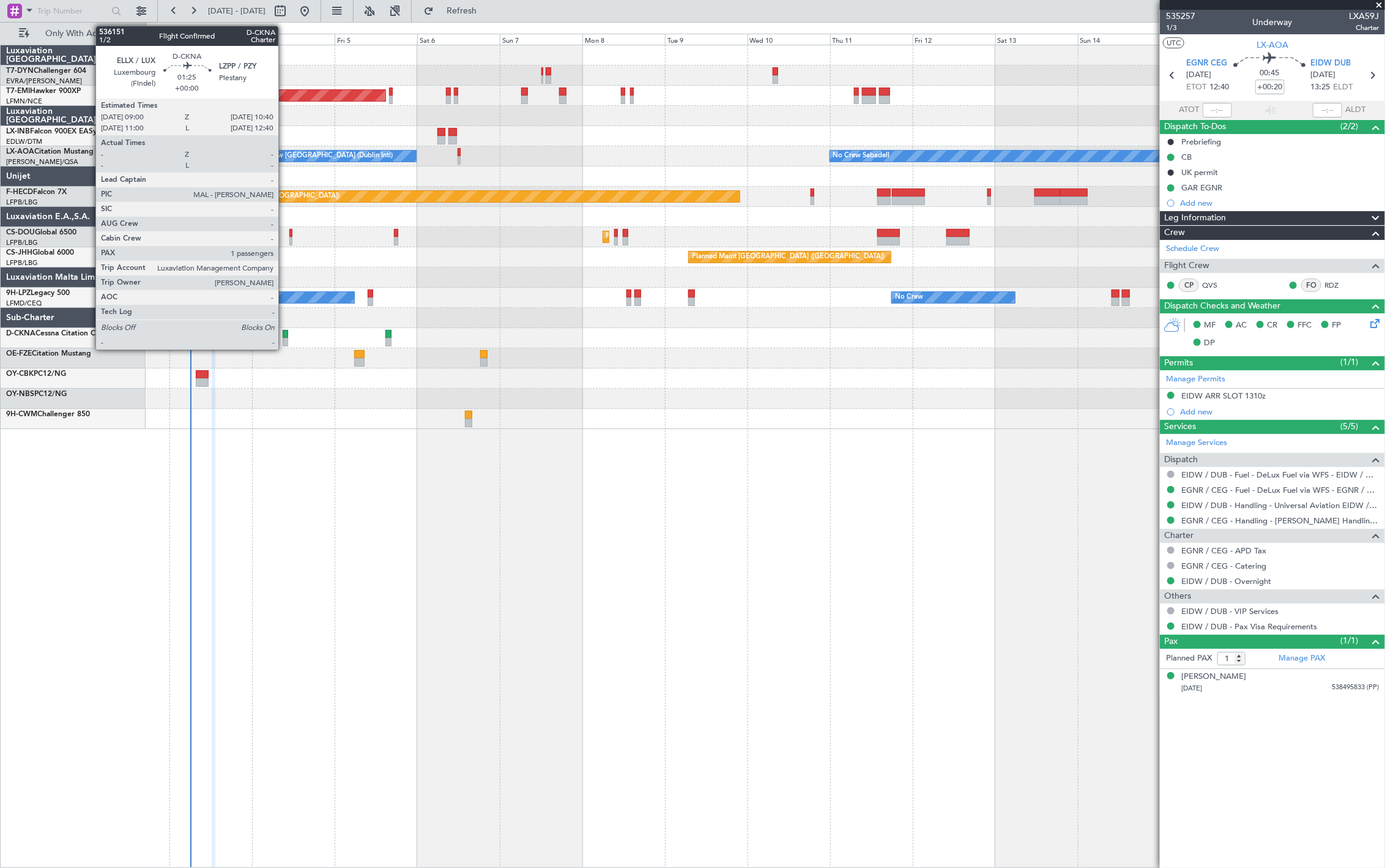
click at [285, 338] on div at bounding box center [286, 342] width 6 height 9
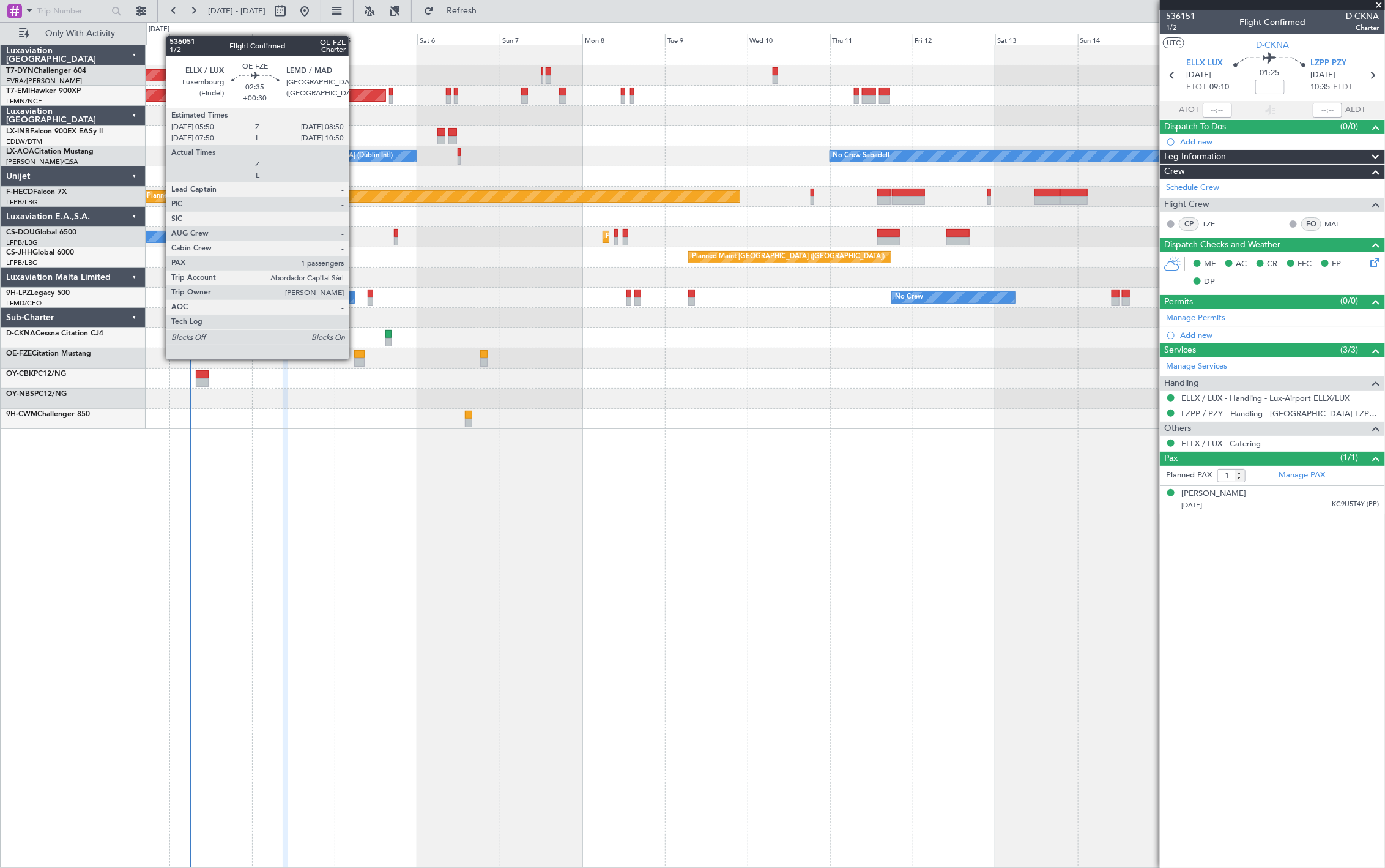
click at [355, 358] on div at bounding box center [360, 362] width 10 height 9
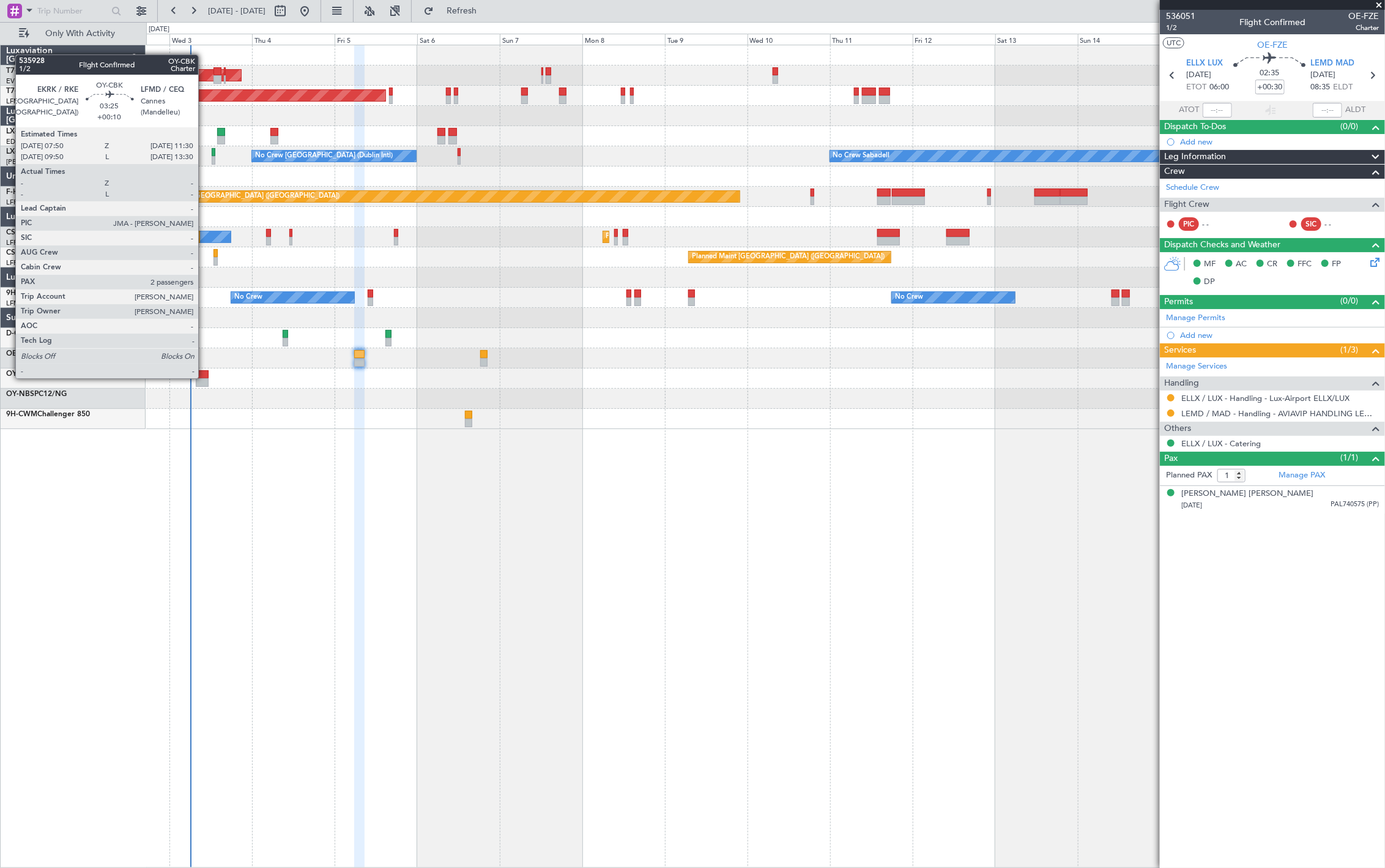
click at [204, 377] on div at bounding box center [202, 375] width 13 height 9
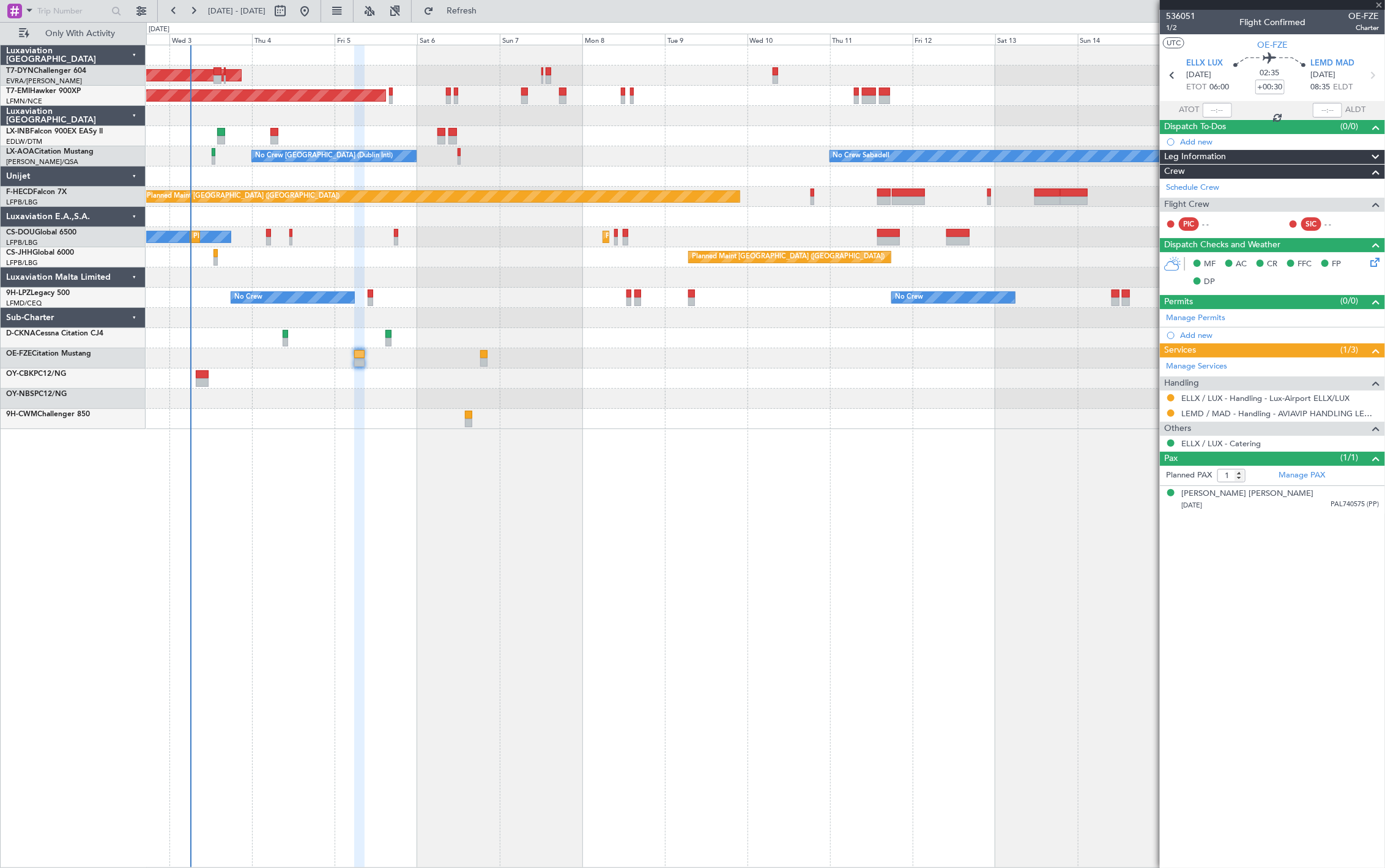
type input "+00:10"
type input "2"
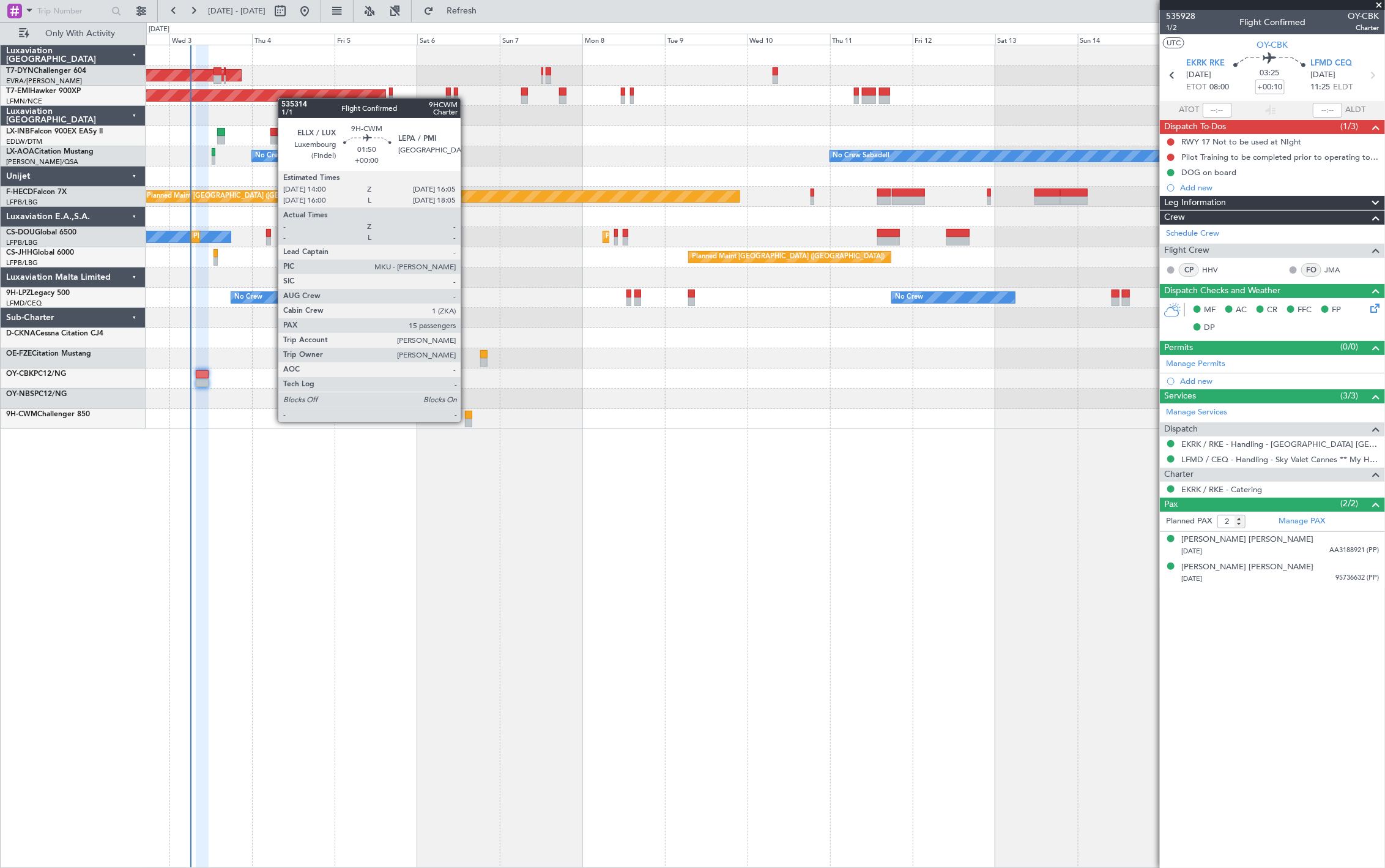
click at [469, 423] on div at bounding box center [469, 423] width 7 height 9
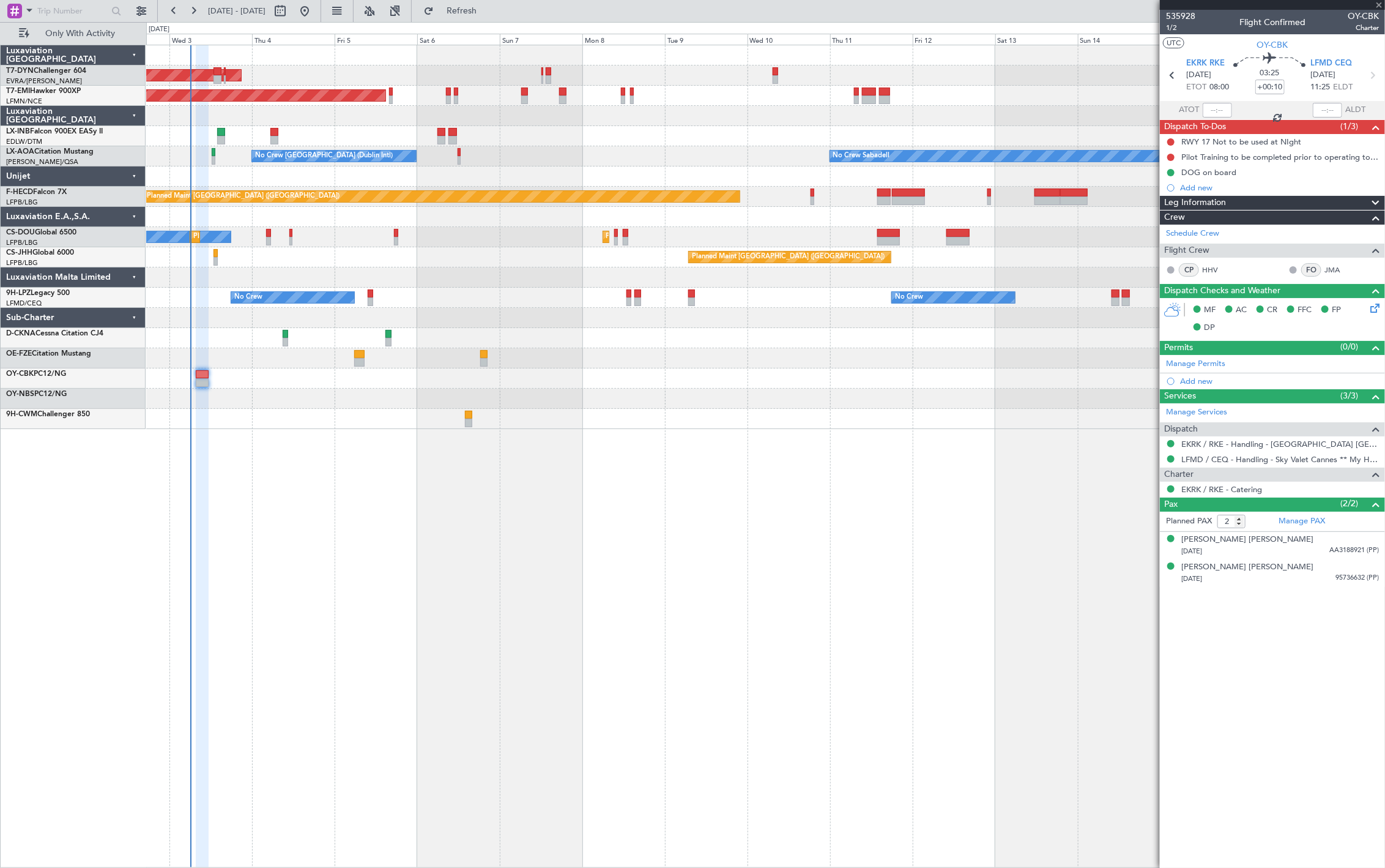
type input "15"
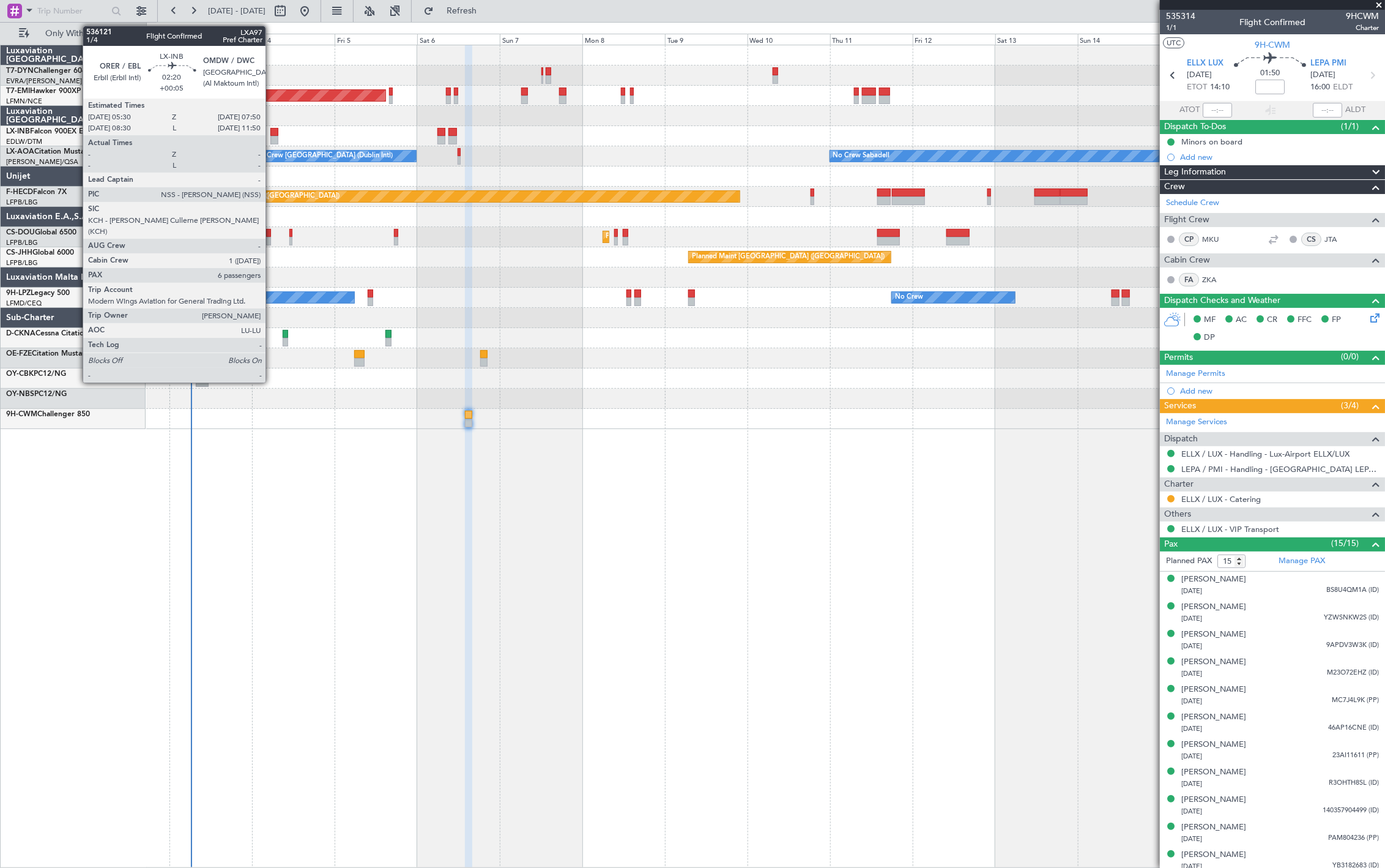
click at [273, 136] on div at bounding box center [275, 141] width 9 height 9
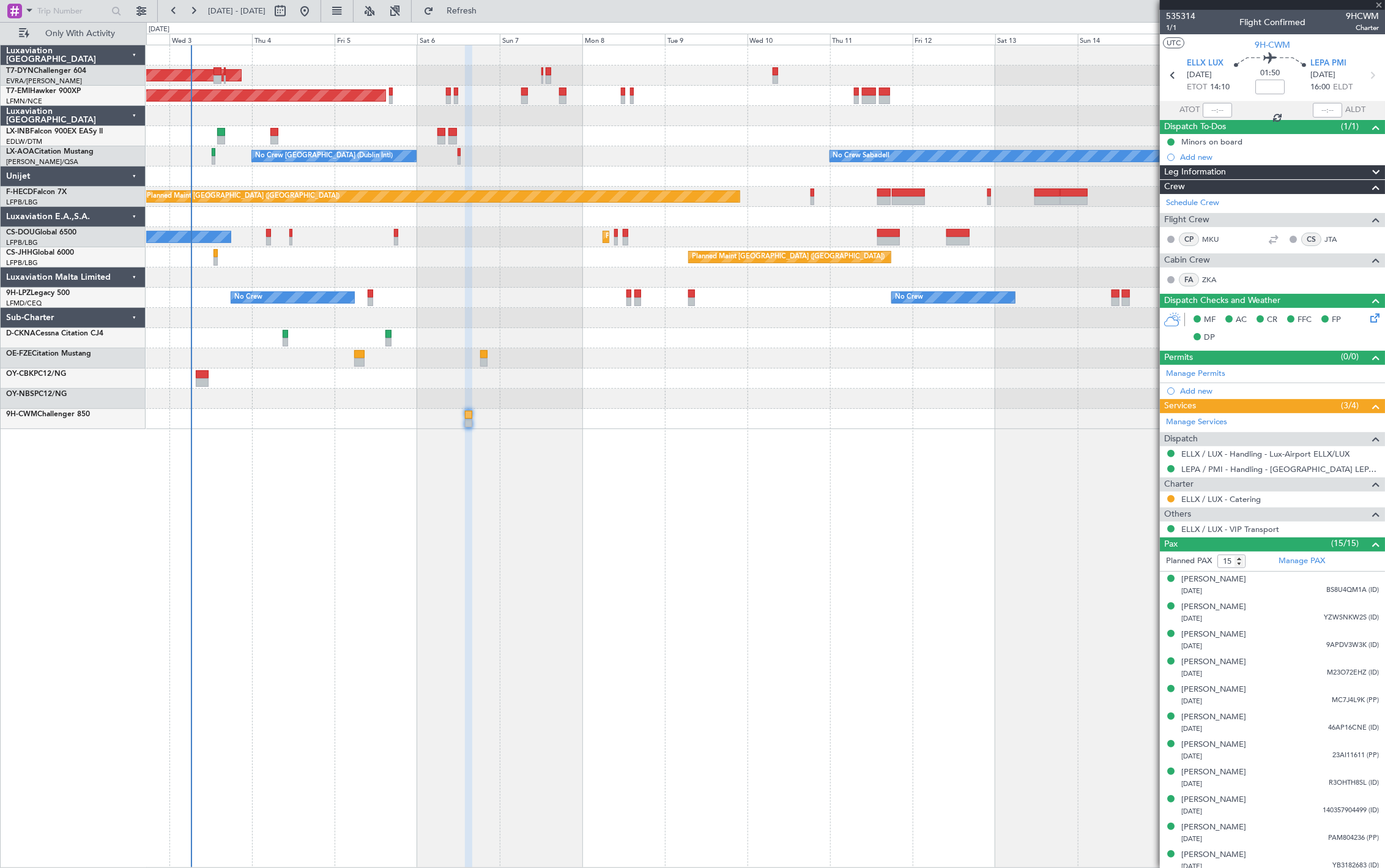
type input "+00:05"
type input "6"
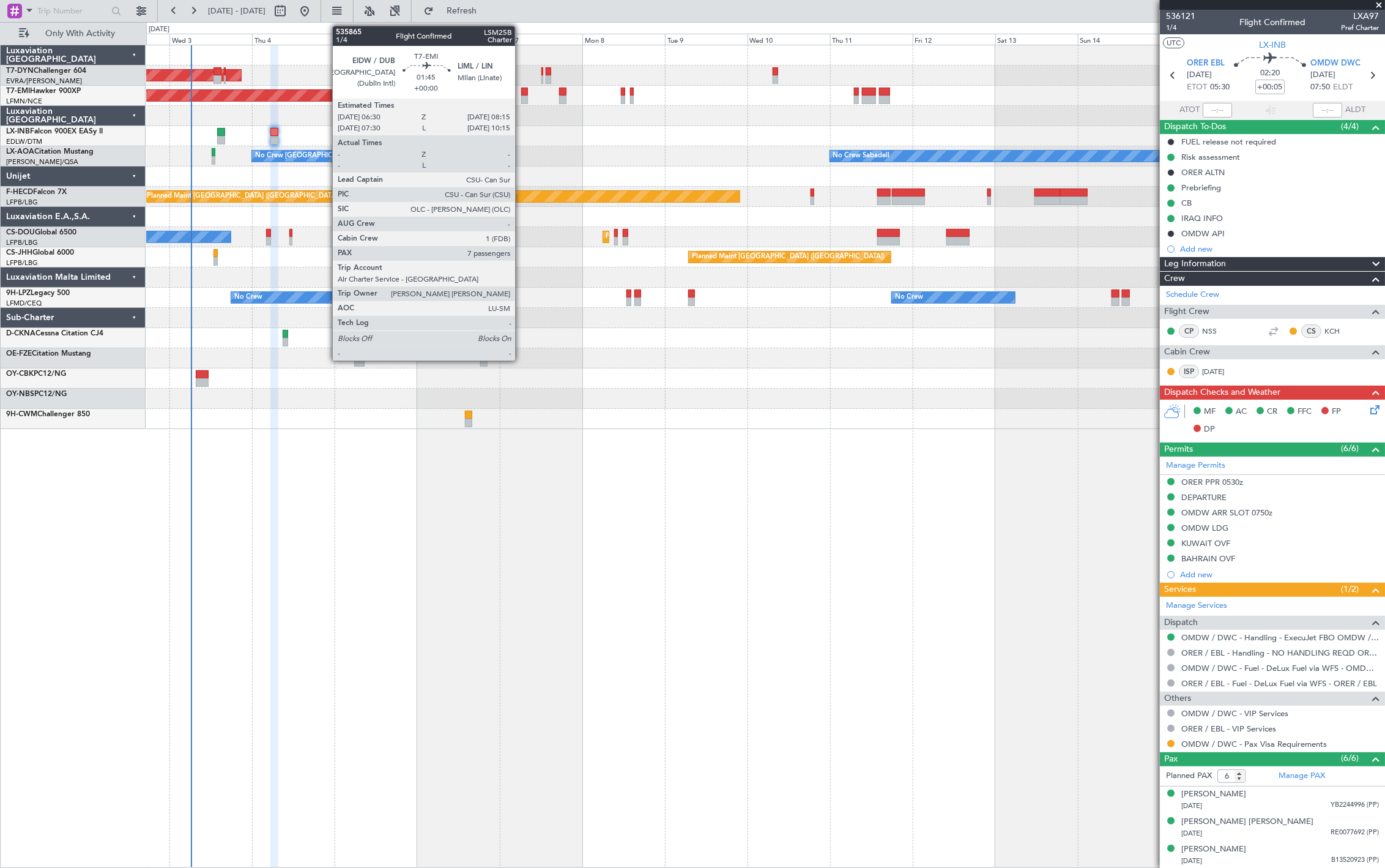
click at [521, 96] on div at bounding box center [524, 100] width 6 height 9
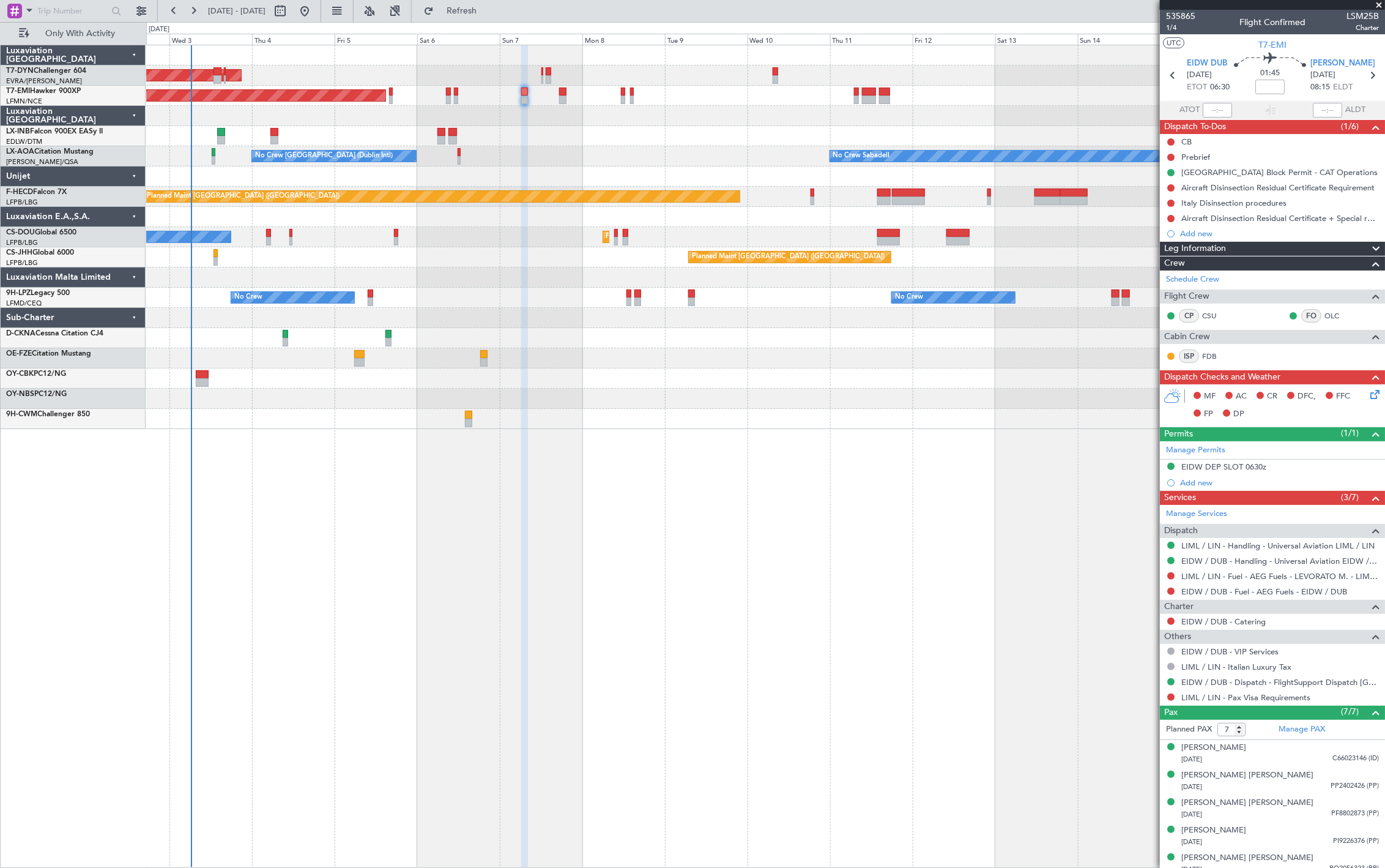
click at [520, 94] on div "Planned Maint [GEOGRAPHIC_DATA]" at bounding box center [765, 95] width 1238 height 20
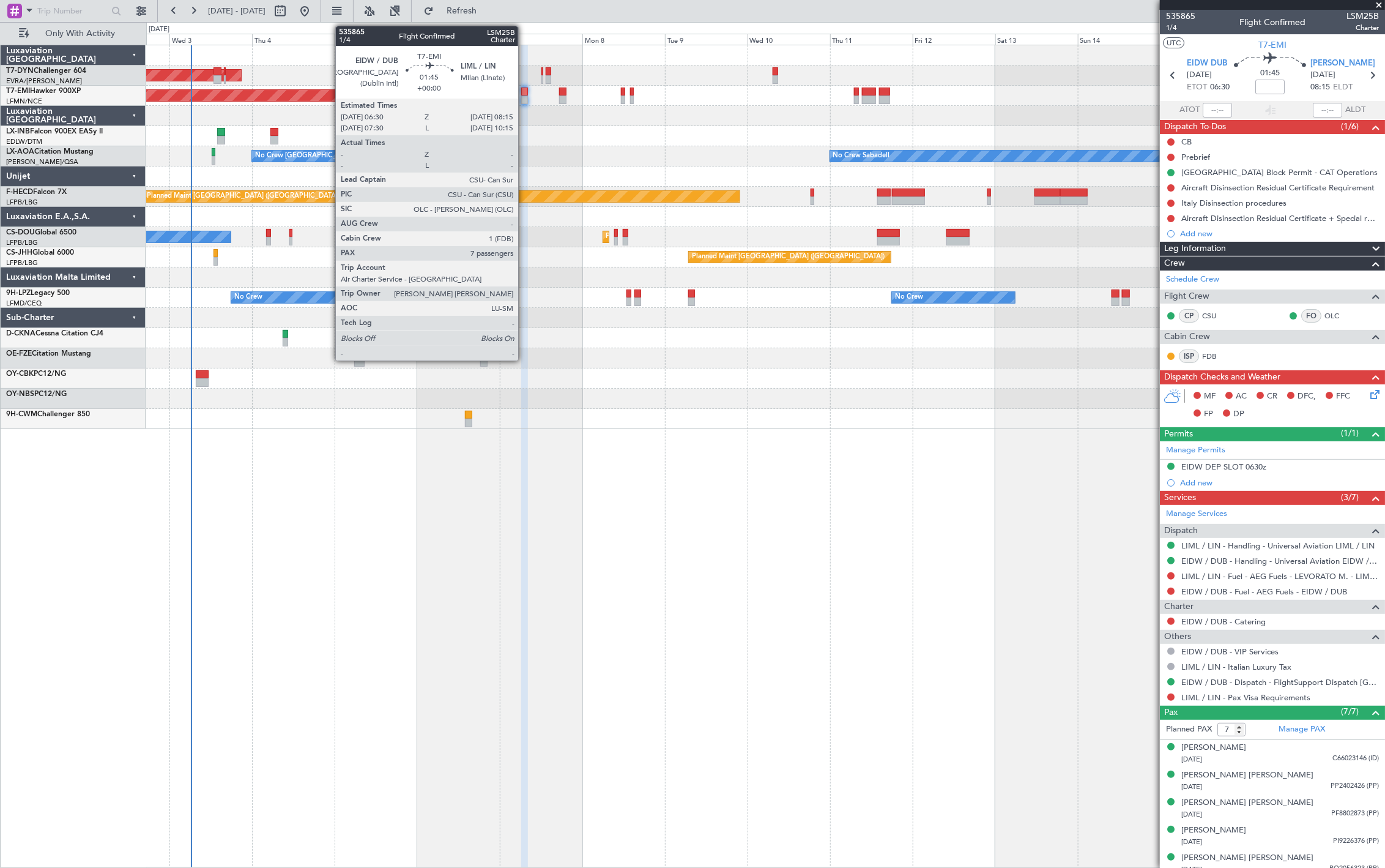
click at [525, 95] on div at bounding box center [524, 100] width 6 height 9
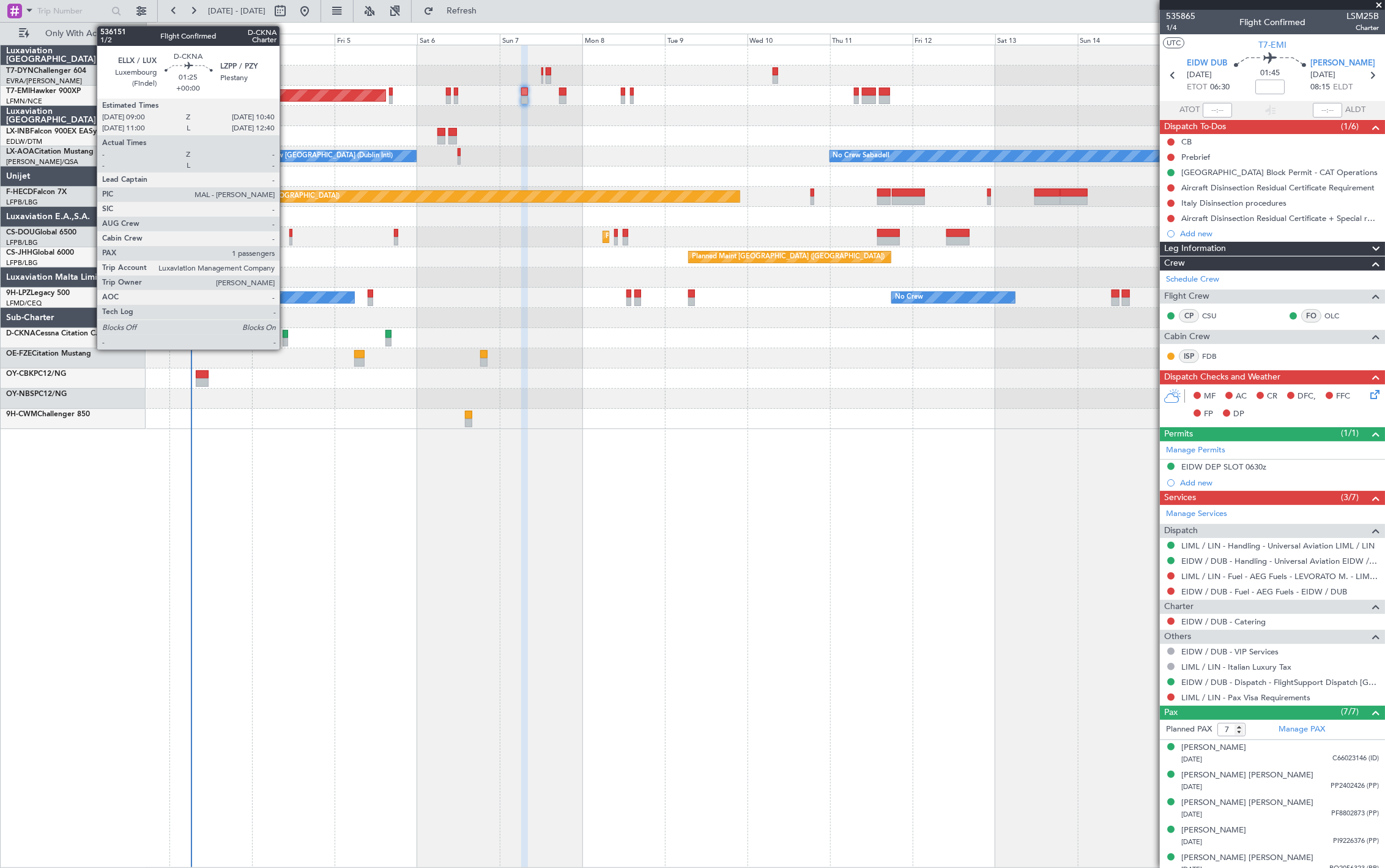
click at [286, 335] on div at bounding box center [286, 334] width 6 height 9
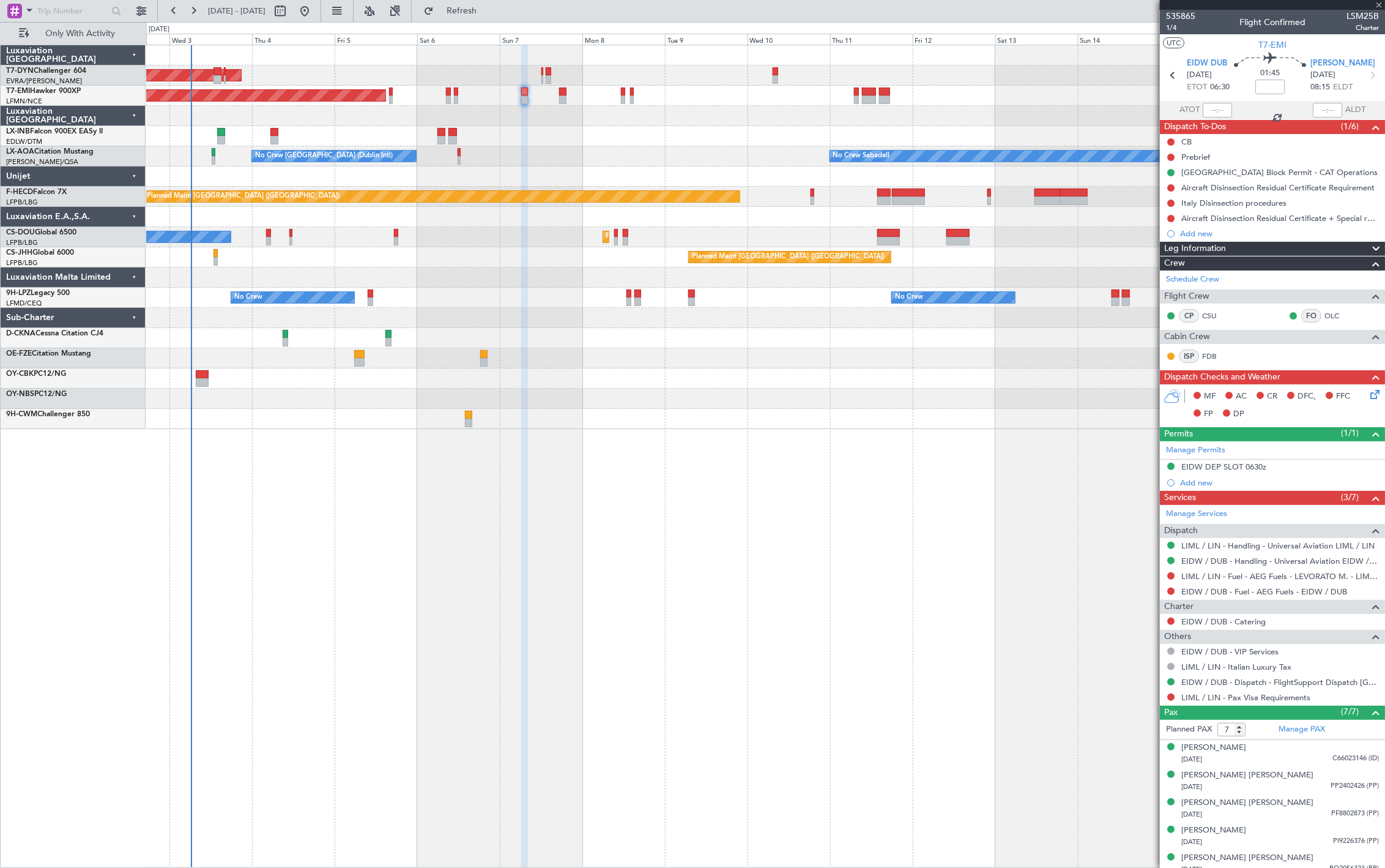
type input "1"
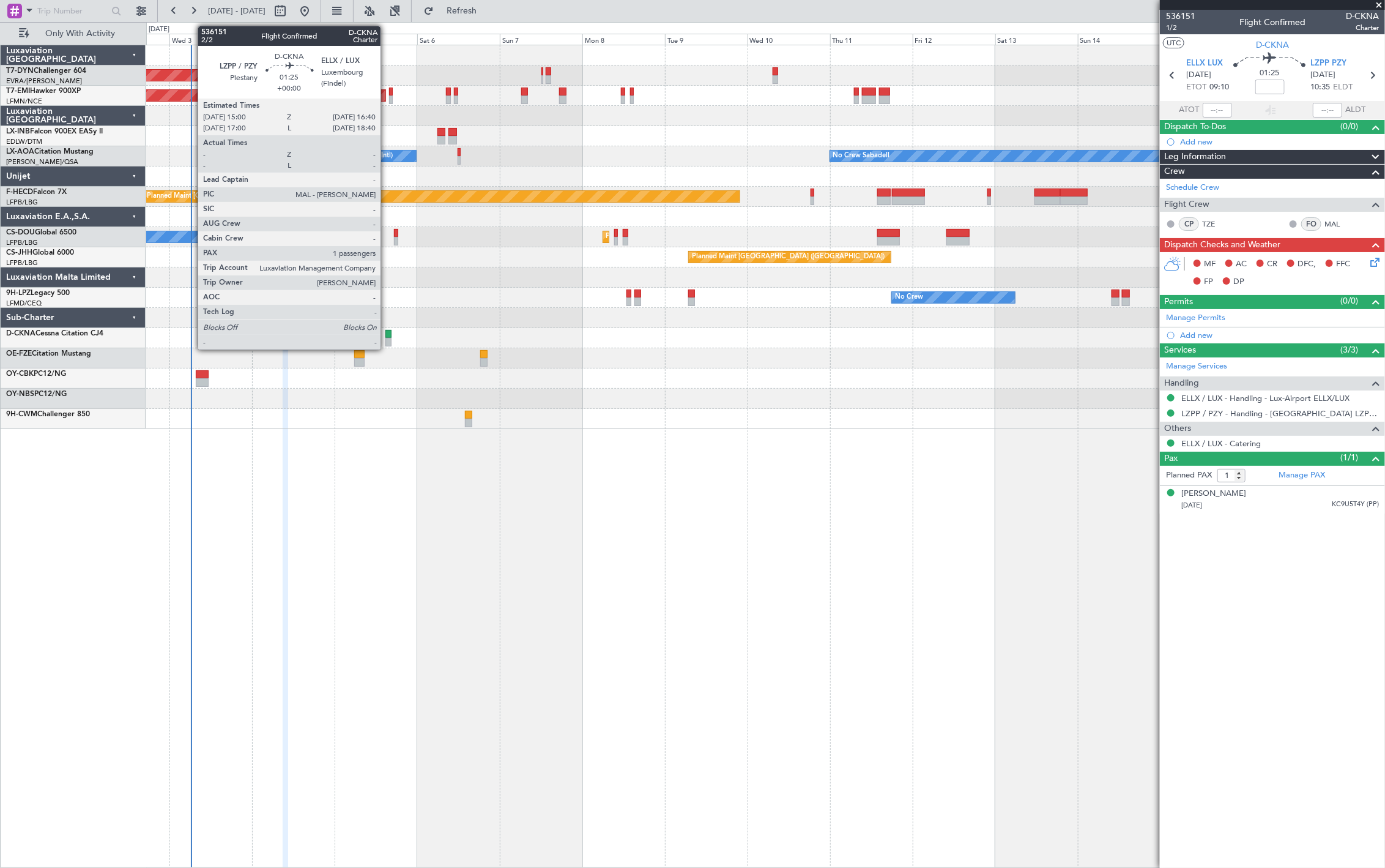
click at [387, 334] on div at bounding box center [388, 334] width 6 height 9
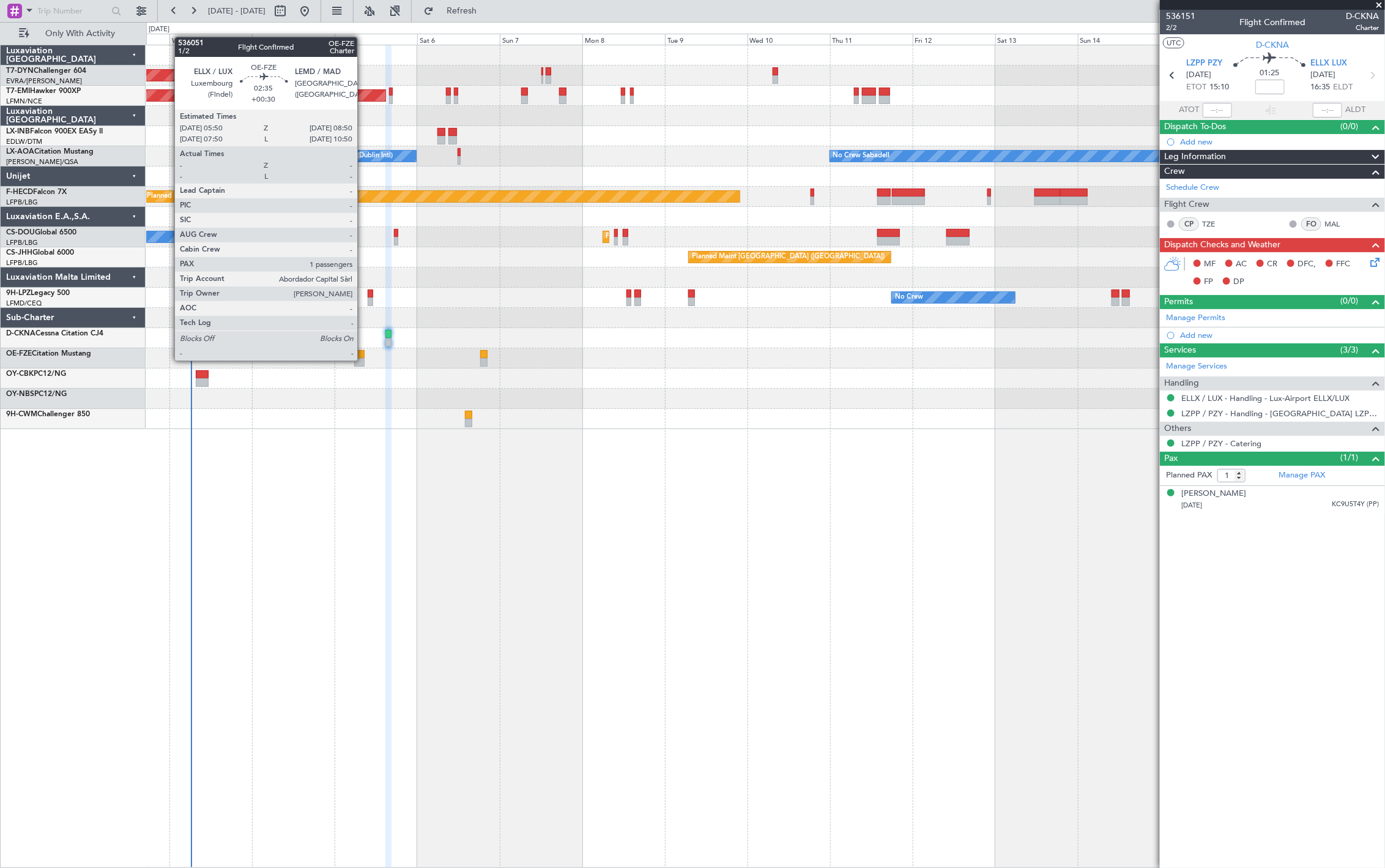
click at [363, 359] on div at bounding box center [360, 362] width 10 height 9
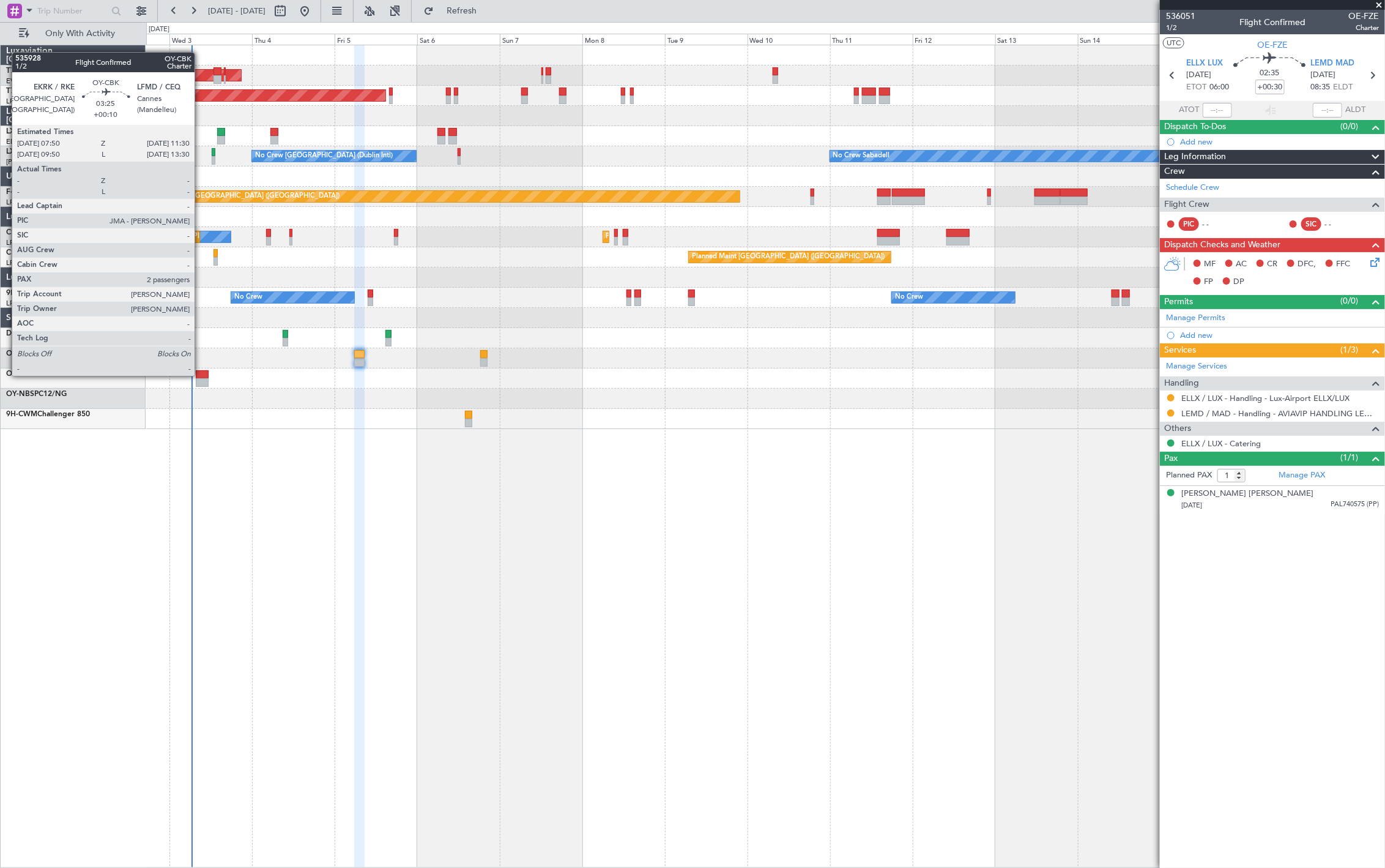
click at [201, 375] on div at bounding box center [202, 375] width 13 height 9
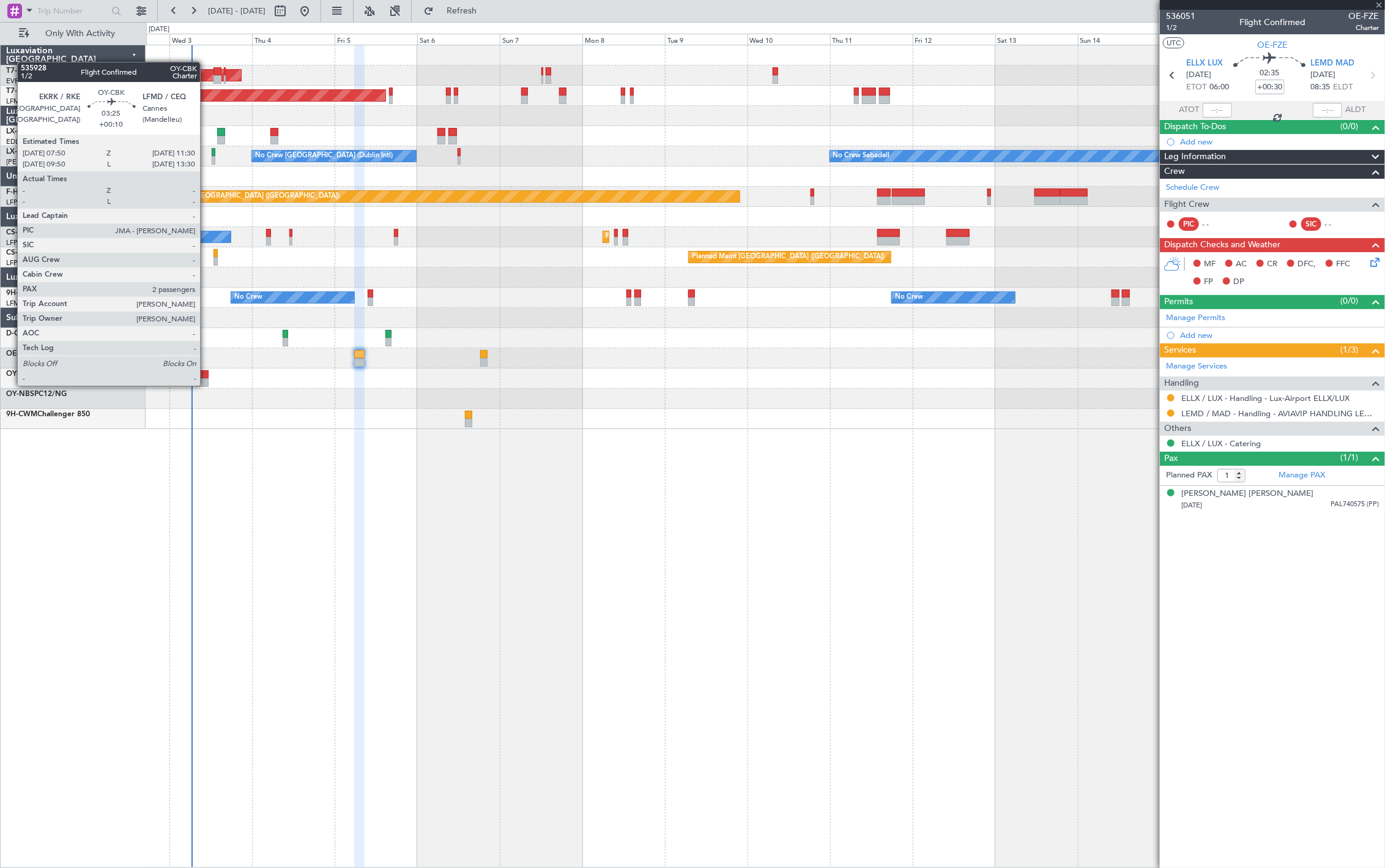
type input "+00:10"
type input "2"
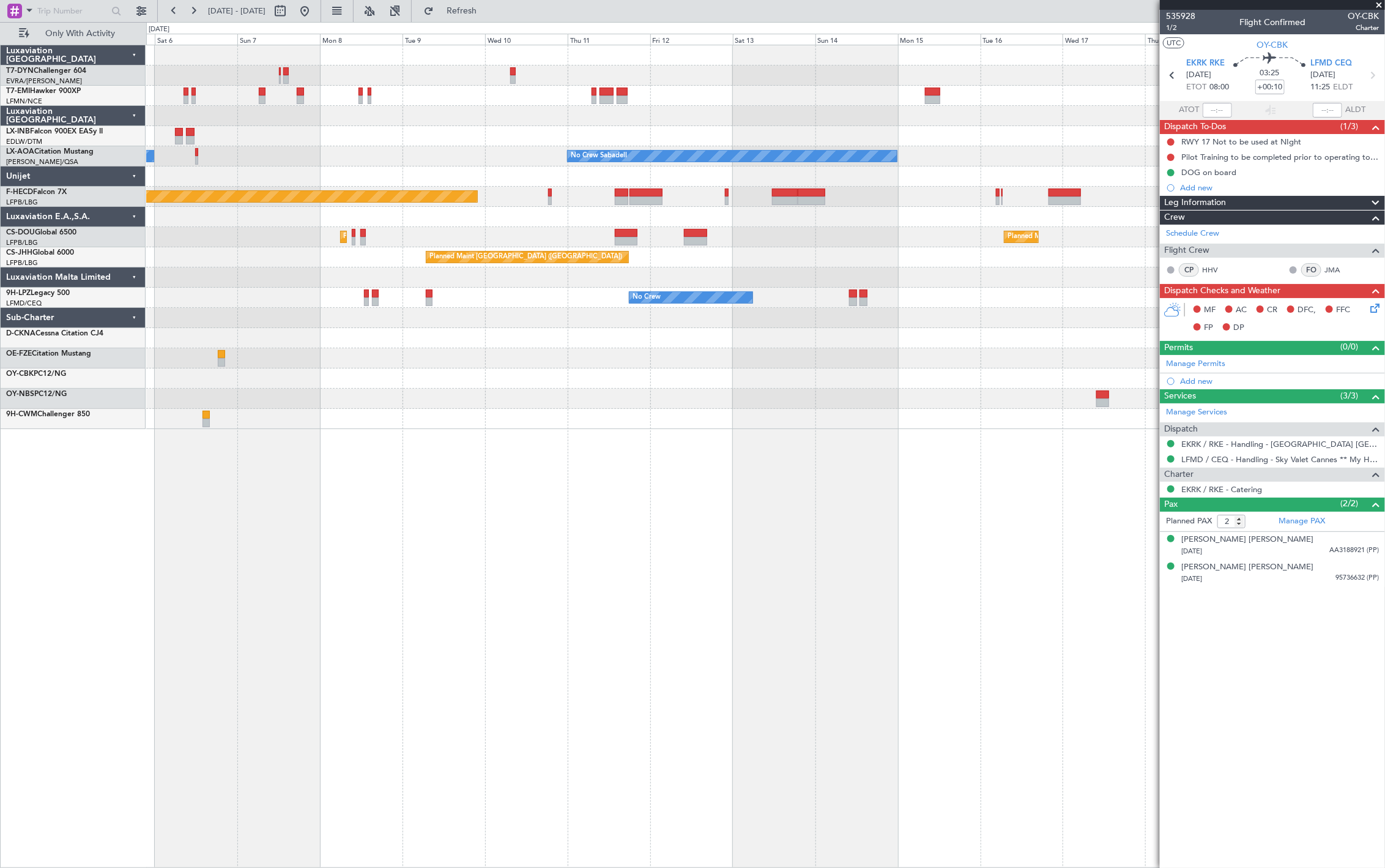
click at [678, 174] on div "AOG Maint Riga (Riga Intl) Planned Maint Zurich Unplanned Maint Dubai (Al Makto…" at bounding box center [765, 237] width 1238 height 383
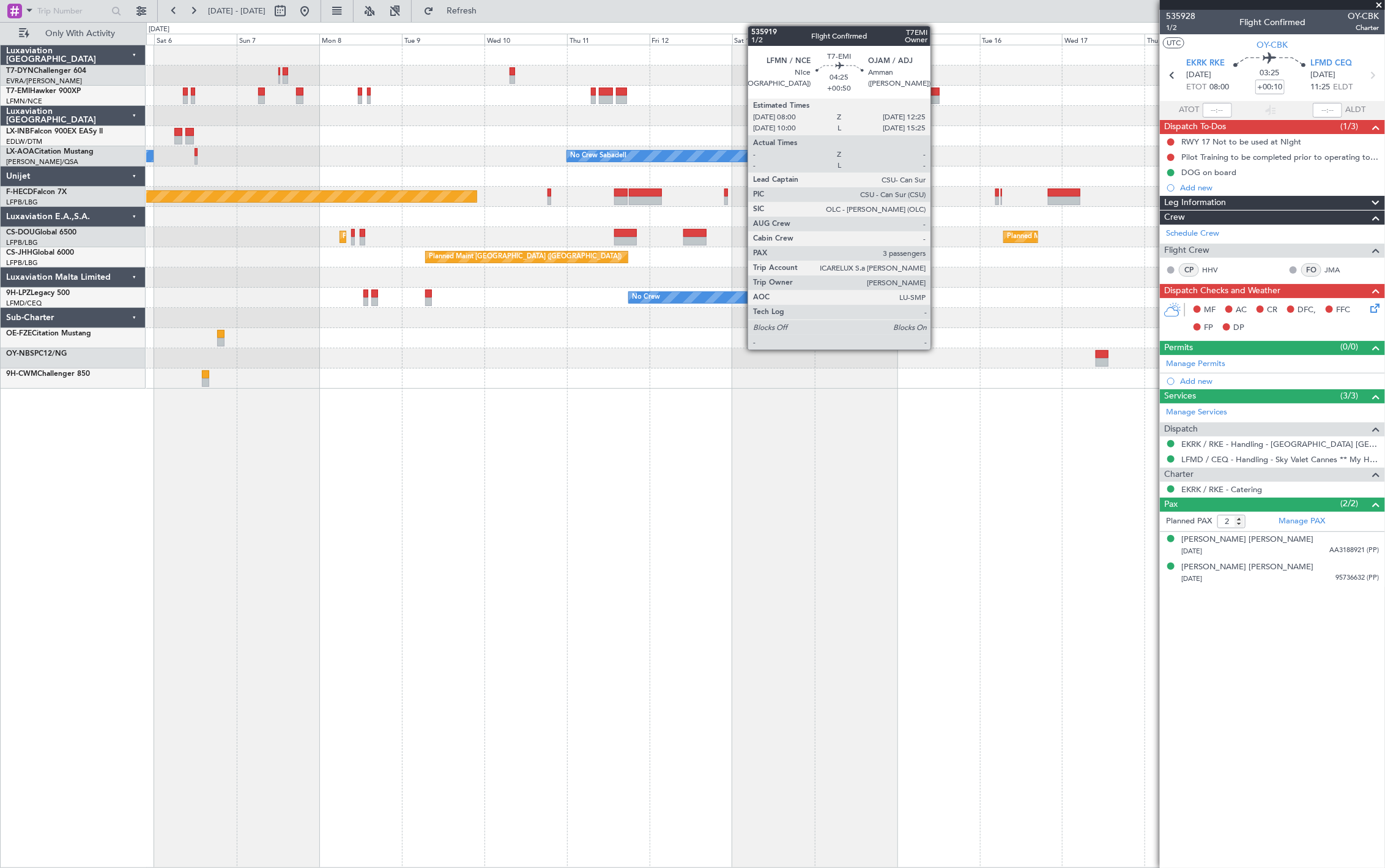
click at [938, 97] on div at bounding box center [933, 100] width 16 height 9
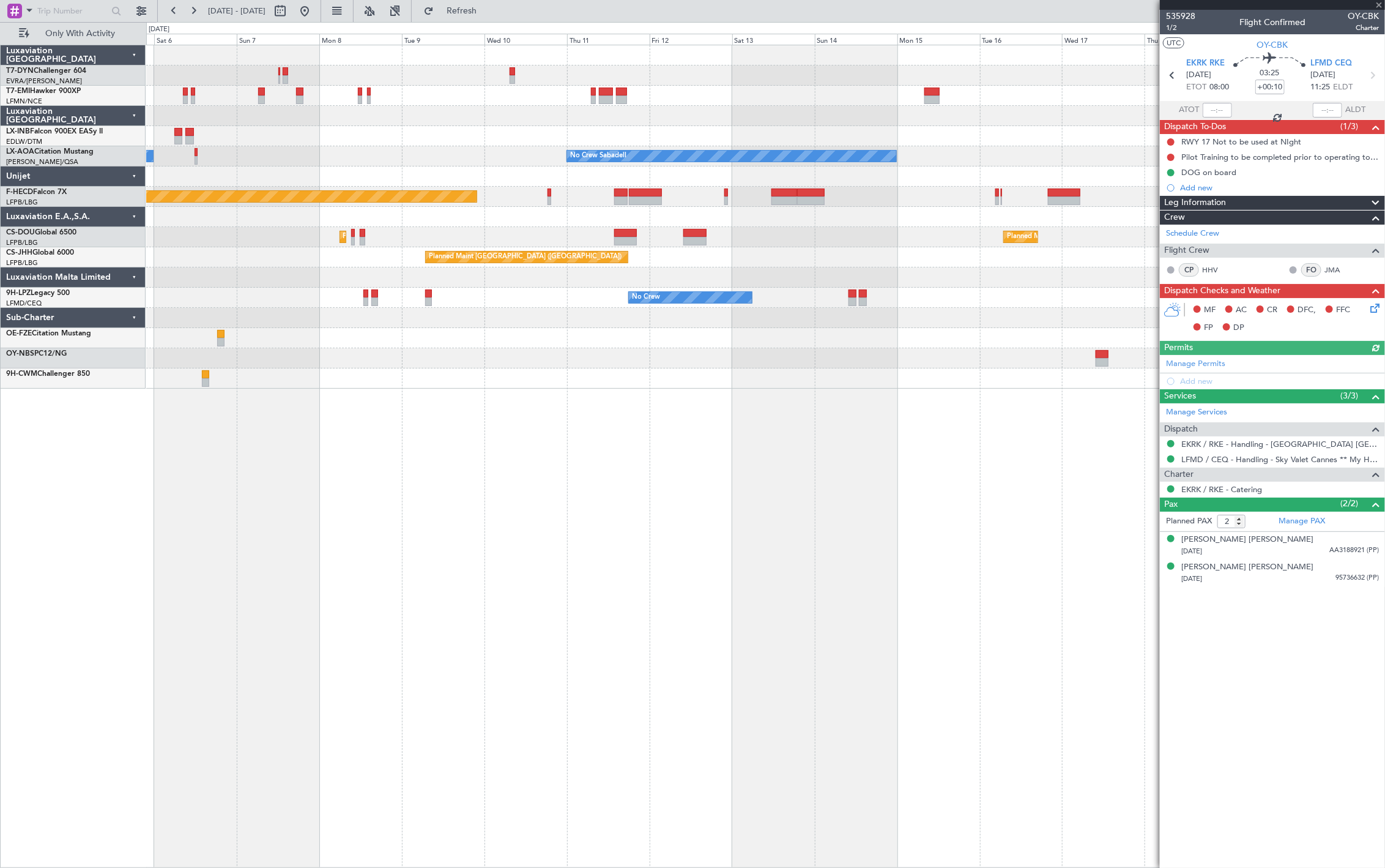
type input "+00:50"
type input "3"
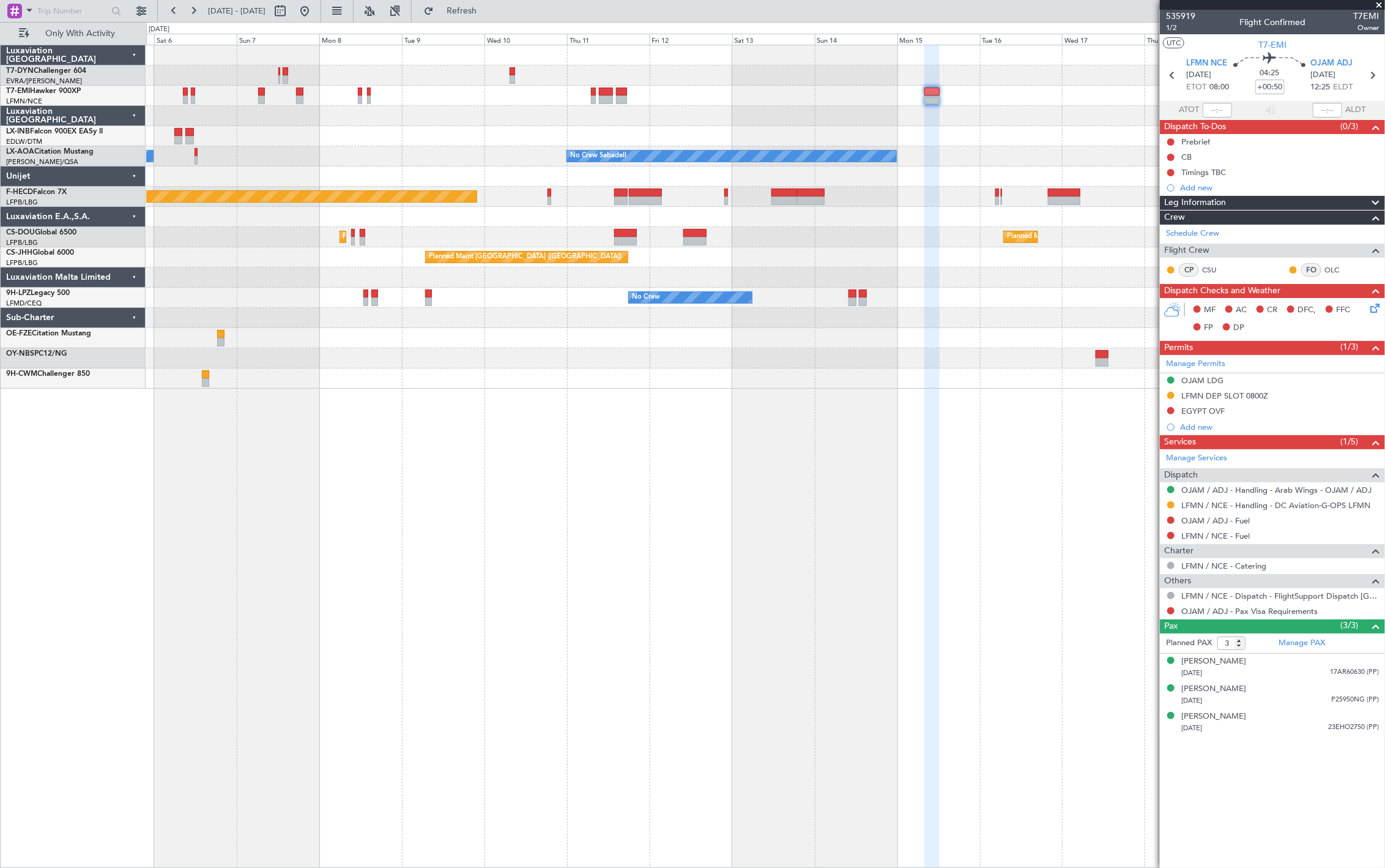
click at [441, 429] on div "AOG Maint Riga (Riga Intl) Planned Maint Zurich Unplanned Maint Dubai (Al Makto…" at bounding box center [765, 456] width 1239 height 823
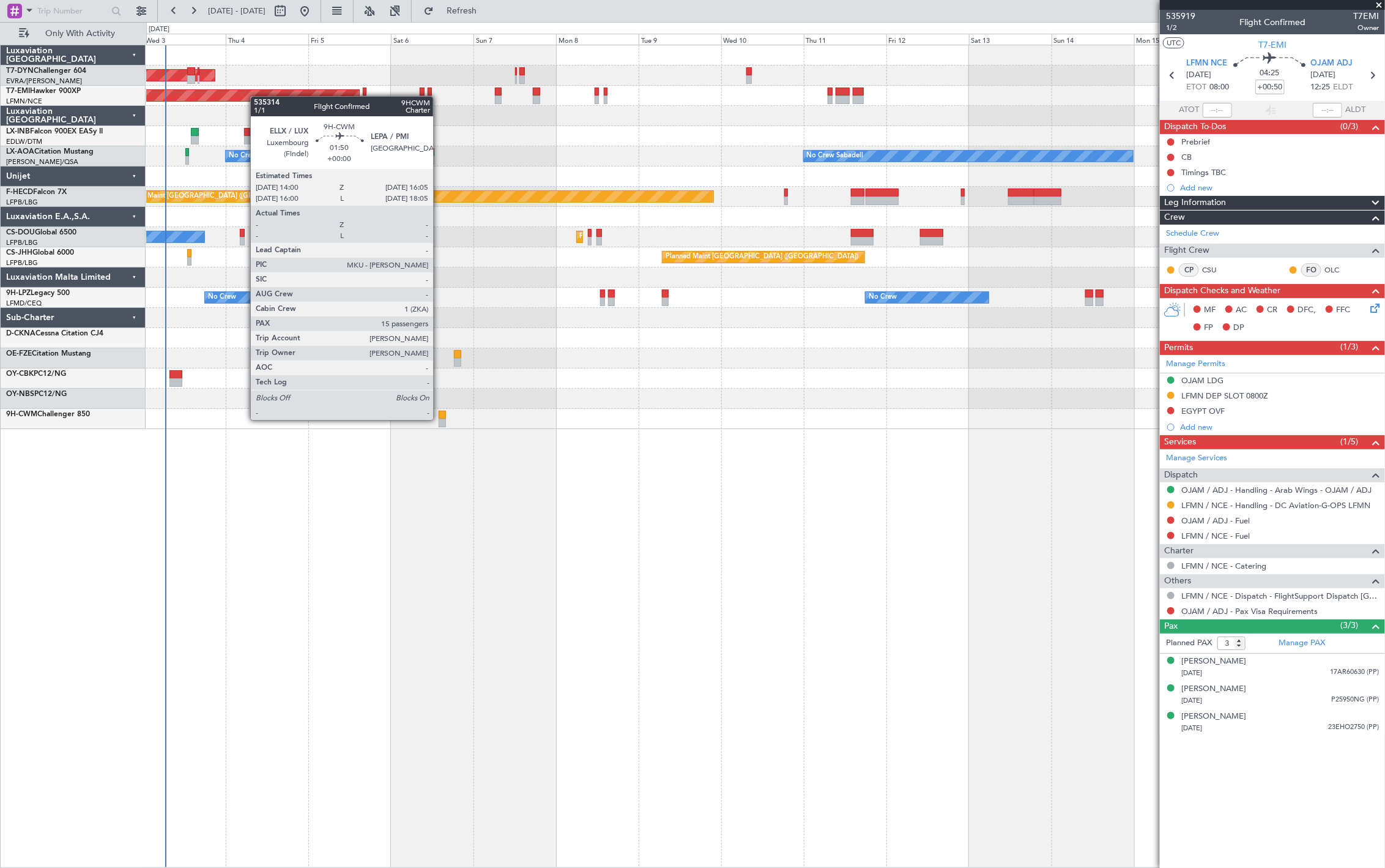
click at [439, 418] on div at bounding box center [442, 423] width 7 height 9
type input "15"
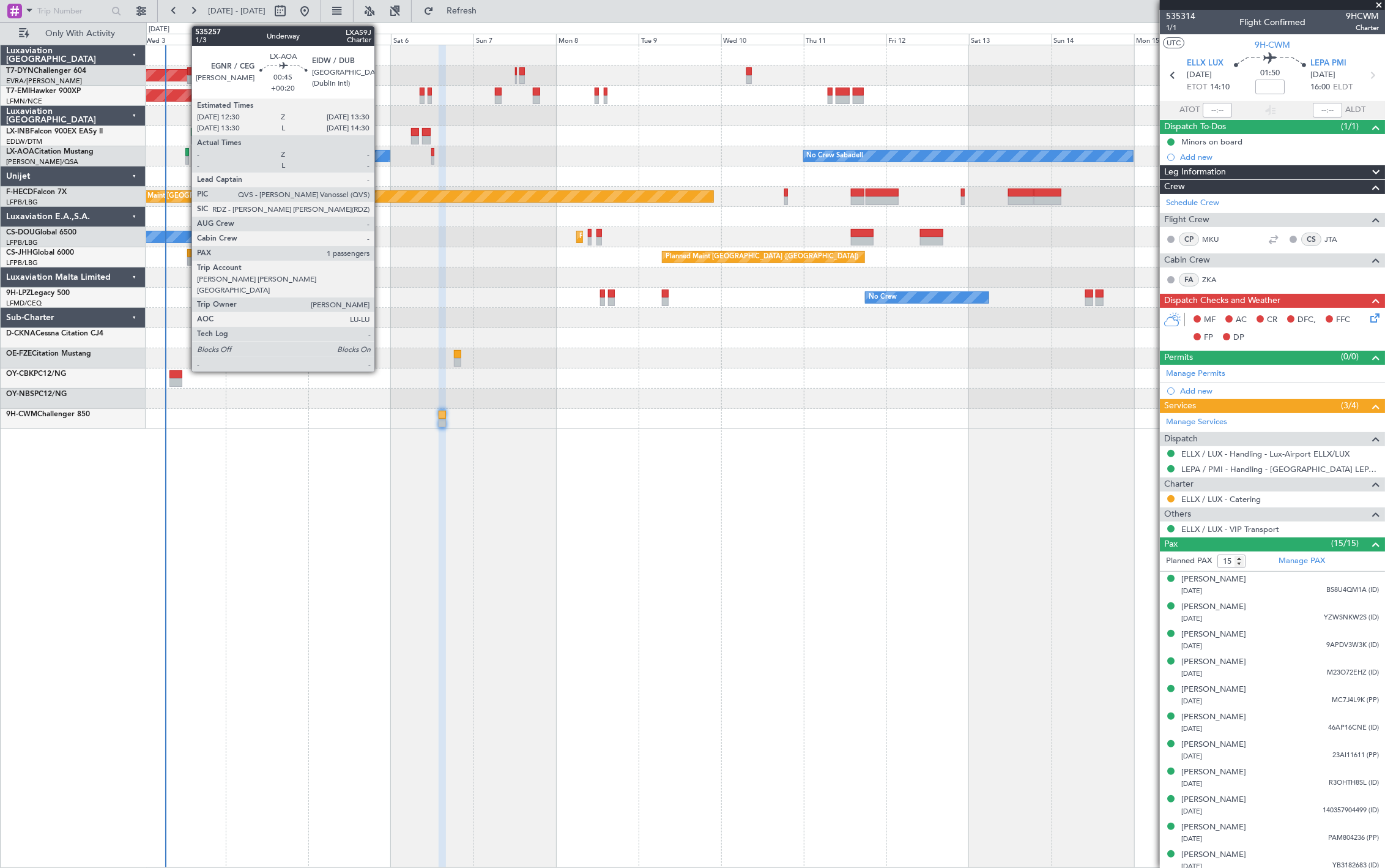
click at [186, 156] on div at bounding box center [187, 161] width 3 height 9
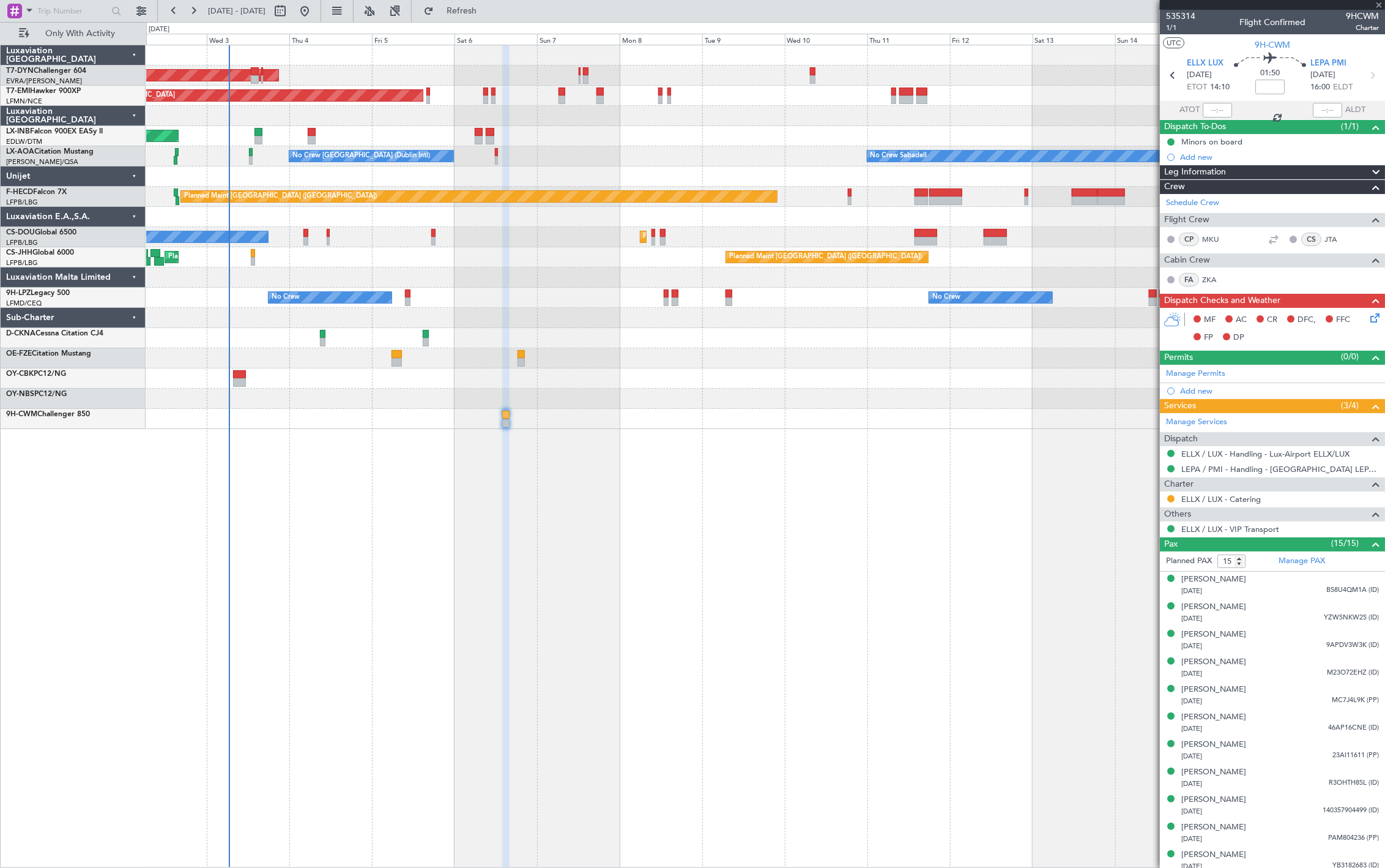
click at [358, 311] on div "AOG Maint Riga (Riga Intl) Planned Maint Zurich Unplanned Maint Dubai (Al Makto…" at bounding box center [765, 237] width 1238 height 383
type input "+00:20"
type input "1"
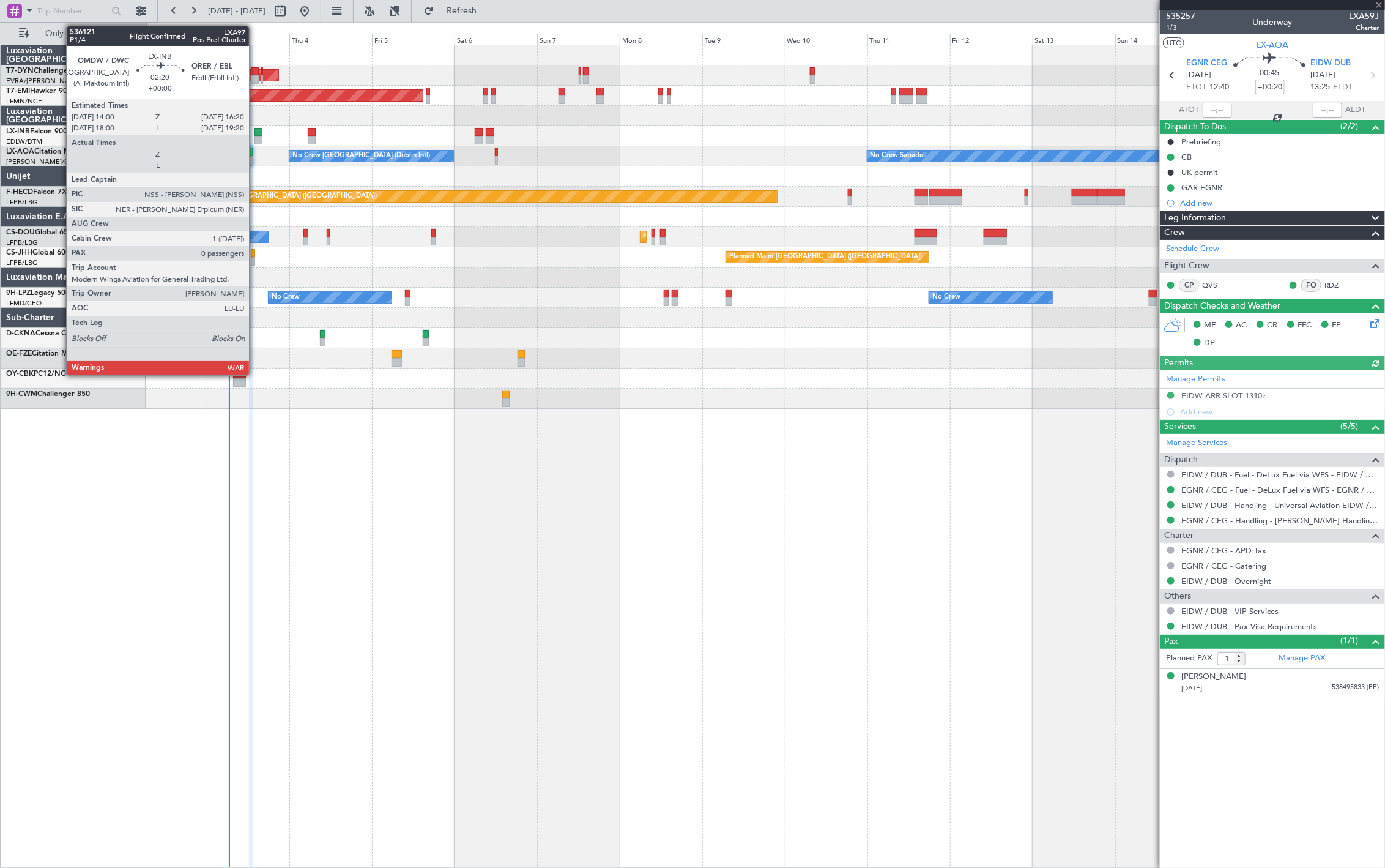
click at [255, 133] on div at bounding box center [259, 132] width 9 height 9
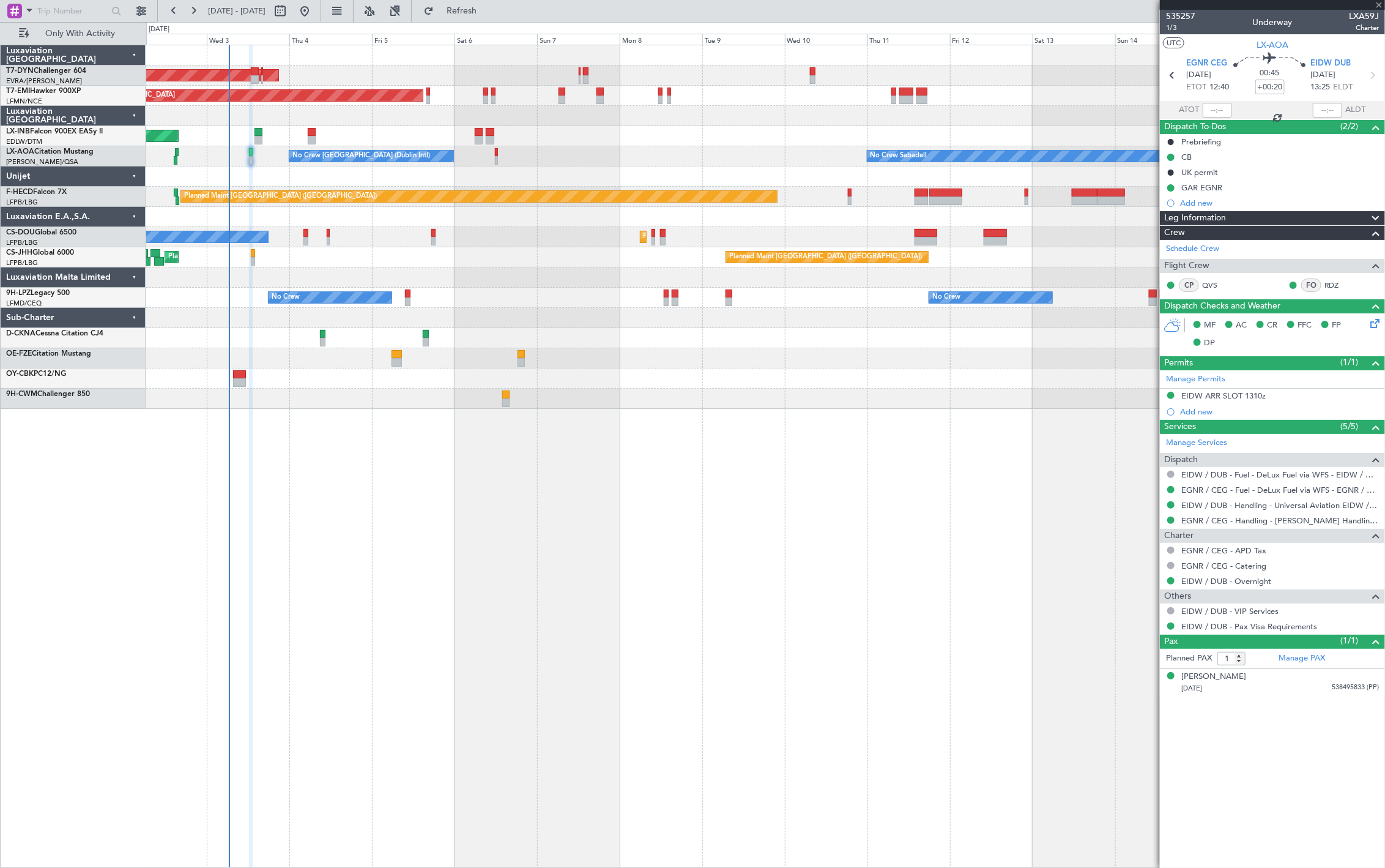
type input "0"
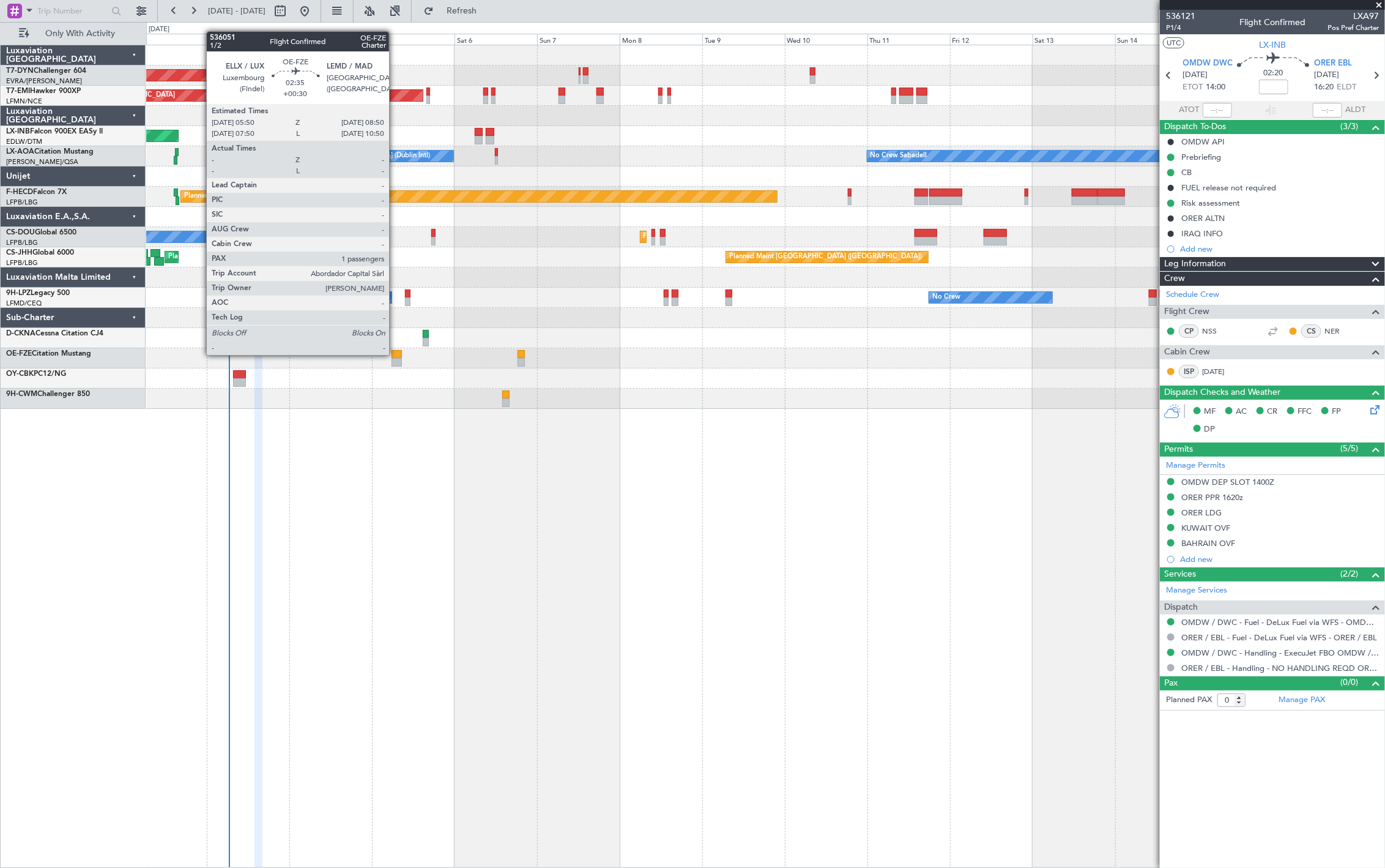
click at [396, 354] on div at bounding box center [396, 355] width 10 height 9
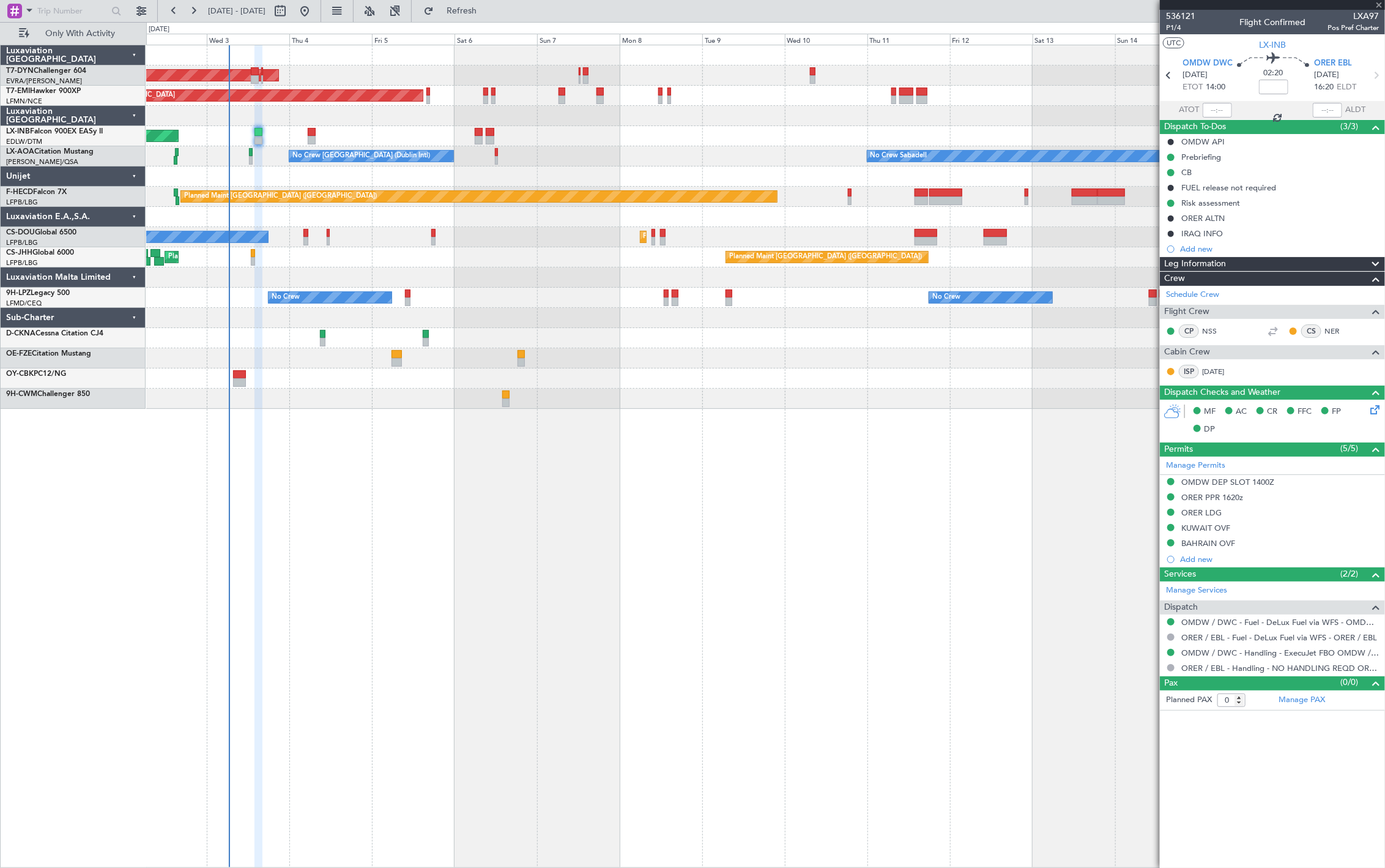
type input "+00:30"
type input "1"
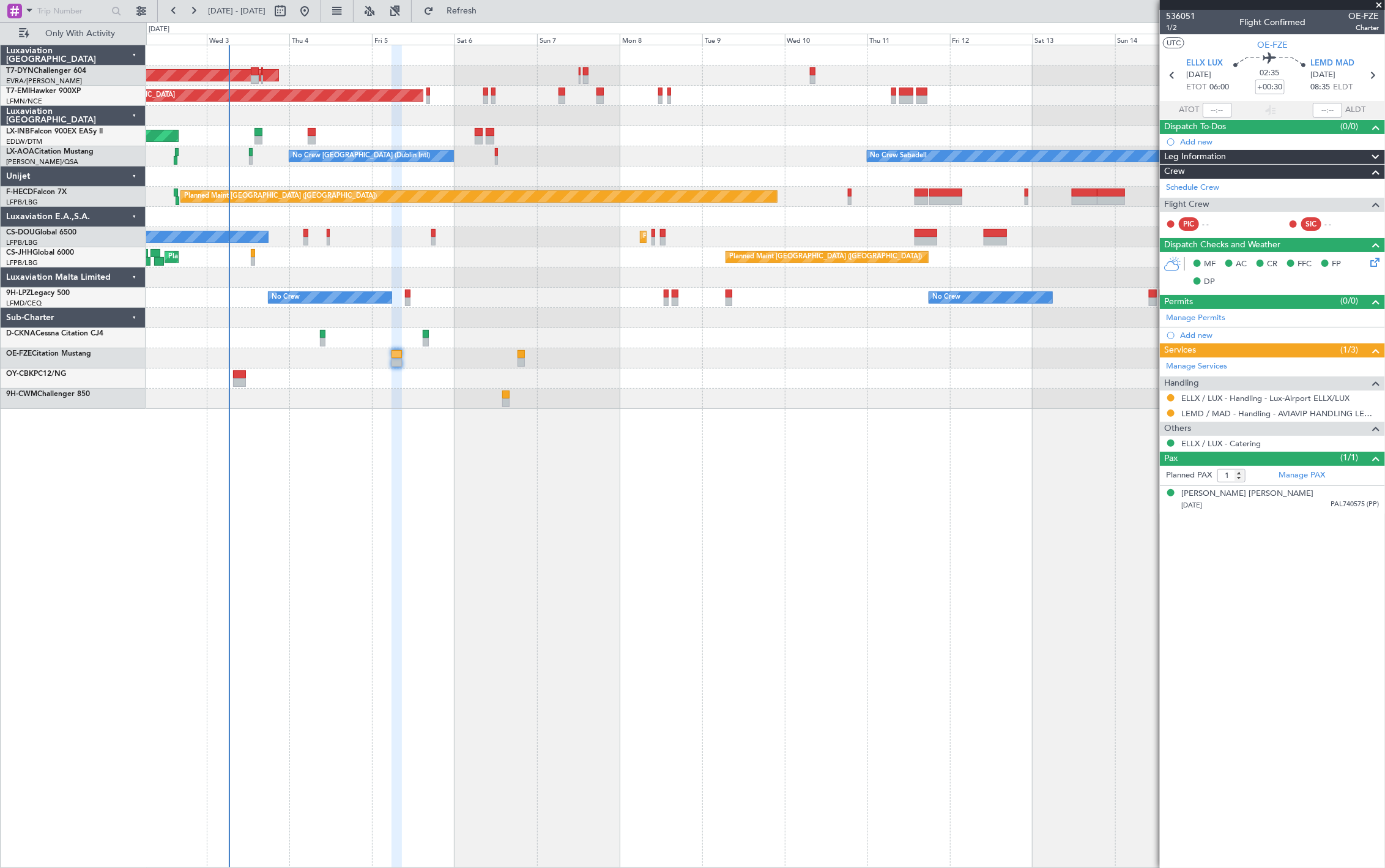
drag, startPoint x: 1173, startPoint y: 396, endPoint x: 1177, endPoint y: 412, distance: 16.5
click at [1172, 396] on button at bounding box center [1171, 397] width 7 height 7
click at [1134, 540] on span "Confirmed" at bounding box center [1136, 544] width 38 height 12
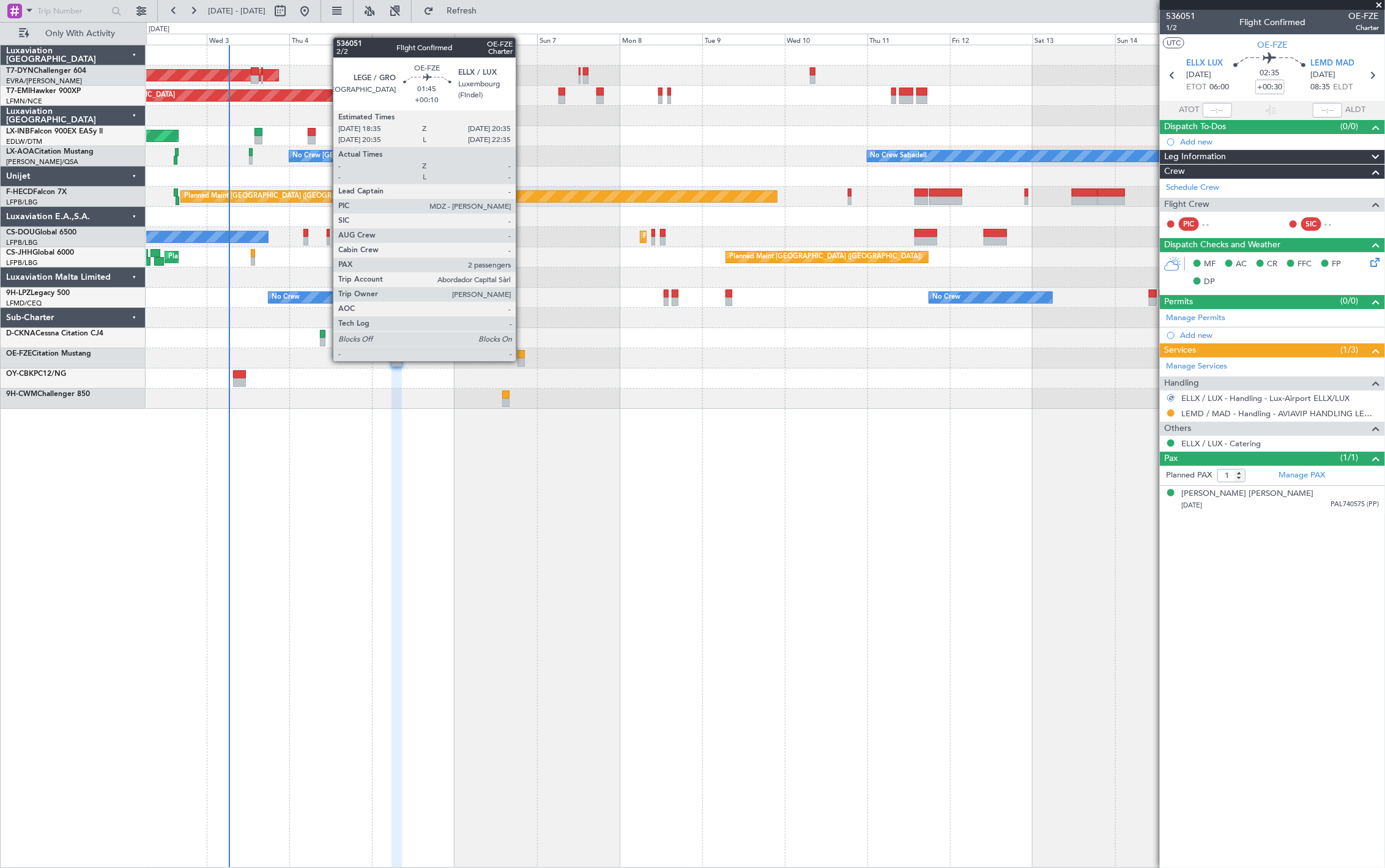
click at [522, 360] on div at bounding box center [521, 362] width 7 height 9
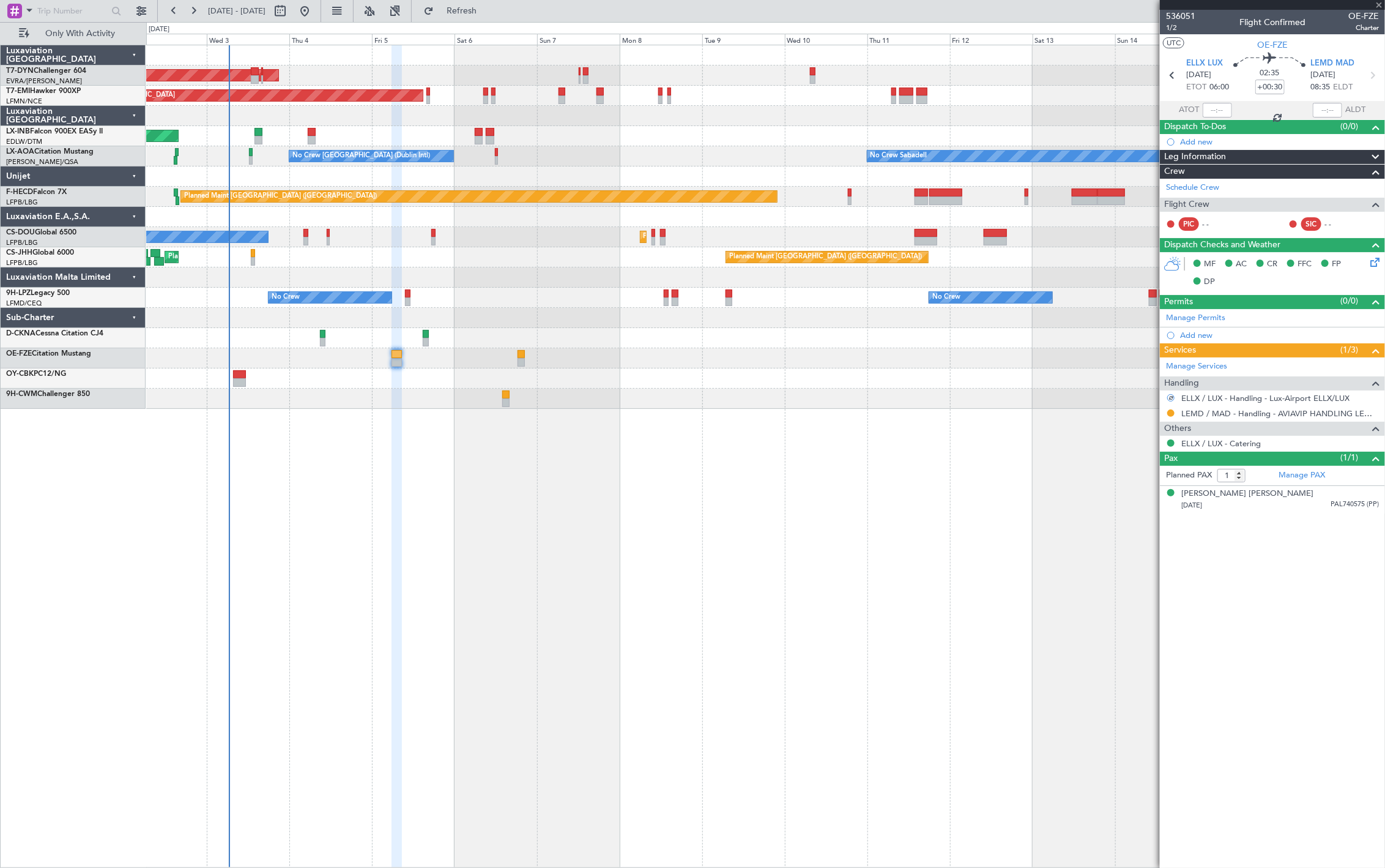
type input "+00:10"
type input "2"
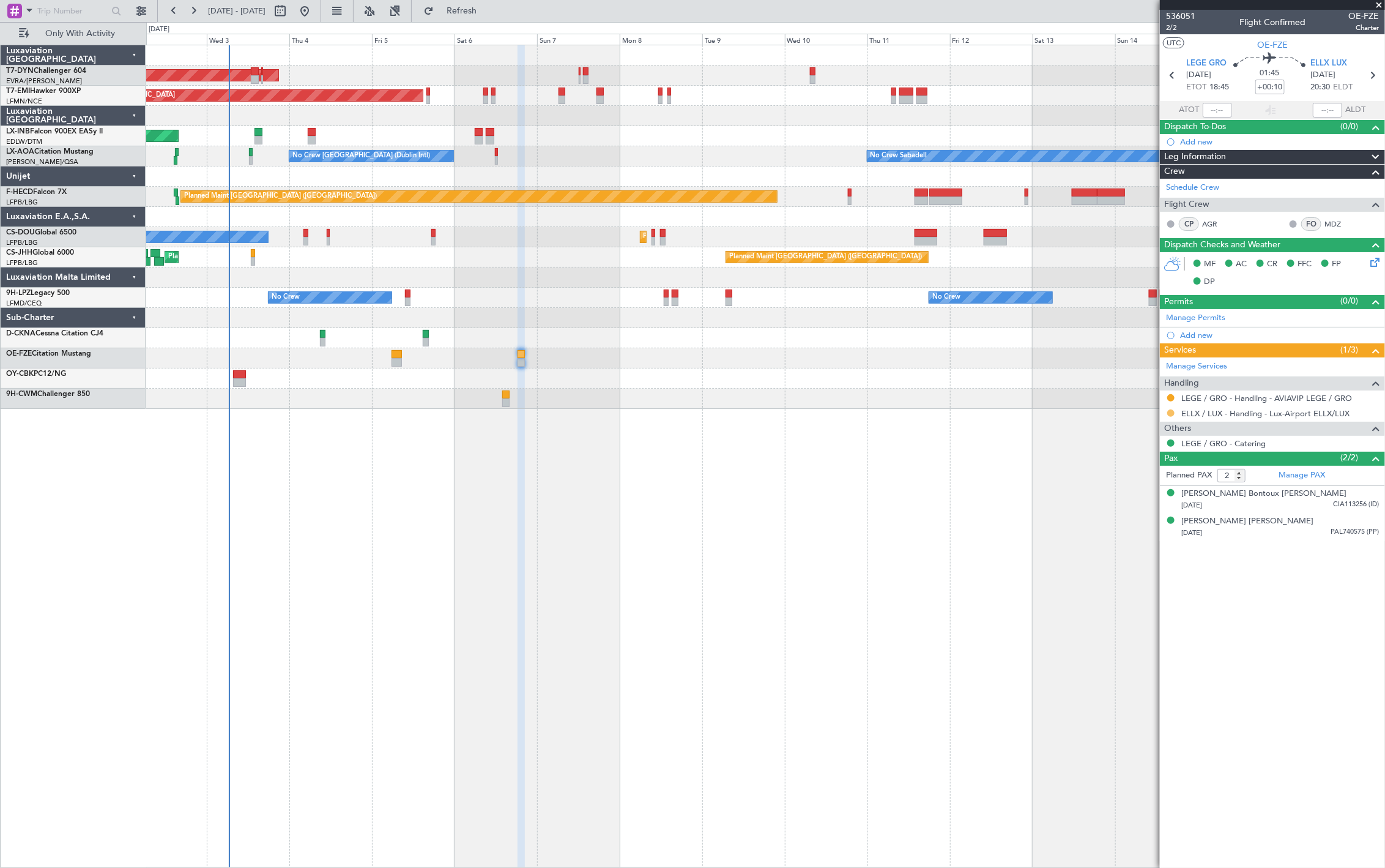
click at [1173, 415] on button at bounding box center [1171, 413] width 7 height 7
click at [1173, 553] on li "Confirmed" at bounding box center [1172, 559] width 141 height 18
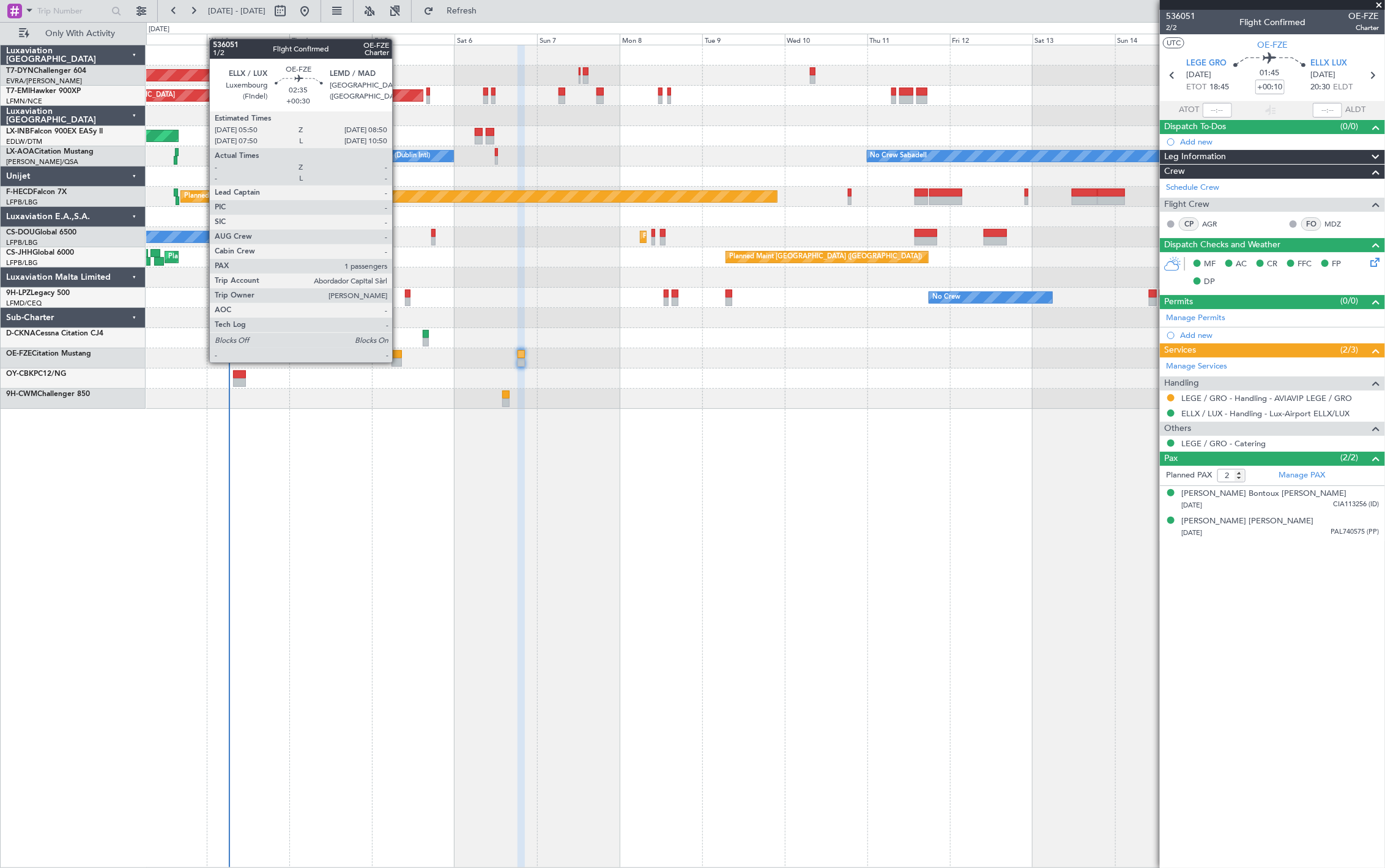
click at [398, 361] on div at bounding box center [396, 362] width 10 height 9
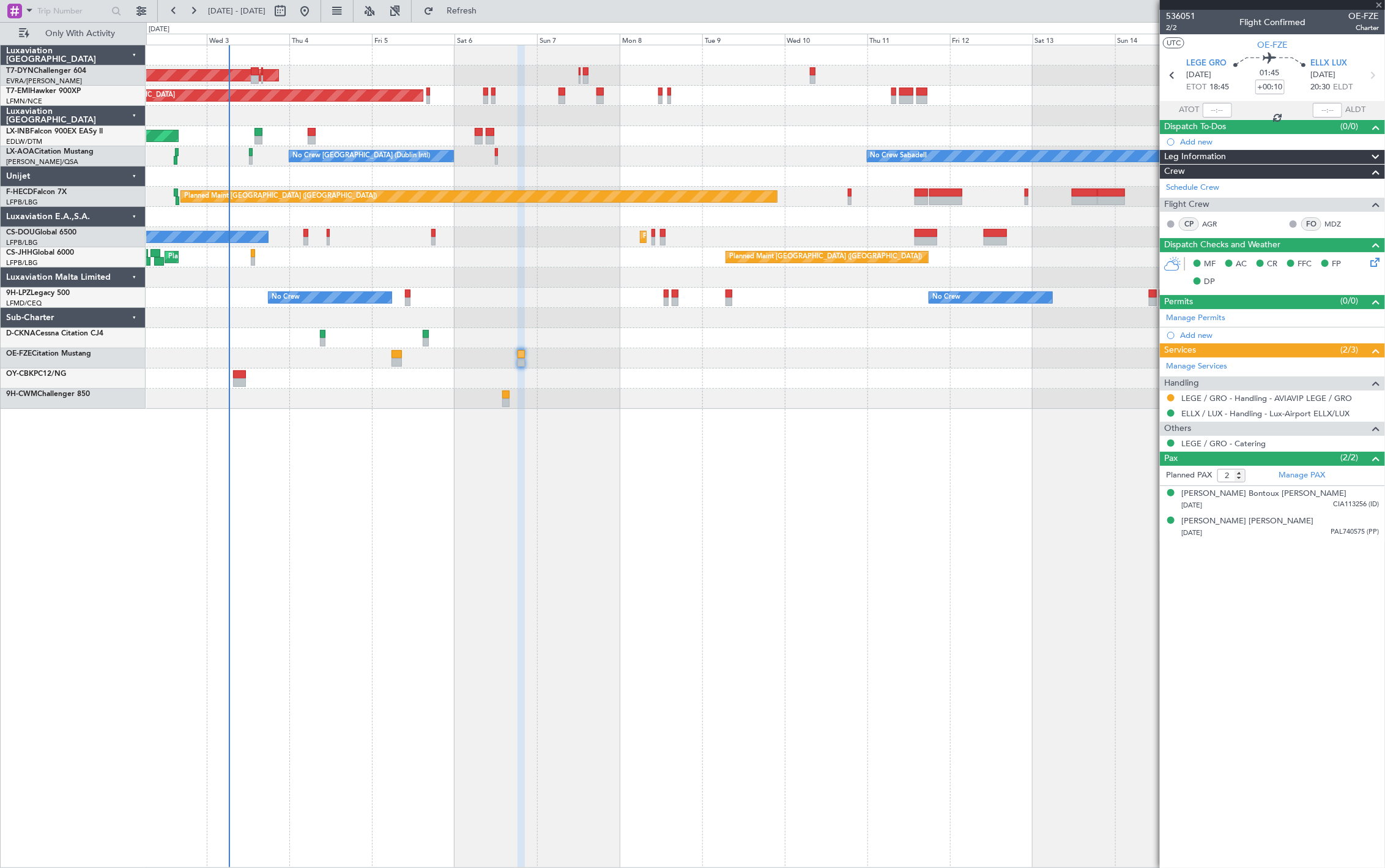
type input "+00:30"
type input "1"
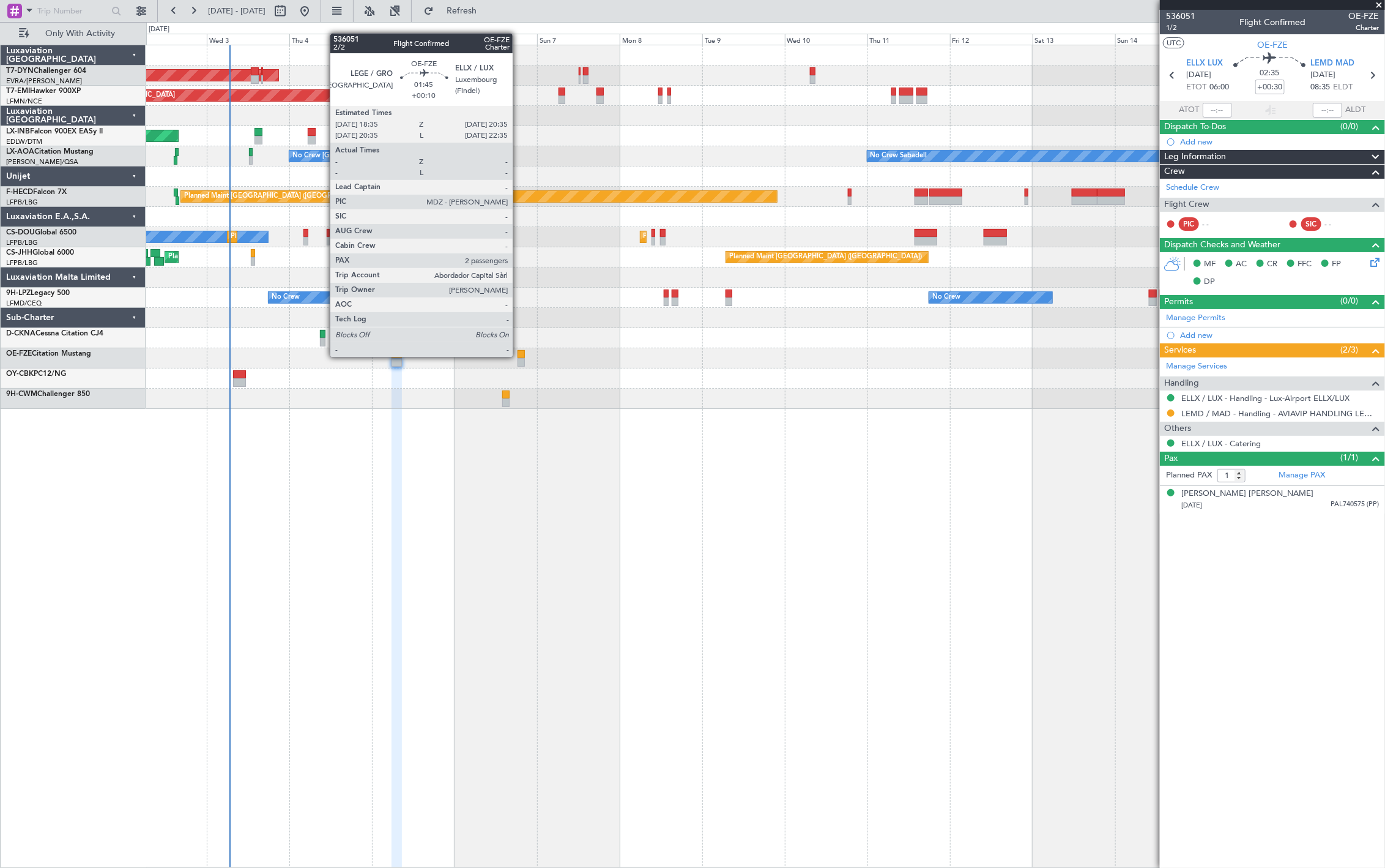
click at [328, 431] on div "AOG Maint Riga (Riga Intl) Planned Maint Zurich Unplanned Maint Dubai (Al Makto…" at bounding box center [765, 456] width 1239 height 823
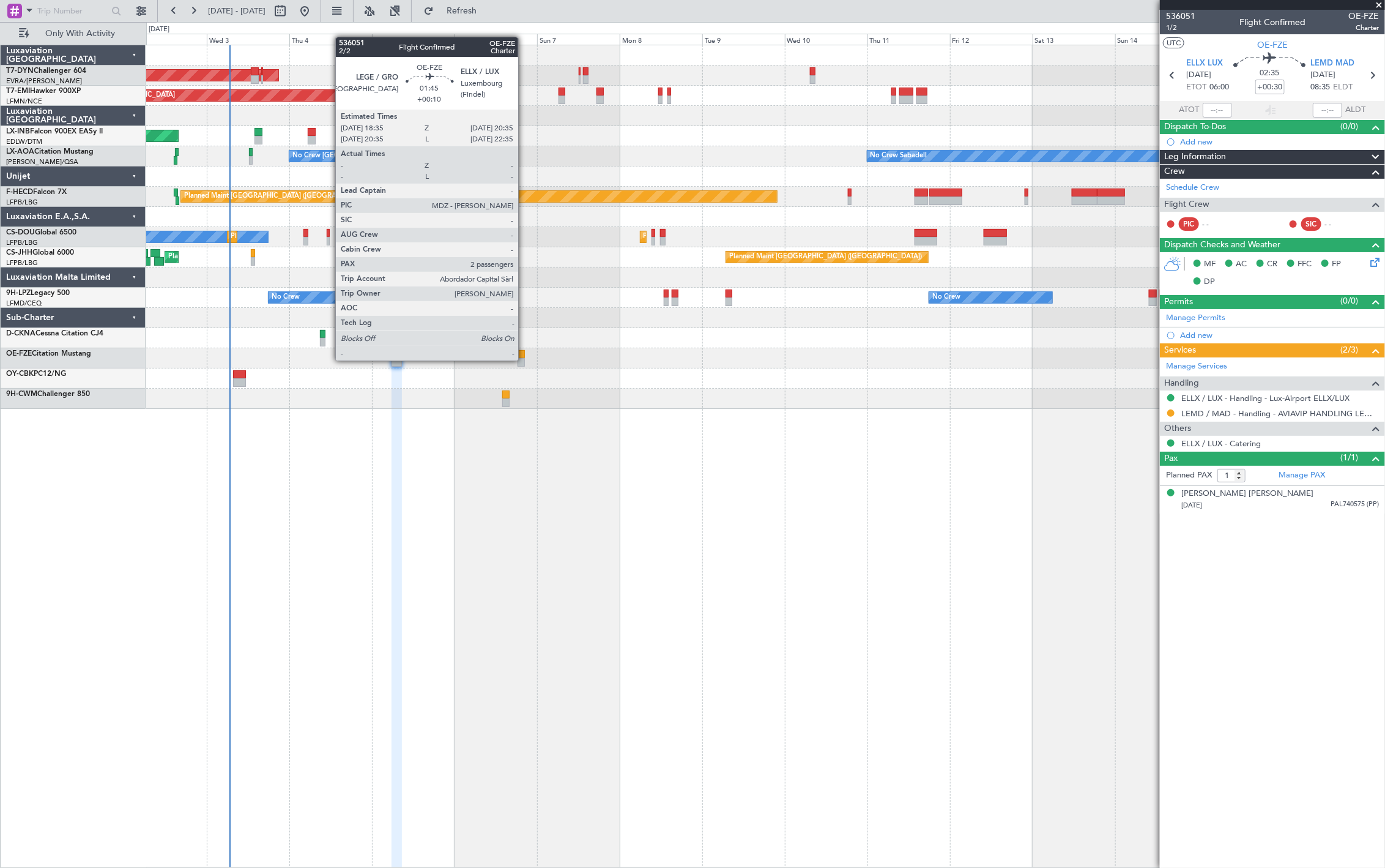
click at [525, 359] on div at bounding box center [521, 362] width 7 height 9
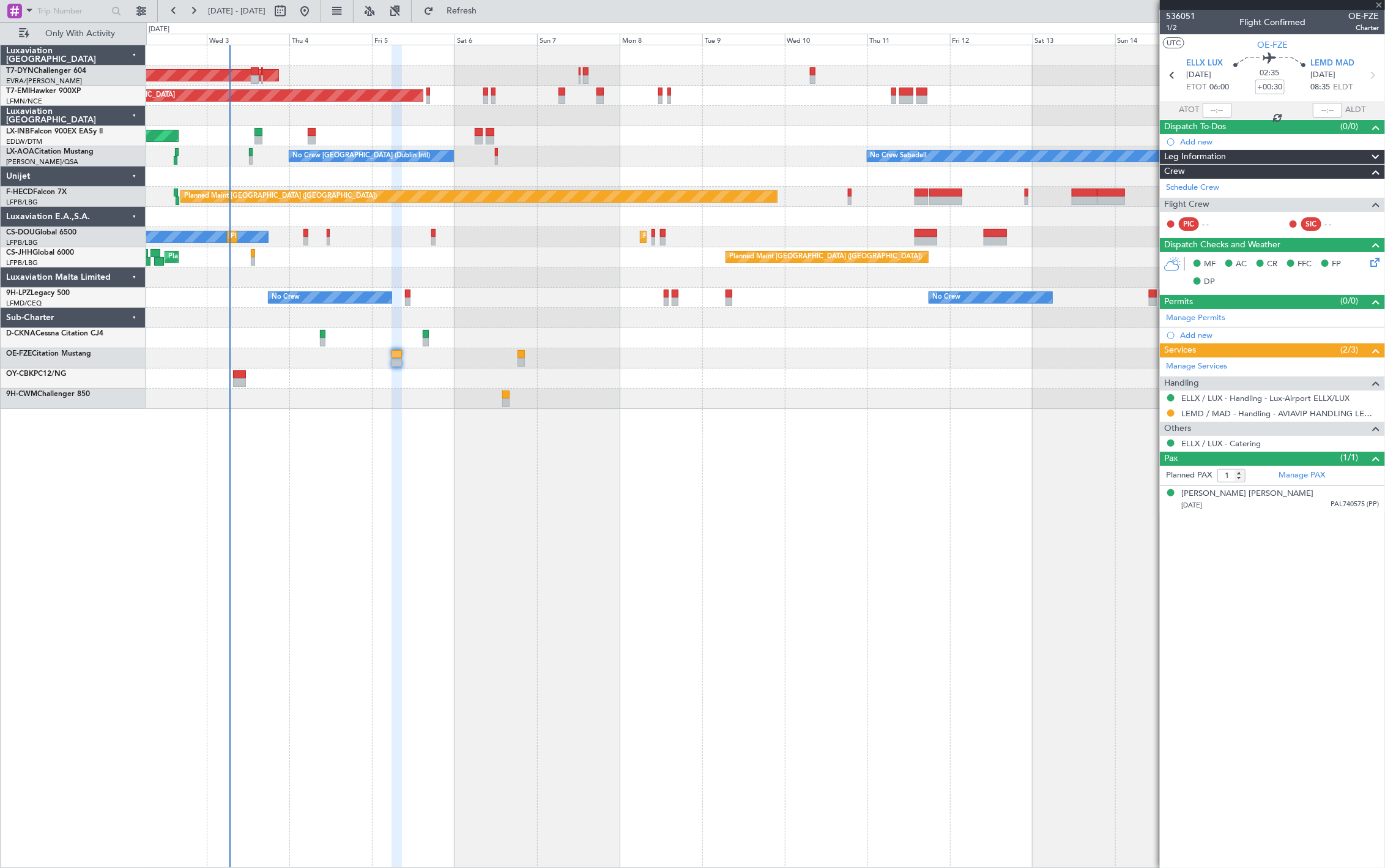
type input "+00:10"
type input "2"
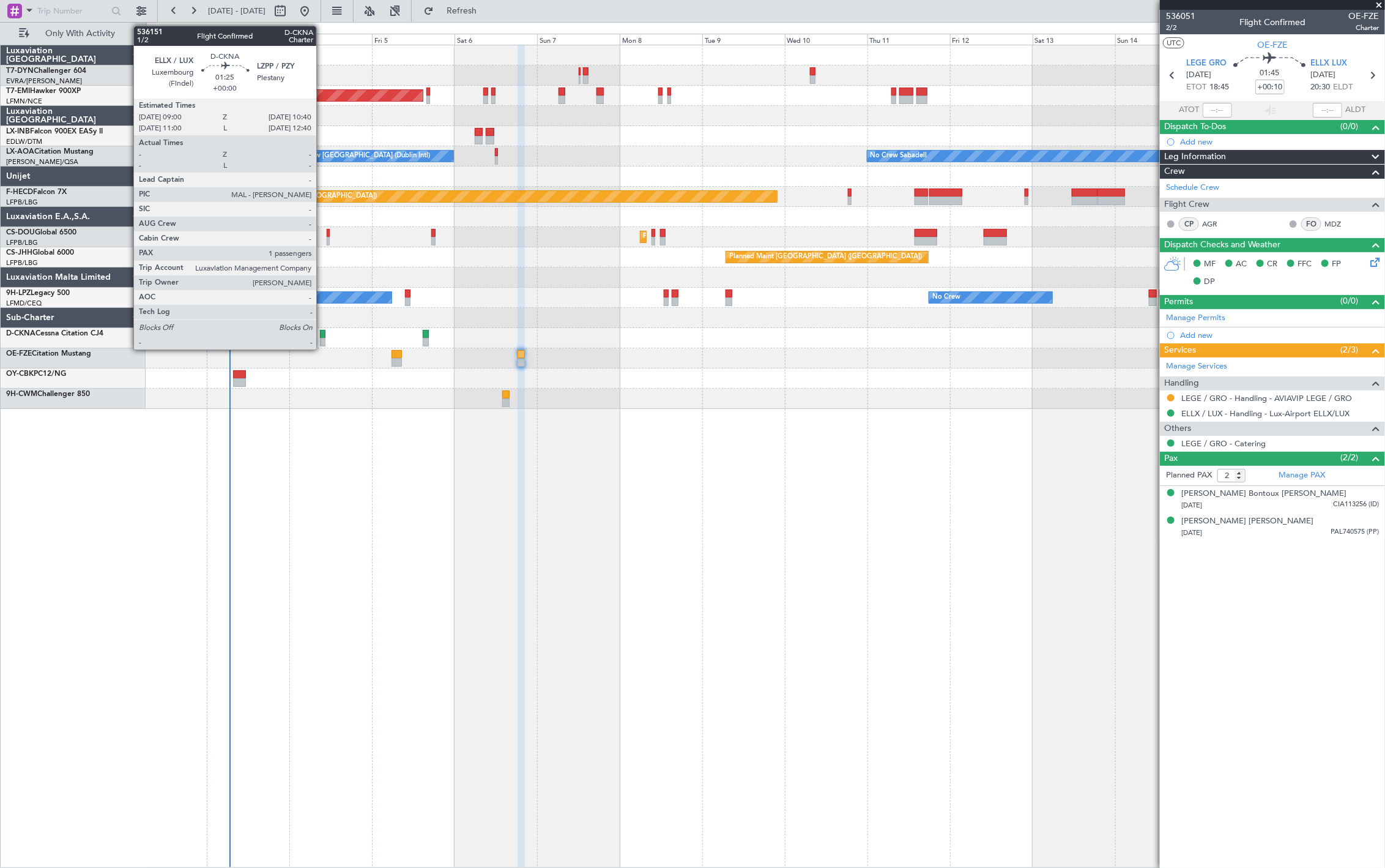
click at [322, 338] on div at bounding box center [322, 342] width 6 height 9
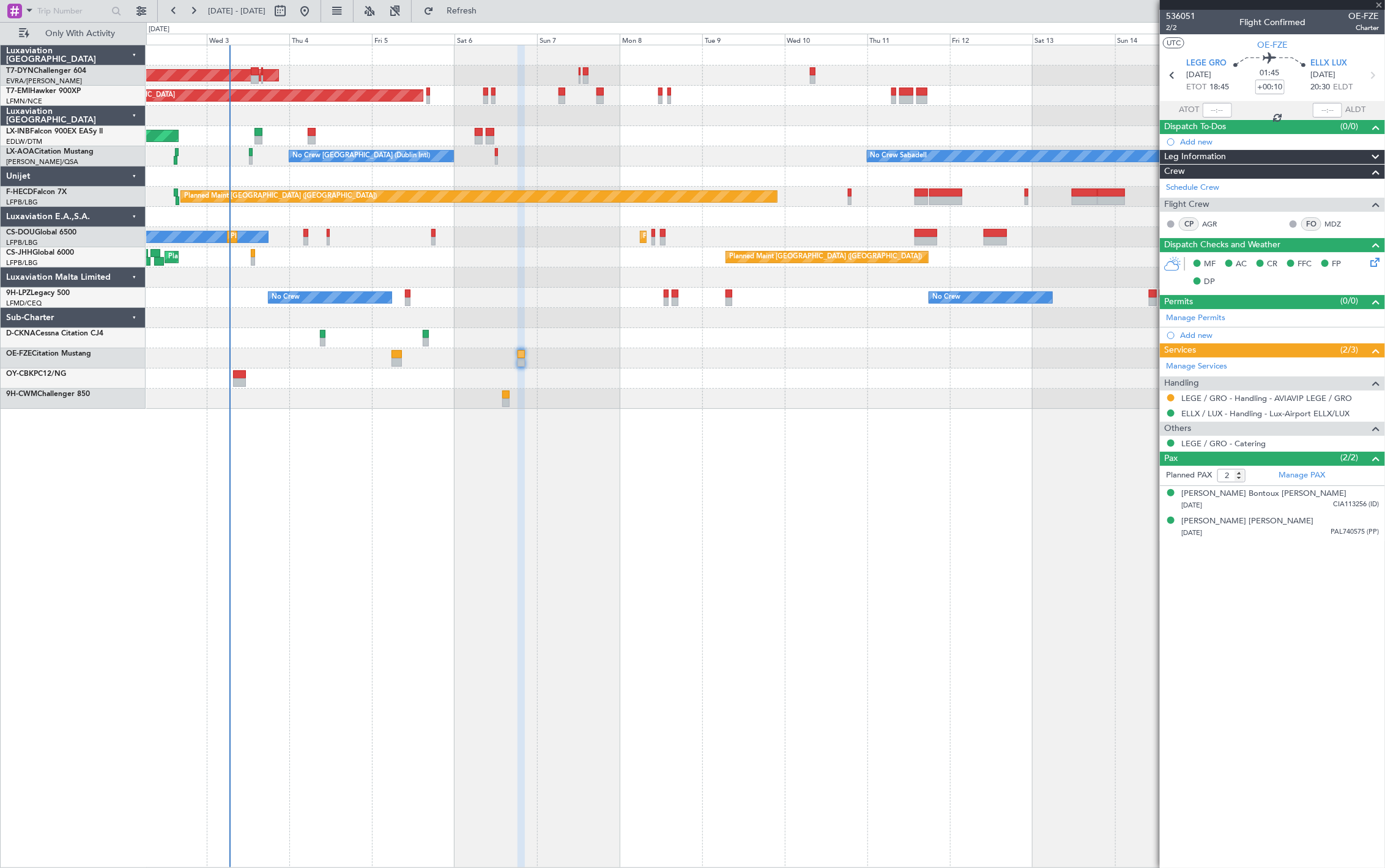
type input "1"
click at [527, 355] on div at bounding box center [765, 358] width 1238 height 20
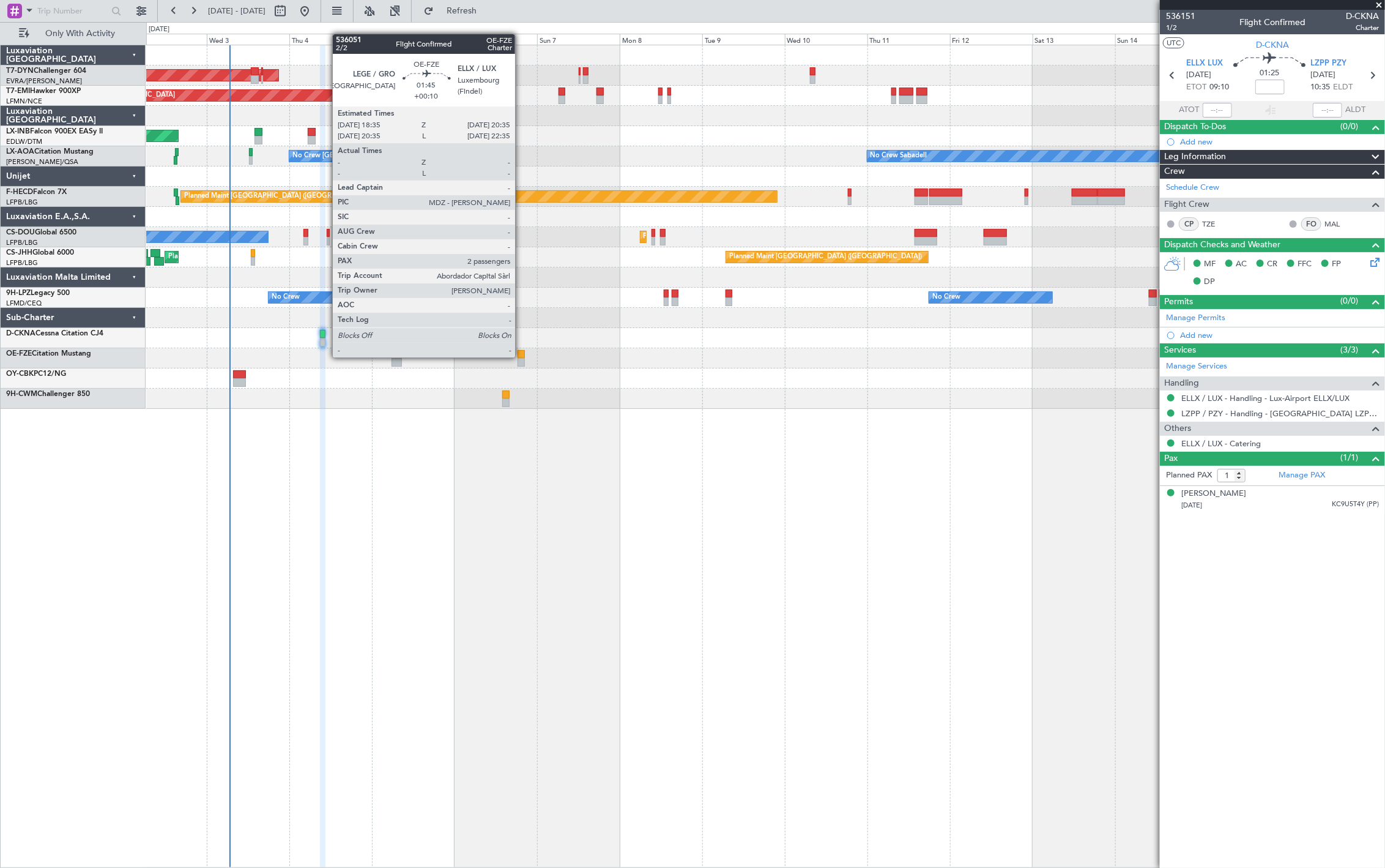
click at [521, 357] on div at bounding box center [521, 355] width 7 height 9
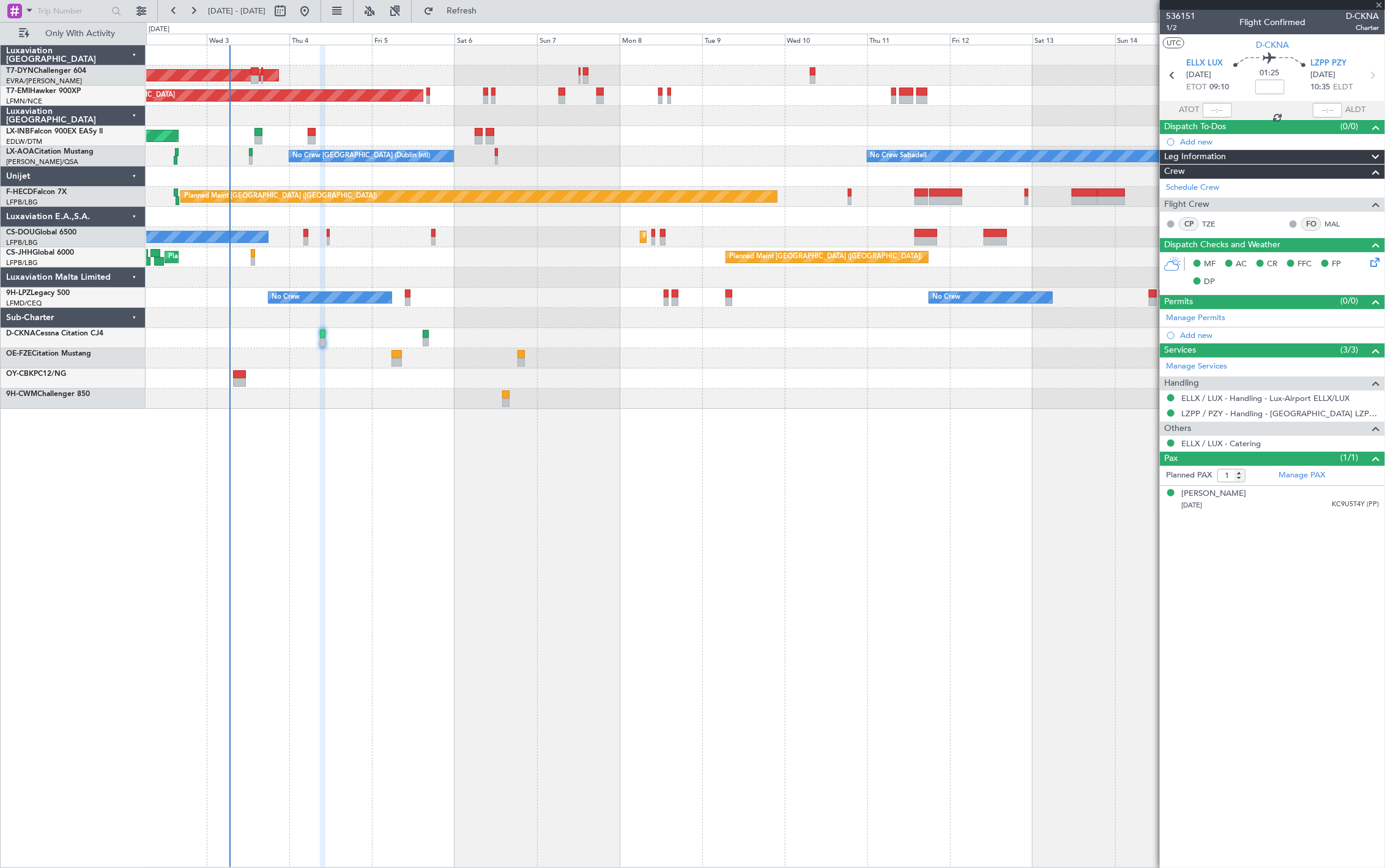
type input "+00:10"
type input "2"
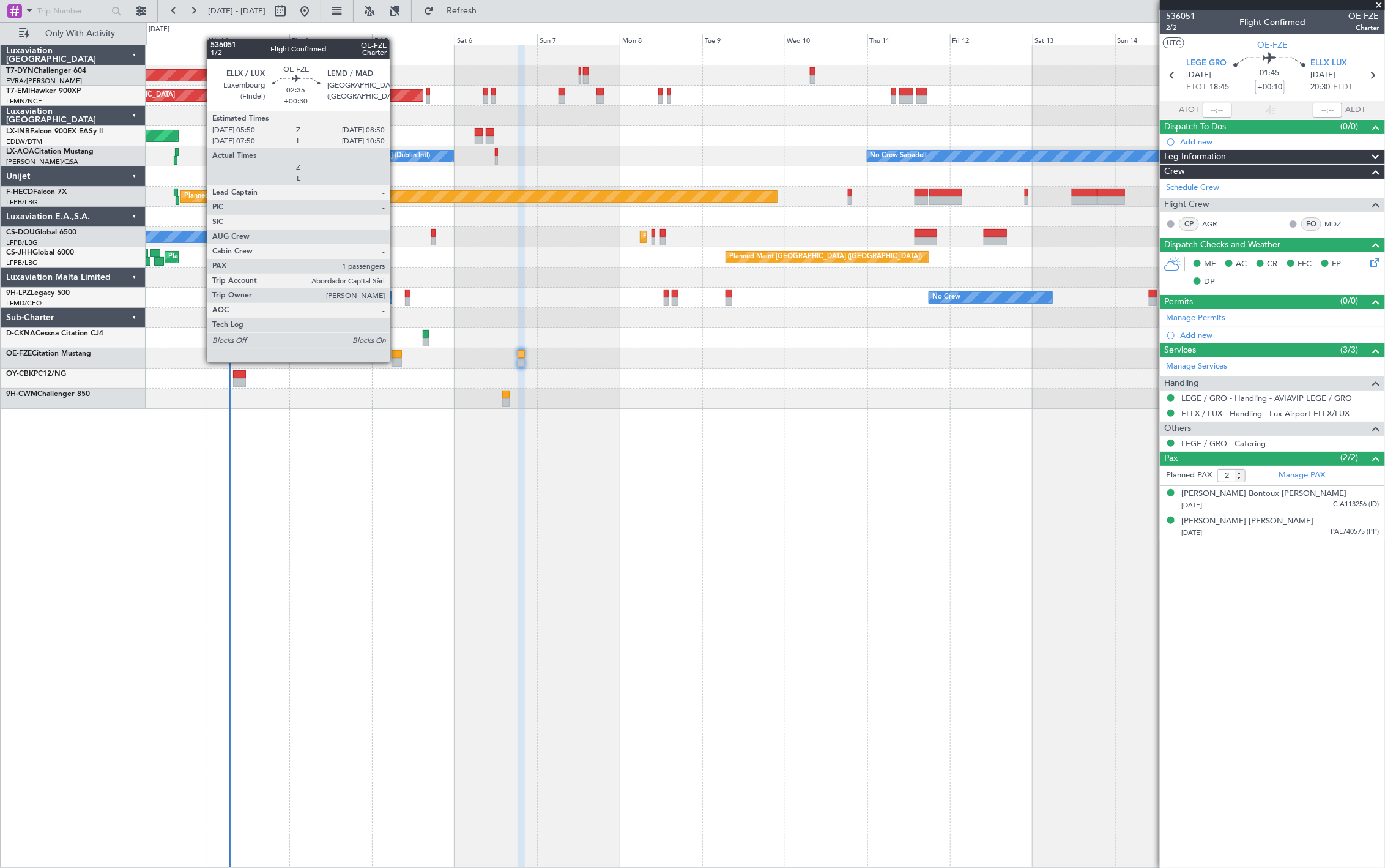
click at [396, 361] on div at bounding box center [396, 362] width 10 height 9
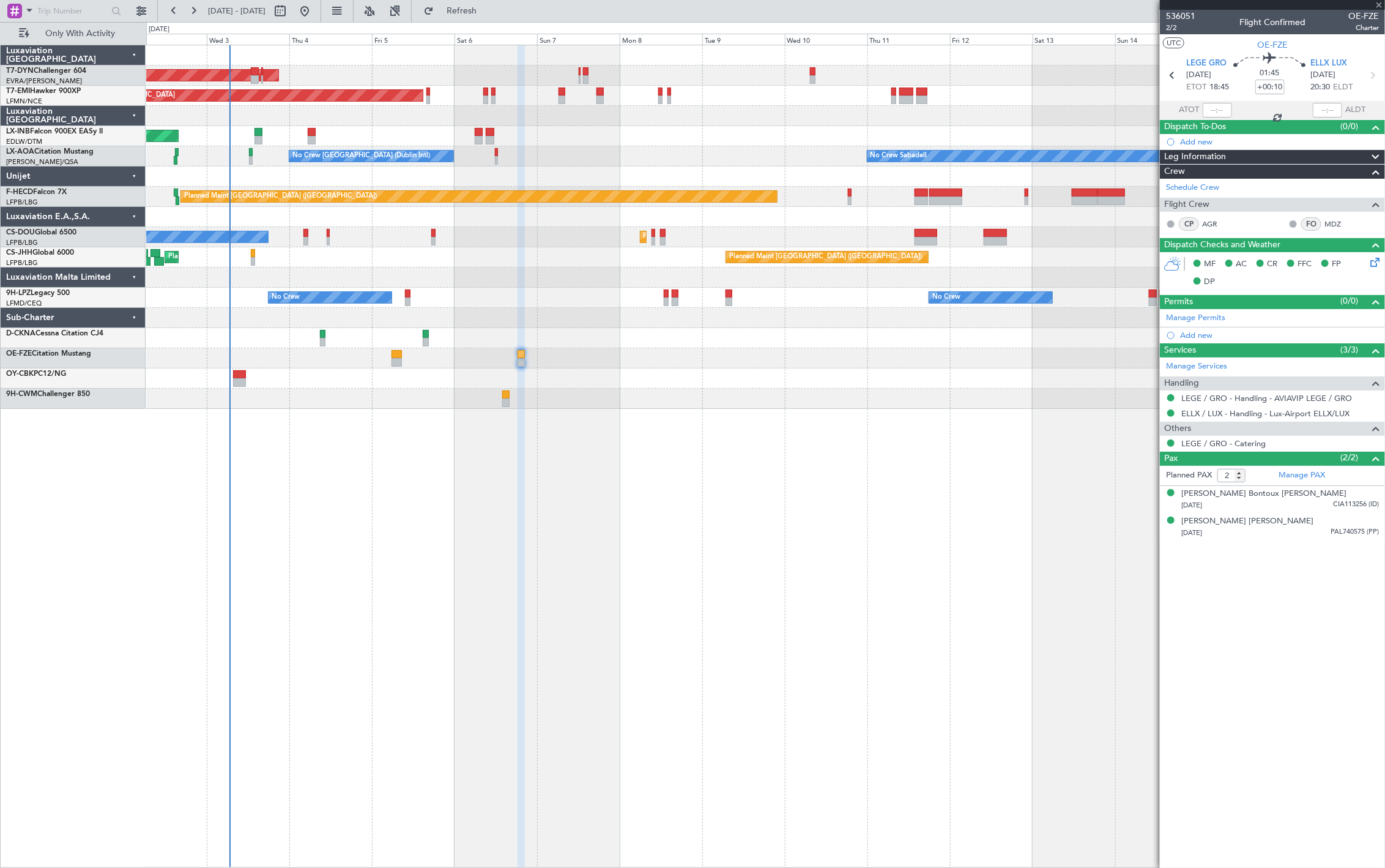
type input "+00:30"
type input "1"
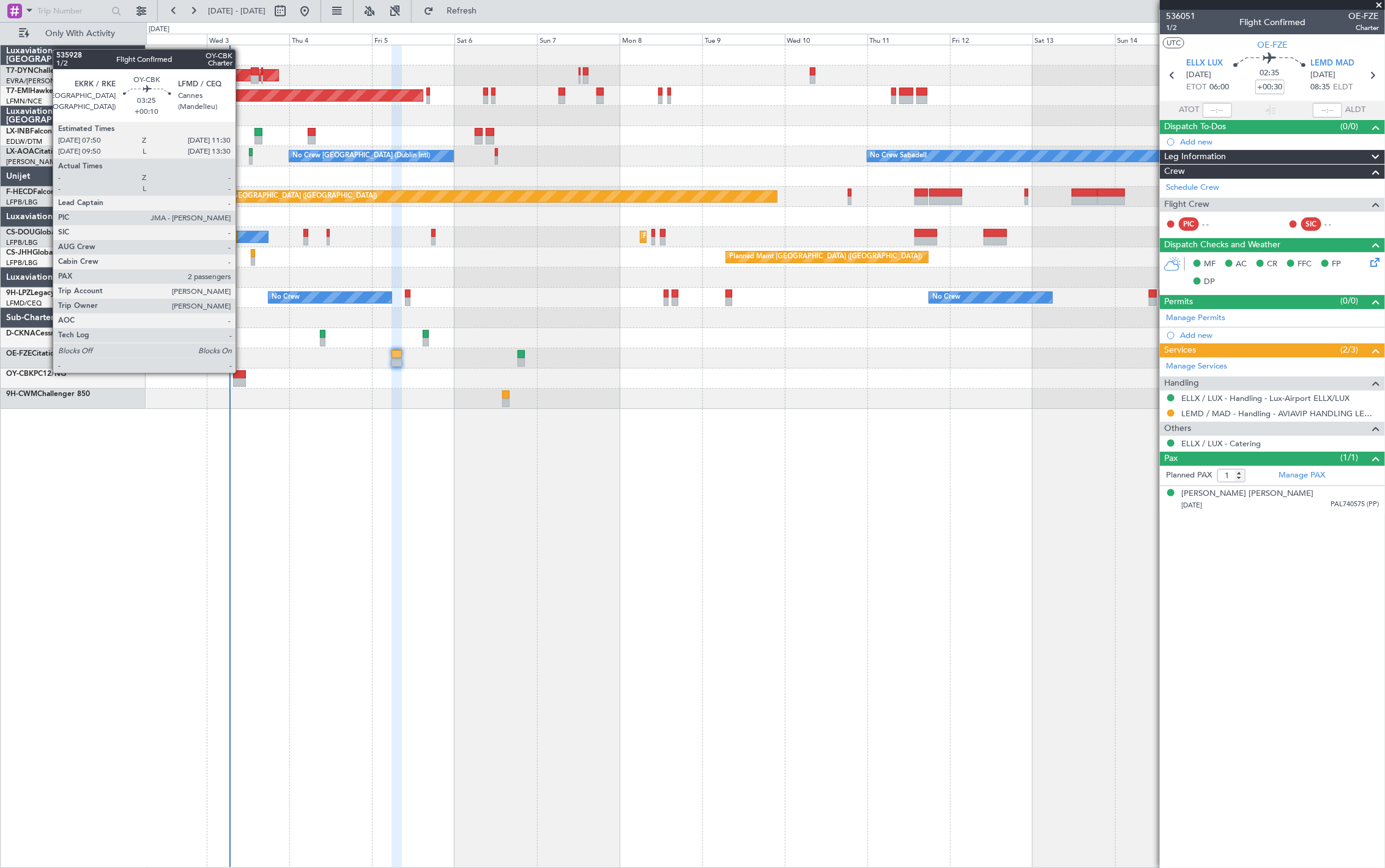
click at [242, 371] on div at bounding box center [239, 375] width 13 height 9
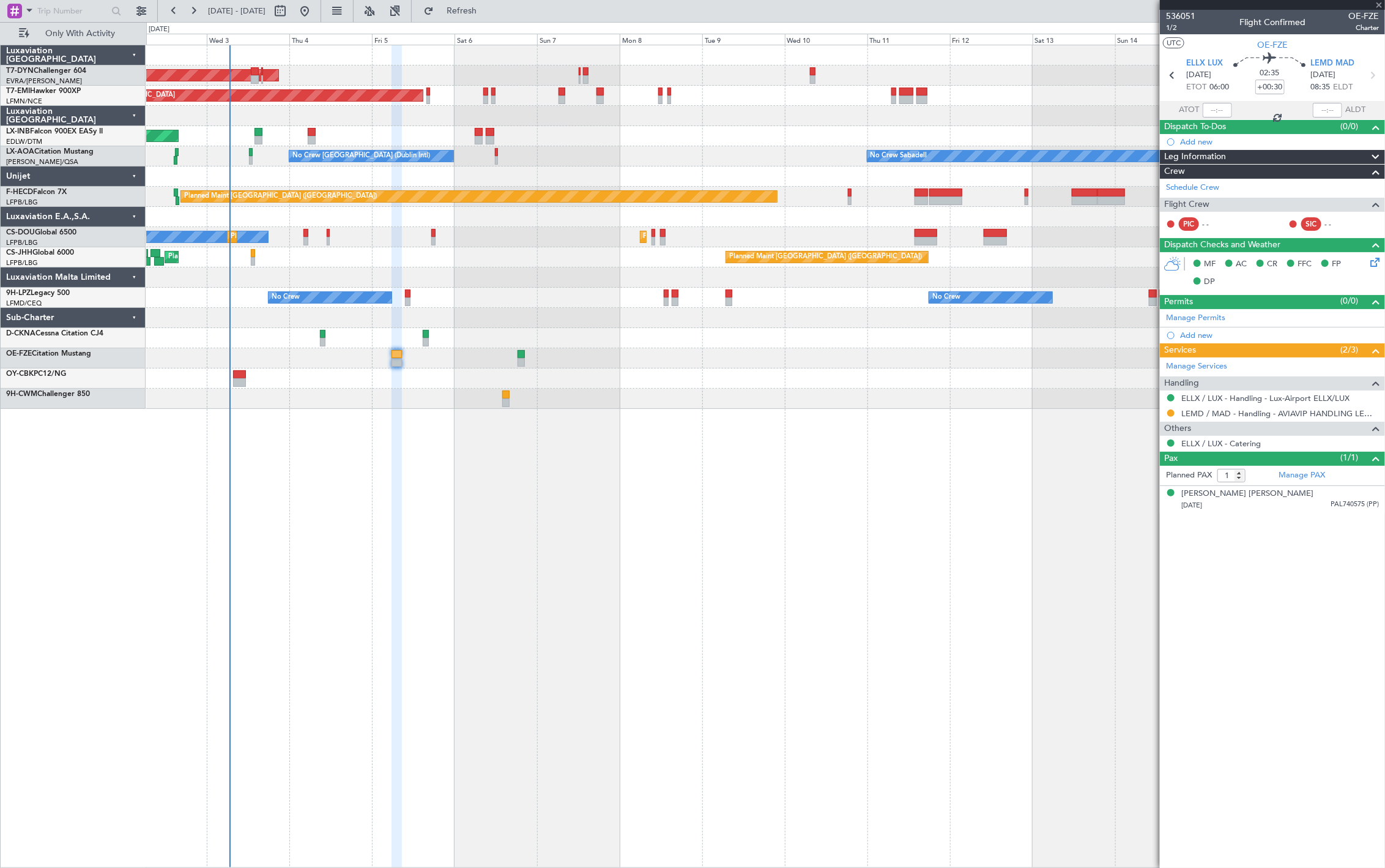
type input "+00:10"
type input "2"
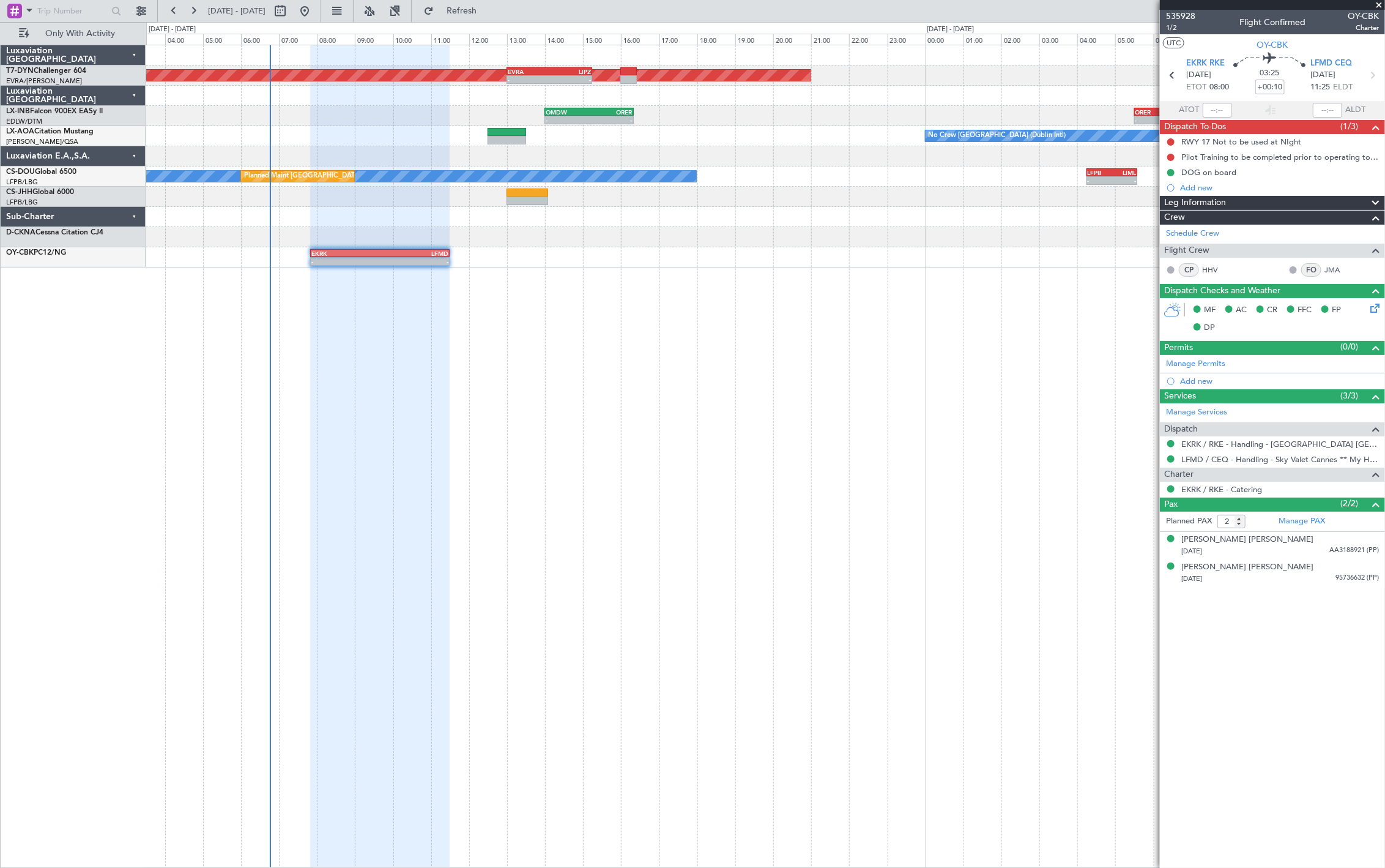
click at [334, 406] on div at bounding box center [380, 457] width 140 height 823
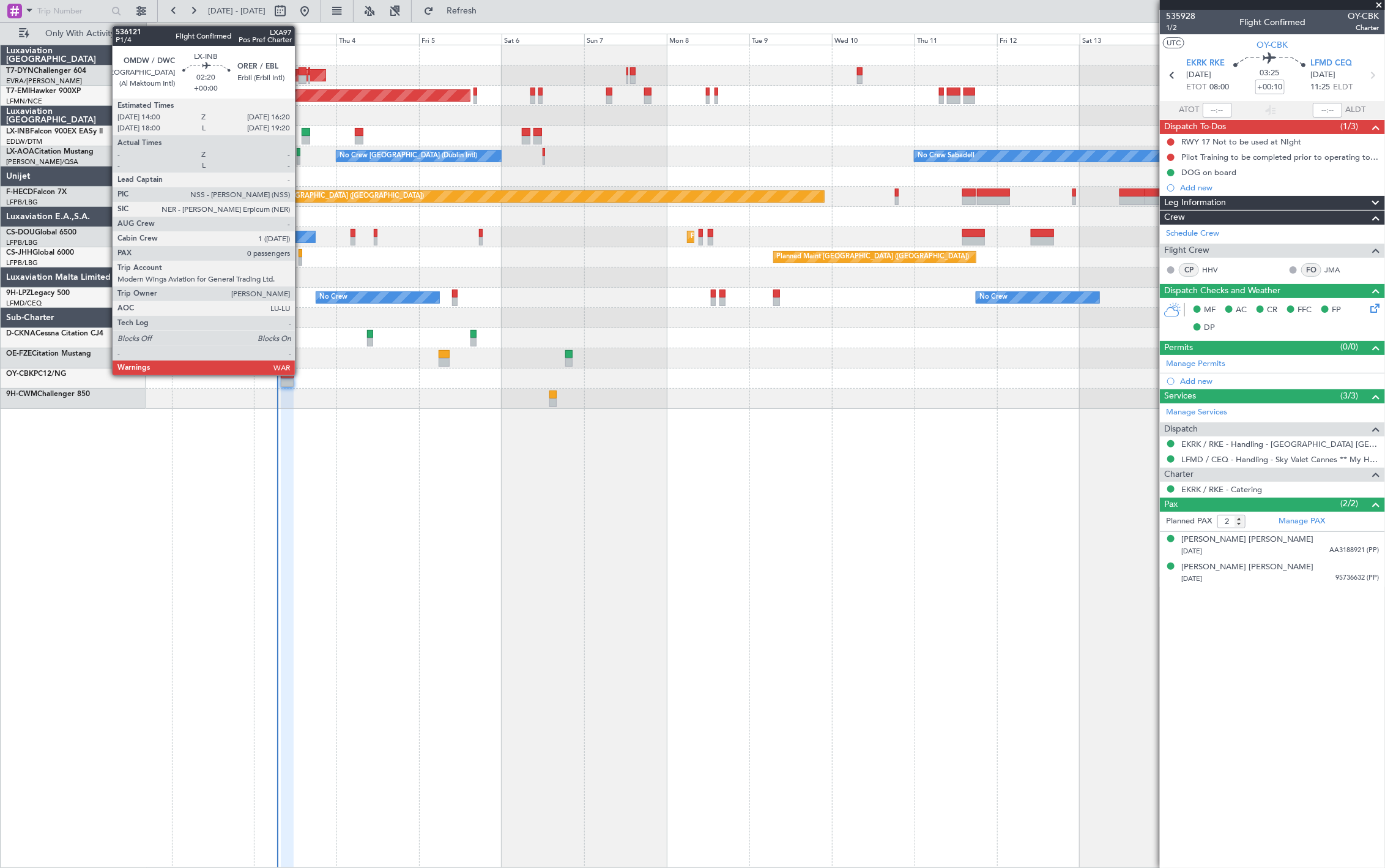
click at [302, 133] on div at bounding box center [306, 132] width 9 height 9
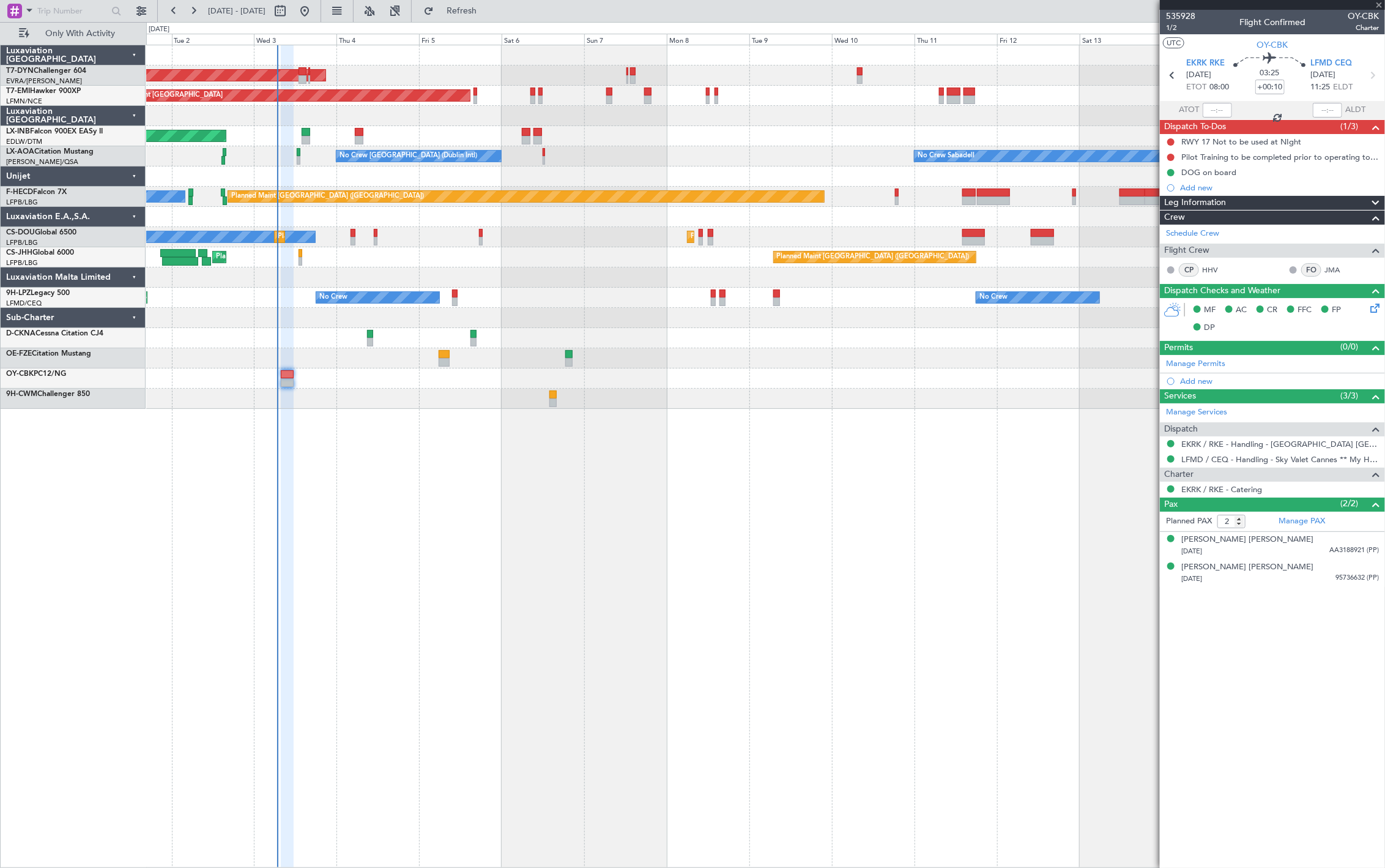
type input "0"
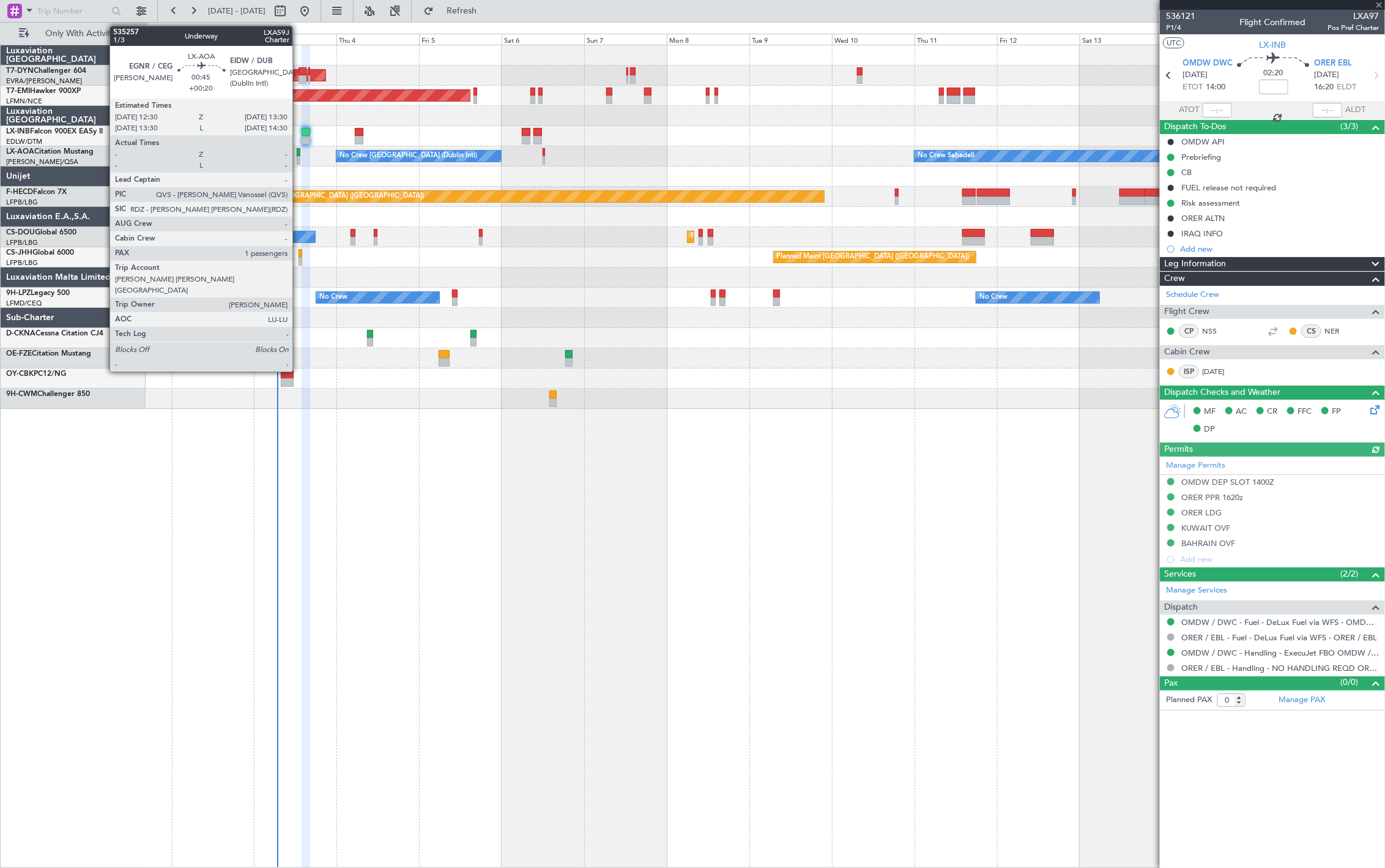
click at [299, 161] on div at bounding box center [299, 161] width 3 height 9
type input "+00:20"
type input "1"
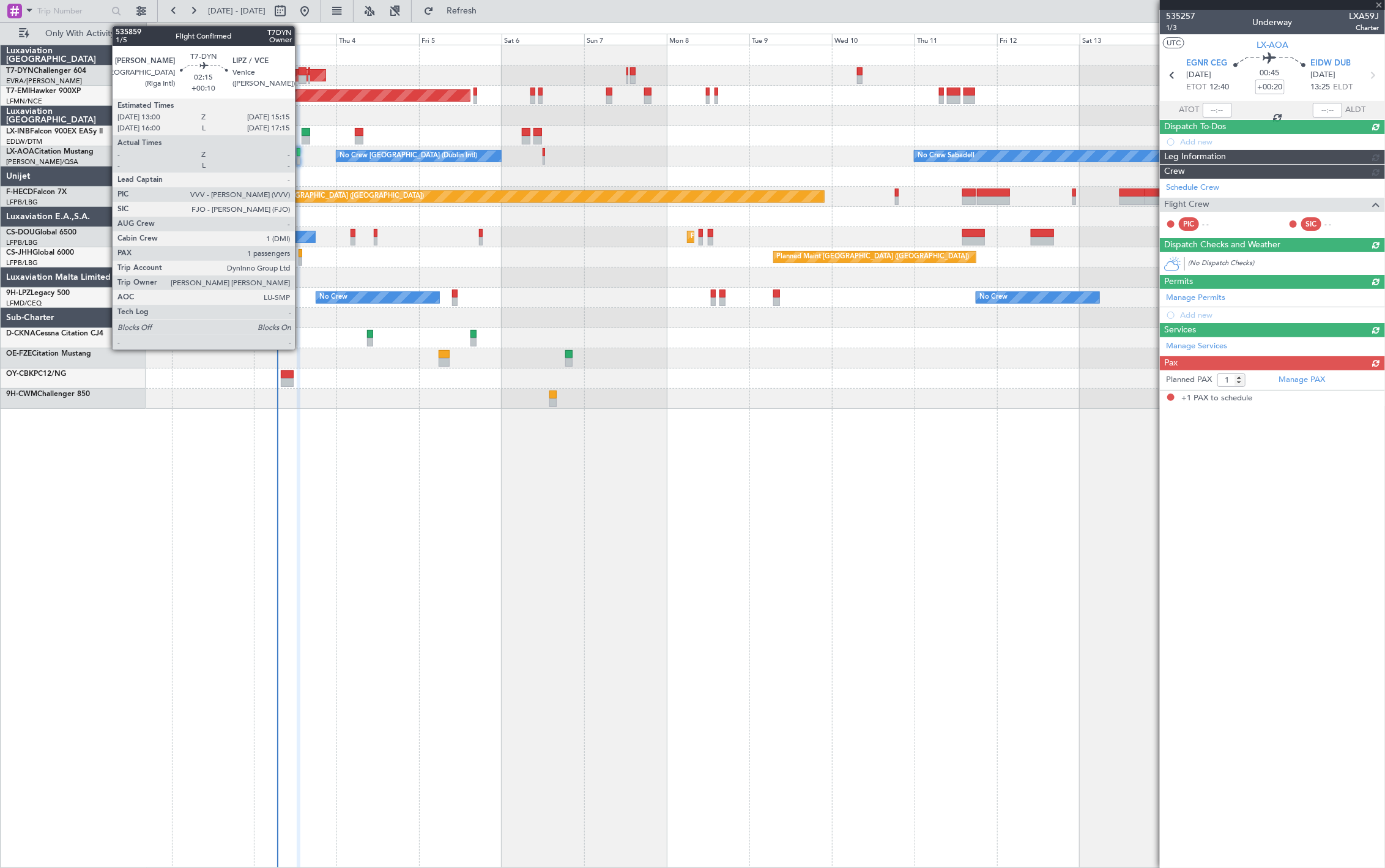
click at [301, 75] on div at bounding box center [302, 79] width 8 height 9
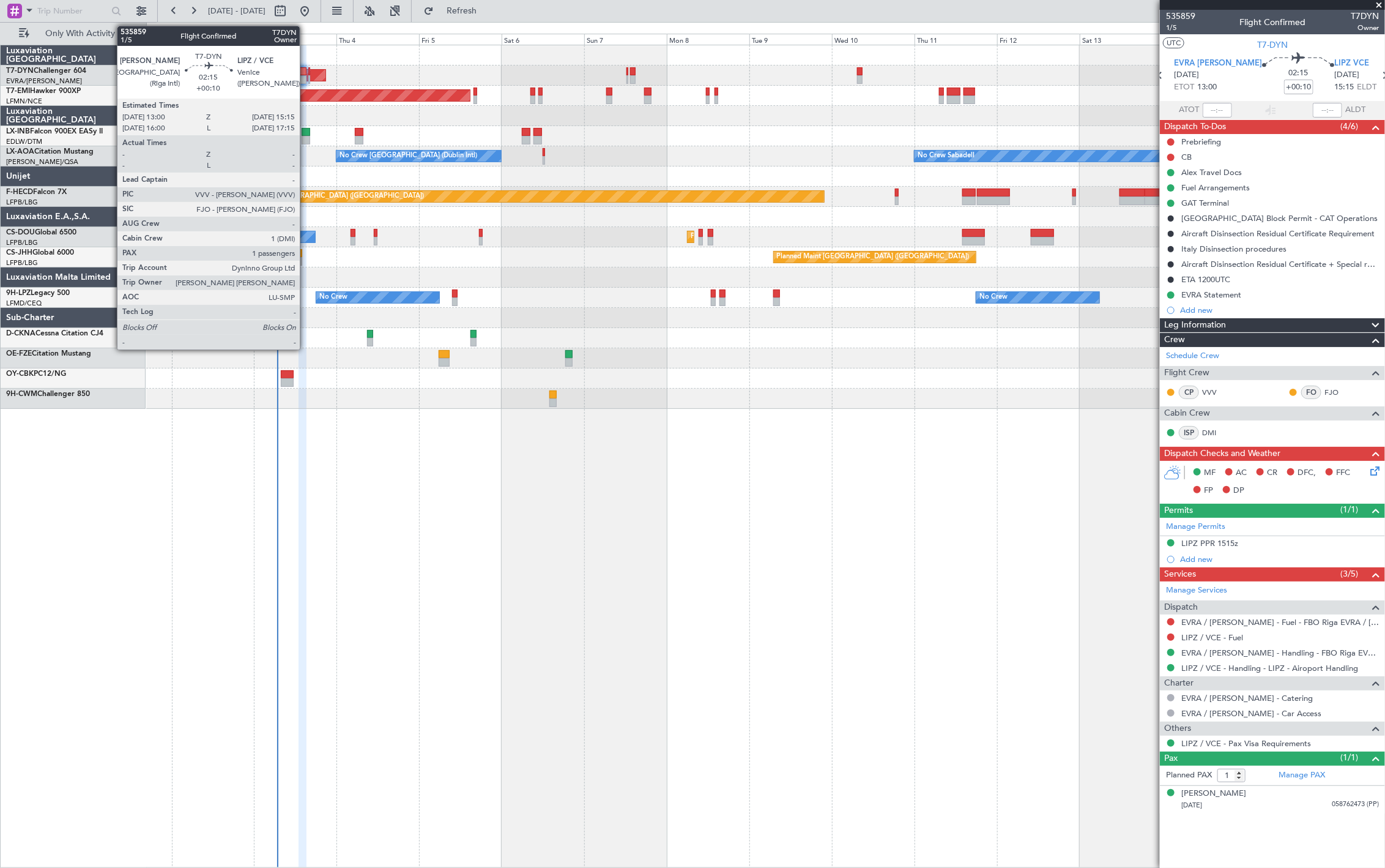
click at [305, 79] on div at bounding box center [302, 79] width 8 height 9
click at [308, 83] on div at bounding box center [309, 79] width 2 height 9
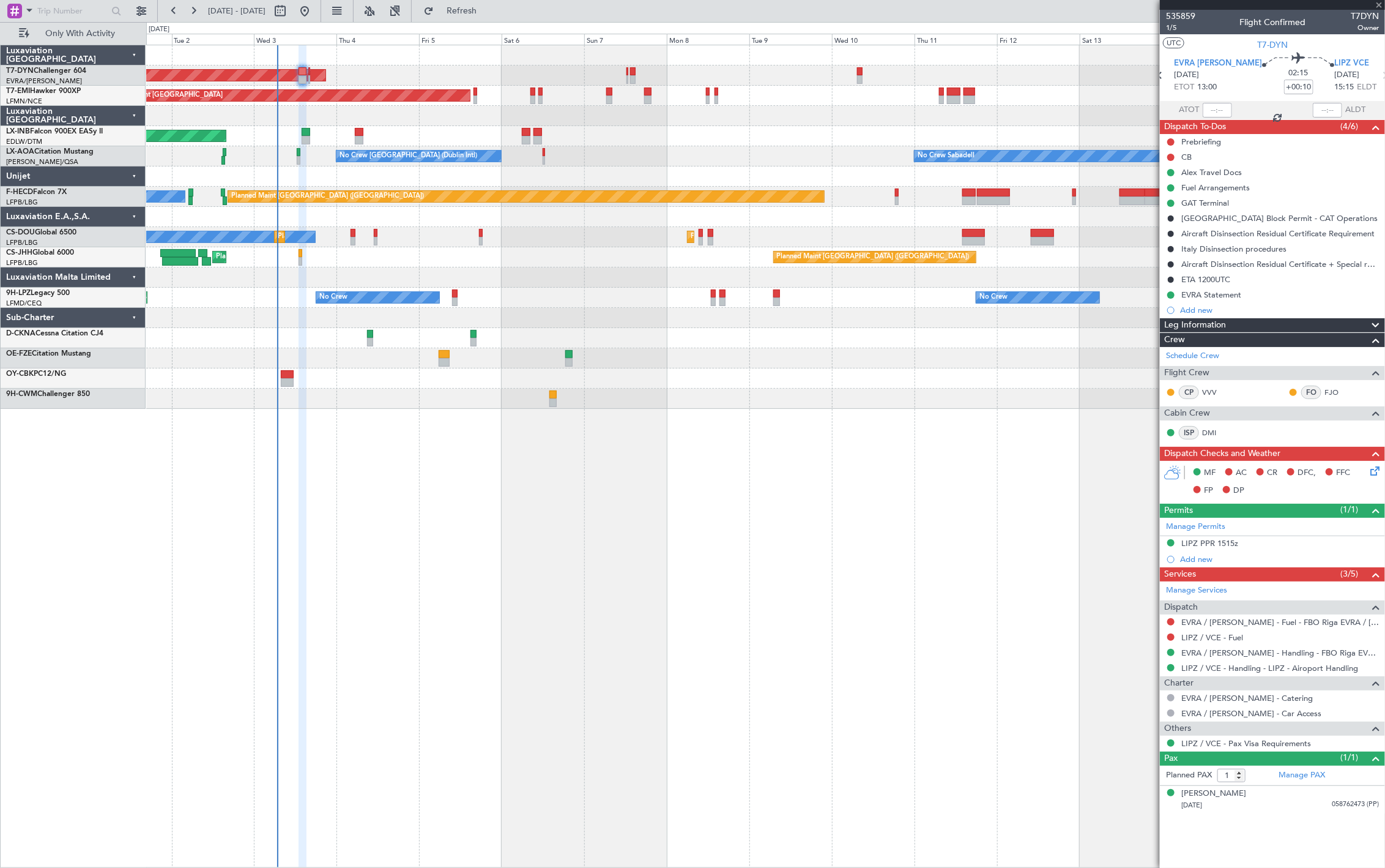
type input "-00:10"
type input "0"
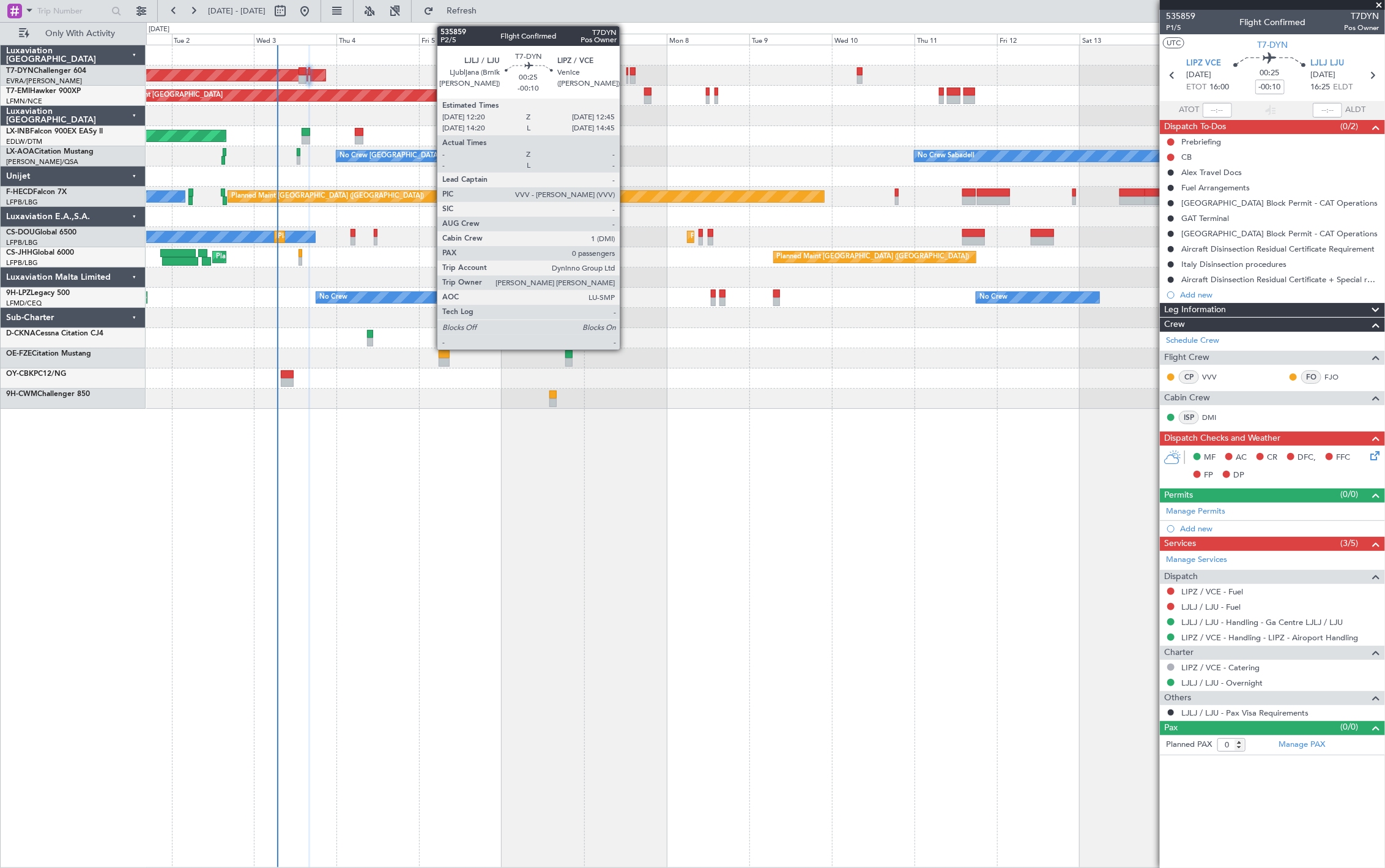
click at [627, 80] on div at bounding box center [628, 79] width 2 height 9
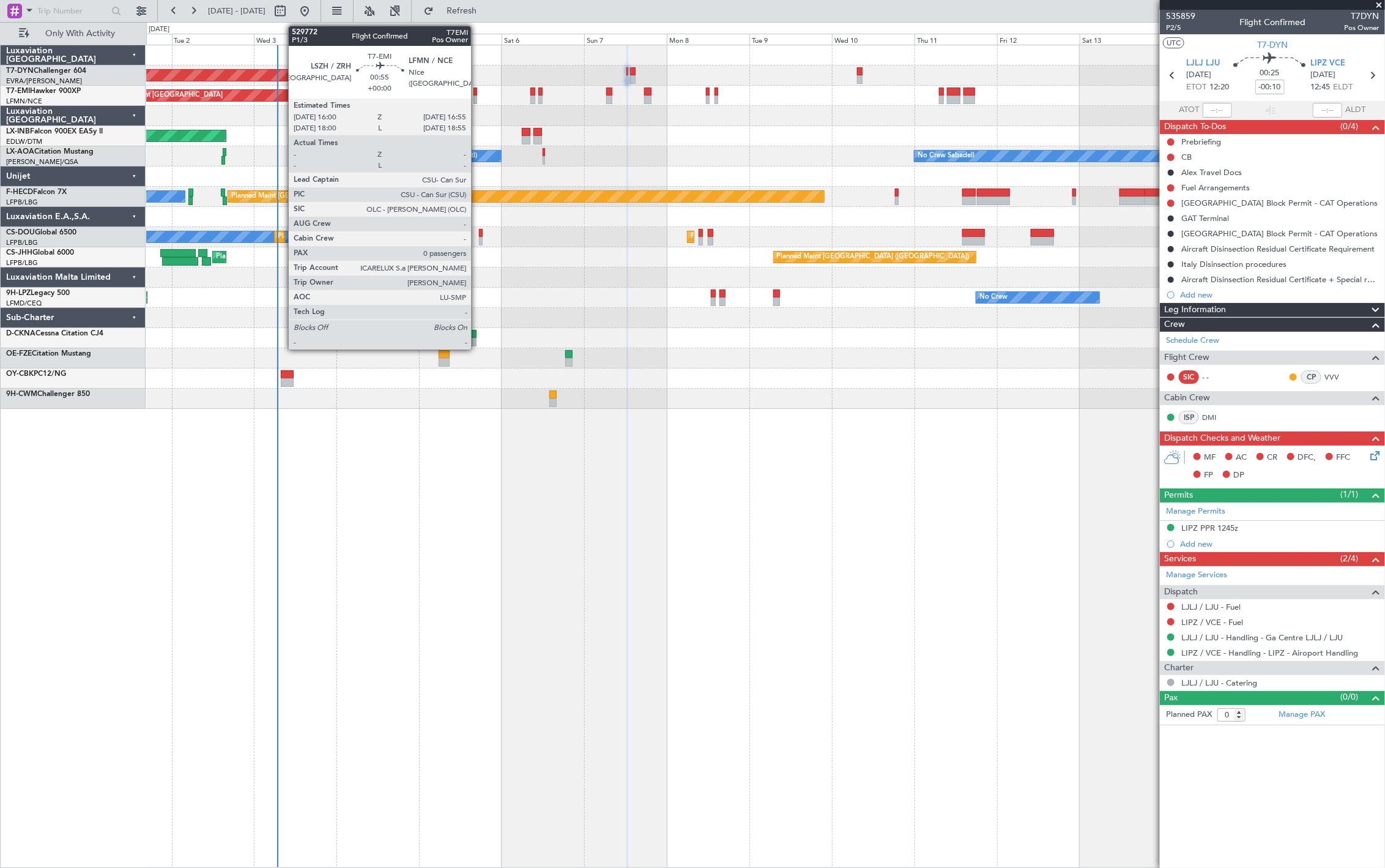
click at [478, 100] on div at bounding box center [475, 100] width 3 height 9
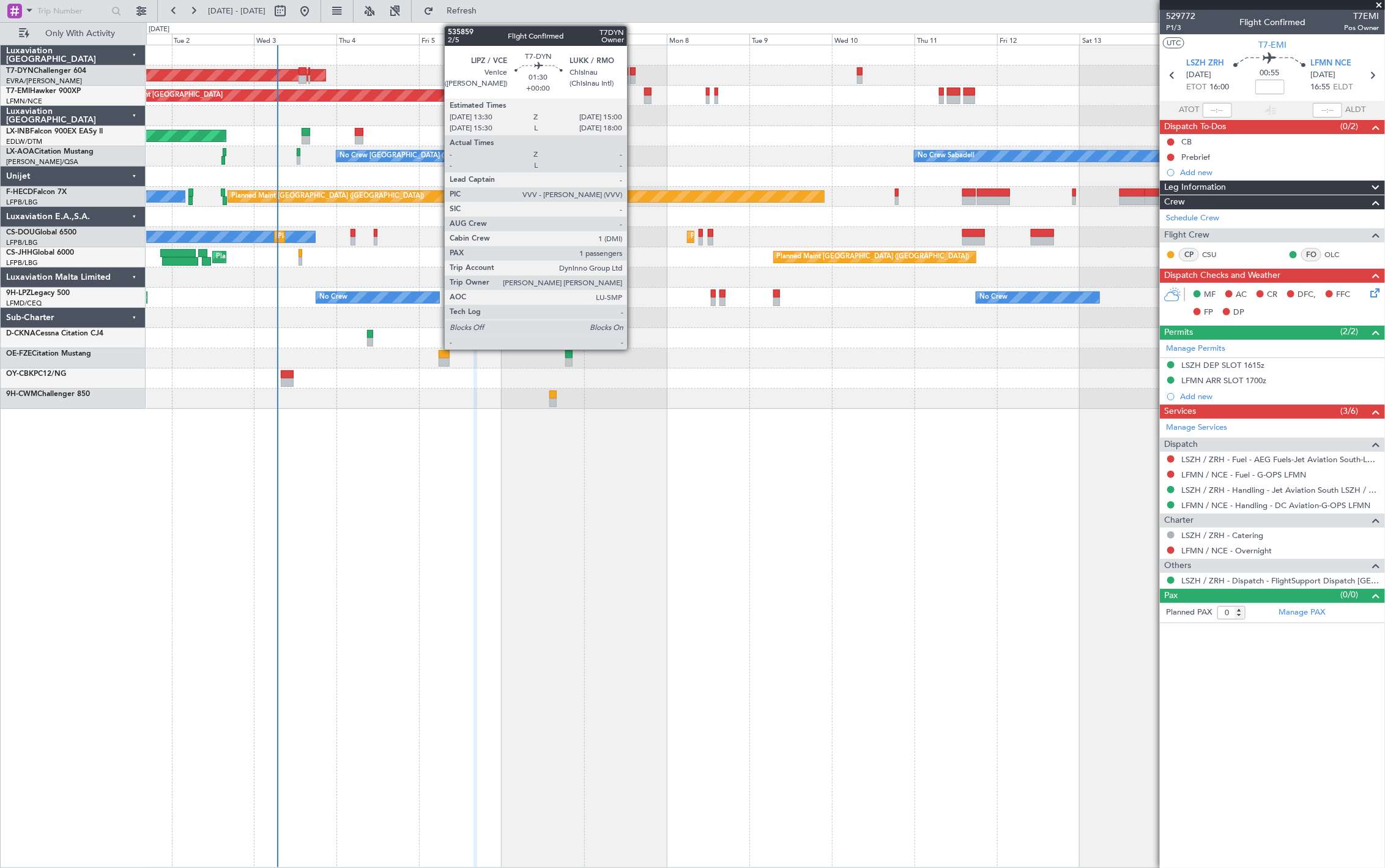
click at [633, 72] on div at bounding box center [633, 72] width 5 height 9
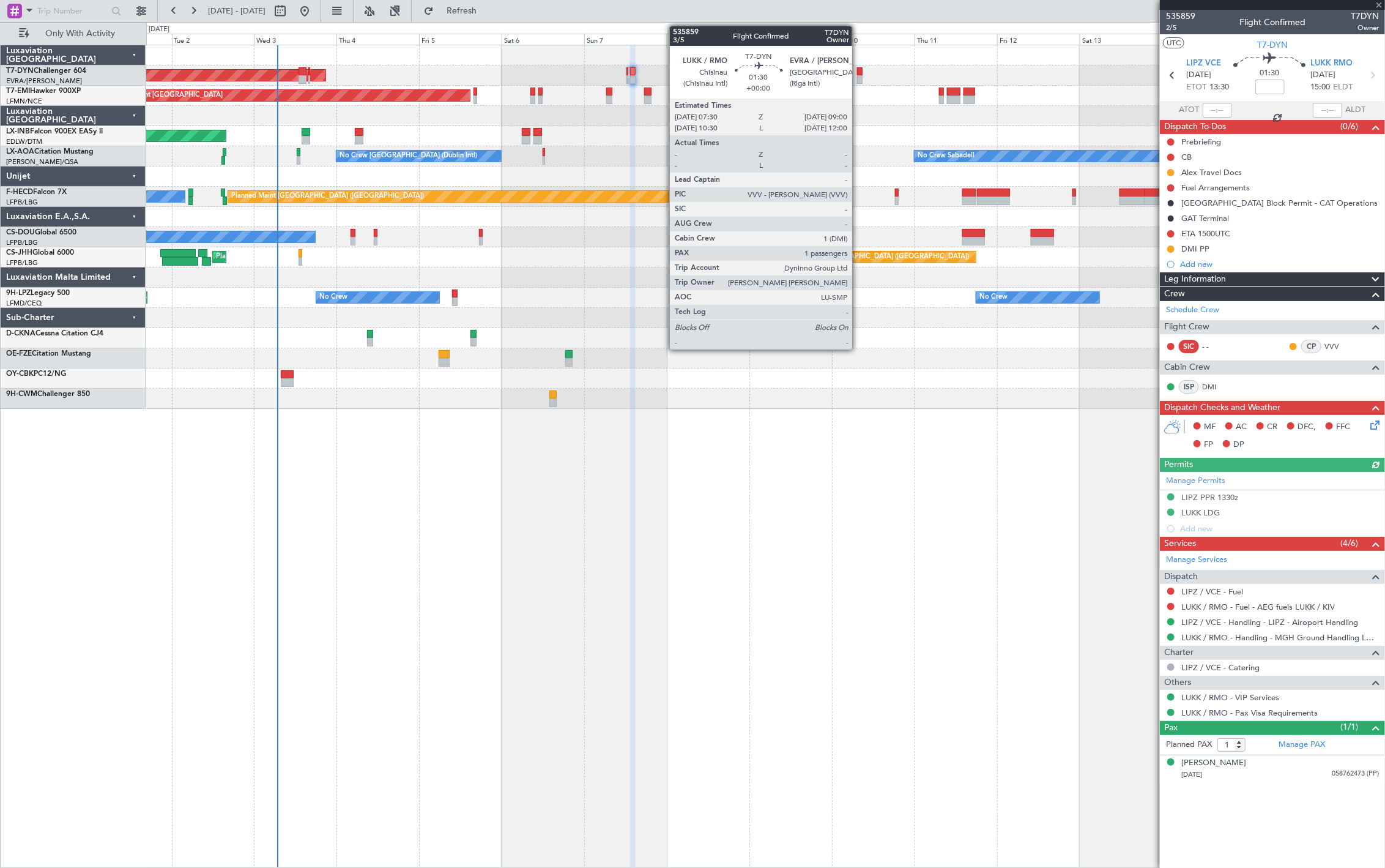
click at [858, 79] on div at bounding box center [860, 79] width 5 height 9
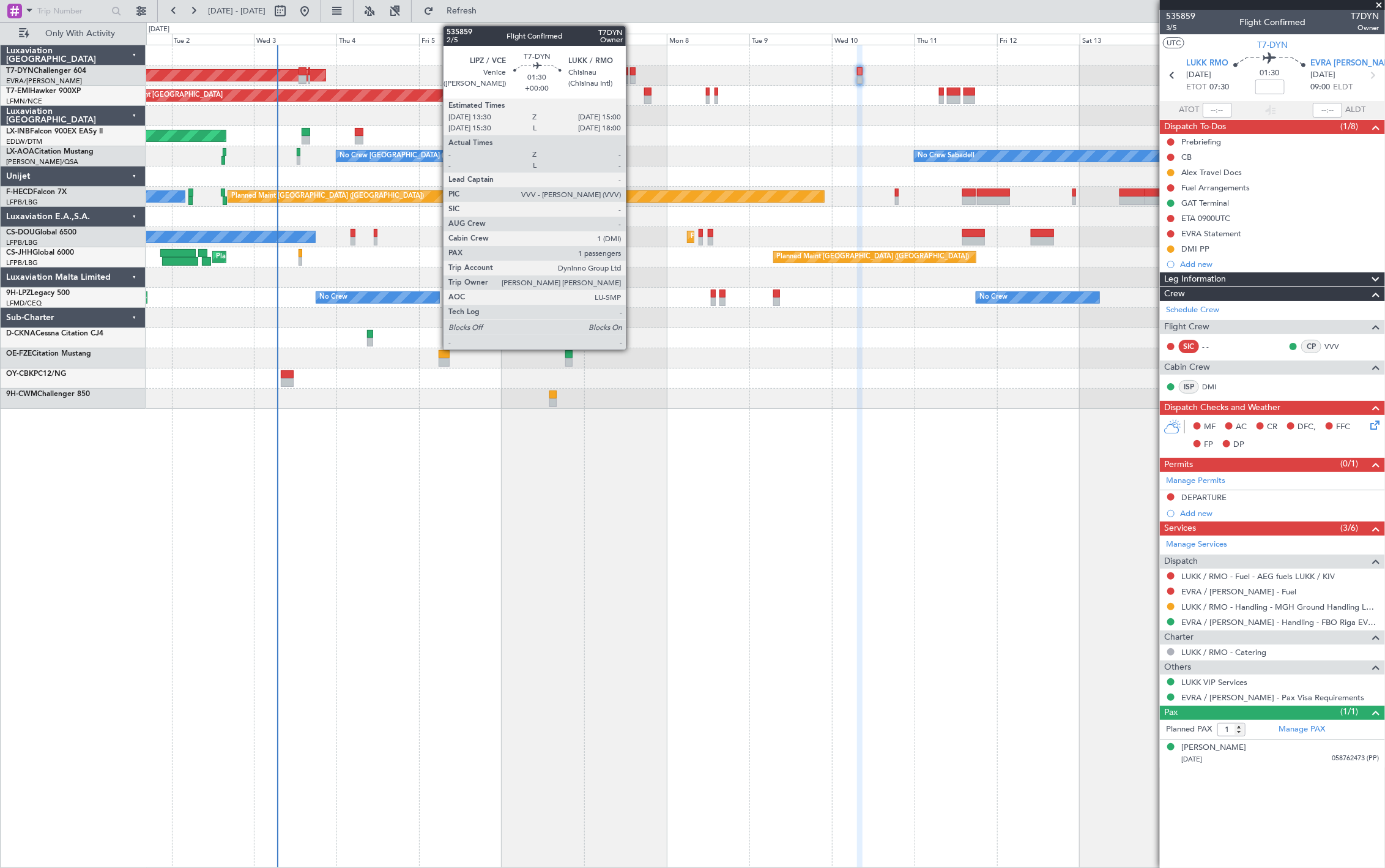
click at [632, 74] on div at bounding box center [633, 72] width 5 height 9
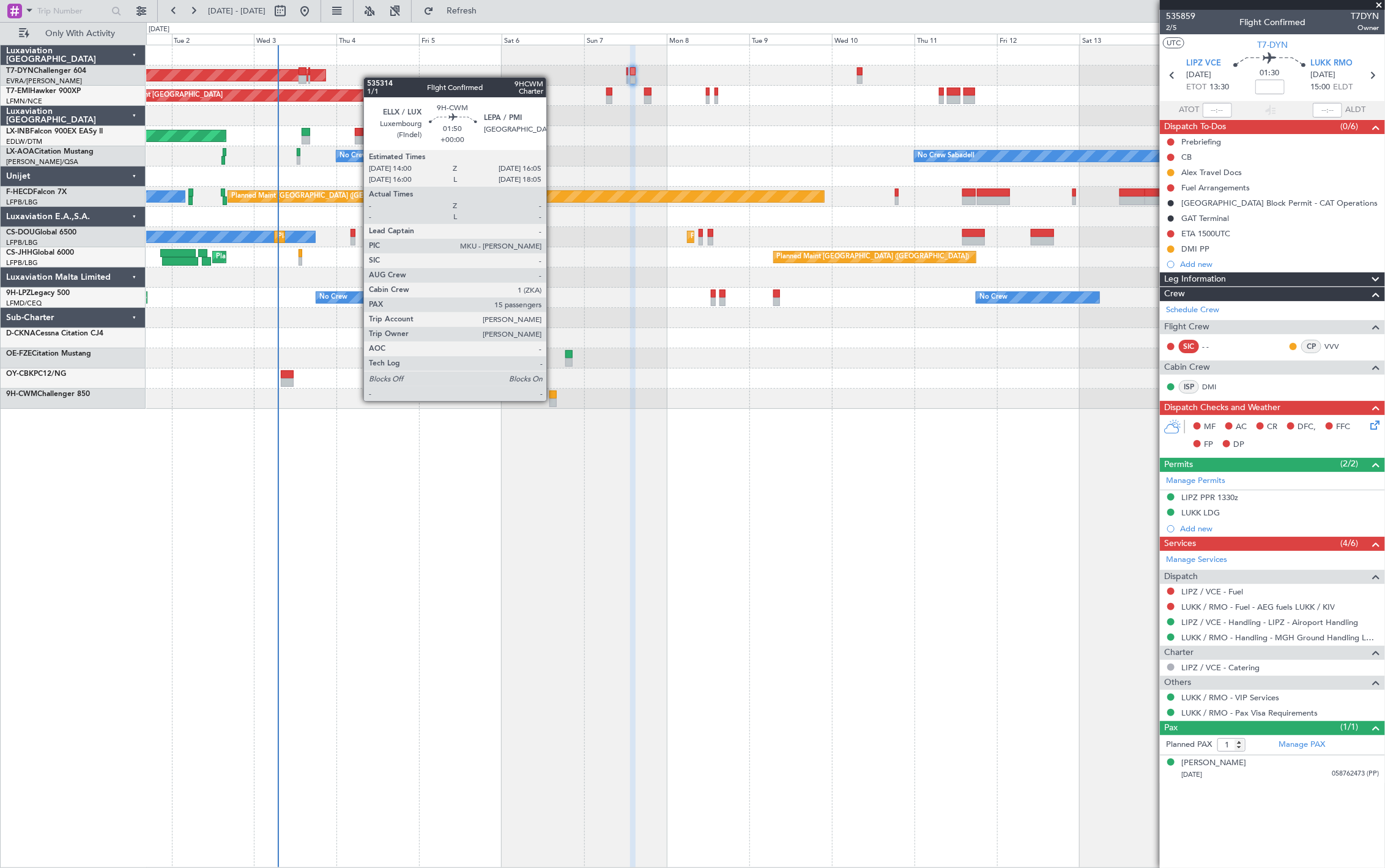
click at [551, 400] on div at bounding box center [553, 403] width 7 height 9
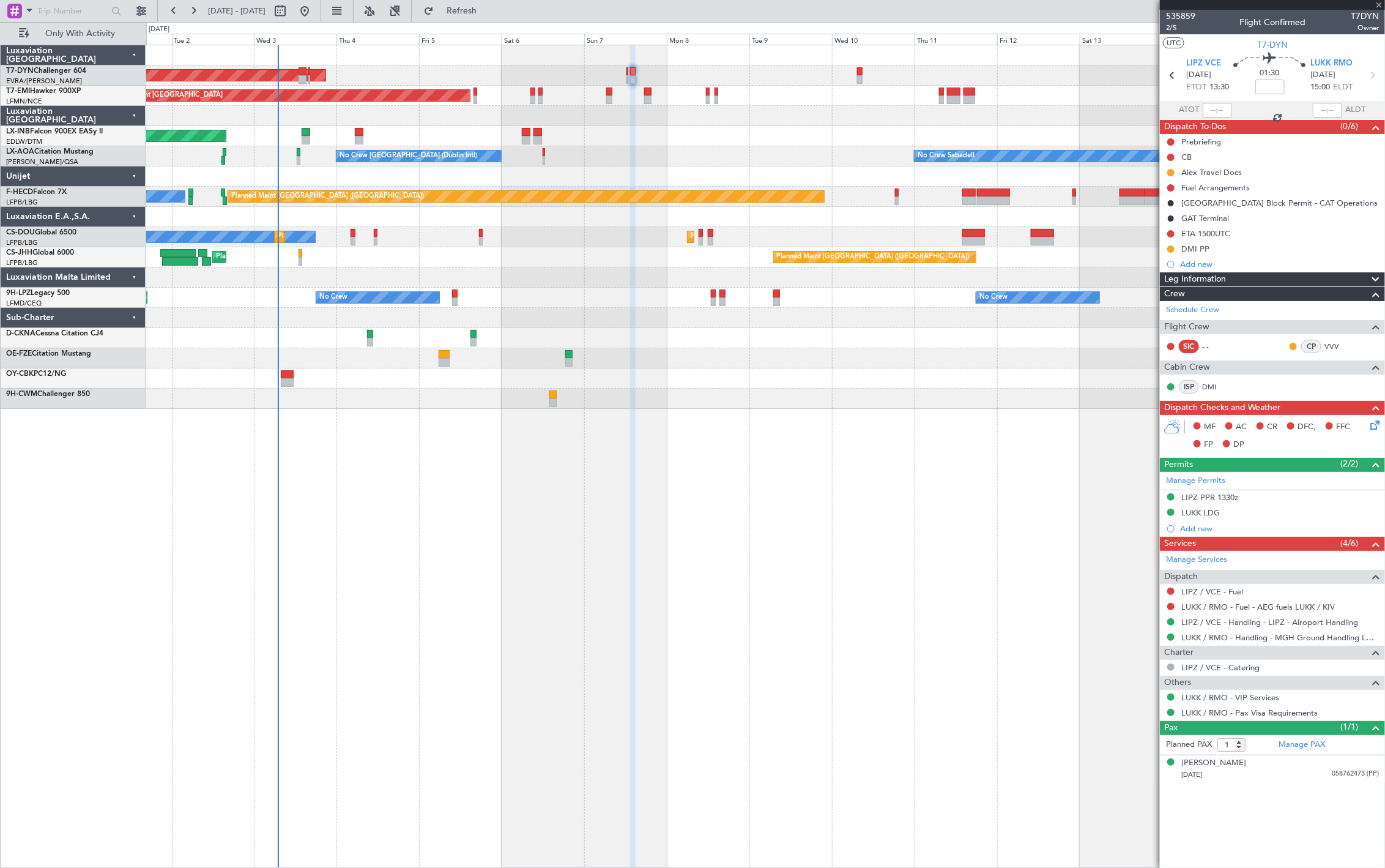
type input "15"
